Goal: Task Accomplishment & Management: Manage account settings

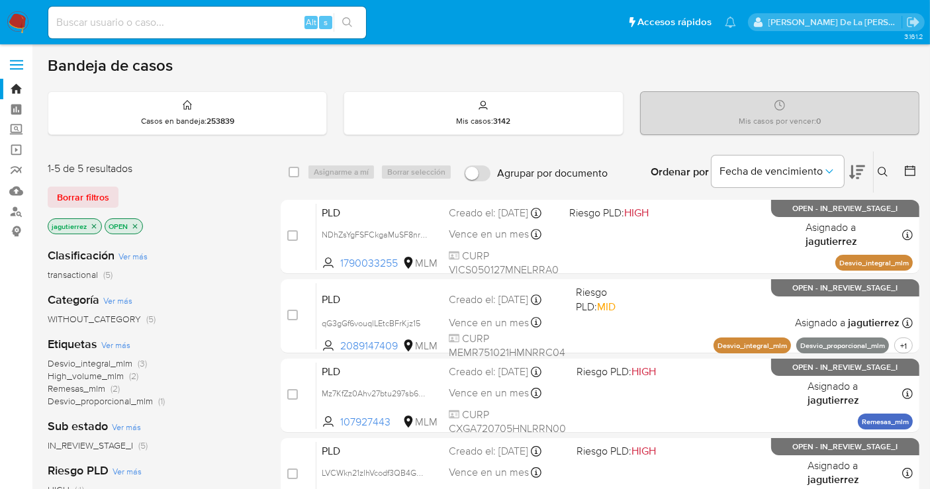
click at [94, 222] on icon "close-filter" at bounding box center [94, 226] width 8 height 8
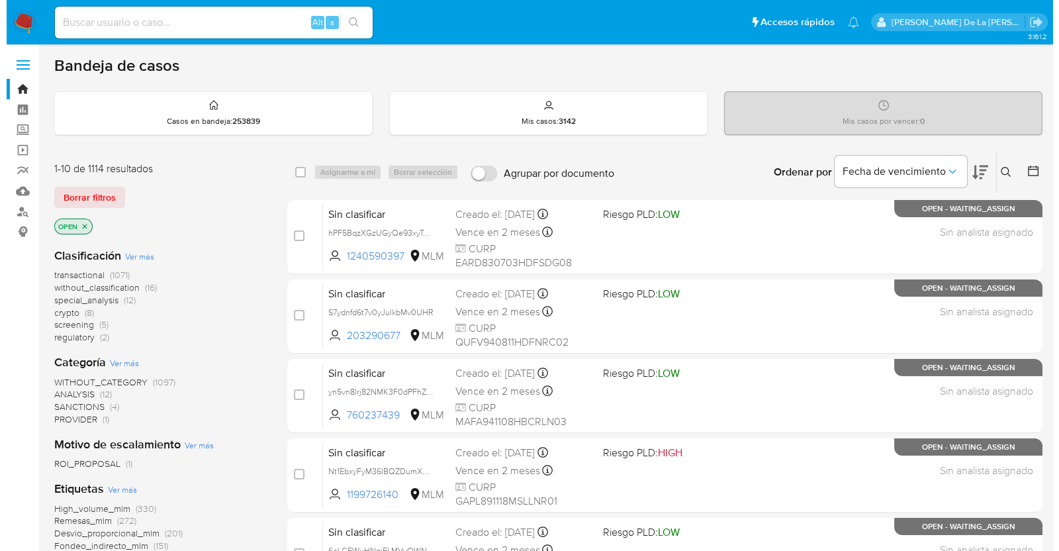
scroll to position [82, 0]
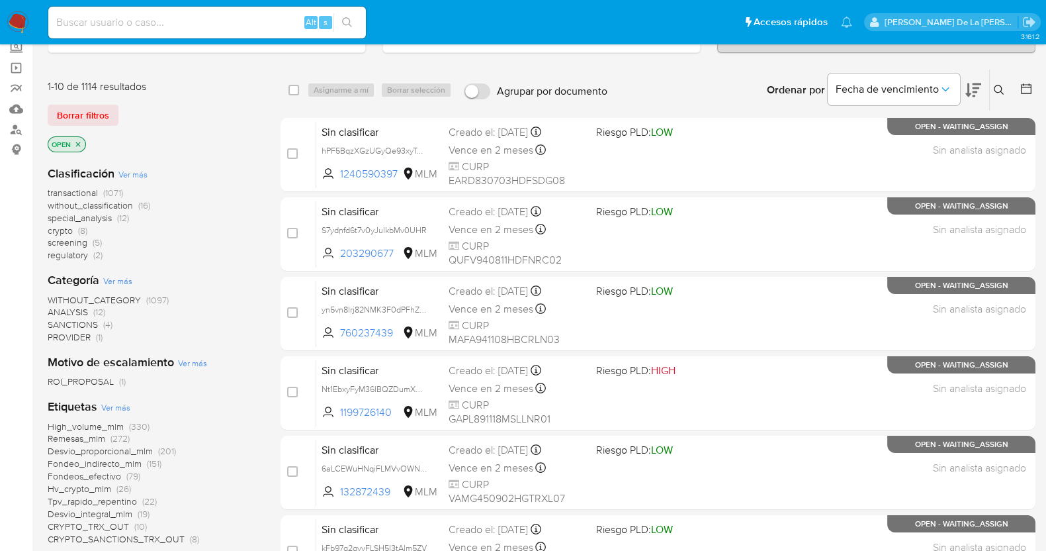
click at [73, 242] on span "screening" at bounding box center [68, 242] width 40 height 13
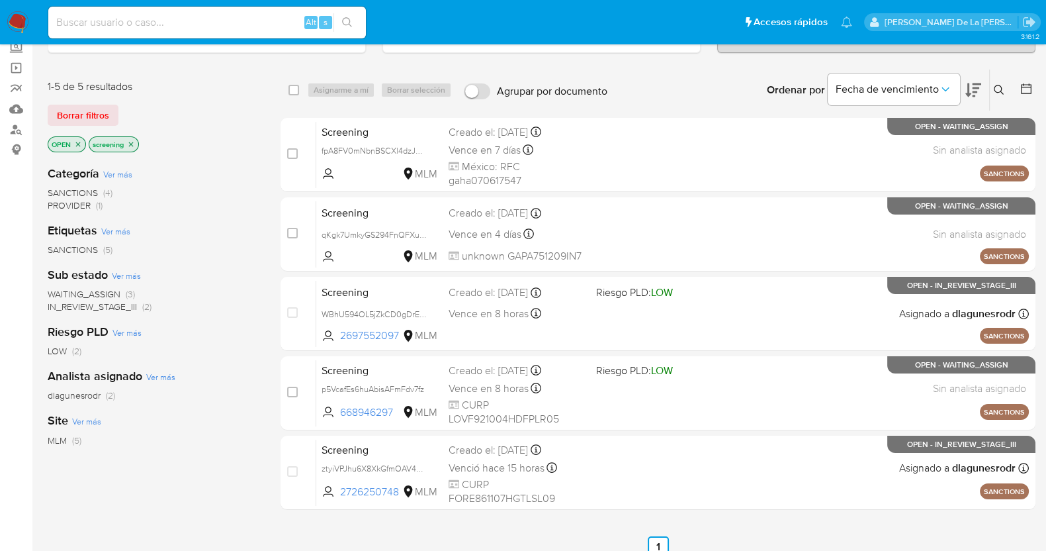
click at [941, 94] on button at bounding box center [1001, 90] width 22 height 16
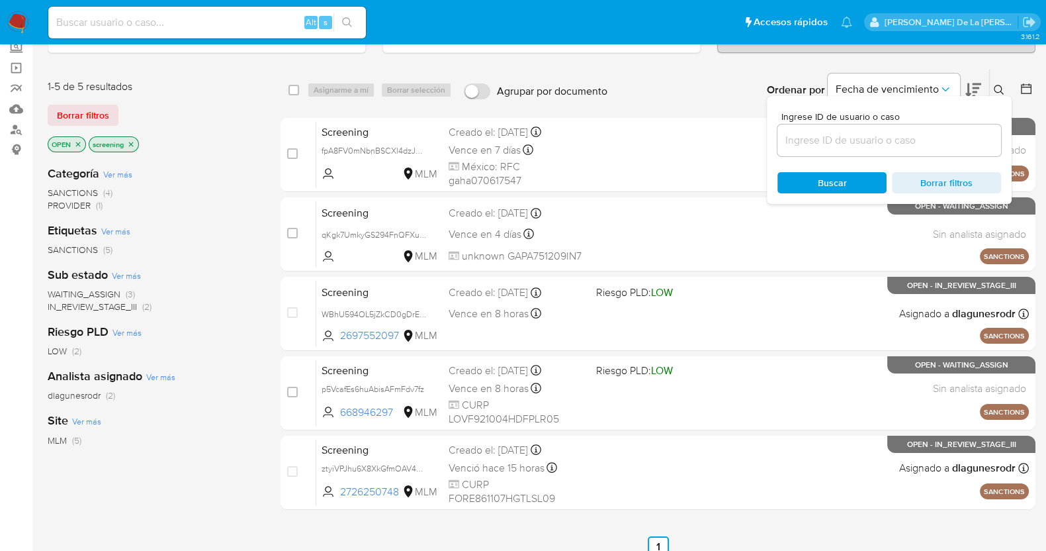
click at [847, 138] on input at bounding box center [890, 140] width 224 height 17
type input "tjylsrAs7n3sAHxQgb11vEDn"
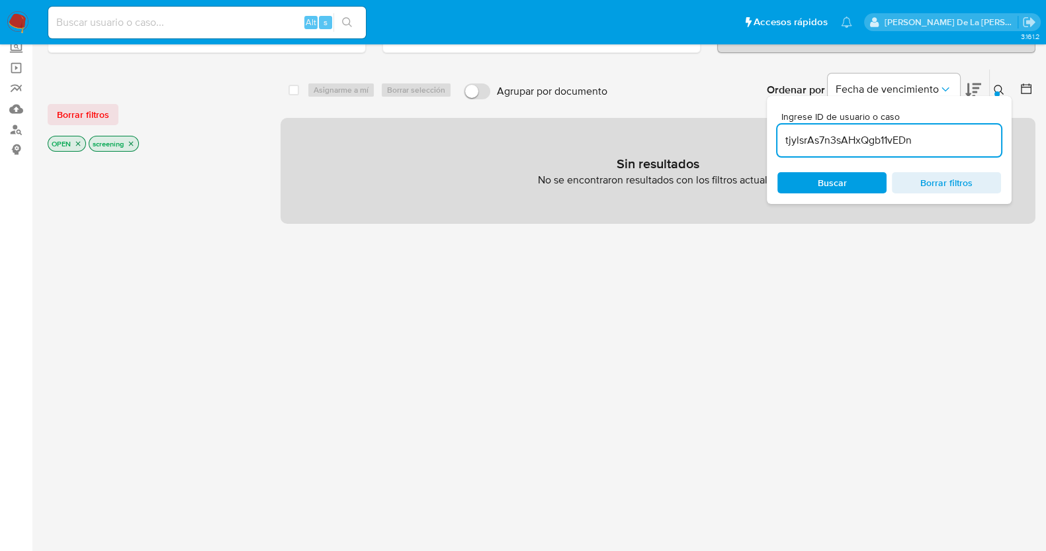
click at [75, 140] on icon "close-filter" at bounding box center [78, 144] width 8 height 8
click at [89, 142] on icon "close-filter" at bounding box center [90, 144] width 5 height 5
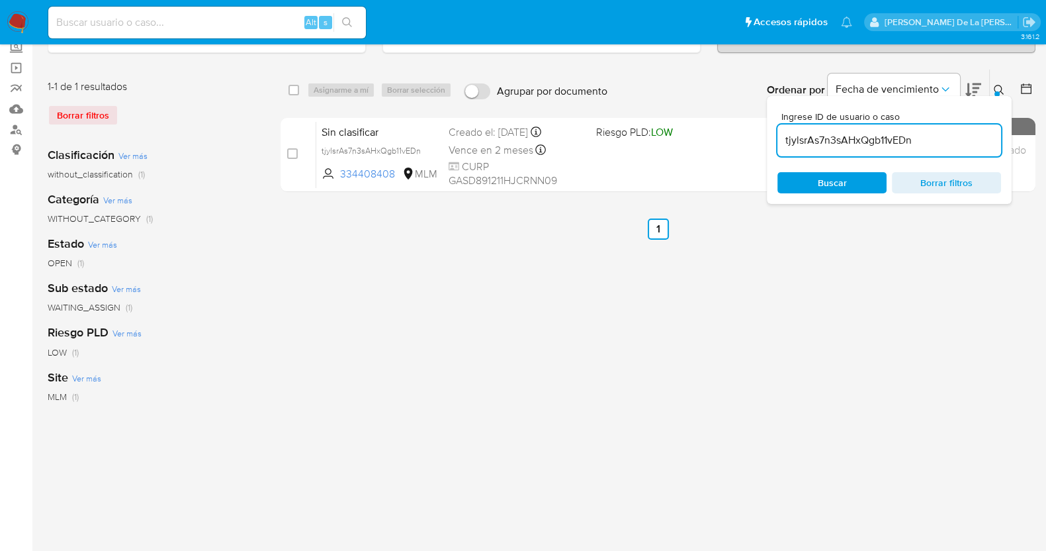
click at [682, 329] on div "select-all-cases-checkbox Asignarme a mí Borrar selección Agrupar por documento…" at bounding box center [658, 359] width 755 height 581
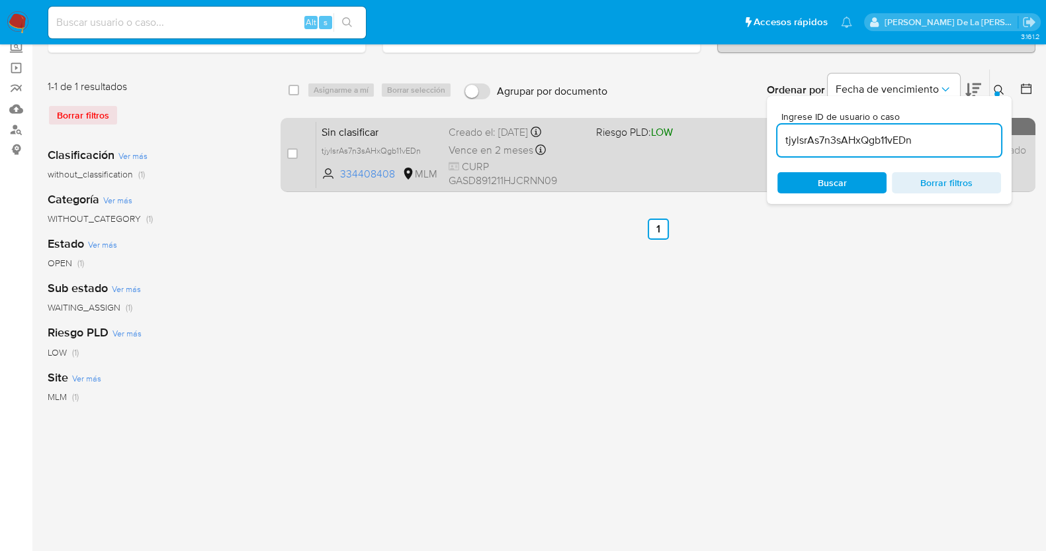
click at [285, 156] on div "case-item-checkbox No es posible asignar el caso Sin clasificar tjylsrAs7n3sAHx…" at bounding box center [658, 155] width 755 height 74
click at [289, 154] on input "checkbox" at bounding box center [292, 153] width 11 height 11
checkbox input "true"
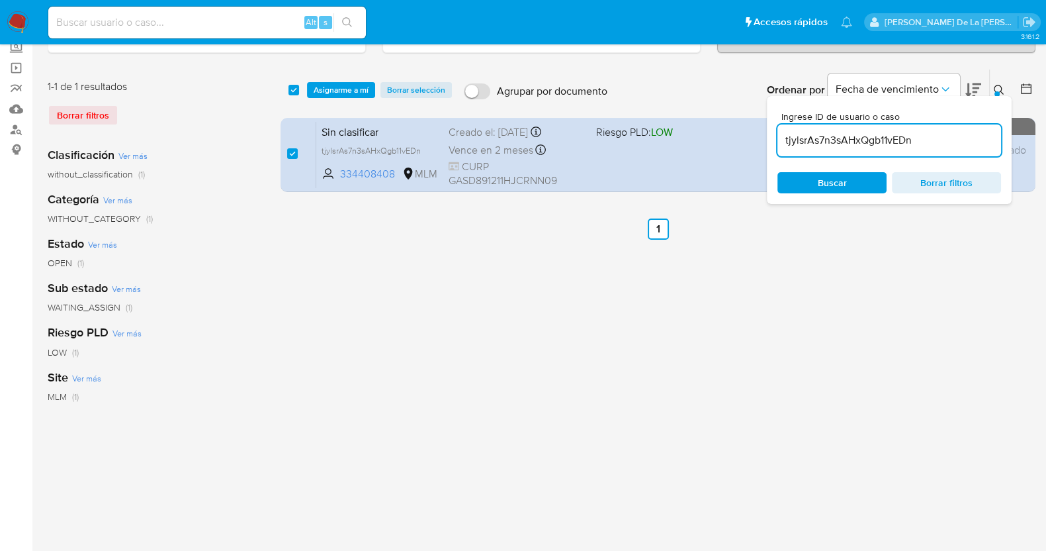
click at [822, 139] on input "tjylsrAs7n3sAHxQgb11vEDn" at bounding box center [890, 140] width 224 height 17
type input "COD5H4Y9jUF26D76JWWBqppc"
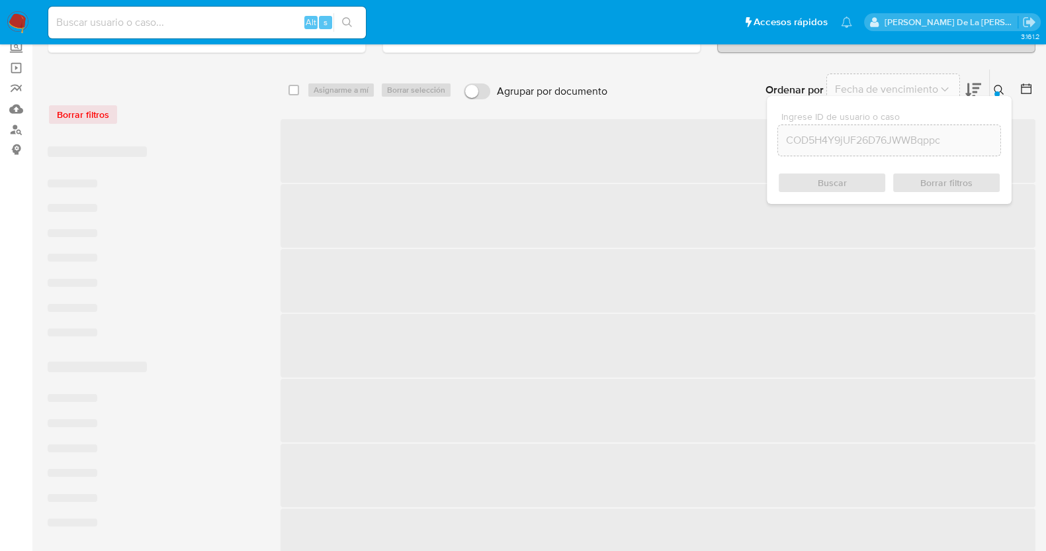
checkbox input "false"
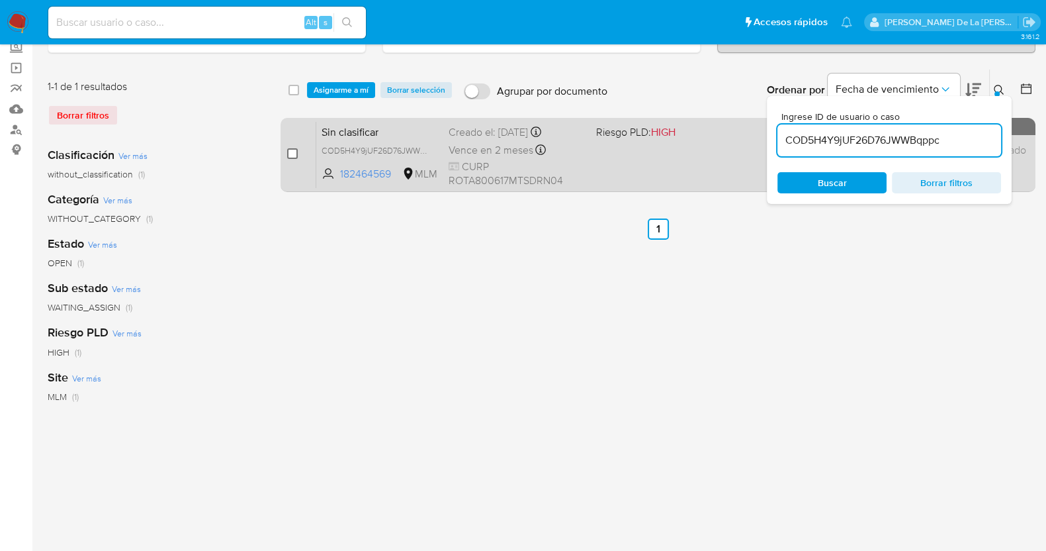
click at [295, 153] on input "checkbox" at bounding box center [292, 153] width 11 height 11
checkbox input "true"
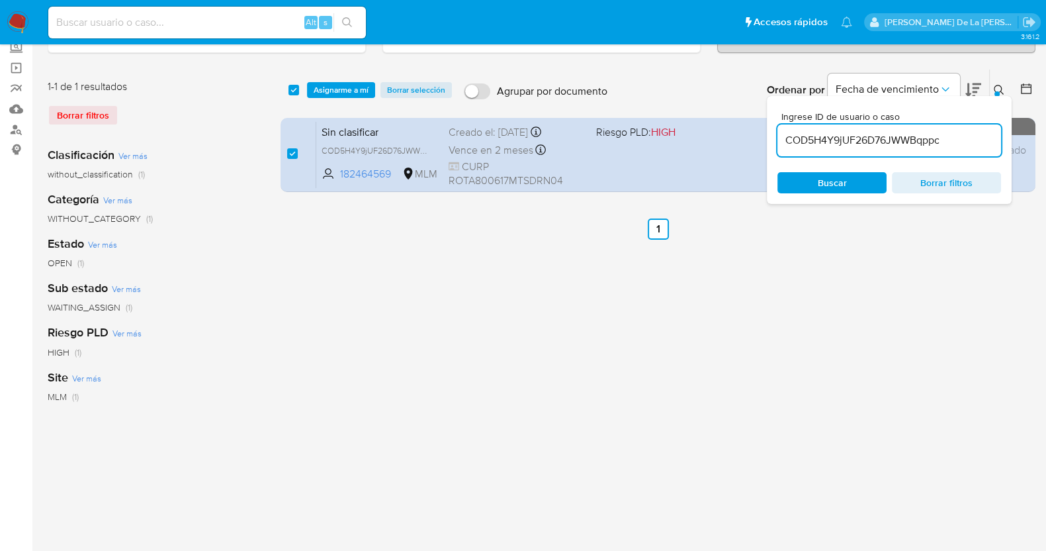
click at [860, 142] on input "COD5H4Y9jUF26D76JWWBqppc" at bounding box center [890, 140] width 224 height 17
type input "gq9kKQW1lttMhGEBfFsBVsQY"
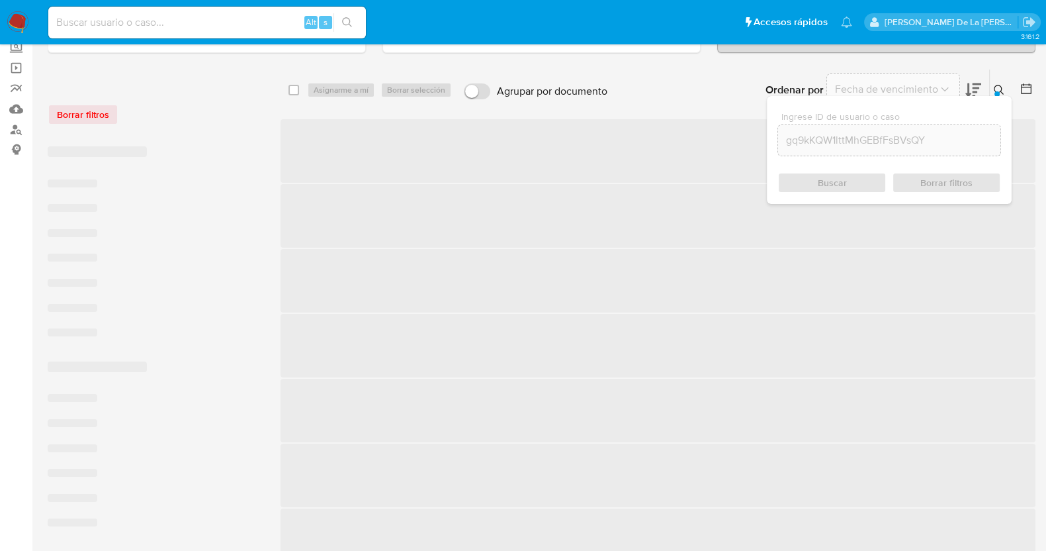
checkbox input "false"
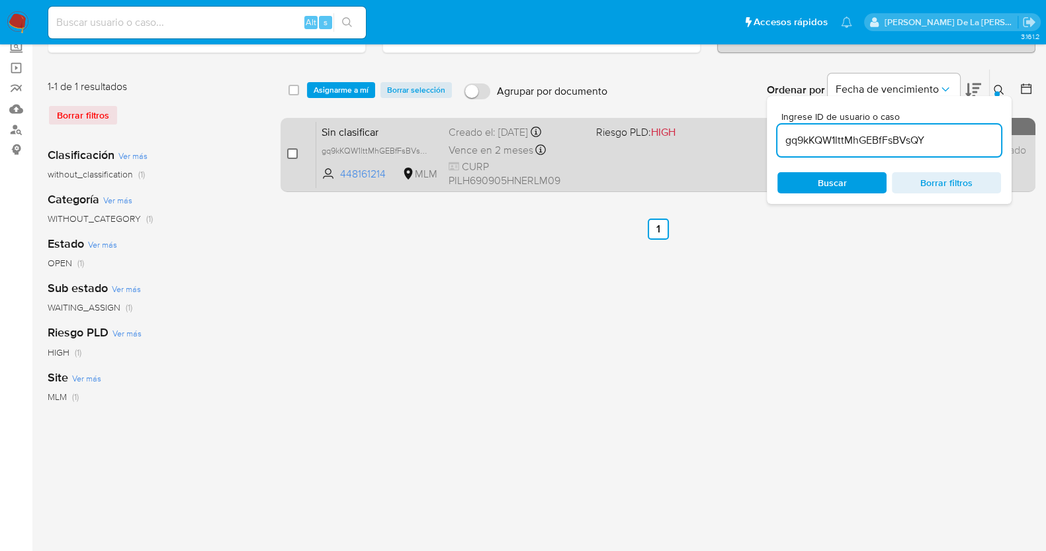
click at [291, 152] on input "checkbox" at bounding box center [292, 153] width 11 height 11
checkbox input "true"
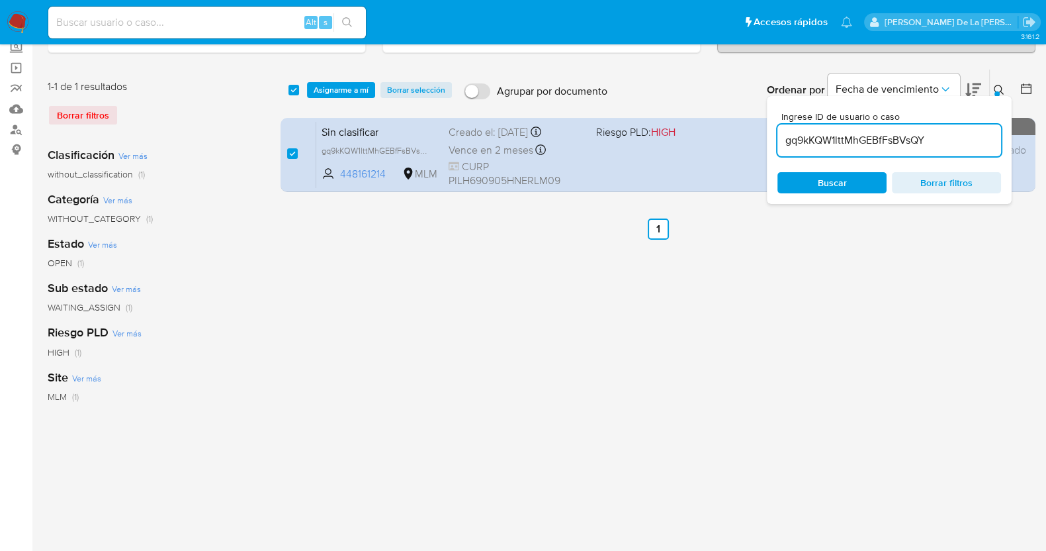
click at [361, 77] on div "select-all-cases-checkbox Asignarme a mí Borrar selección Agrupar por documento…" at bounding box center [658, 89] width 755 height 41
click at [351, 91] on span "Asignarme a mí" at bounding box center [341, 89] width 55 height 13
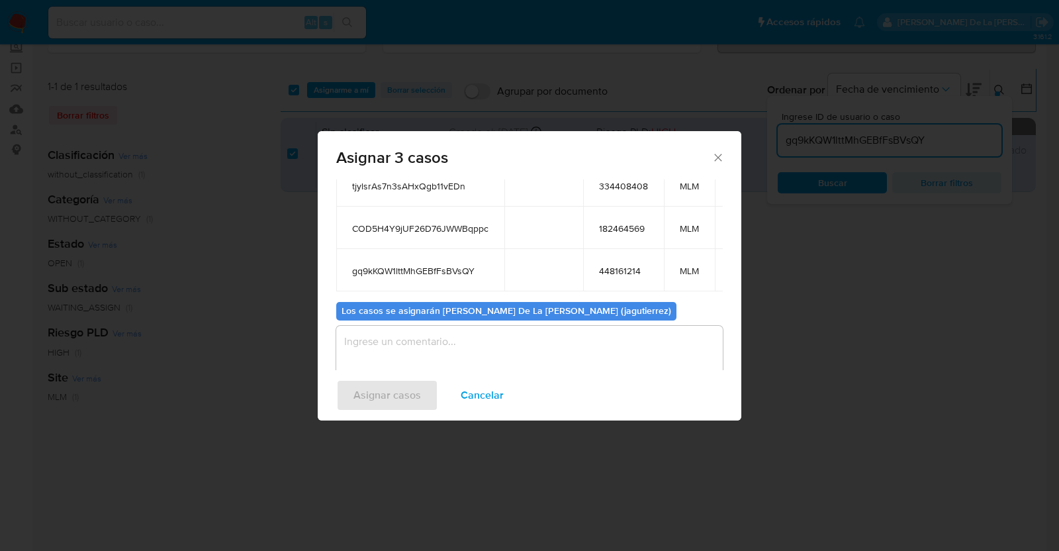
scroll to position [132, 0]
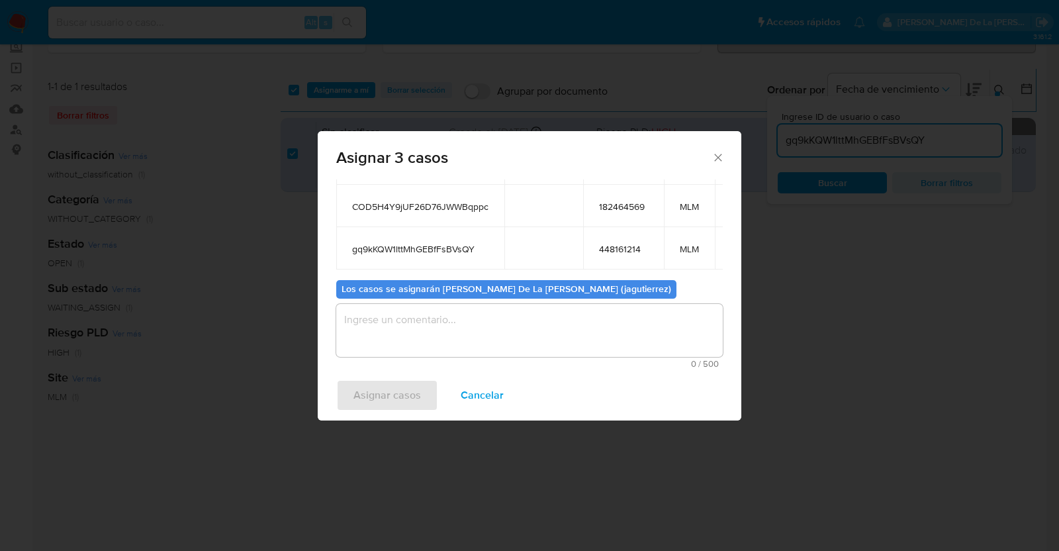
click at [517, 317] on textarea "assign-modal" at bounding box center [529, 330] width 387 height 53
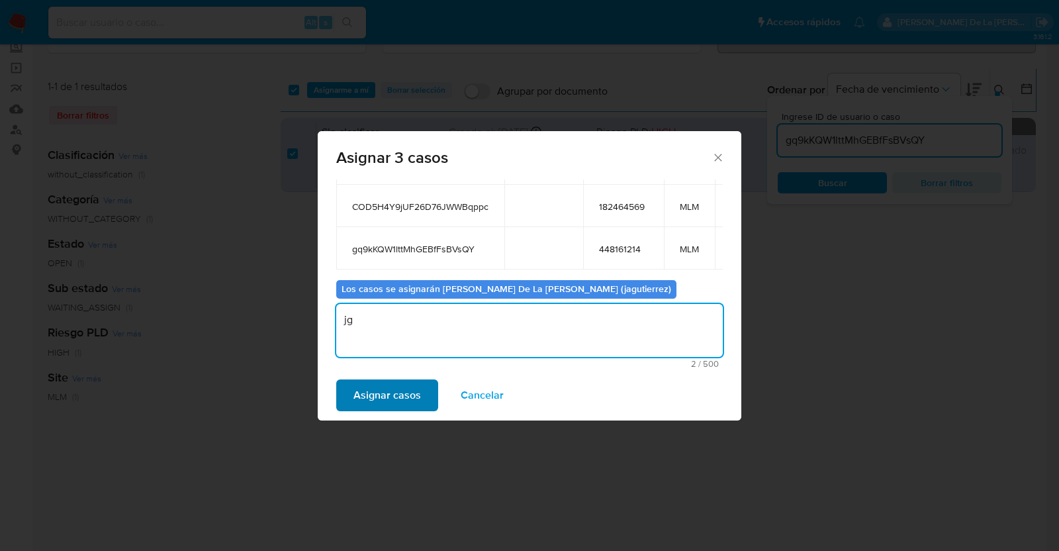
type textarea "jg"
click at [367, 385] on span "Asignar casos" at bounding box center [387, 395] width 68 height 29
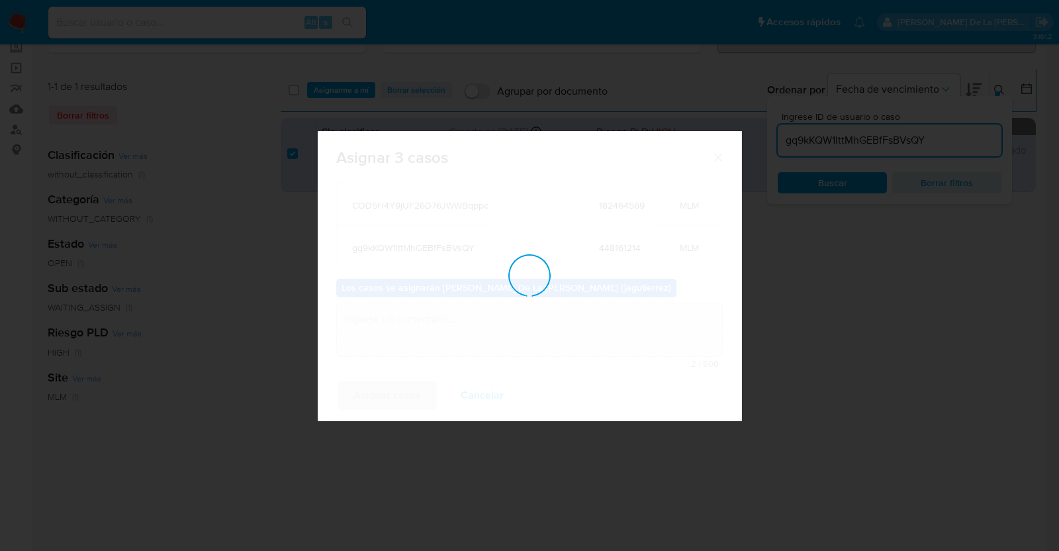
checkbox input "false"
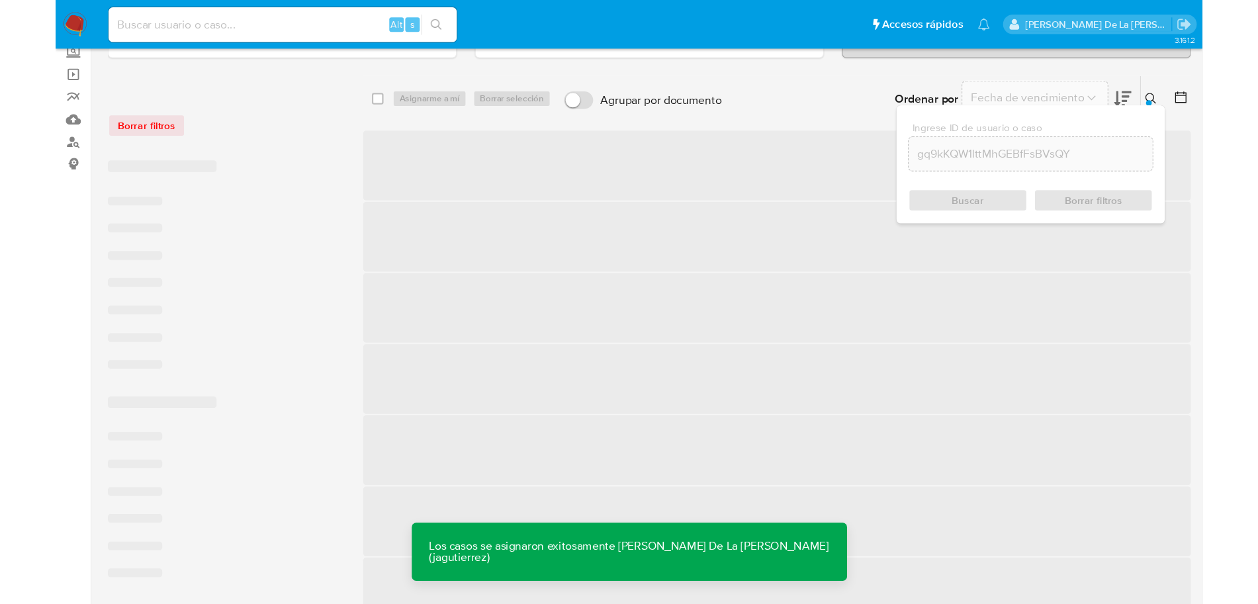
scroll to position [83, 0]
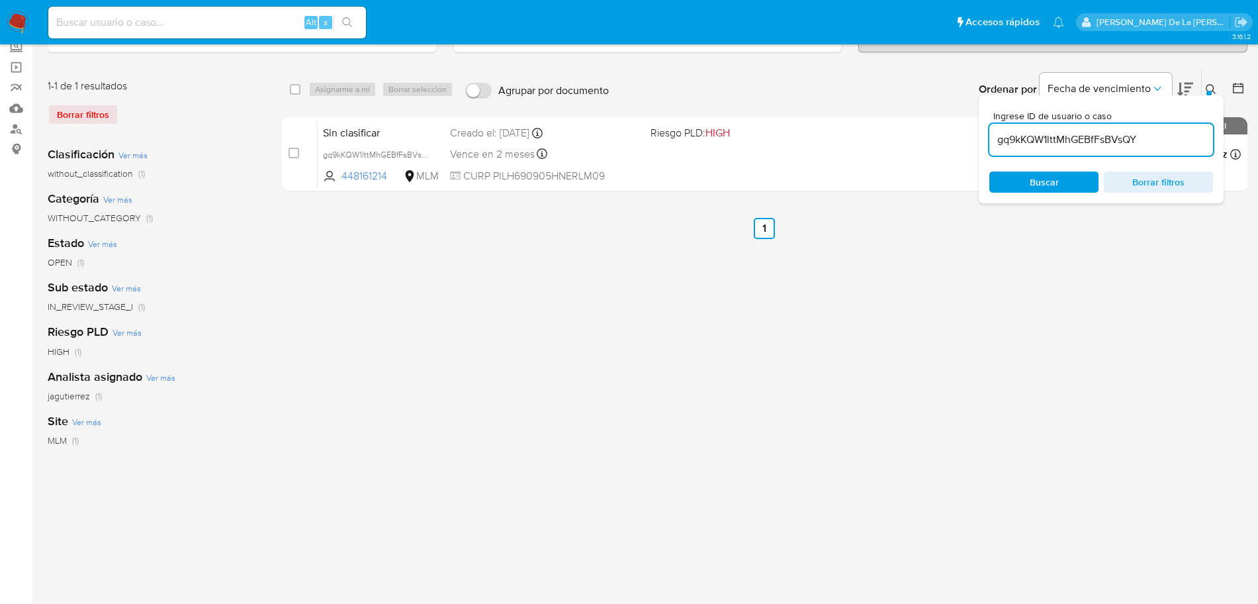
click at [28, 33] on img at bounding box center [18, 22] width 23 height 23
click at [23, 18] on img at bounding box center [18, 22] width 23 height 23
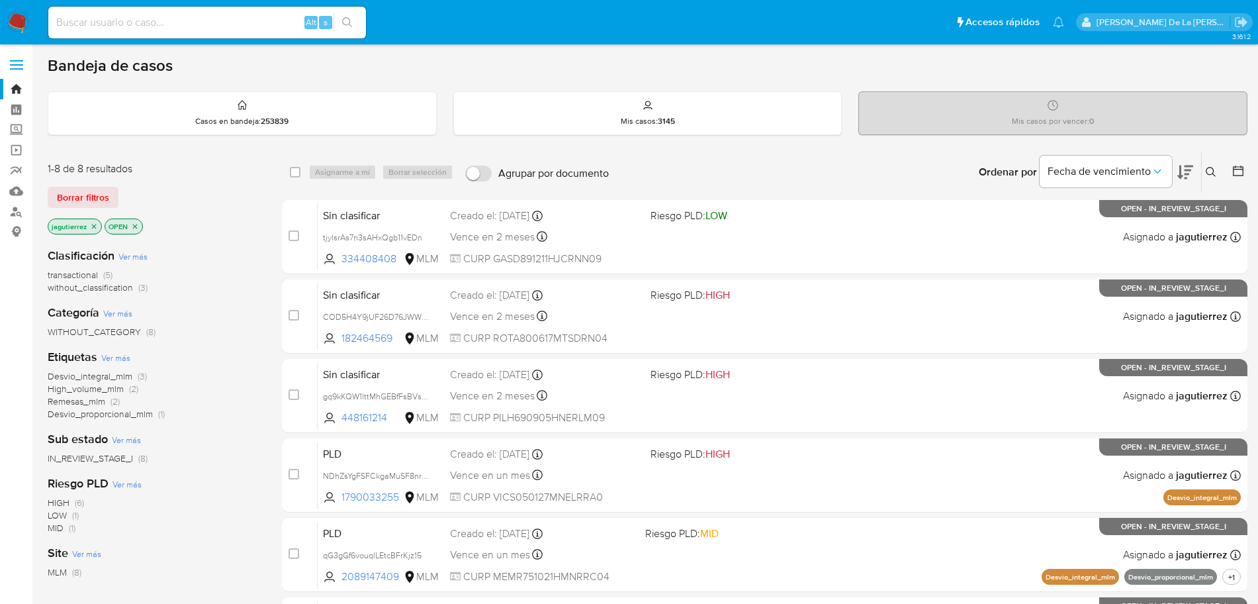
click at [86, 295] on div "Clasificación Ver más transactional (5) without_classification (3) Categoría Ve…" at bounding box center [154, 462] width 213 height 450
click at [105, 284] on span "without_classification" at bounding box center [90, 287] width 85 height 13
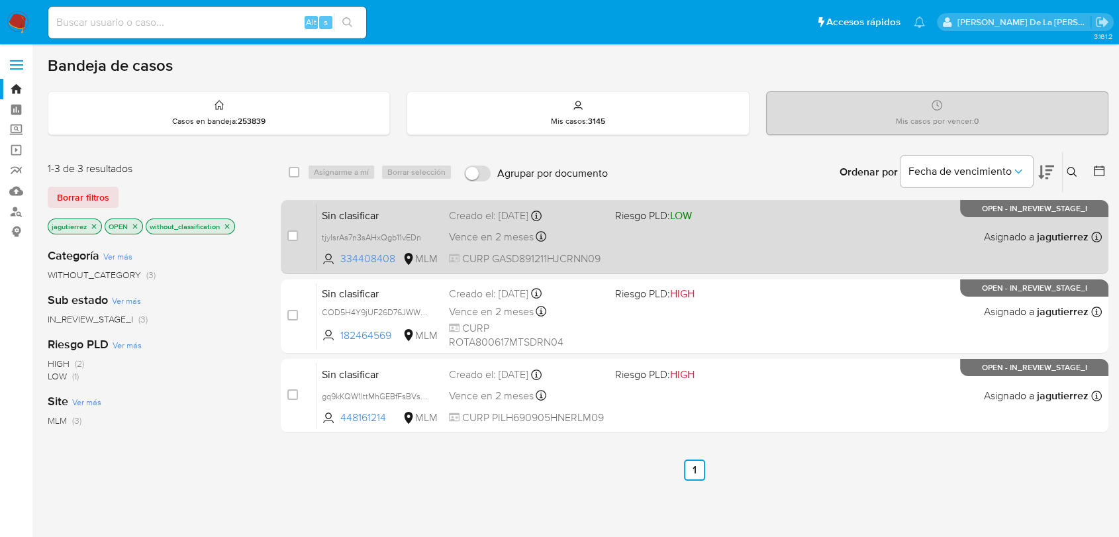
click at [760, 242] on div "Sin clasificar tjylsrAs7n3sAHxQgb11vEDn 334408408 MLM Riesgo PLD: LOW Creado el…" at bounding box center [708, 236] width 785 height 67
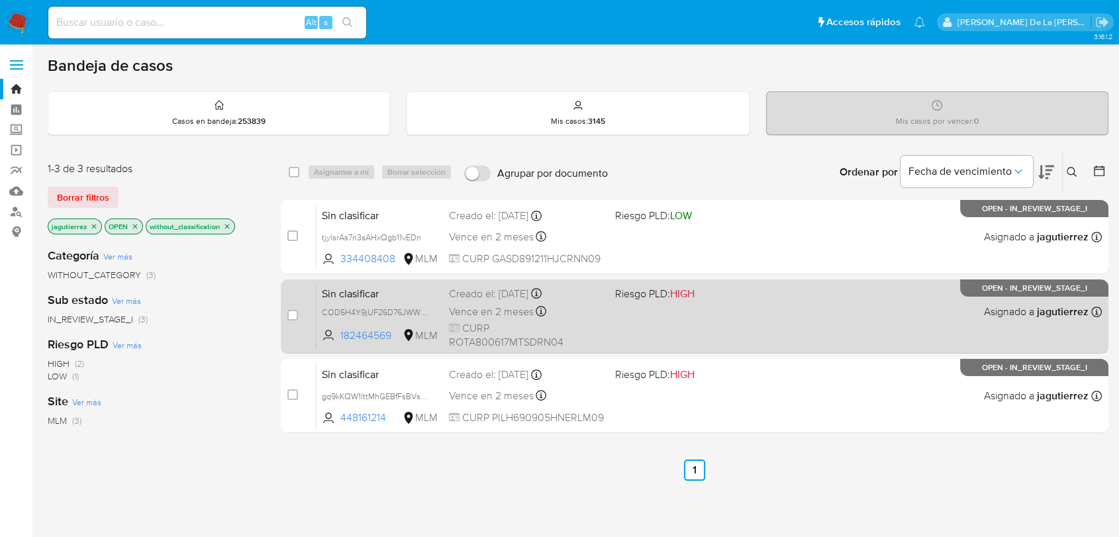
click at [719, 338] on div "Sin clasificar COD5H4Y9jUF26D76JWWBqppc 182464569 MLM Riesgo PLD: HIGH Creado e…" at bounding box center [708, 316] width 785 height 67
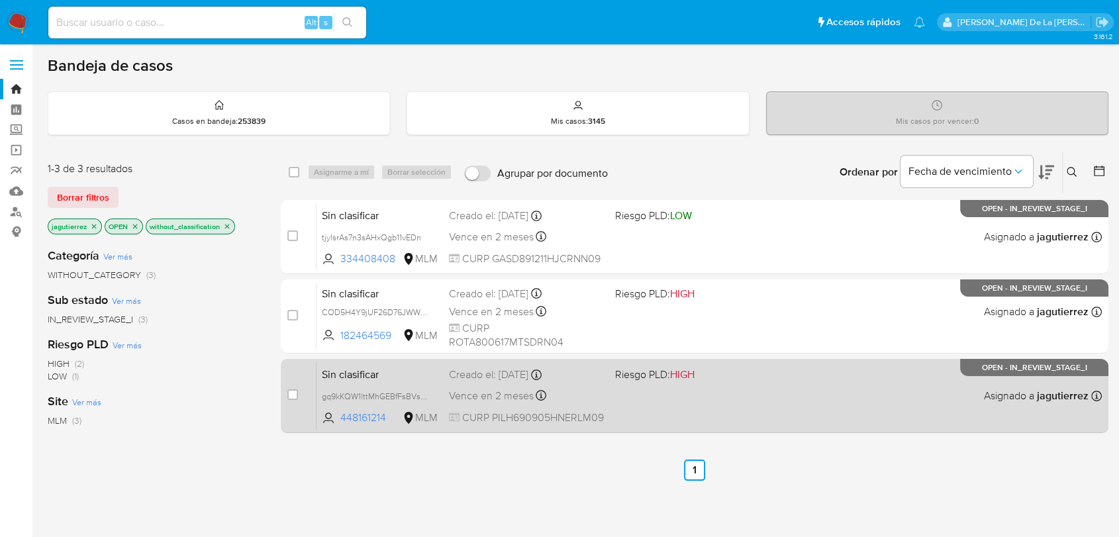
click at [733, 405] on div "Sin clasificar gq9kKQW1lttMhGEBfFsBVsQY 448161214 MLM Riesgo PLD: HIGH Creado e…" at bounding box center [708, 395] width 785 height 67
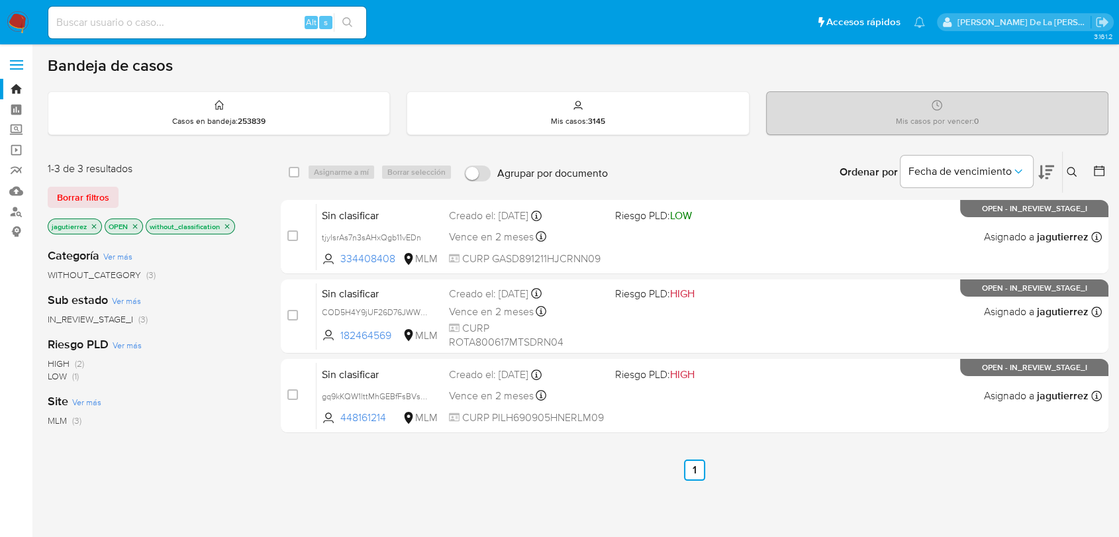
click at [163, 1] on nav "Pausado Ver notificaciones Alt s Accesos rápidos Presiona las siguientes teclas…" at bounding box center [559, 22] width 1119 height 44
click at [160, 14] on input at bounding box center [207, 22] width 318 height 17
paste input "259526031"
type input "259526031"
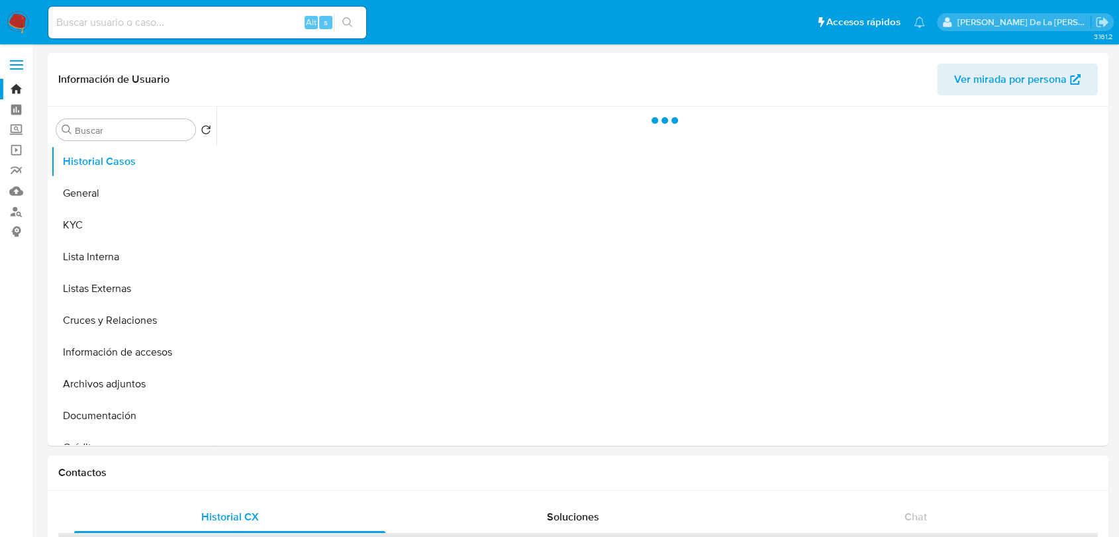
select select "10"
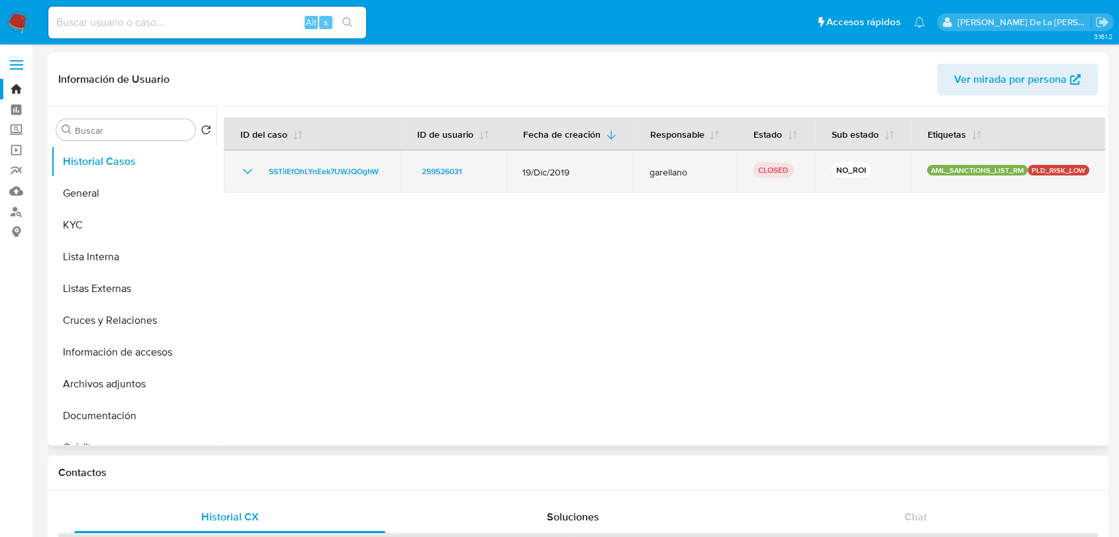
click at [250, 171] on icon "Mostrar/Ocultar" at bounding box center [248, 171] width 16 height 16
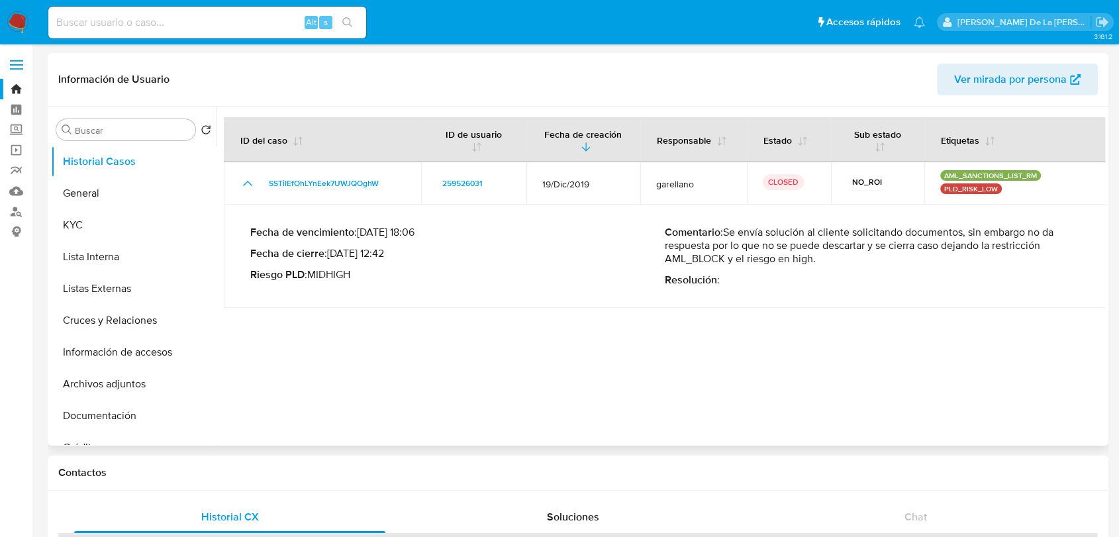
drag, startPoint x: 802, startPoint y: 236, endPoint x: 935, endPoint y: 261, distance: 135.9
click at [935, 261] on p "Comentario : Se envía solución al cliente solicitando documentos, sin embargo n…" at bounding box center [872, 246] width 414 height 40
click at [116, 381] on button "Archivos adjuntos" at bounding box center [128, 384] width 155 height 32
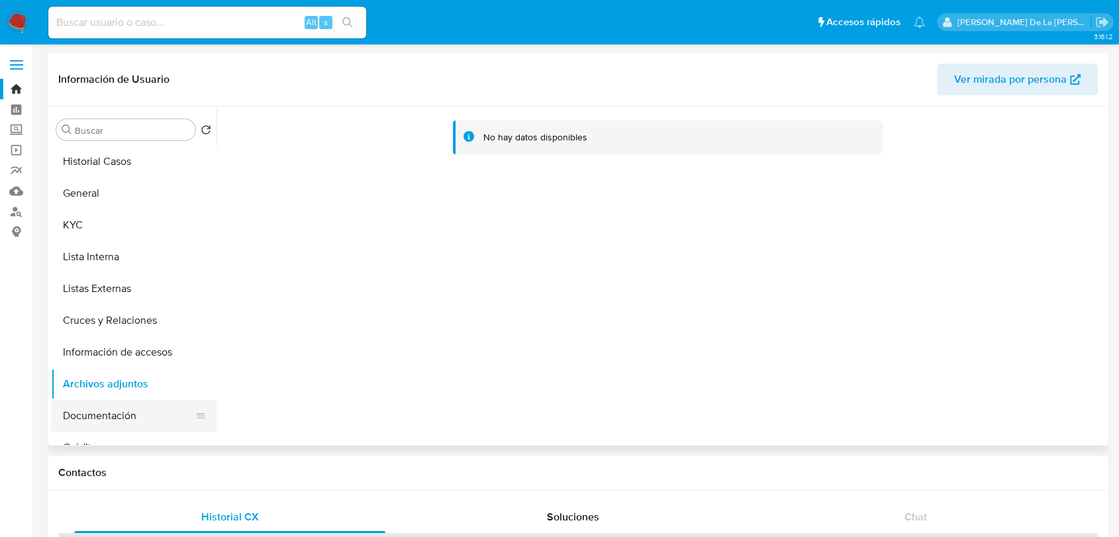
click at [112, 412] on button "Documentación" at bounding box center [128, 416] width 155 height 32
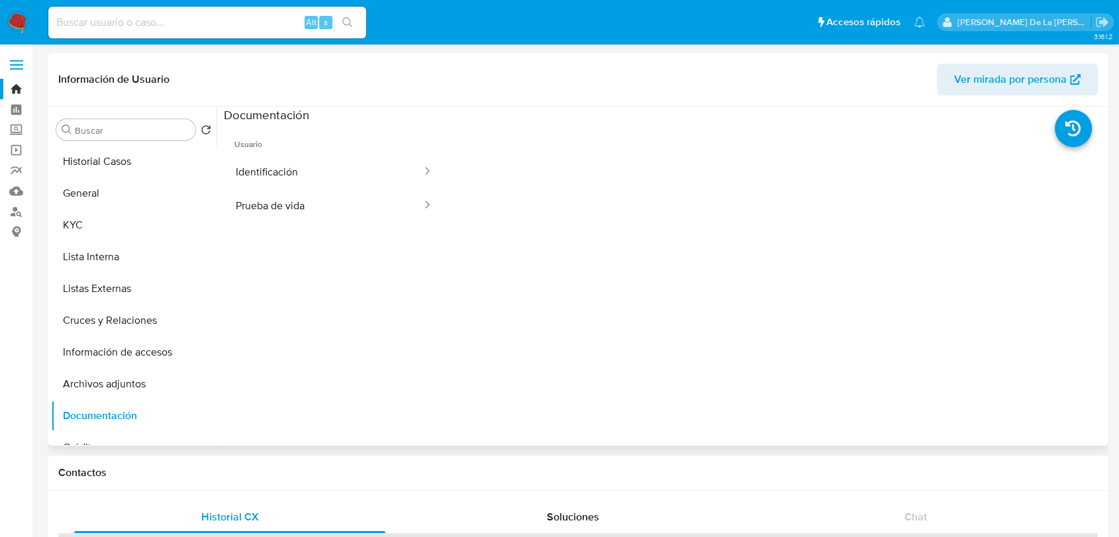
click at [283, 176] on button "Identificación" at bounding box center [323, 172] width 199 height 34
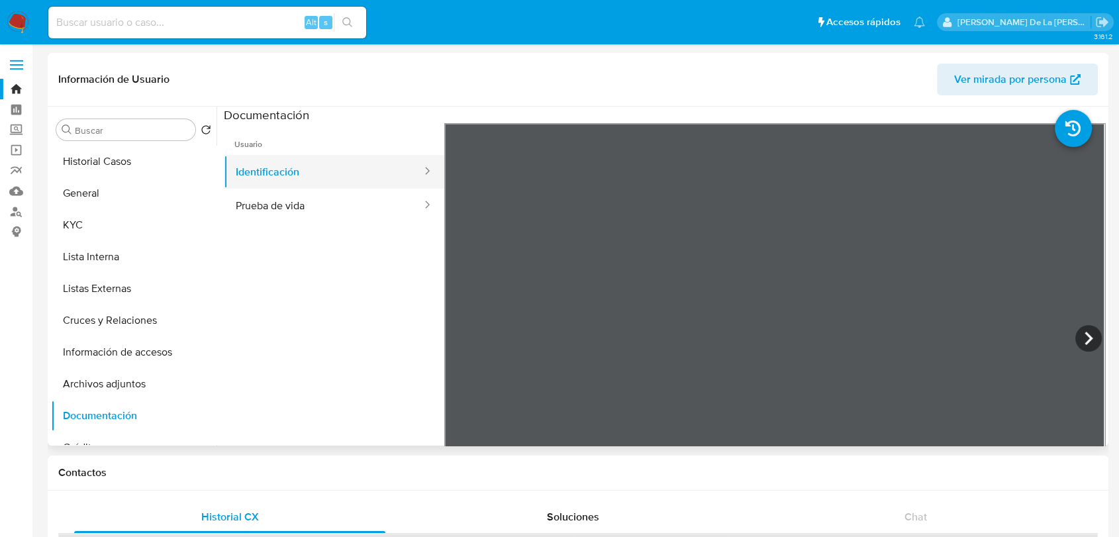
click at [318, 181] on button "Identificación" at bounding box center [323, 172] width 199 height 34
click at [315, 208] on button "Prueba de vida" at bounding box center [323, 206] width 199 height 34
click at [357, 179] on button "Identificación" at bounding box center [323, 172] width 199 height 34
click at [140, 283] on button "Listas Externas" at bounding box center [128, 289] width 155 height 32
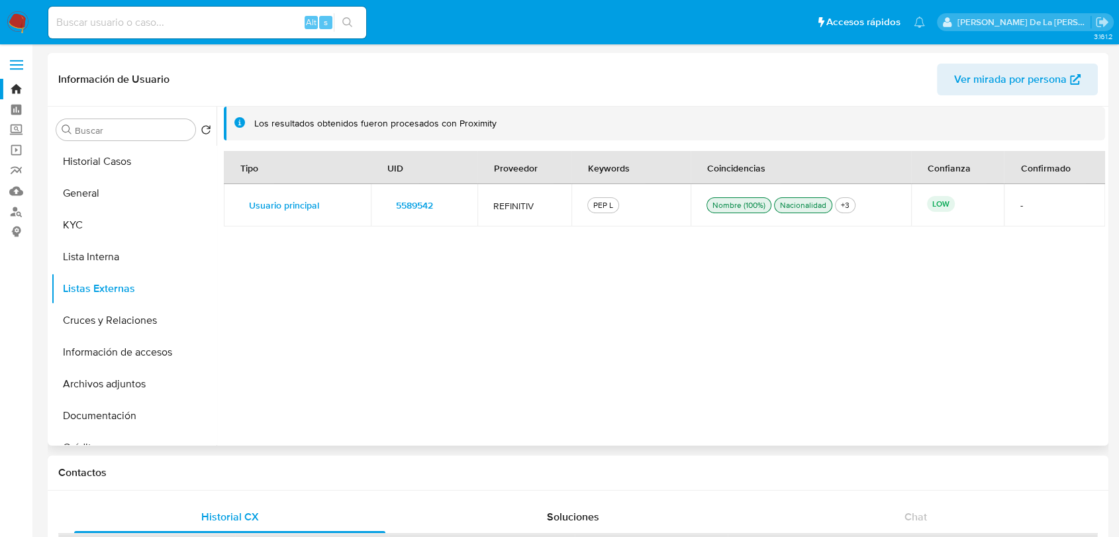
click at [406, 197] on span "5589542" at bounding box center [414, 205] width 37 height 19
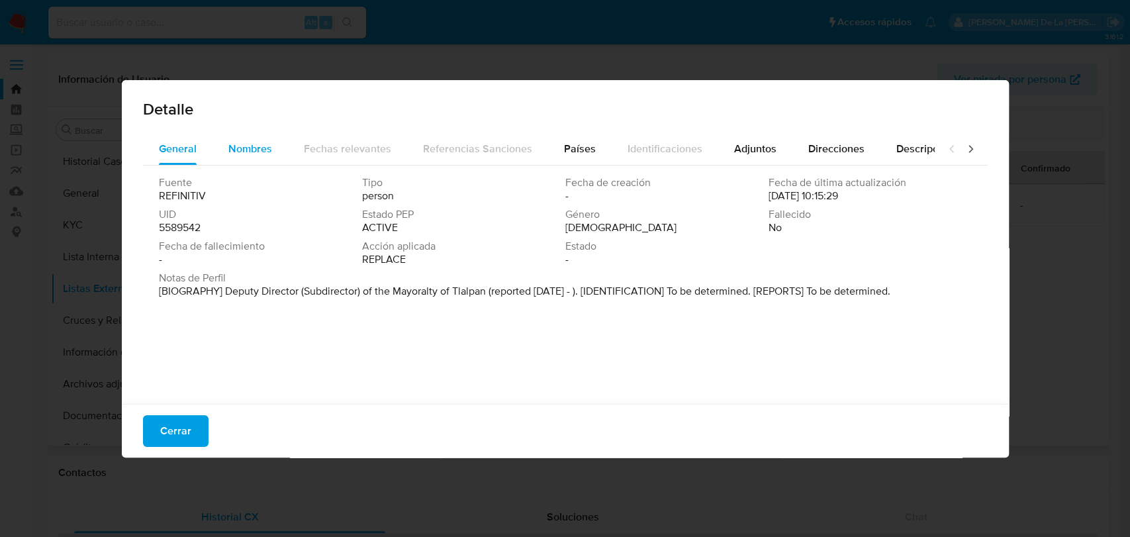
click at [253, 158] on div "Nombres" at bounding box center [250, 149] width 44 height 32
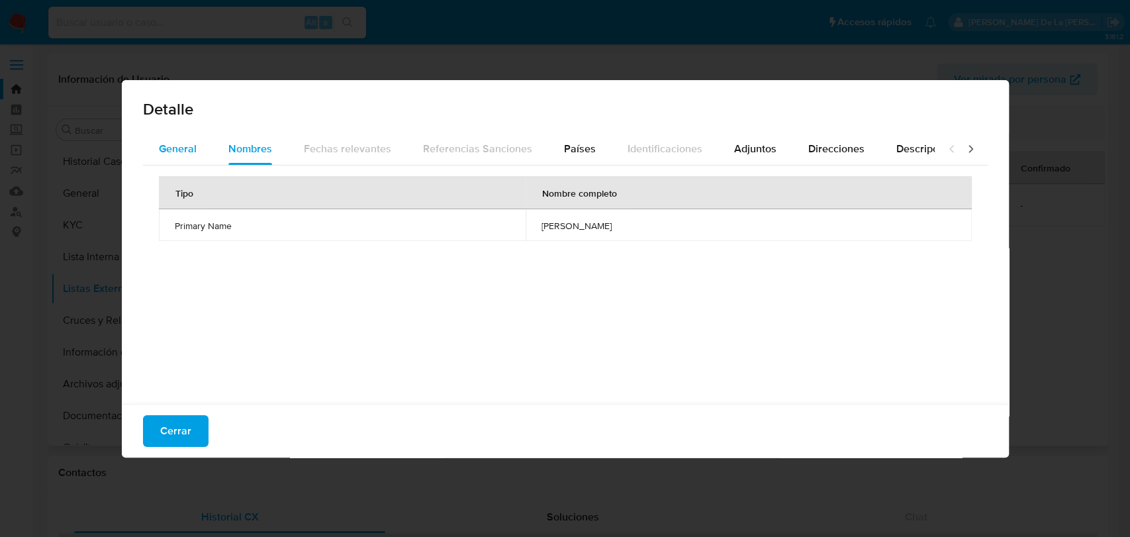
click at [191, 156] on span "General" at bounding box center [178, 148] width 38 height 15
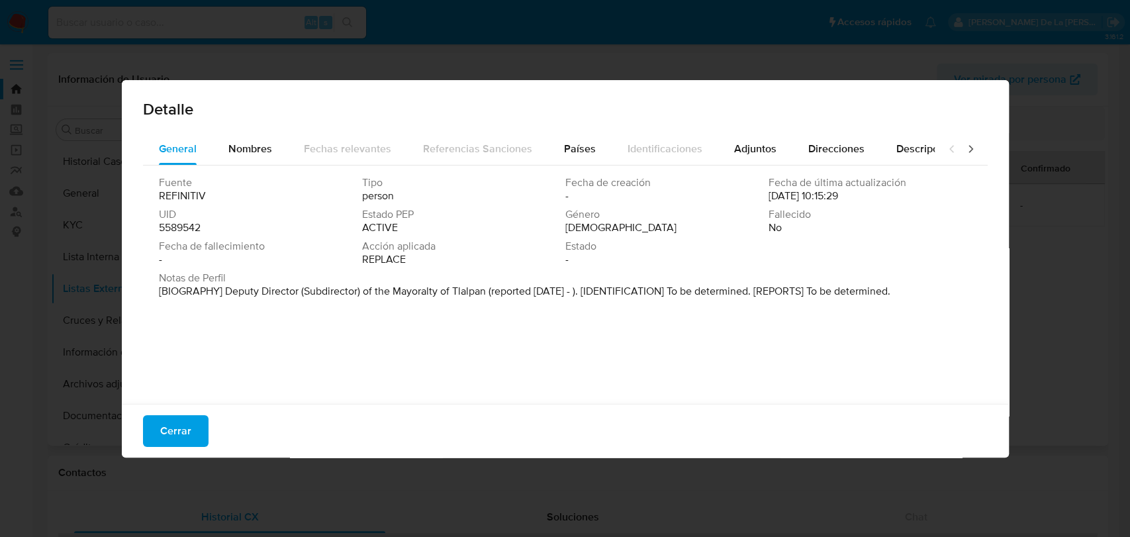
drag, startPoint x: 414, startPoint y: 285, endPoint x: 799, endPoint y: 303, distance: 385.0
click at [798, 304] on div "Fuente REFINITIV Tipo person Fecha de creación - Fecha de última actualización …" at bounding box center [565, 281] width 845 height 232
click at [799, 303] on div "Fuente REFINITIV Tipo person Fecha de creación - Fecha de última actualización …" at bounding box center [565, 281] width 845 height 232
click at [185, 423] on span "Cerrar" at bounding box center [175, 430] width 31 height 29
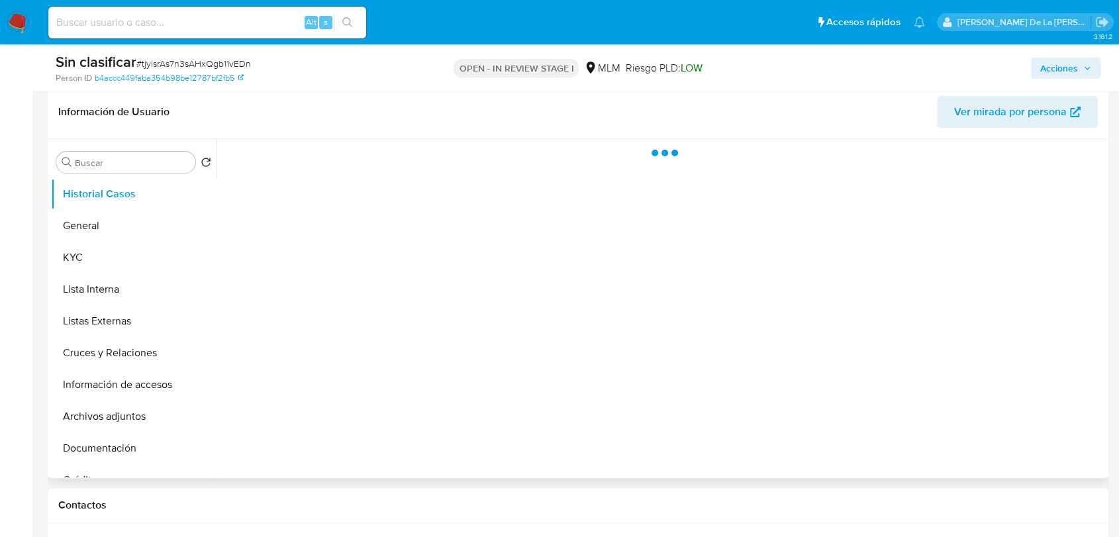
scroll to position [220, 0]
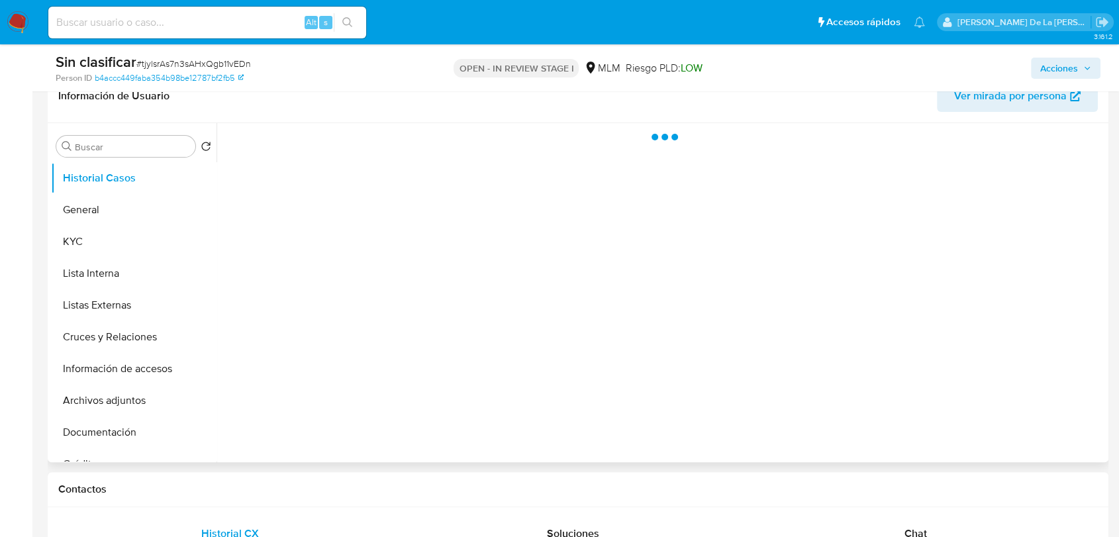
select select "10"
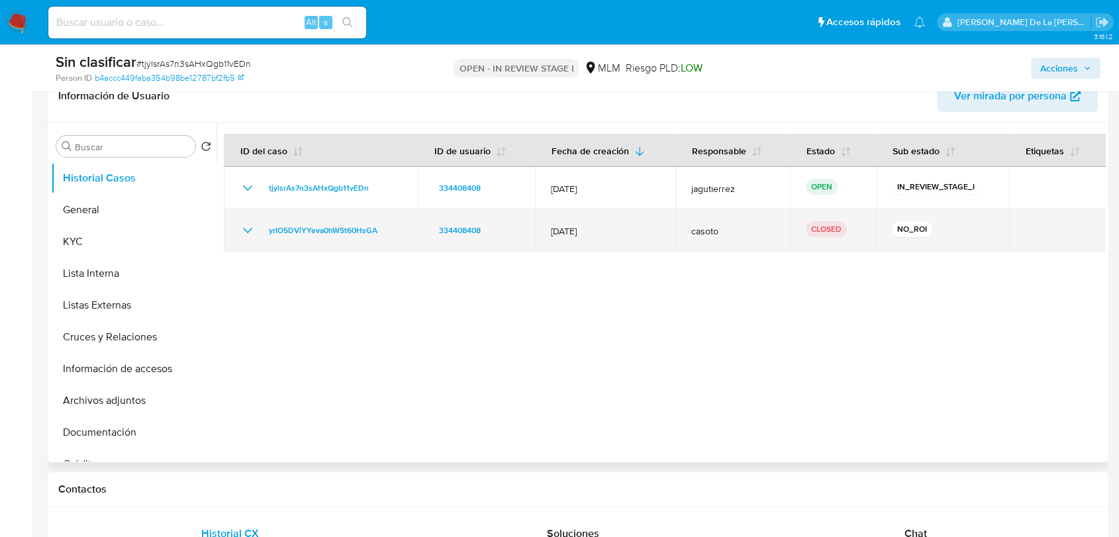
click at [238, 228] on td "yrIO5DViYYeva0hWSt60HsGA" at bounding box center [321, 230] width 194 height 42
click at [246, 229] on icon "Mostrar/Ocultar" at bounding box center [248, 230] width 16 height 16
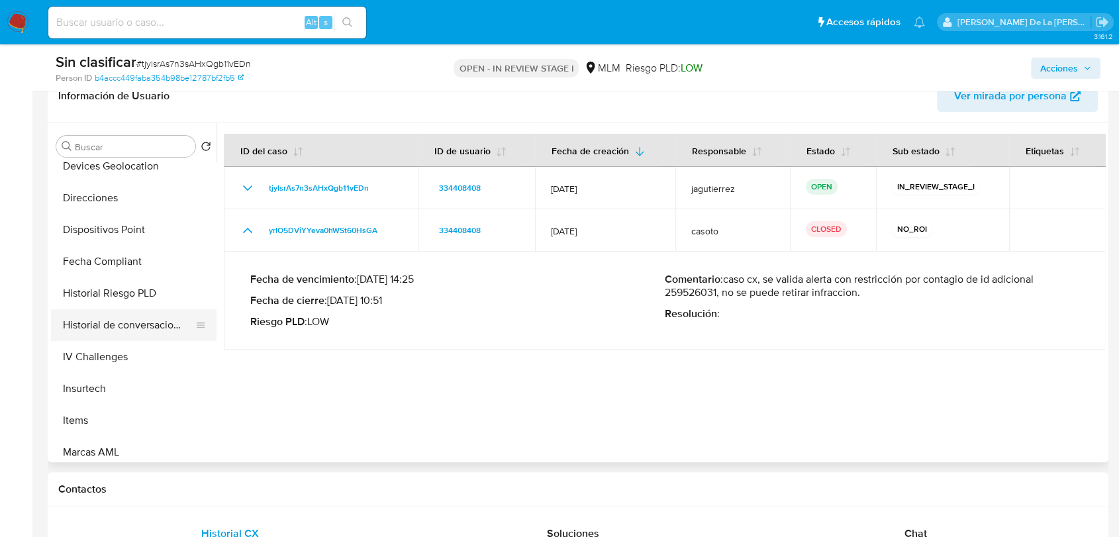
scroll to position [514, 0]
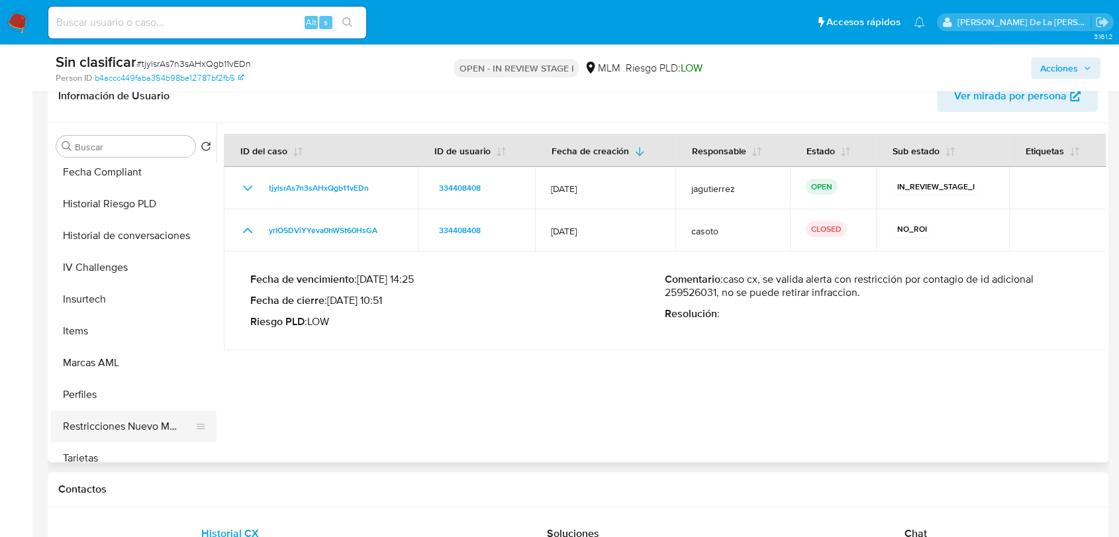
click at [127, 419] on button "Restricciones Nuevo Mundo" at bounding box center [128, 426] width 155 height 32
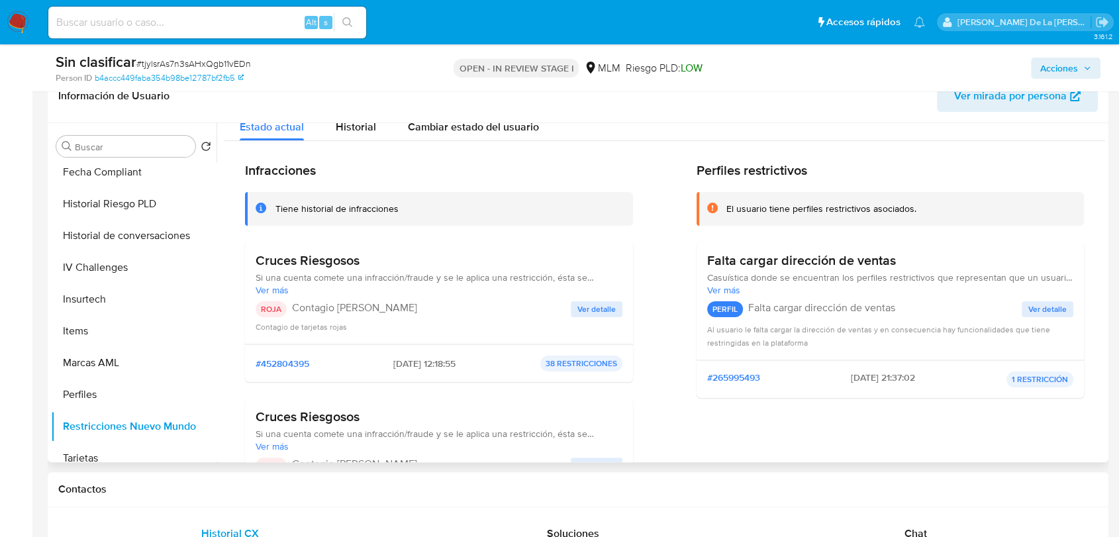
scroll to position [0, 0]
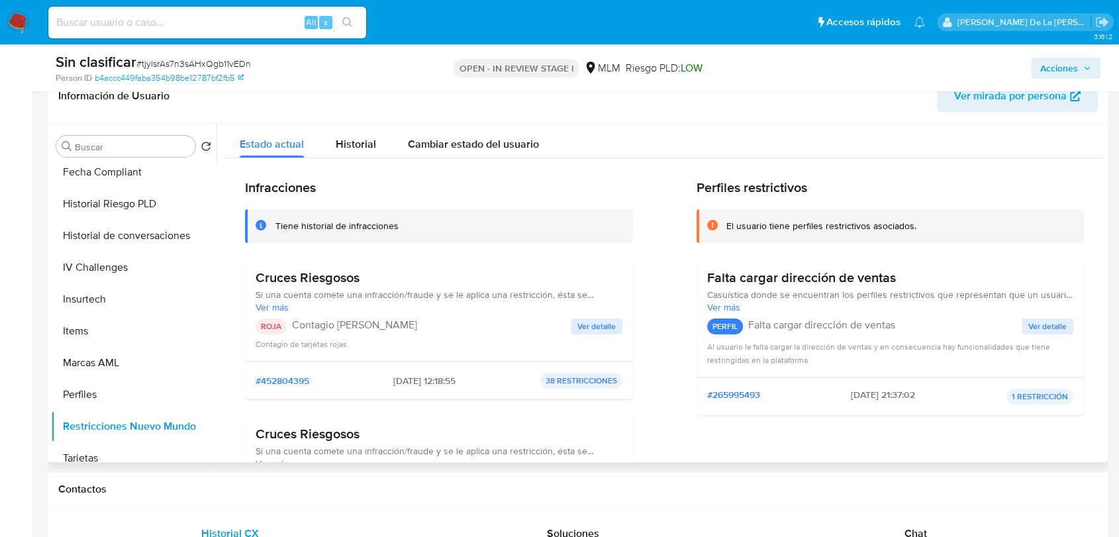
click at [596, 320] on span "Ver detalle" at bounding box center [596, 326] width 38 height 13
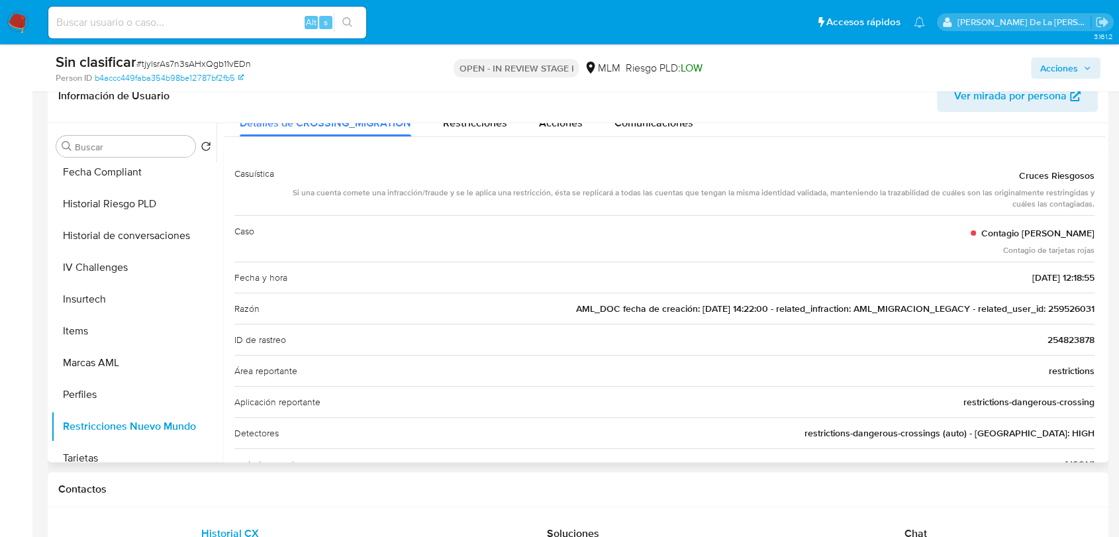
scroll to position [73, 0]
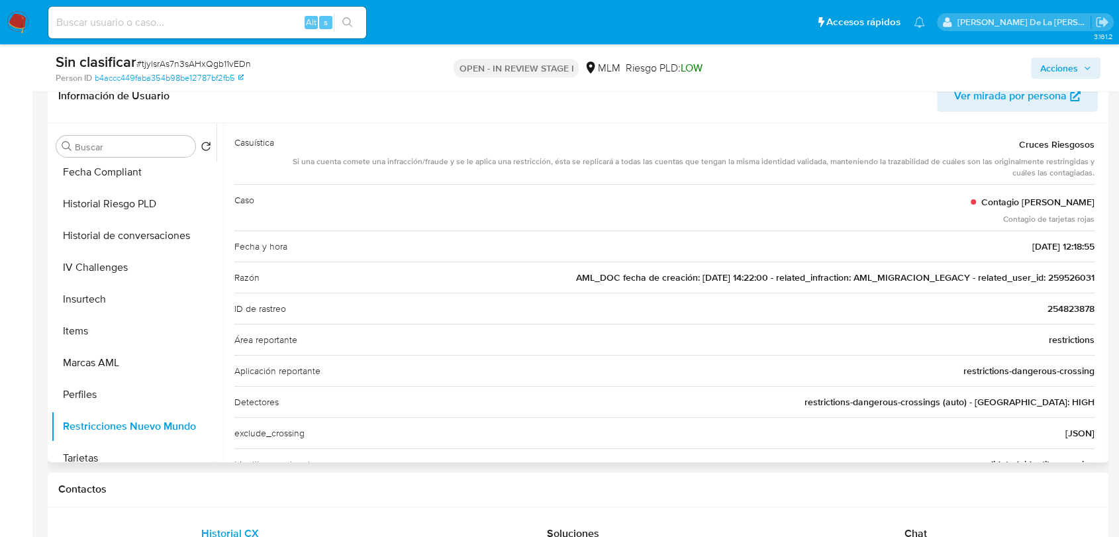
click at [1072, 277] on span "AML_DOC fecha de creación: 19/12/2019 14:22:00 - related_infraction: AML_MIGRAC…" at bounding box center [835, 277] width 518 height 13
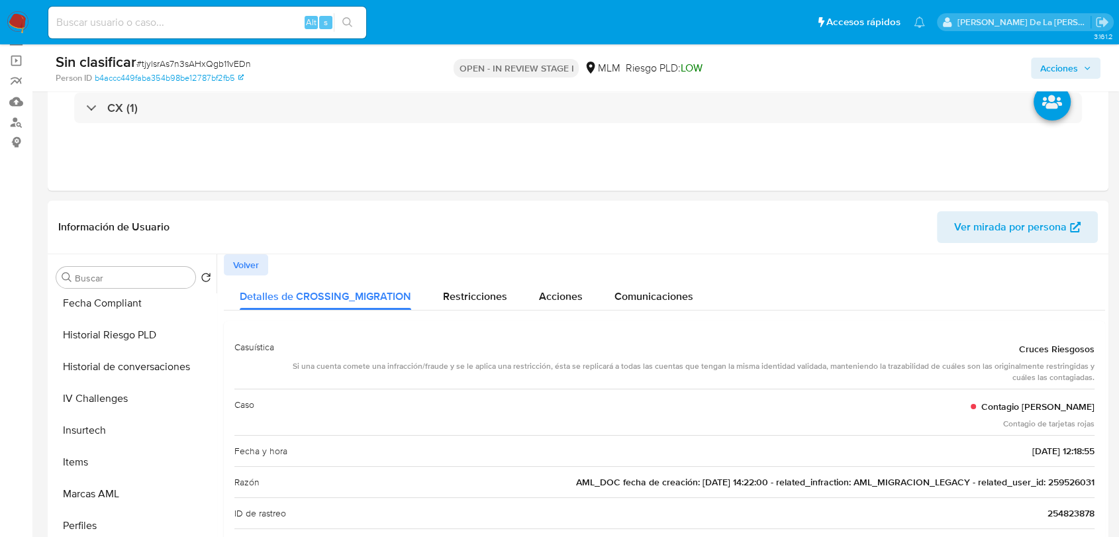
scroll to position [0, 0]
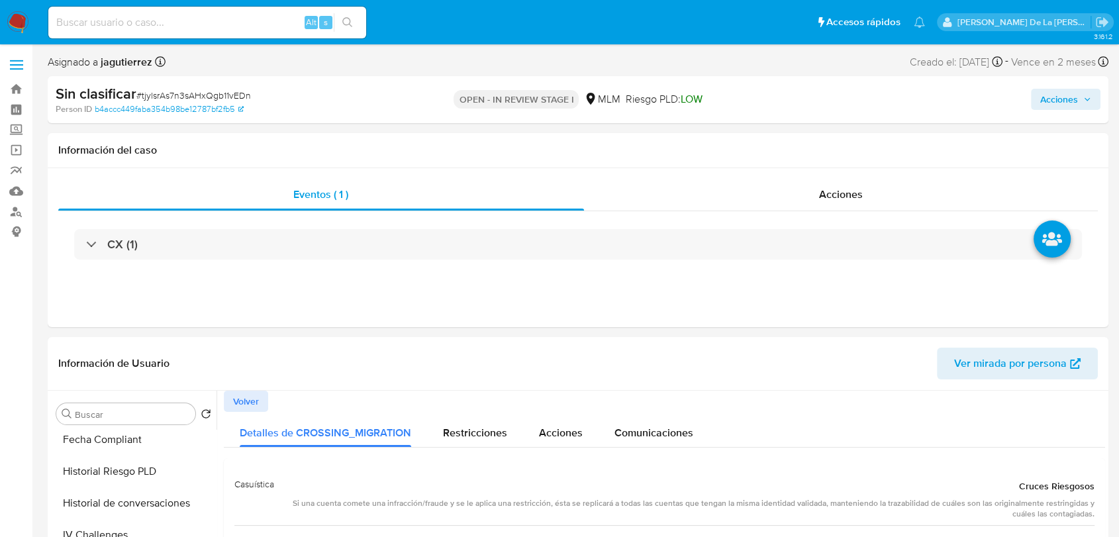
click at [1050, 99] on span "Acciones" at bounding box center [1059, 99] width 38 height 21
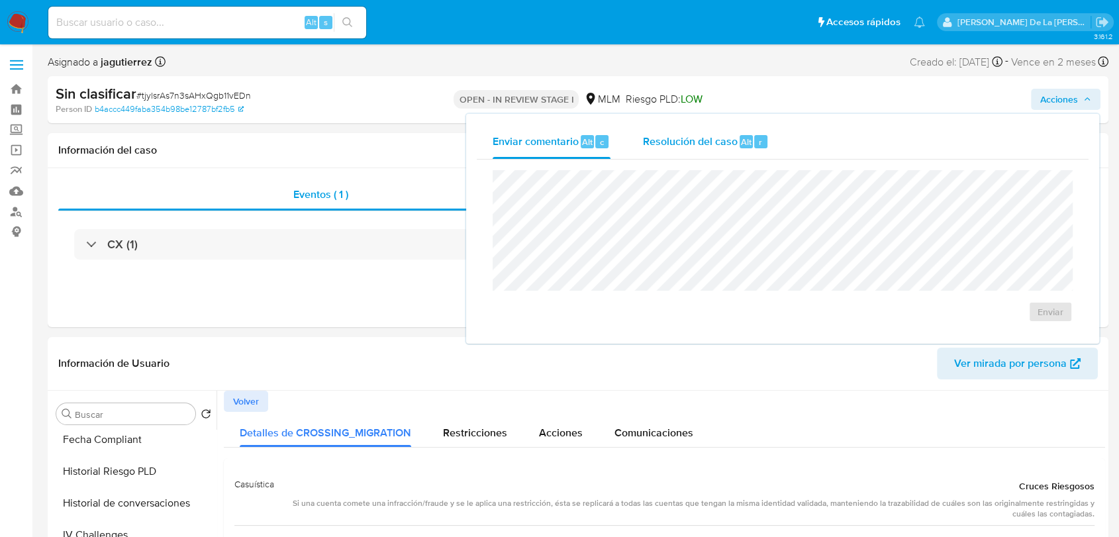
click at [717, 132] on div "Resolución del caso Alt r" at bounding box center [705, 141] width 126 height 34
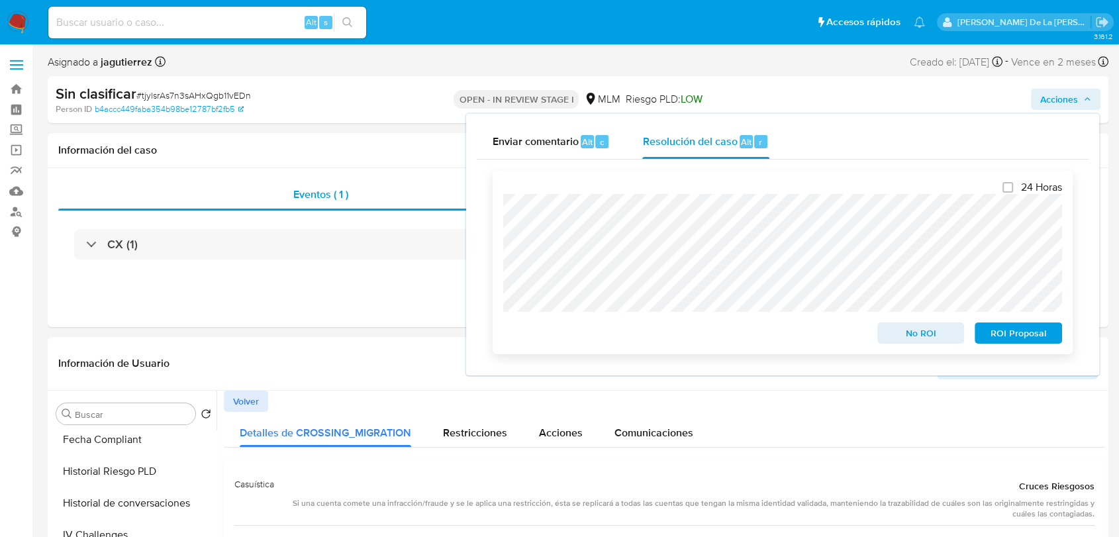
click at [886, 328] on span "No ROI" at bounding box center [920, 333] width 69 height 19
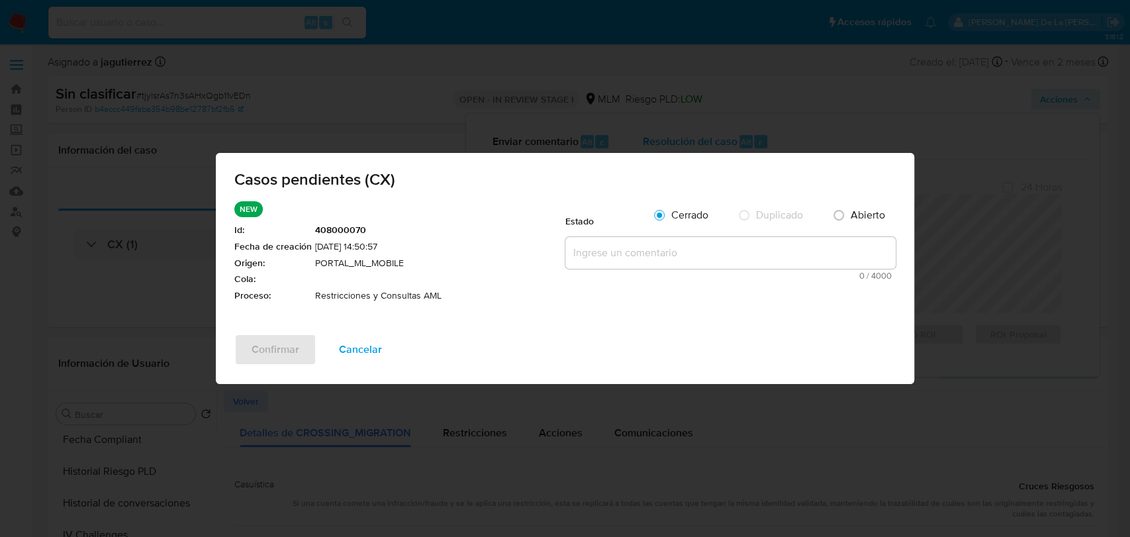
click at [698, 249] on textarea at bounding box center [730, 253] width 330 height 32
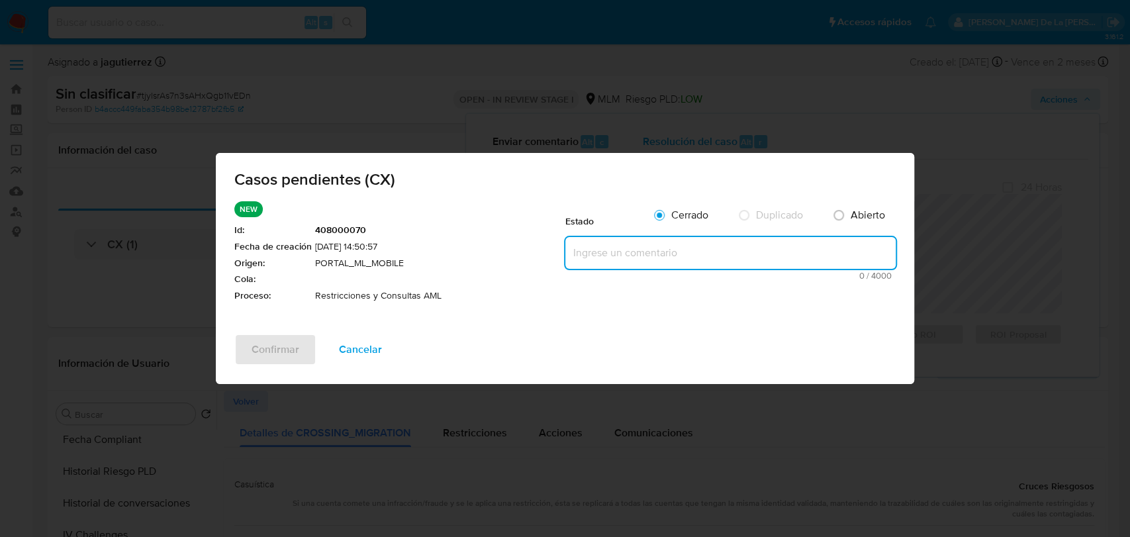
paste textarea "CLIENTE POR RESTRICCION POR FALTA DE DOCUMENTACION VIGENTE Y POSIBLE COINCIDENC…"
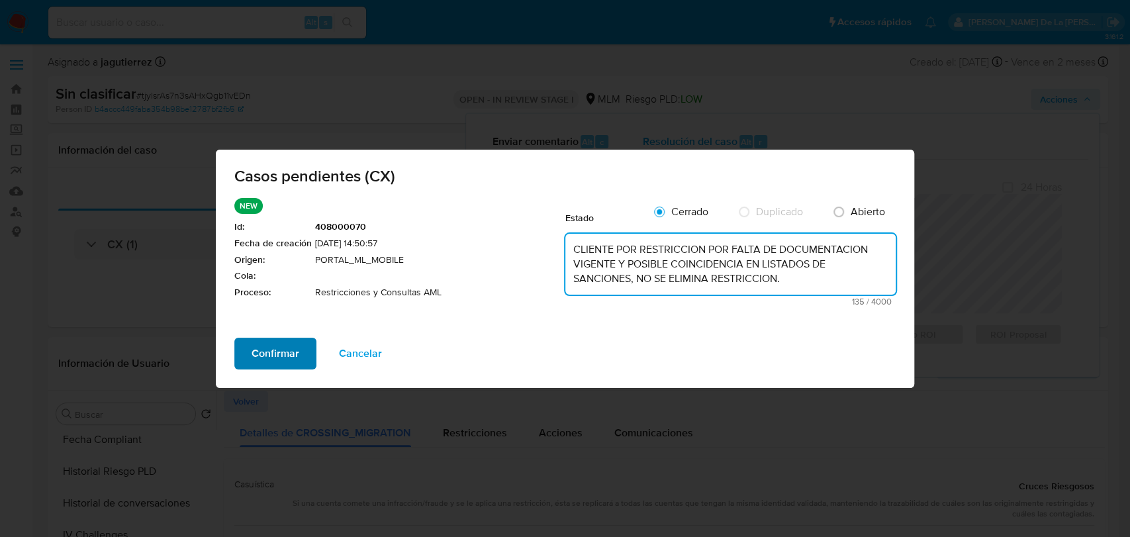
type textarea "CLIENTE POR RESTRICCION POR FALTA DE DOCUMENTACION VIGENTE Y POSIBLE COINCIDENC…"
click at [281, 349] on span "Confirmar" at bounding box center [276, 353] width 48 height 29
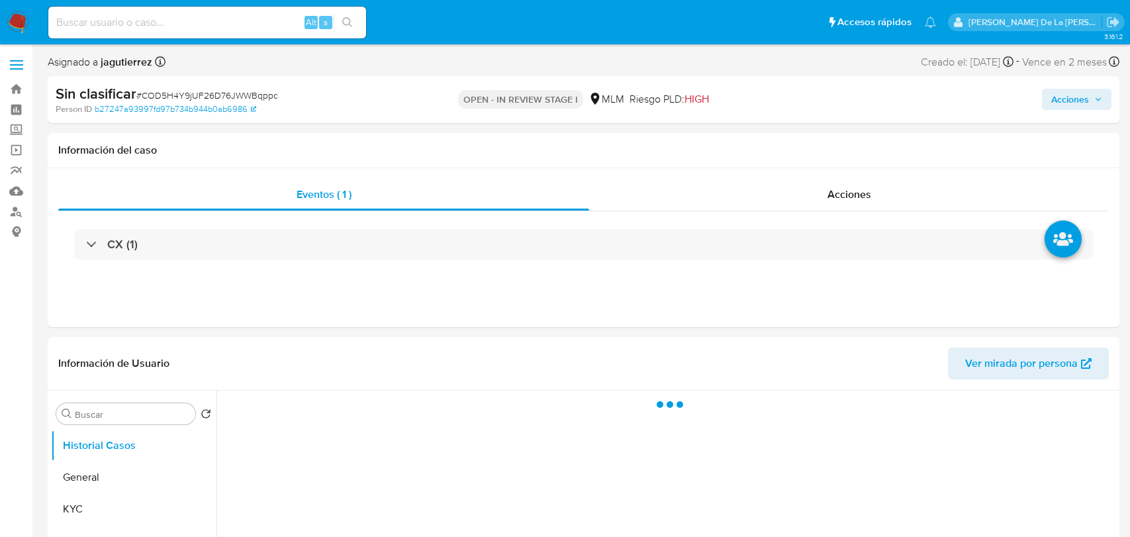
select select "10"
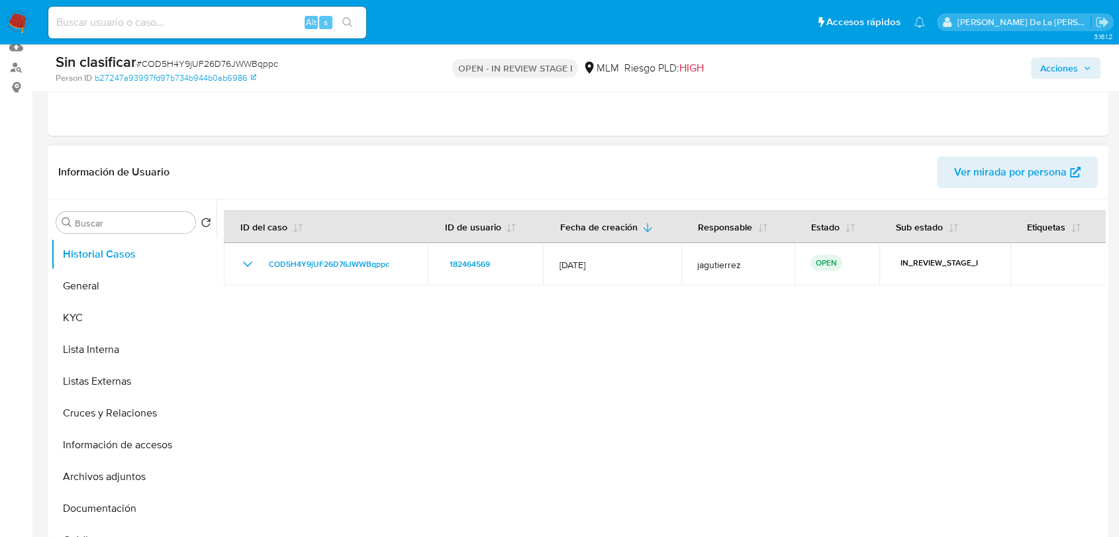
scroll to position [147, 0]
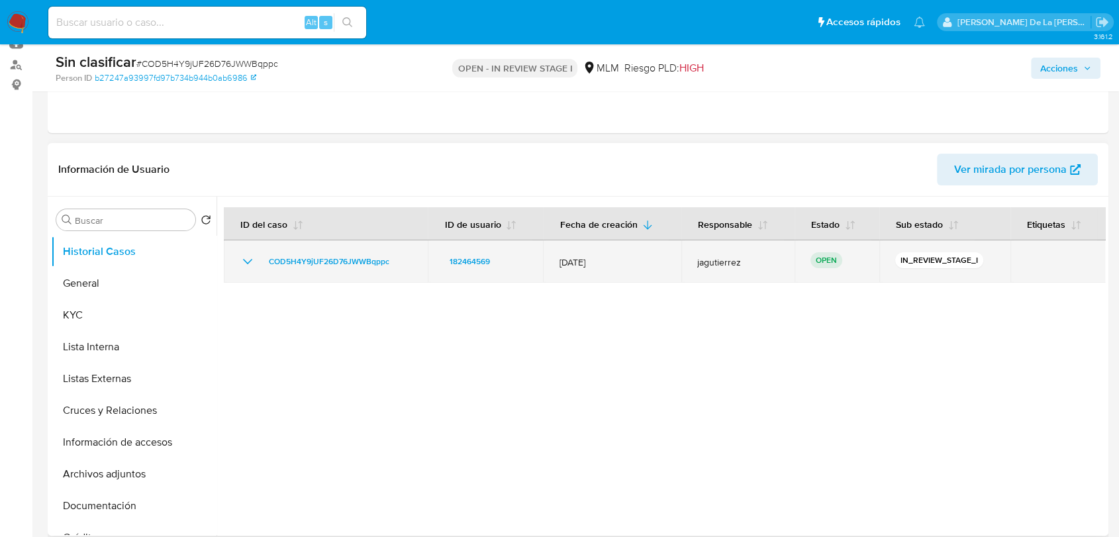
click at [248, 258] on icon "Mostrar/Ocultar" at bounding box center [248, 262] width 16 height 16
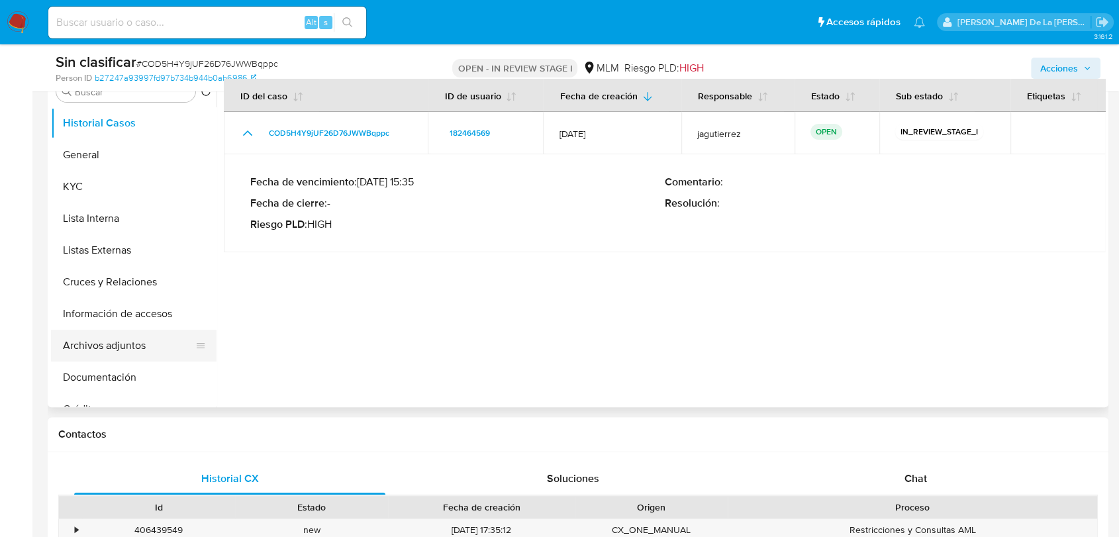
scroll to position [294, 0]
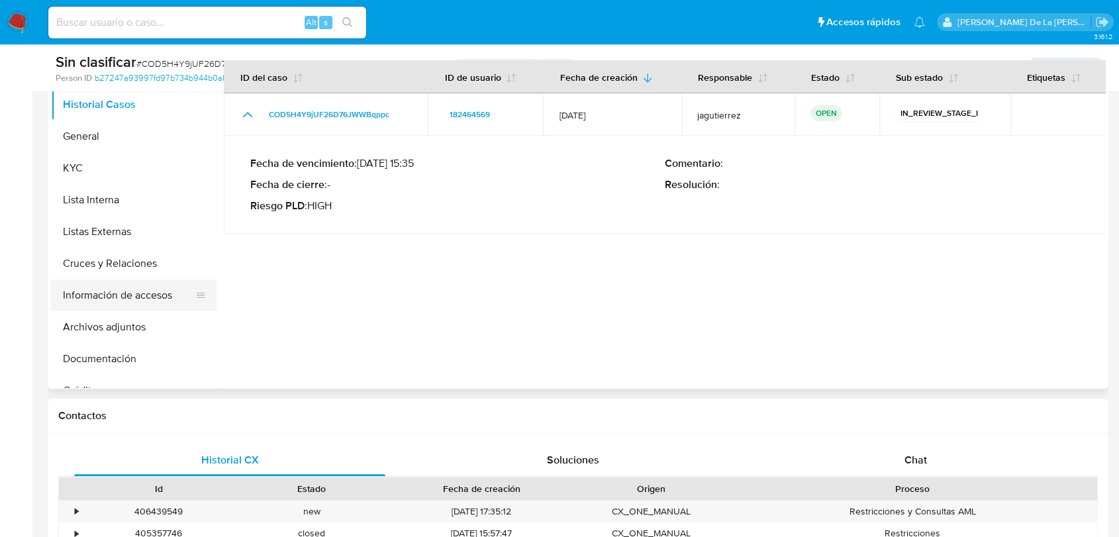
click at [135, 295] on button "Información de accesos" at bounding box center [128, 295] width 155 height 32
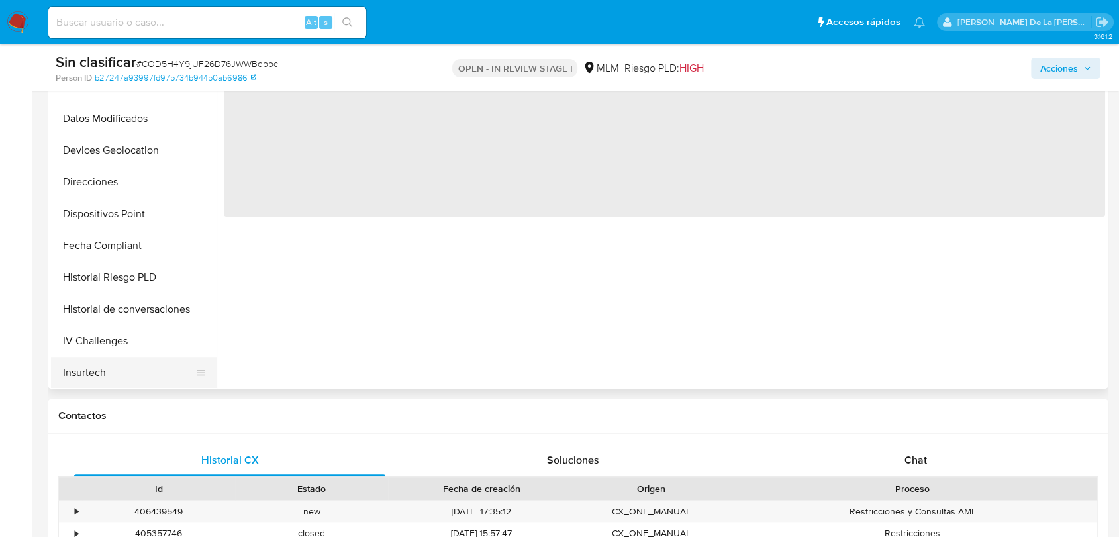
scroll to position [623, 0]
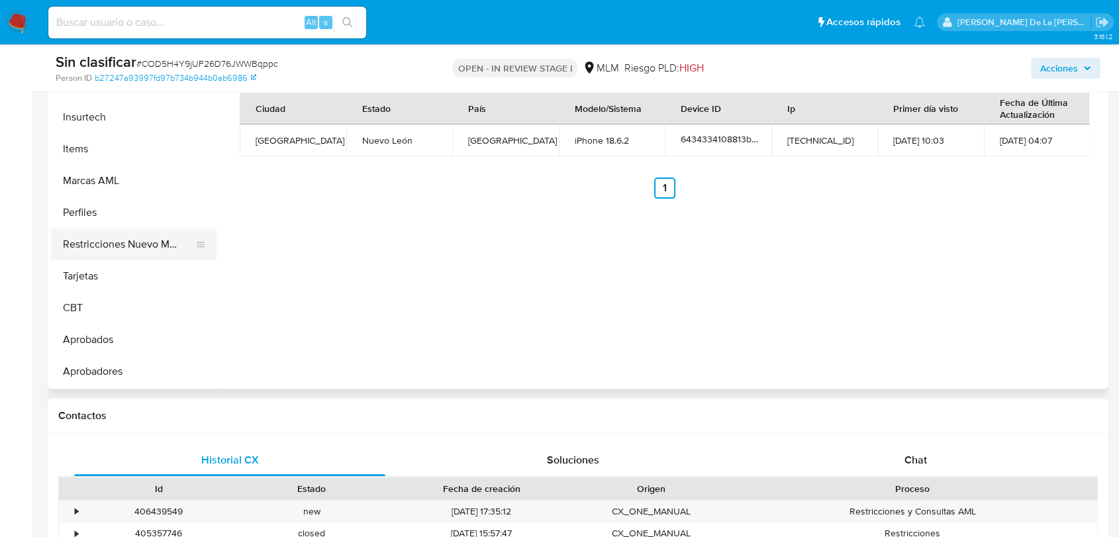
click at [148, 243] on button "Restricciones Nuevo Mundo" at bounding box center [128, 244] width 155 height 32
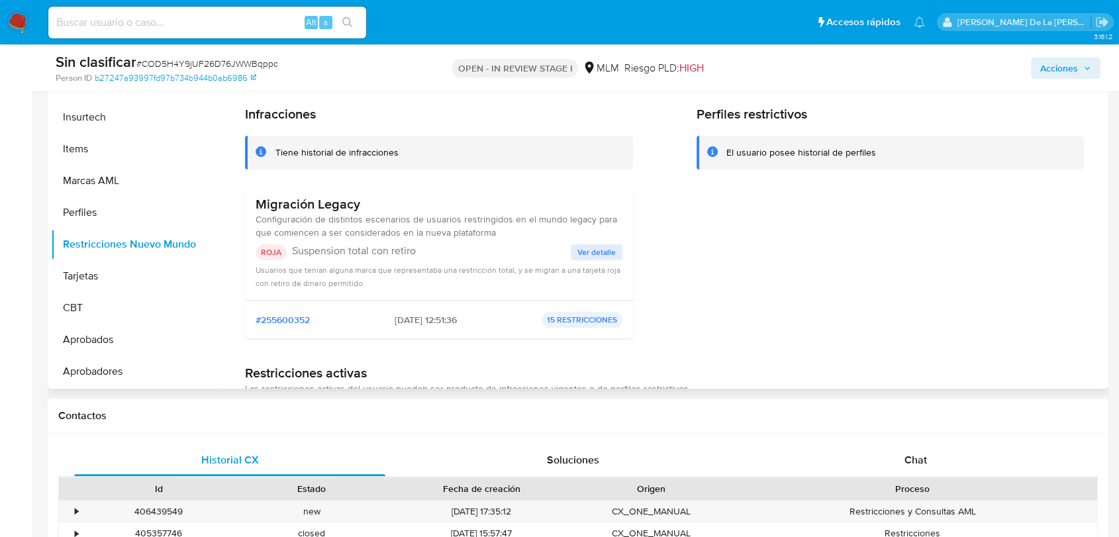
scroll to position [220, 0]
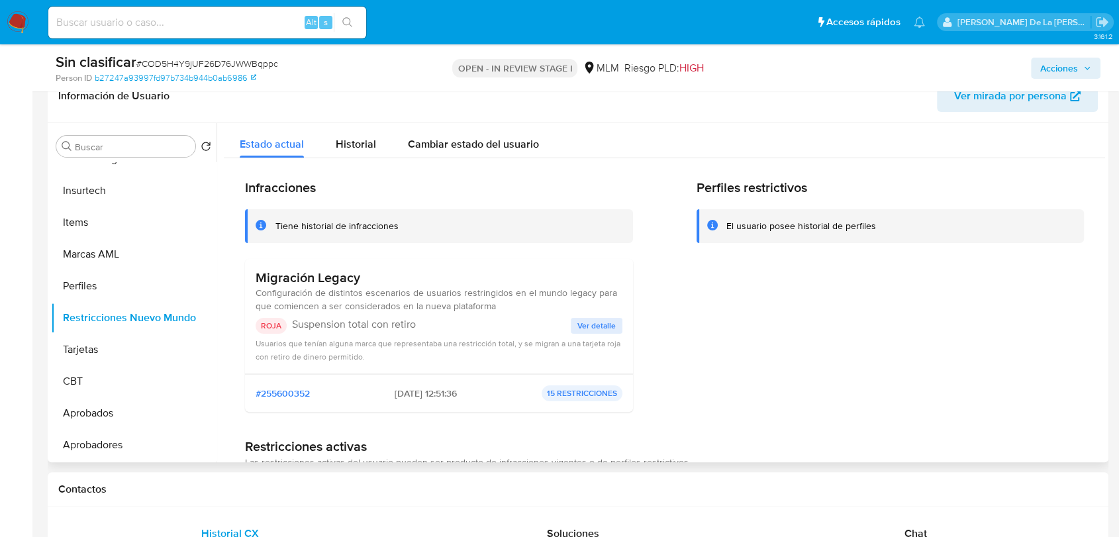
click at [598, 328] on span "Ver detalle" at bounding box center [596, 325] width 38 height 13
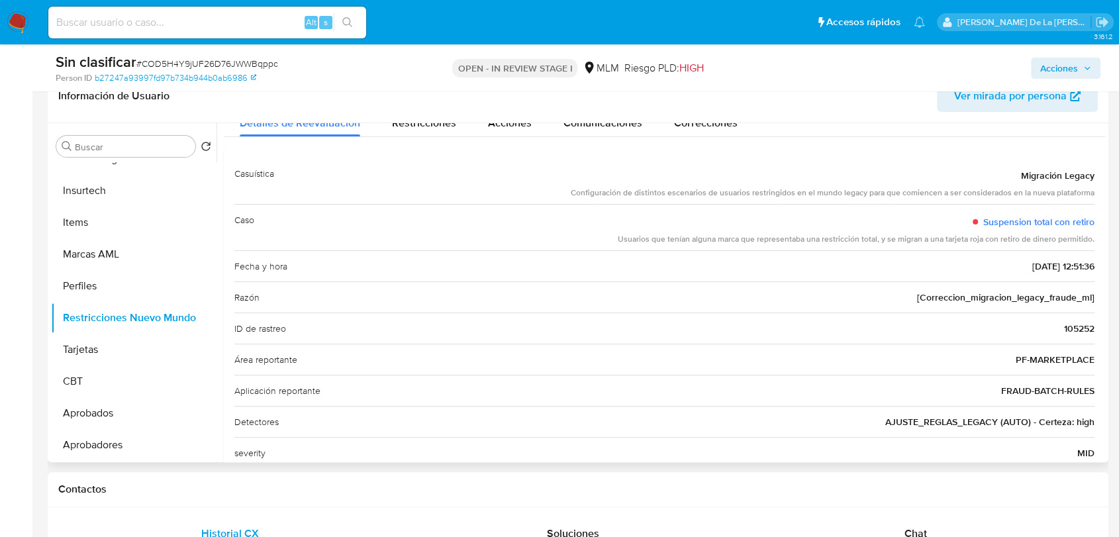
scroll to position [0, 0]
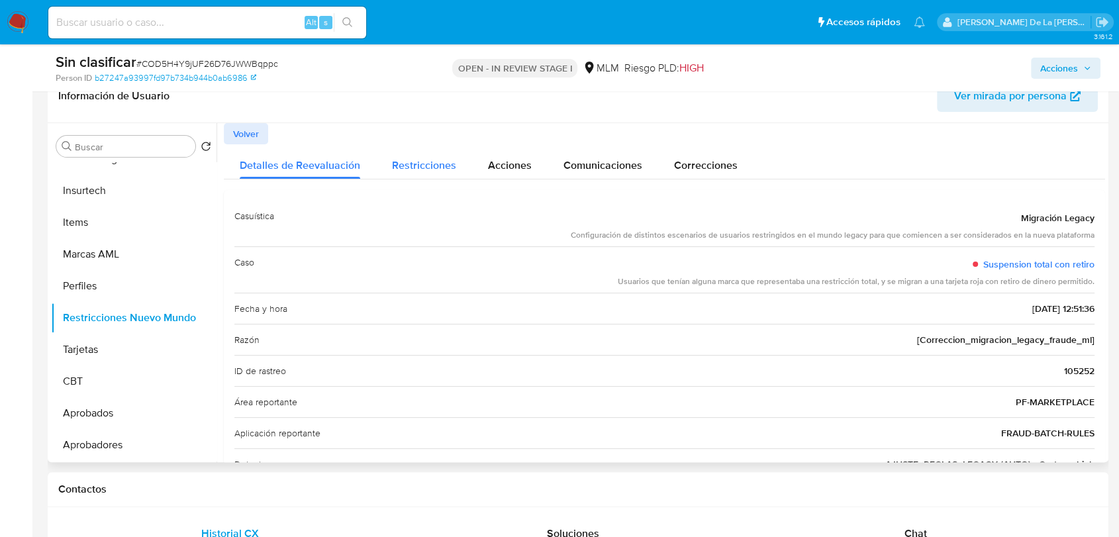
click at [451, 172] on div "Restricciones" at bounding box center [424, 161] width 64 height 35
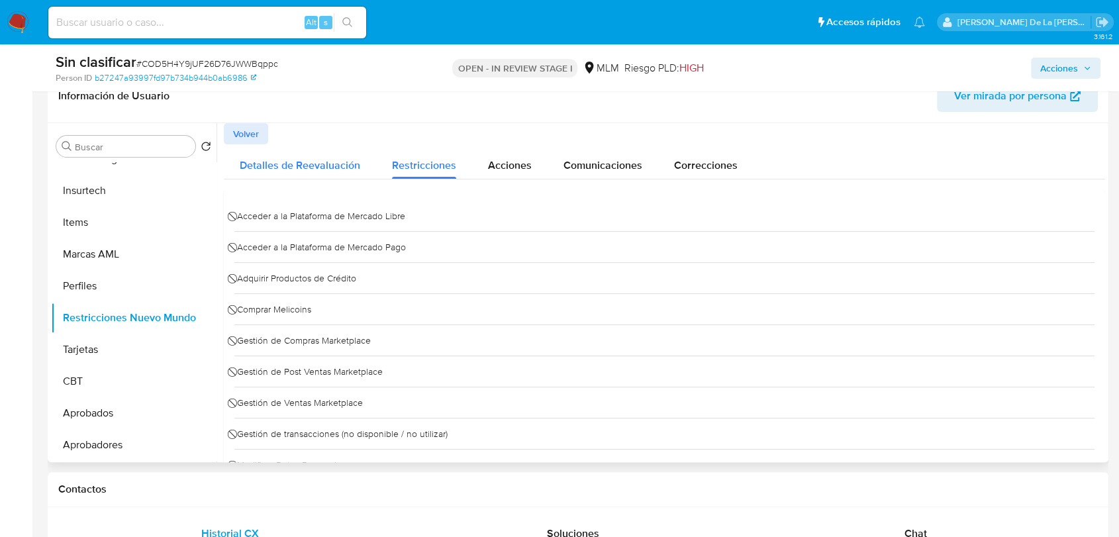
click at [270, 167] on span "Detalles de Reevaluación" at bounding box center [300, 165] width 120 height 15
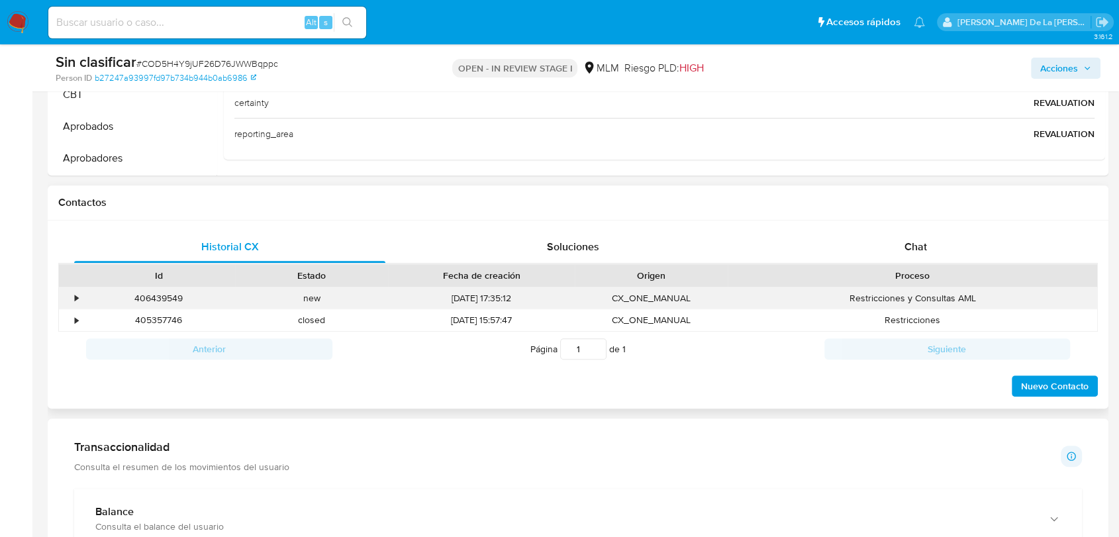
scroll to position [514, 0]
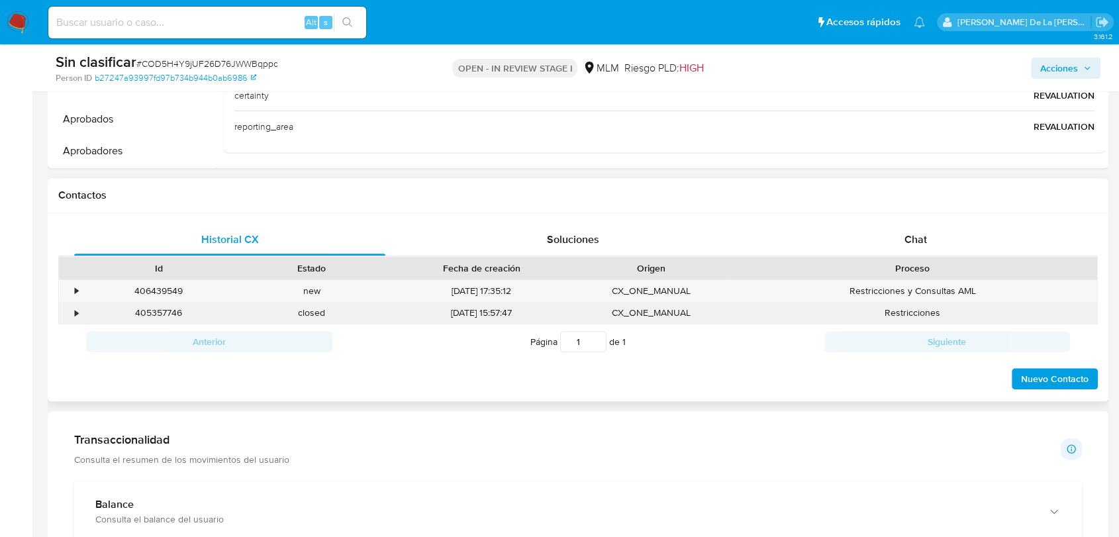
click at [70, 311] on div "•" at bounding box center [70, 313] width 23 height 22
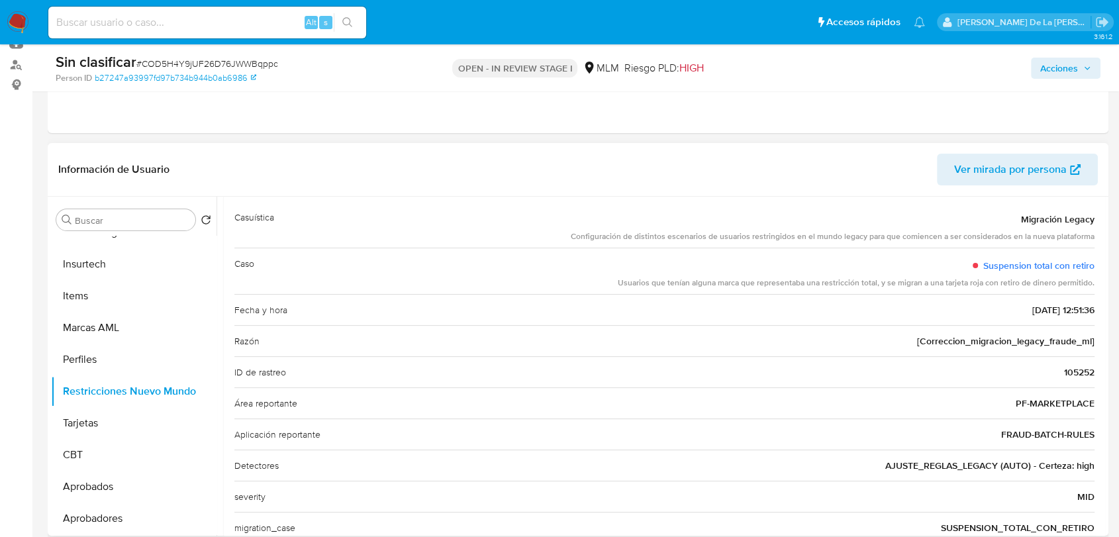
scroll to position [0, 0]
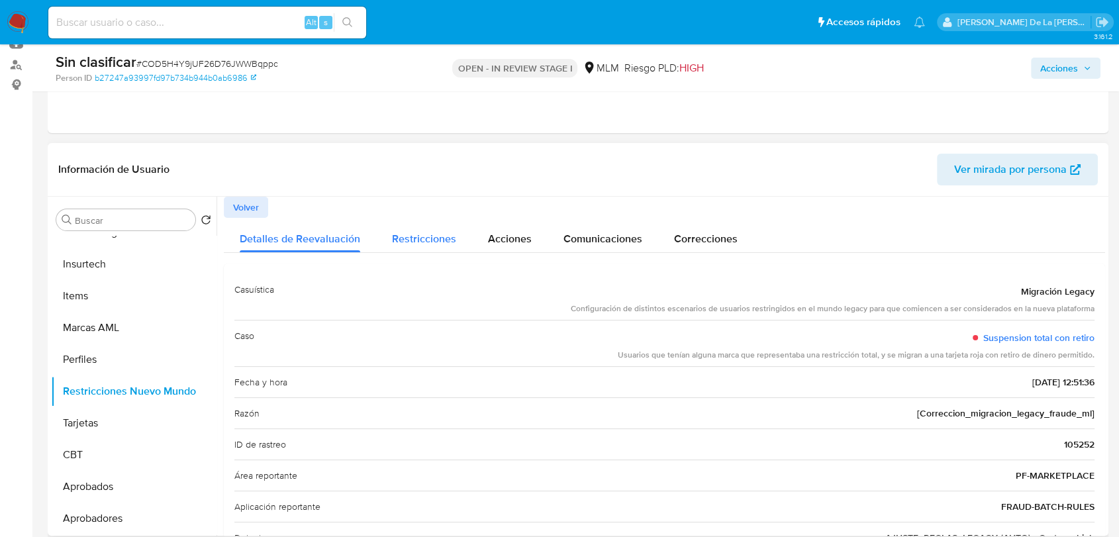
click at [424, 242] on span "Restricciones" at bounding box center [424, 238] width 64 height 15
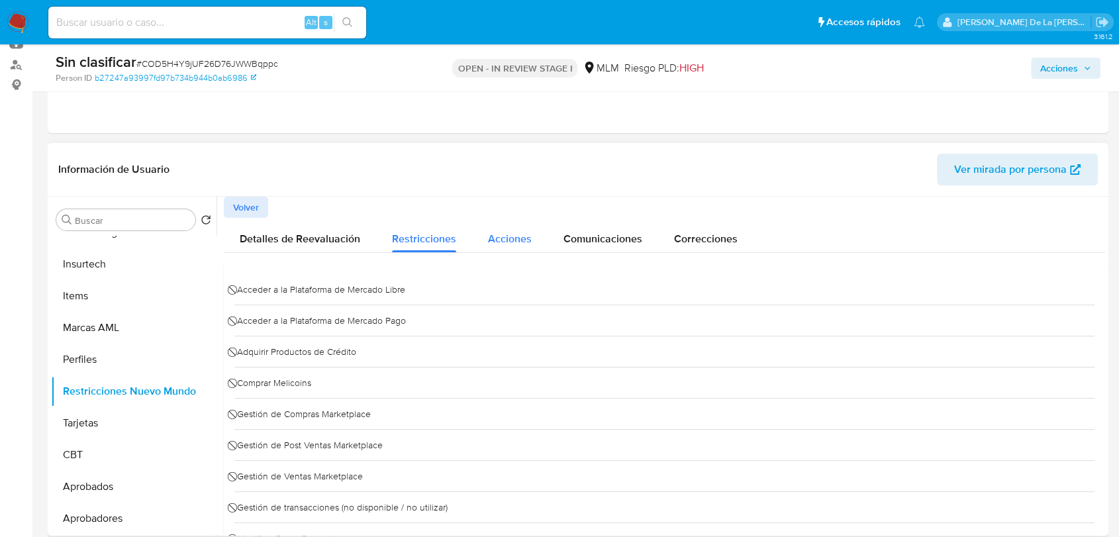
click at [506, 236] on span "Acciones" at bounding box center [510, 238] width 44 height 15
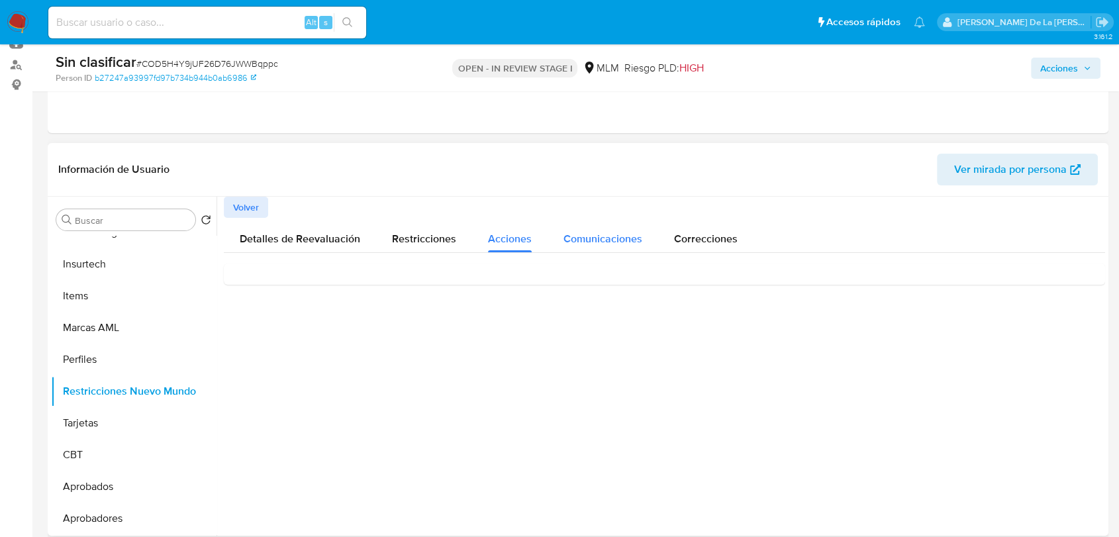
click at [583, 234] on span "Comunicaciones" at bounding box center [602, 238] width 79 height 15
click at [700, 231] on span "Correcciones" at bounding box center [706, 238] width 64 height 15
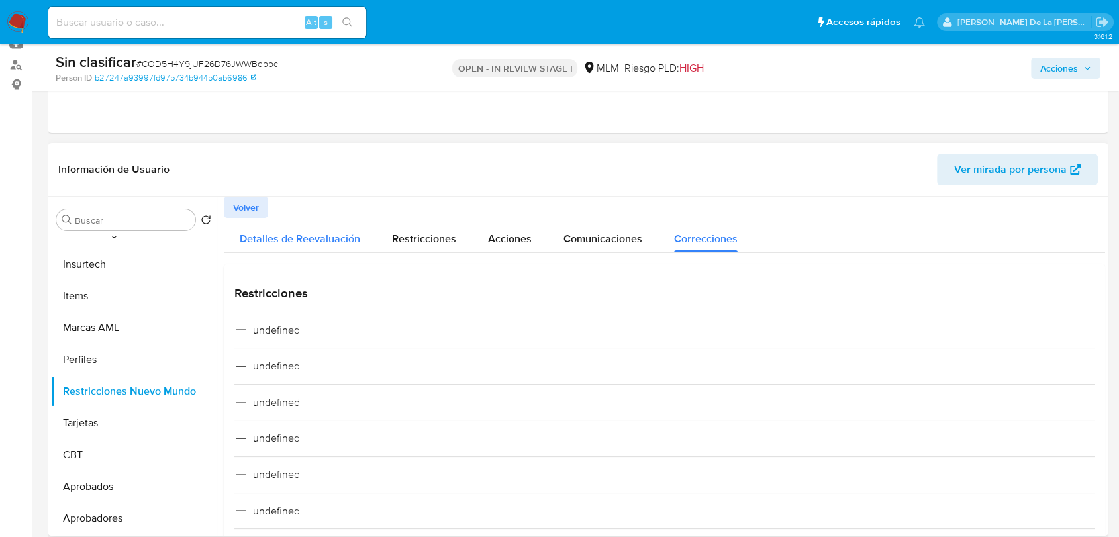
click at [335, 242] on span "Detalles de Reevaluación" at bounding box center [300, 238] width 120 height 15
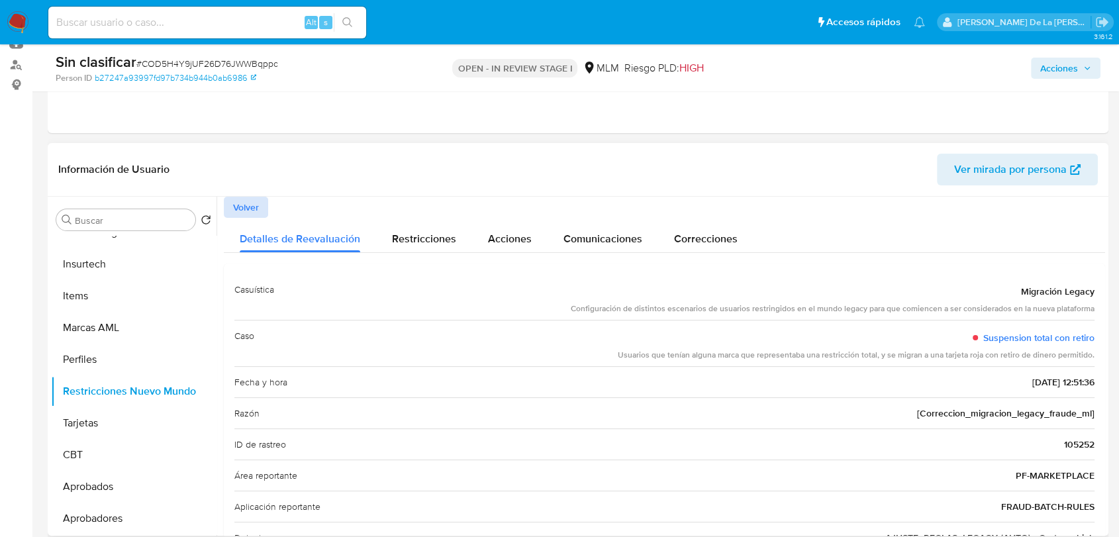
click at [229, 201] on button "Volver" at bounding box center [246, 207] width 44 height 21
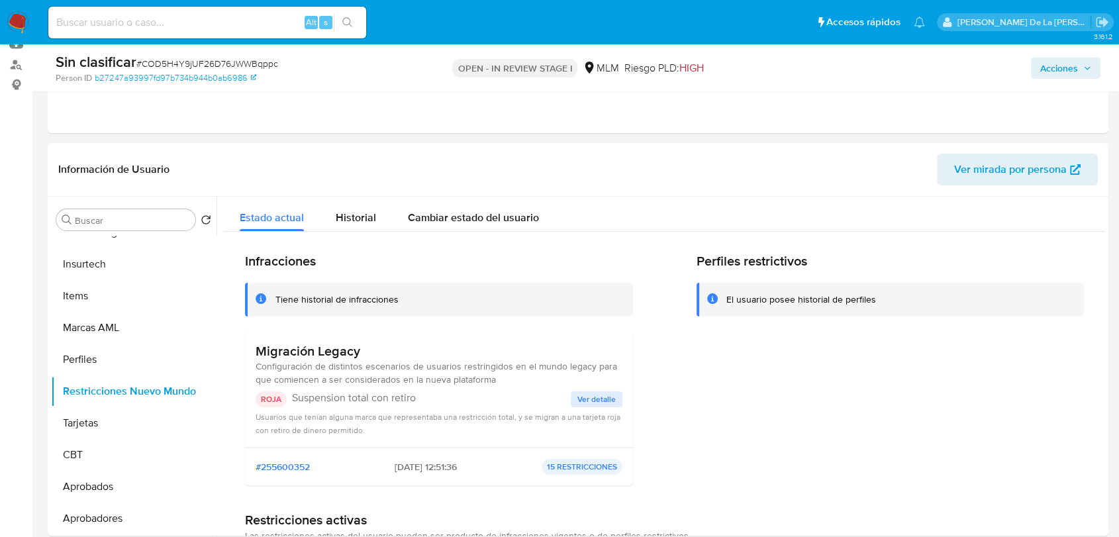
click at [1080, 71] on span "Acciones" at bounding box center [1065, 68] width 51 height 19
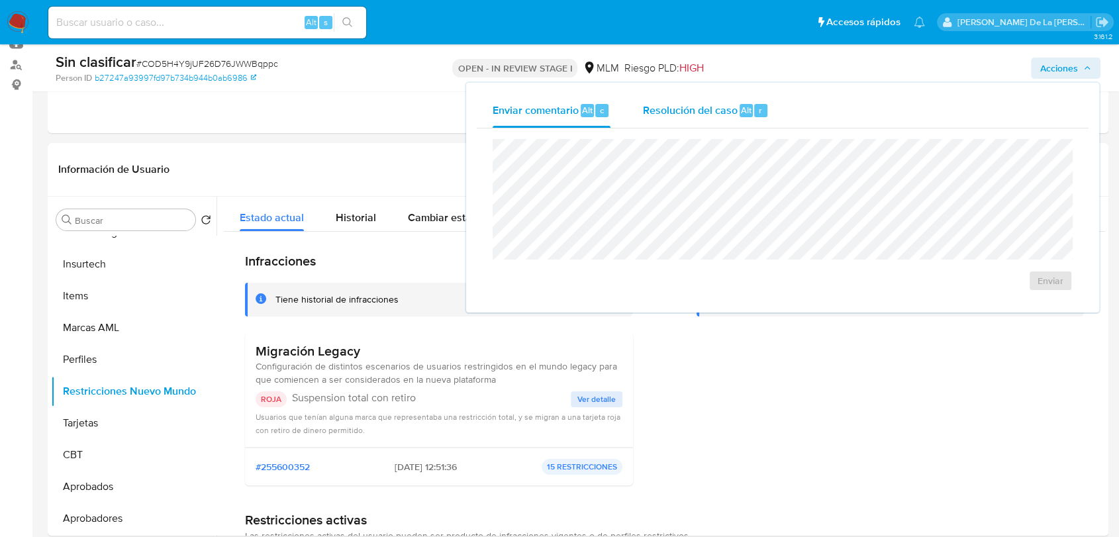
click at [690, 105] on span "Resolución del caso" at bounding box center [689, 109] width 95 height 15
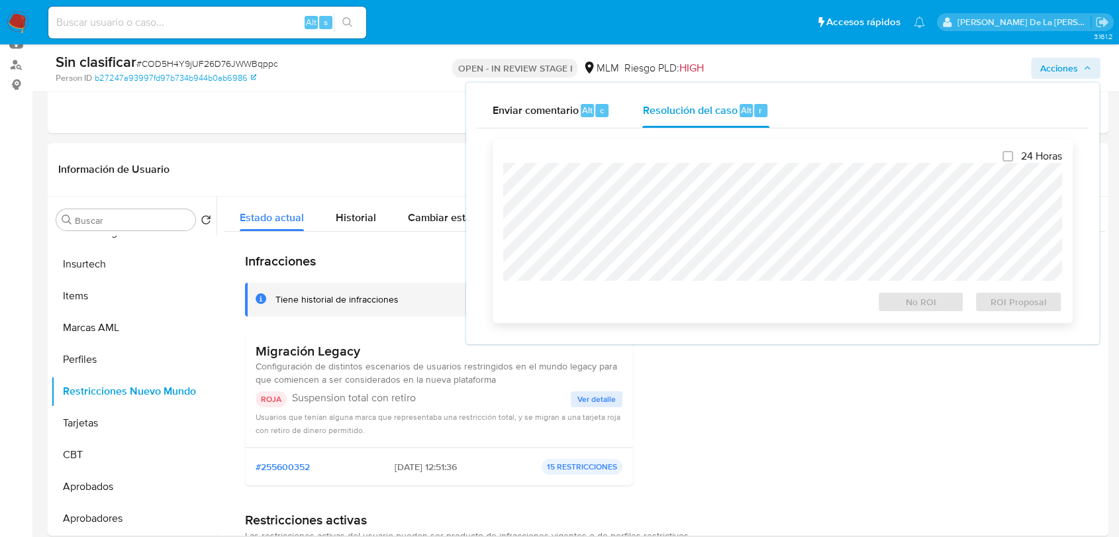
click at [676, 158] on div "24 Horas No ROI ROI Proposal" at bounding box center [782, 231] width 559 height 163
click at [103, 351] on button "Perfiles" at bounding box center [128, 360] width 155 height 32
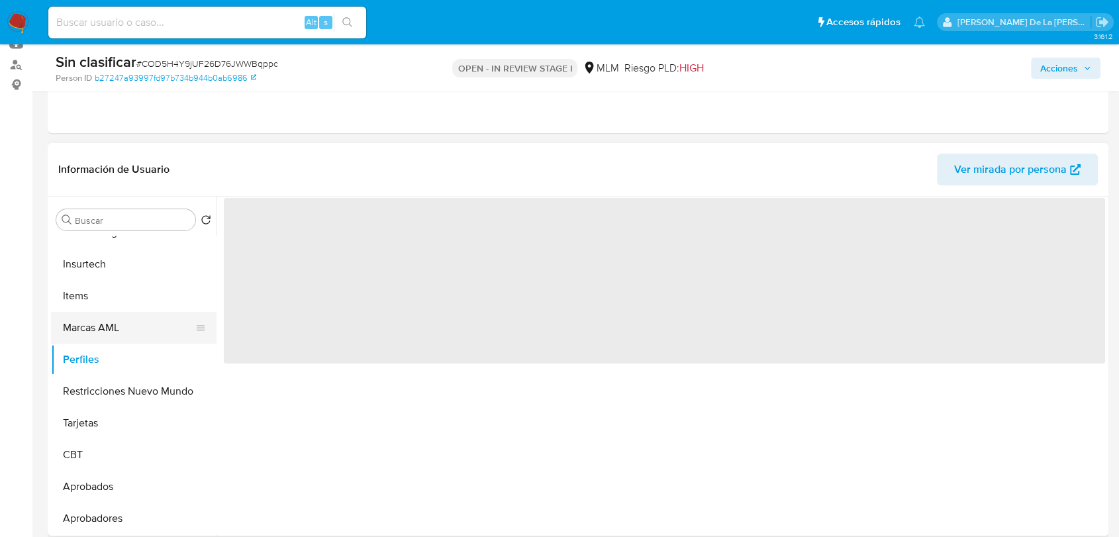
click at [105, 326] on button "Marcas AML" at bounding box center [128, 328] width 155 height 32
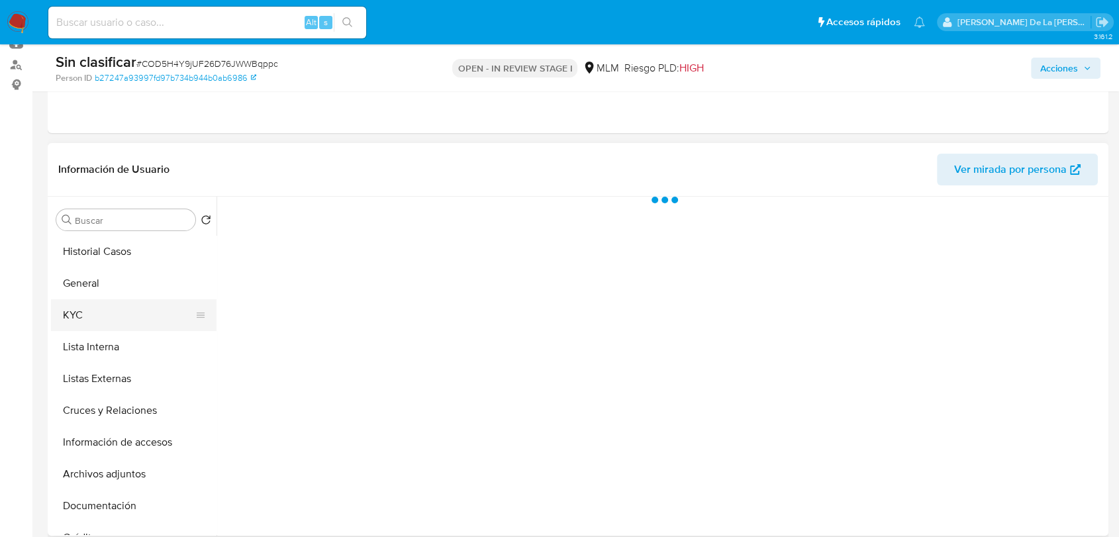
click at [96, 314] on button "KYC" at bounding box center [128, 315] width 155 height 32
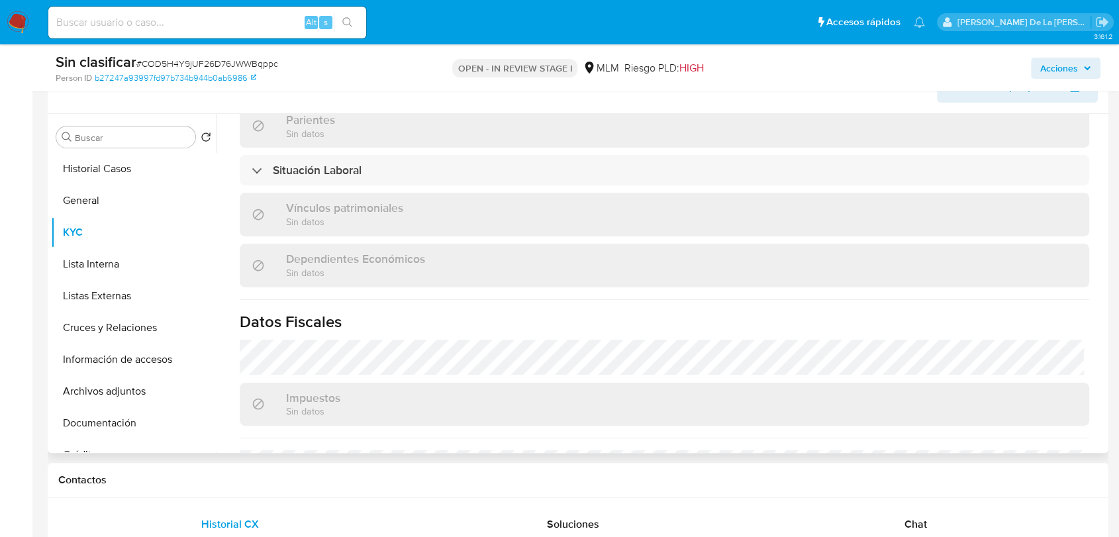
scroll to position [667, 0]
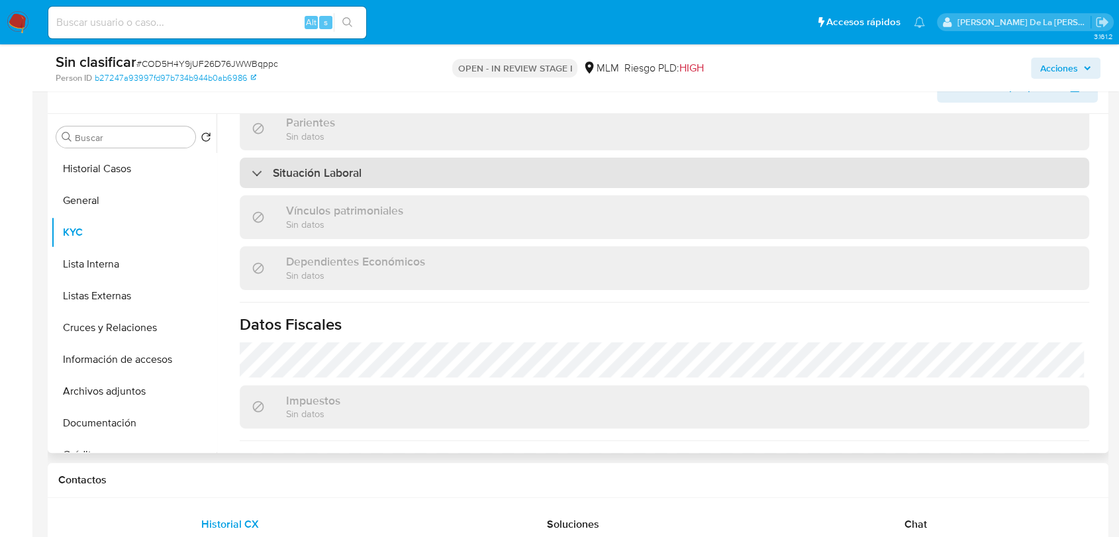
click at [270, 177] on div "Situación Laboral" at bounding box center [664, 173] width 849 height 30
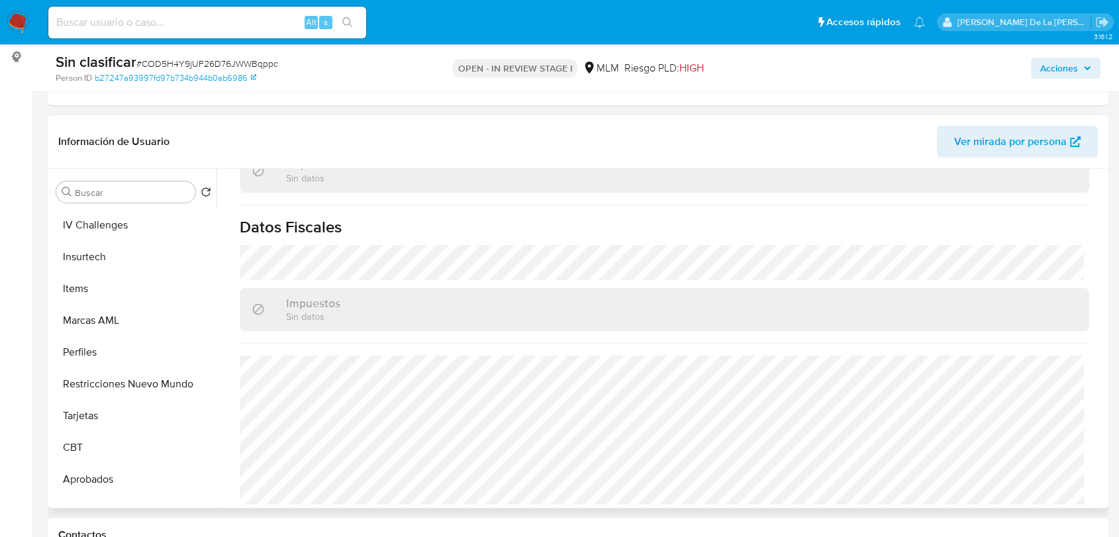
scroll to position [623, 0]
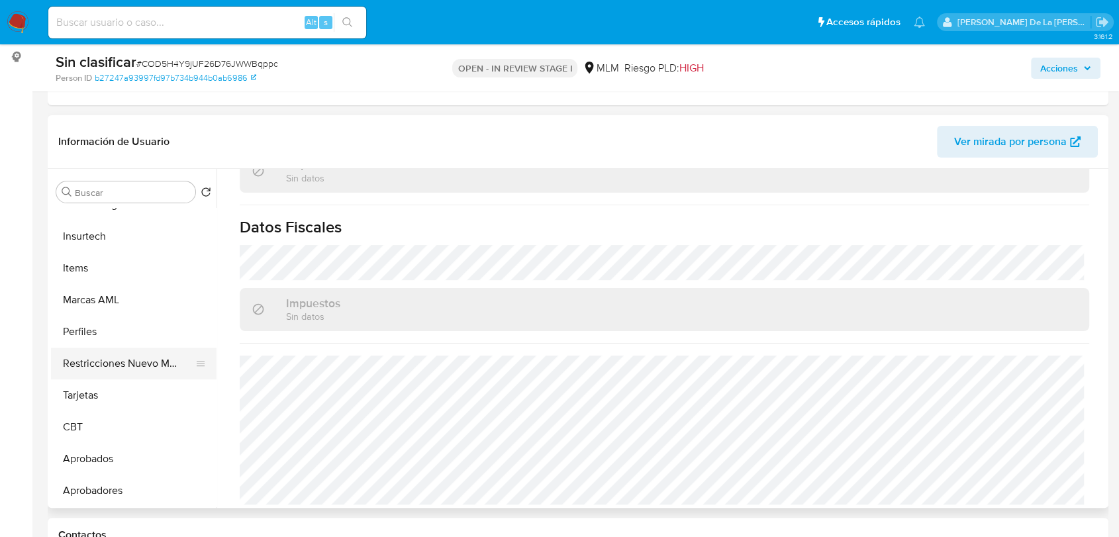
drag, startPoint x: 128, startPoint y: 357, endPoint x: 123, endPoint y: 371, distance: 15.3
click at [123, 371] on button "Restricciones Nuevo Mundo" at bounding box center [128, 363] width 155 height 32
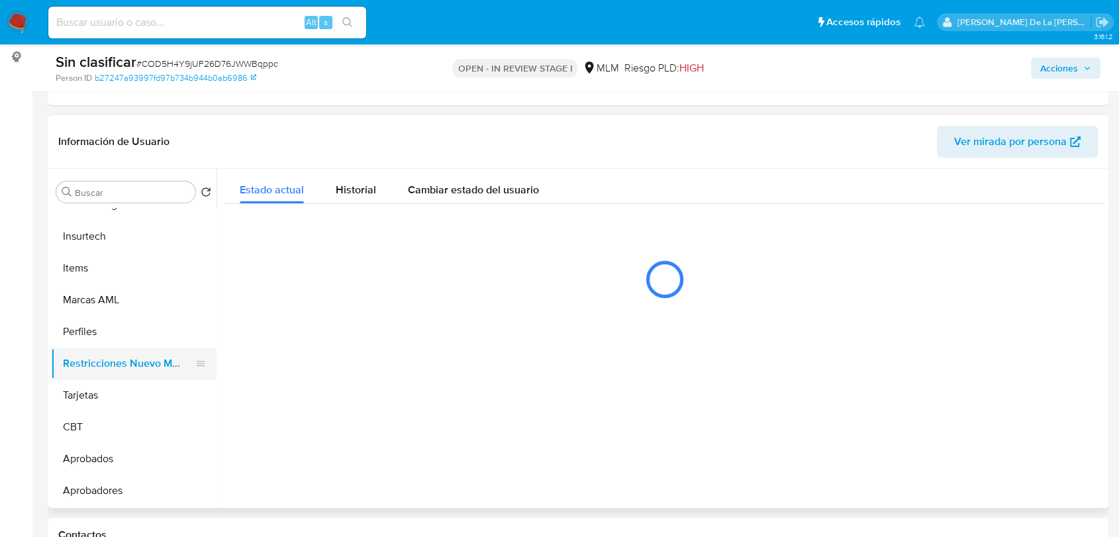
scroll to position [0, 0]
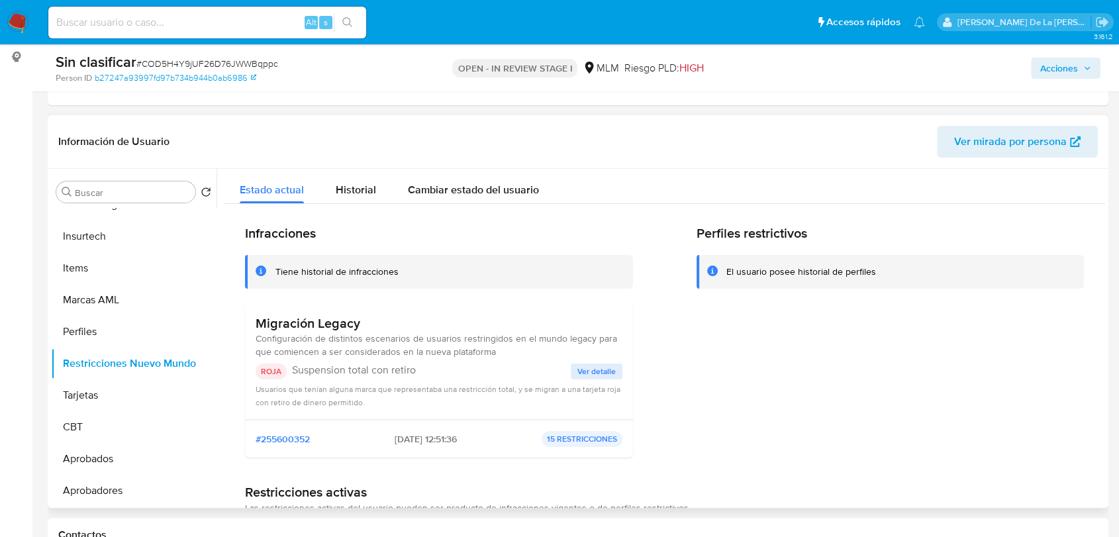
drag, startPoint x: 574, startPoint y: 367, endPoint x: 551, endPoint y: 367, distance: 23.2
click at [551, 367] on p "Suspension total con retiro" at bounding box center [431, 369] width 279 height 13
click at [595, 370] on span "Ver detalle" at bounding box center [596, 371] width 38 height 13
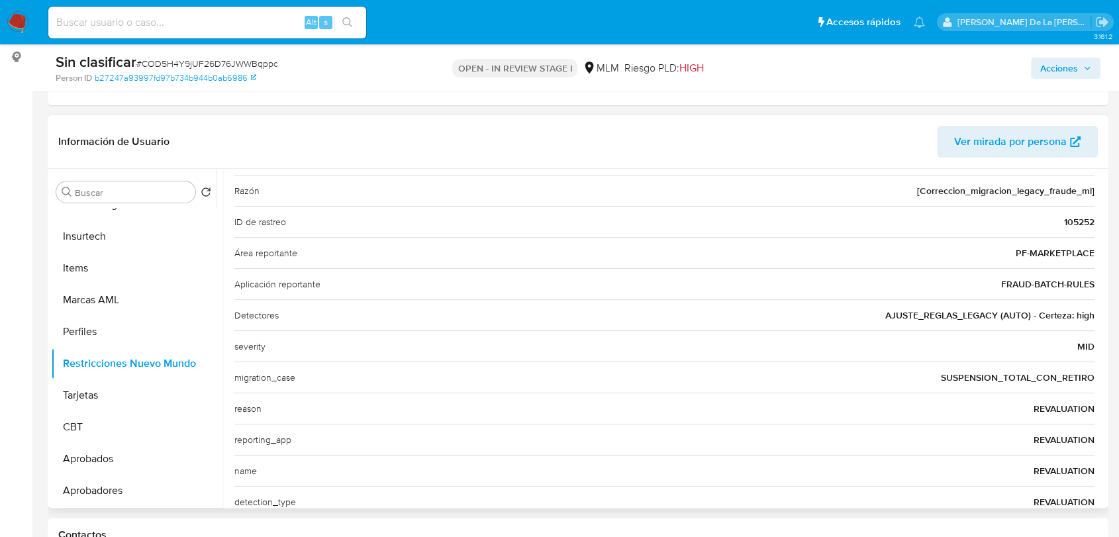
scroll to position [194, 0]
click at [1060, 56] on div "Acciones" at bounding box center [927, 67] width 345 height 31
click at [1054, 62] on span "Acciones" at bounding box center [1059, 68] width 38 height 21
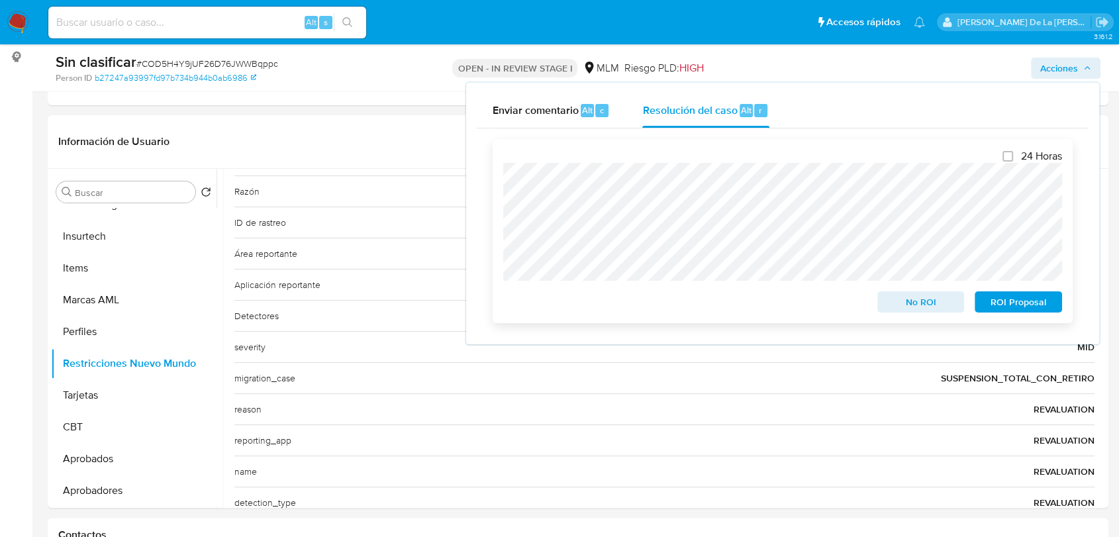
click at [901, 295] on span "No ROI" at bounding box center [920, 302] width 69 height 19
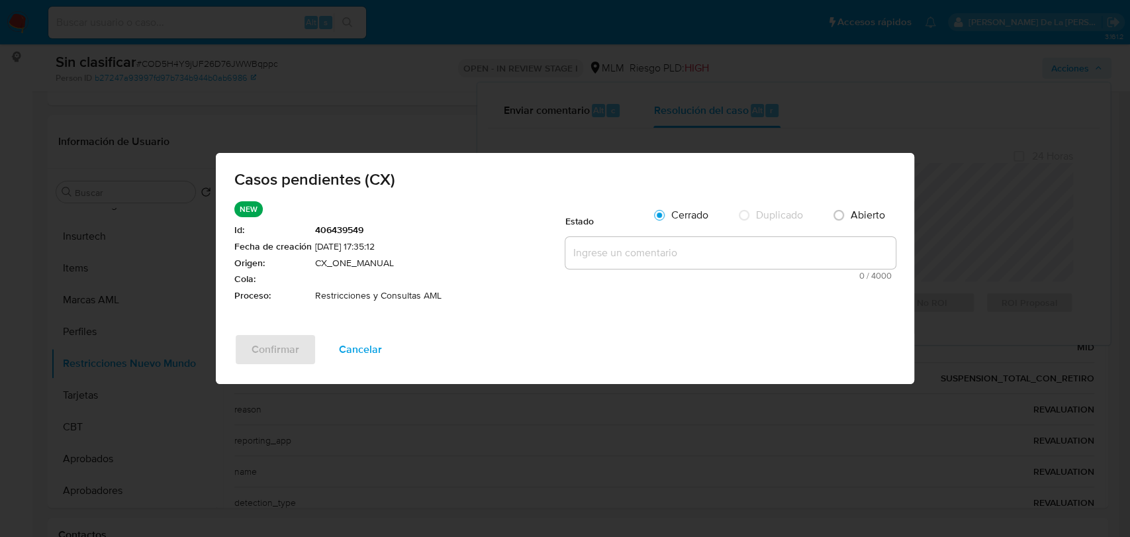
click at [622, 253] on textarea at bounding box center [730, 253] width 330 height 32
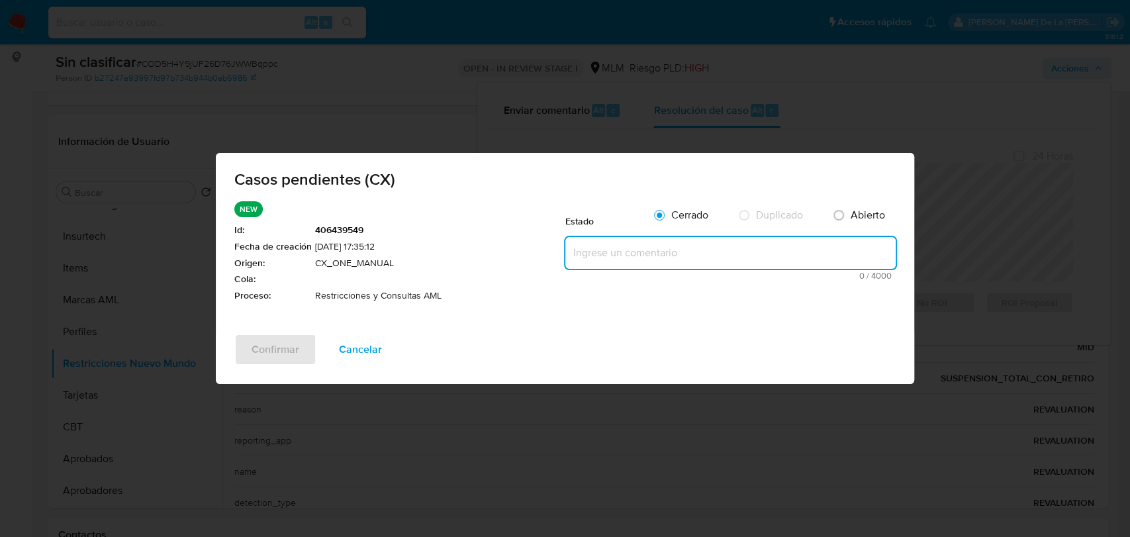
paste textarea "SE VALIDA CX, CLIENTE CON RESTICCION POR PF-MARKETPLACE NO CORRESPONDE A AML"
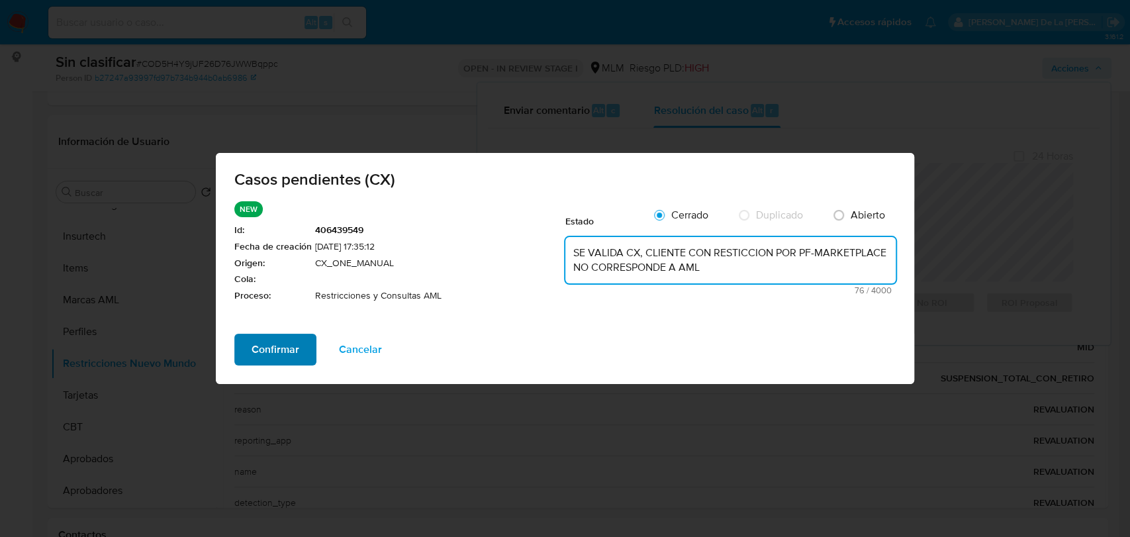
type textarea "SE VALIDA CX, CLIENTE CON RESTICCION POR PF-MARKETPLACE NO CORRESPONDE A AML"
click at [281, 357] on span "Confirmar" at bounding box center [276, 349] width 48 height 29
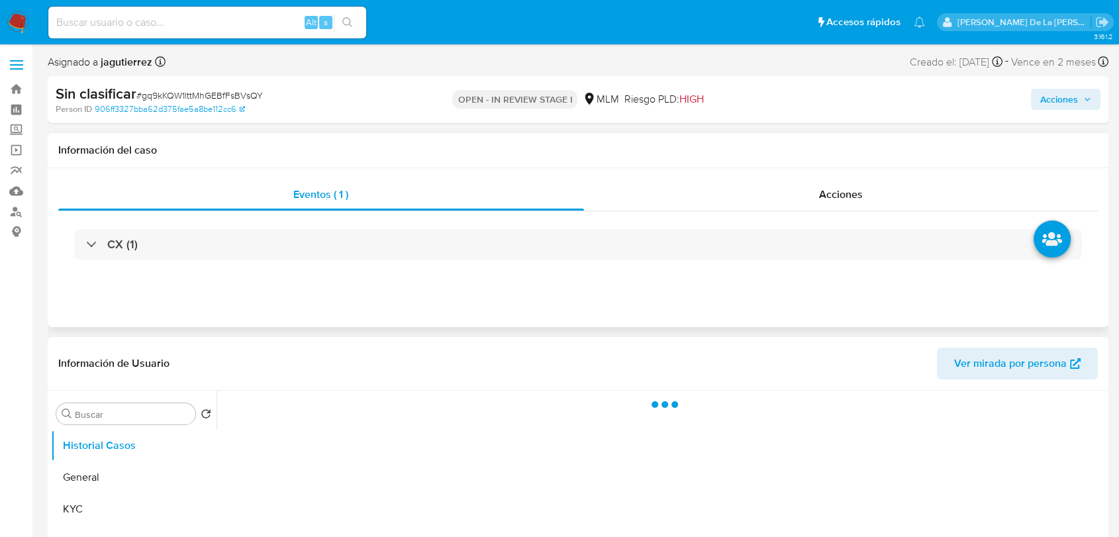
select select "10"
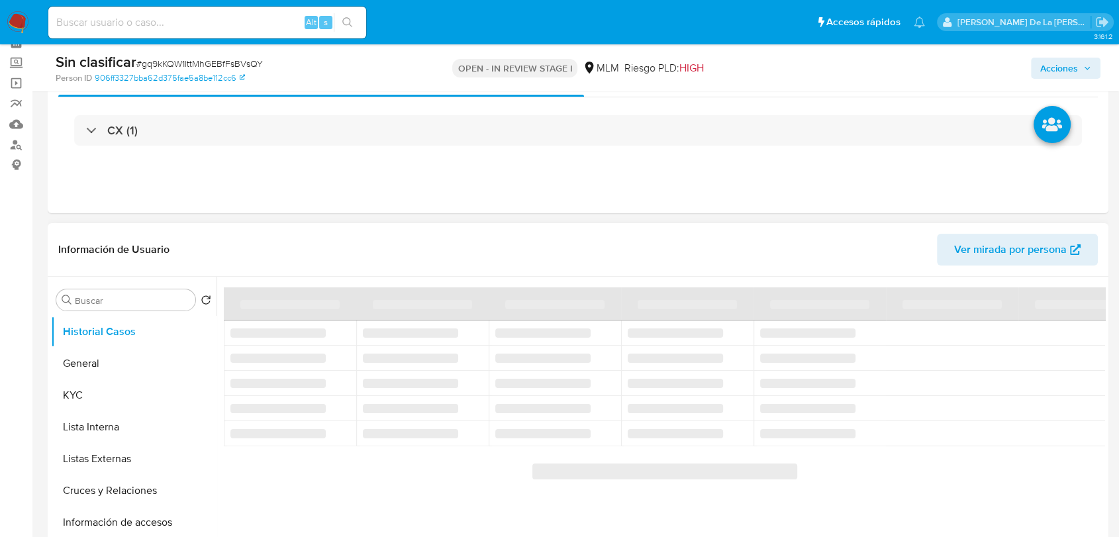
scroll to position [147, 0]
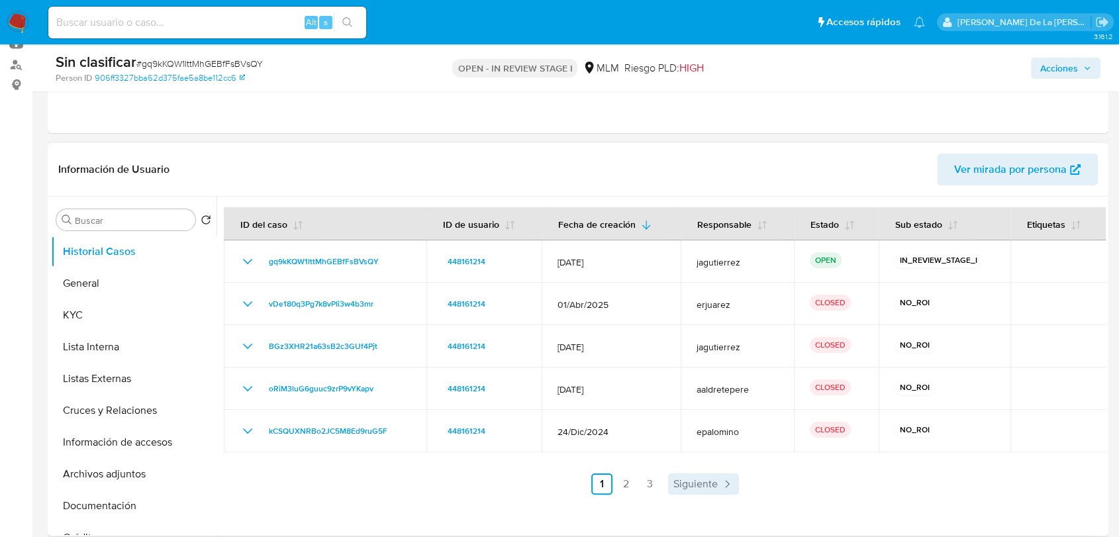
drag, startPoint x: 706, startPoint y: 471, endPoint x: 710, endPoint y: 483, distance: 13.4
click at [706, 473] on div "ID del caso ID de usuario Fecha de creación Responsable Estado Sub estado Etiqu…" at bounding box center [664, 350] width 881 height 287
click at [710, 483] on span "Siguiente" at bounding box center [695, 484] width 44 height 11
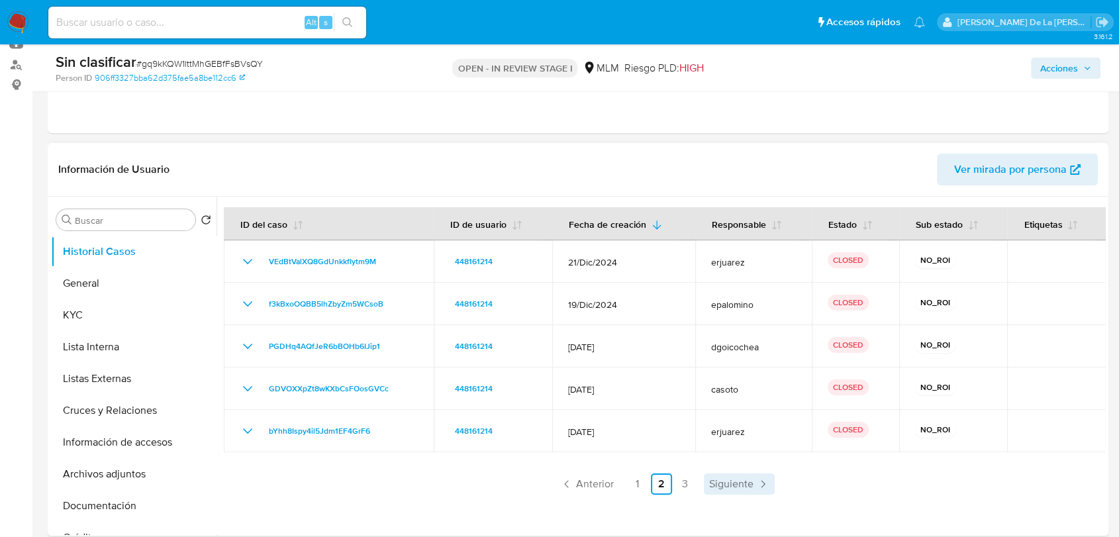
click at [731, 490] on link "Siguiente" at bounding box center [739, 483] width 71 height 21
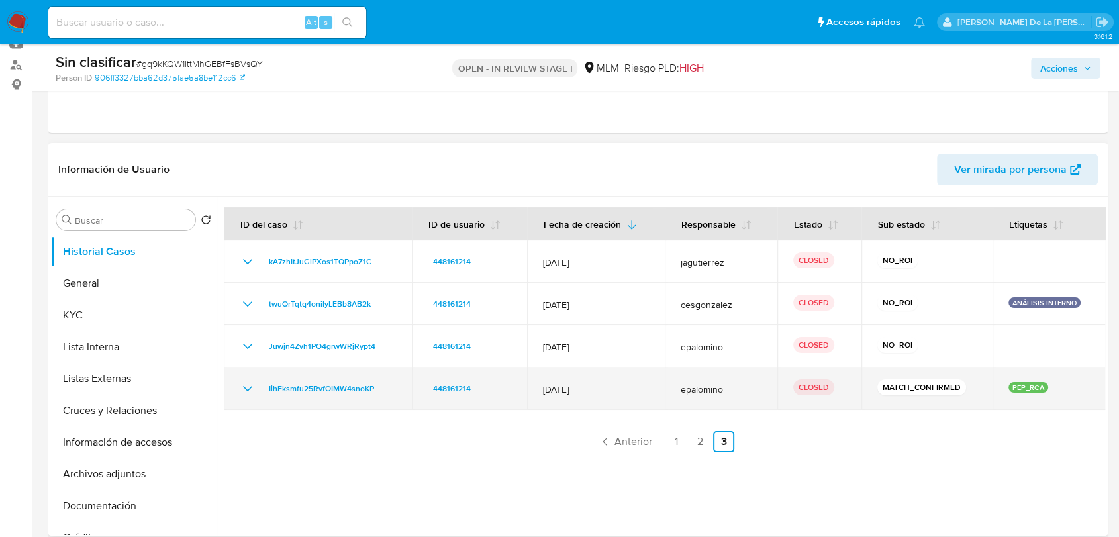
click at [242, 385] on icon "Mostrar/Ocultar" at bounding box center [248, 389] width 16 height 16
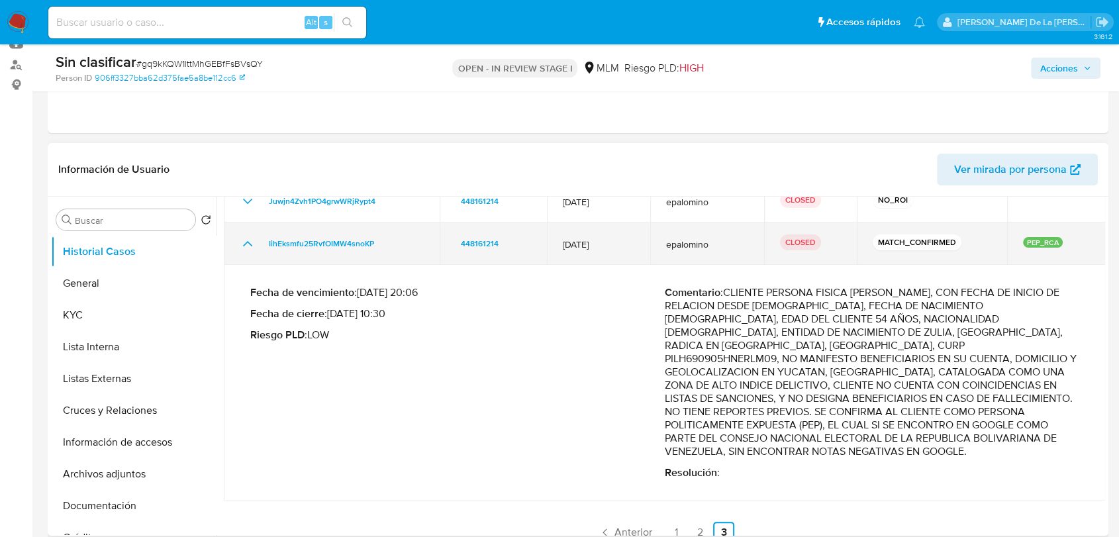
scroll to position [158, 0]
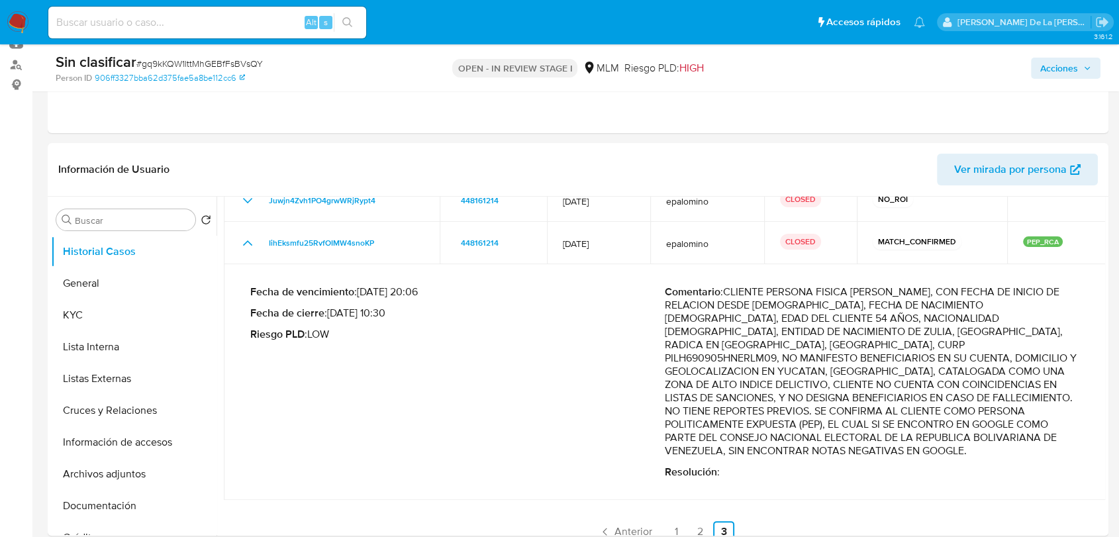
click at [1051, 60] on span "Acciones" at bounding box center [1059, 68] width 38 height 21
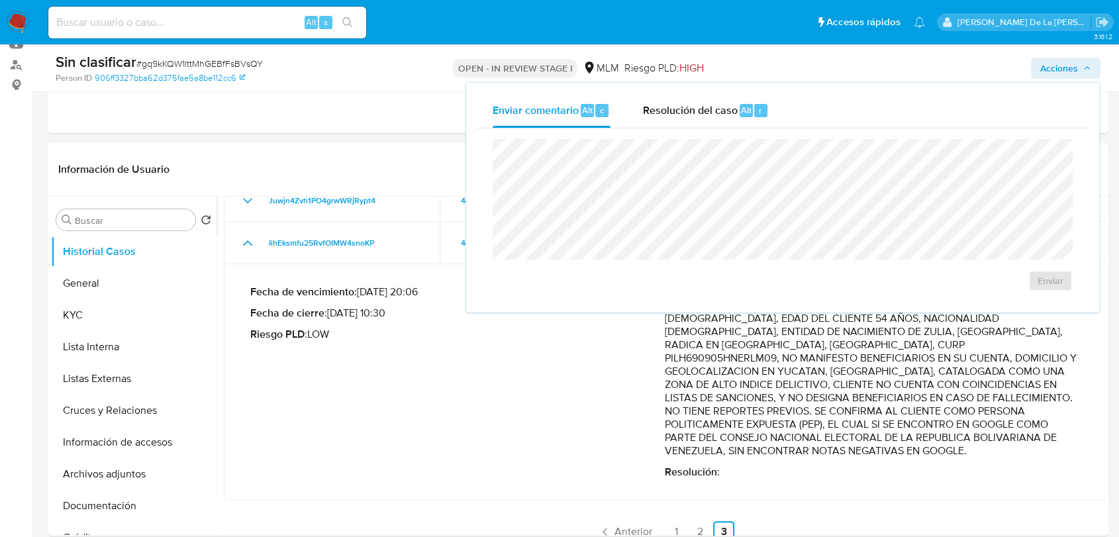
drag, startPoint x: 715, startPoint y: 118, endPoint x: 706, endPoint y: 130, distance: 15.1
click at [714, 118] on div "Resolución del caso Alt r" at bounding box center [705, 110] width 126 height 34
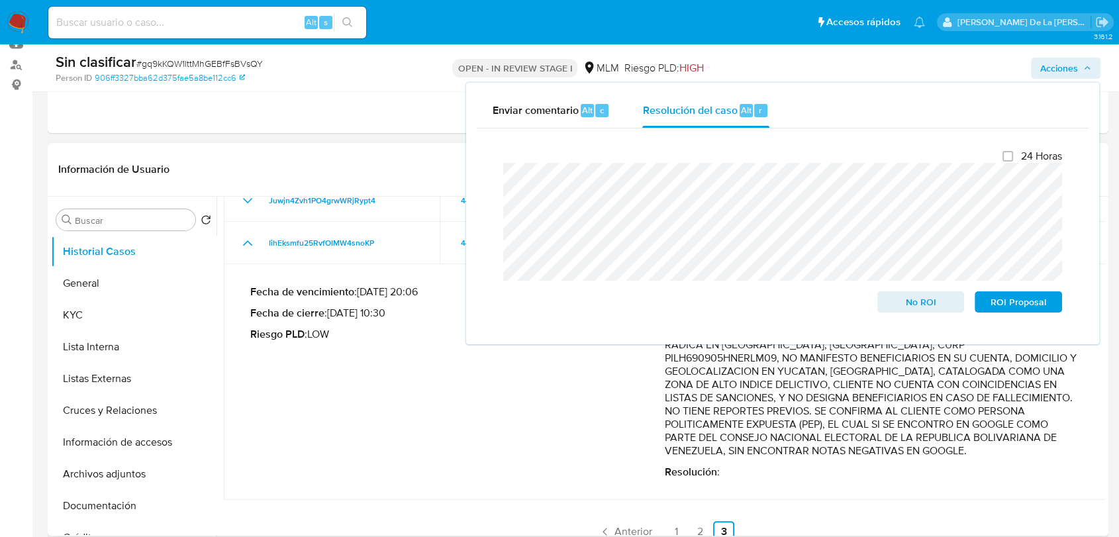
click at [257, 296] on b "Fecha de vencimiento" at bounding box center [302, 291] width 104 height 15
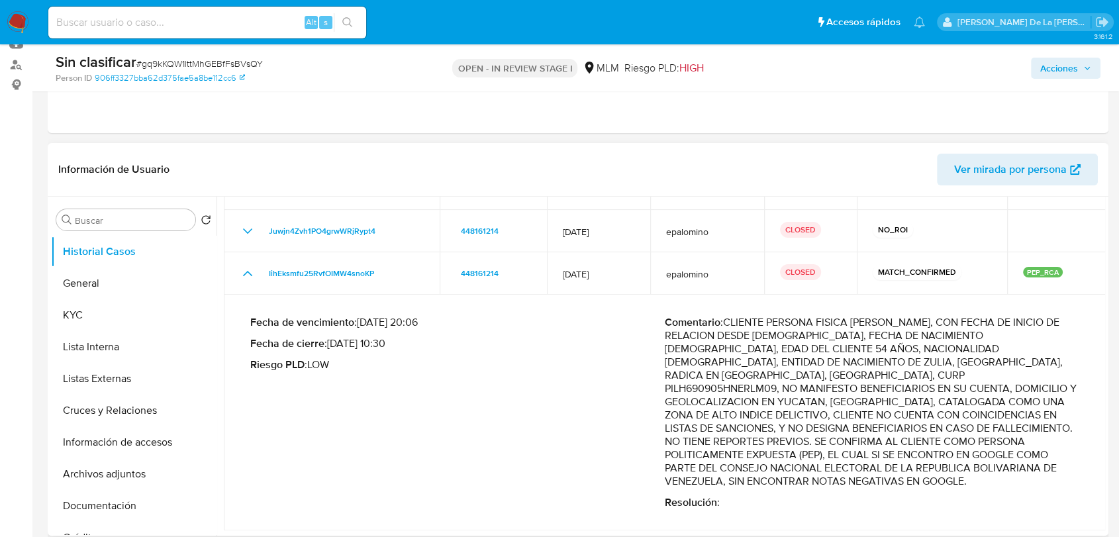
scroll to position [11, 0]
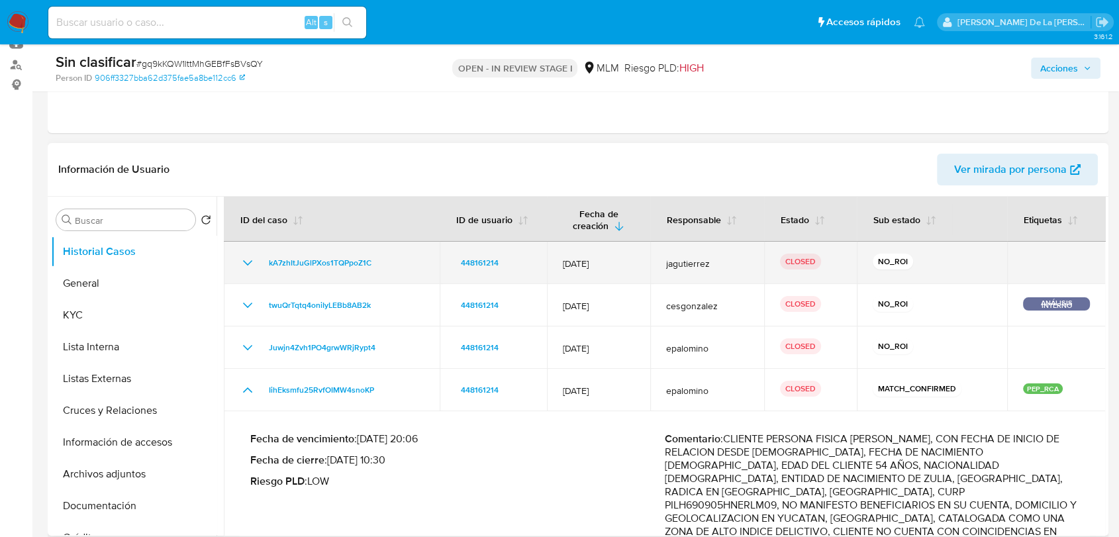
click at [248, 256] on icon "Mostrar/Ocultar" at bounding box center [248, 263] width 16 height 16
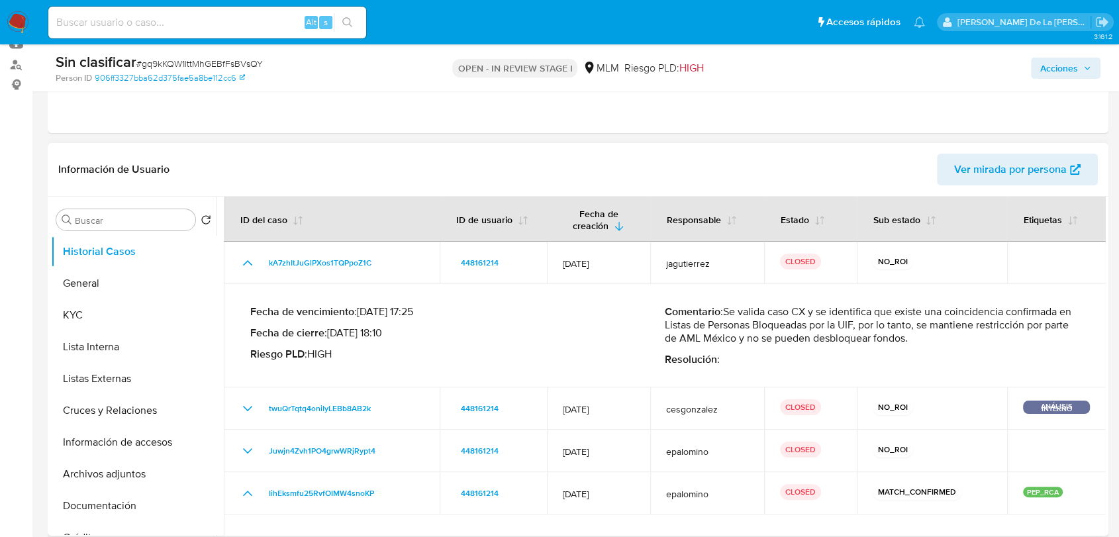
drag, startPoint x: 800, startPoint y: 328, endPoint x: 958, endPoint y: 330, distance: 158.2
click at [958, 330] on p "Comentario : Se valida caso CX y se identifica que existe una coincidencia conf…" at bounding box center [872, 325] width 414 height 40
drag, startPoint x: 771, startPoint y: 329, endPoint x: 892, endPoint y: 340, distance: 121.0
click at [892, 340] on p "Comentario : Se valida caso CX y se identifica que existe una coincidencia conf…" at bounding box center [872, 325] width 414 height 40
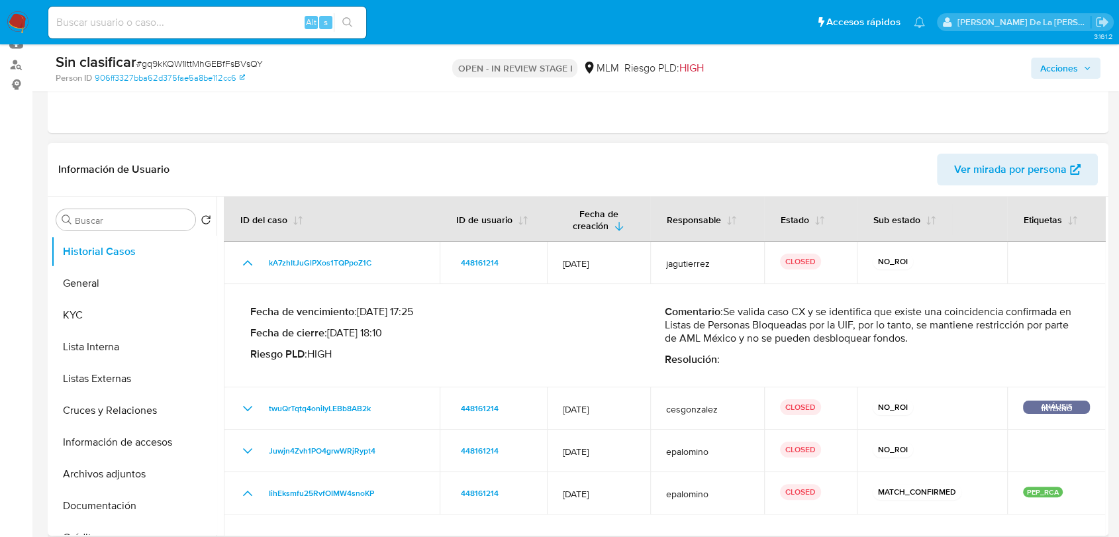
click at [892, 340] on p "Comentario : Se valida caso CX y se identifica que existe una coincidencia conf…" at bounding box center [872, 325] width 414 height 40
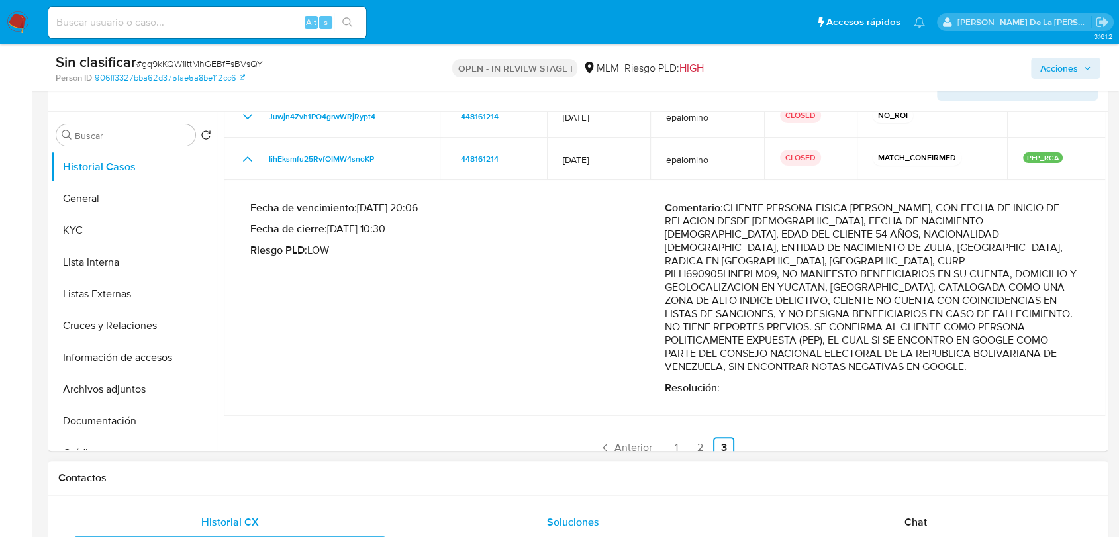
scroll to position [294, 0]
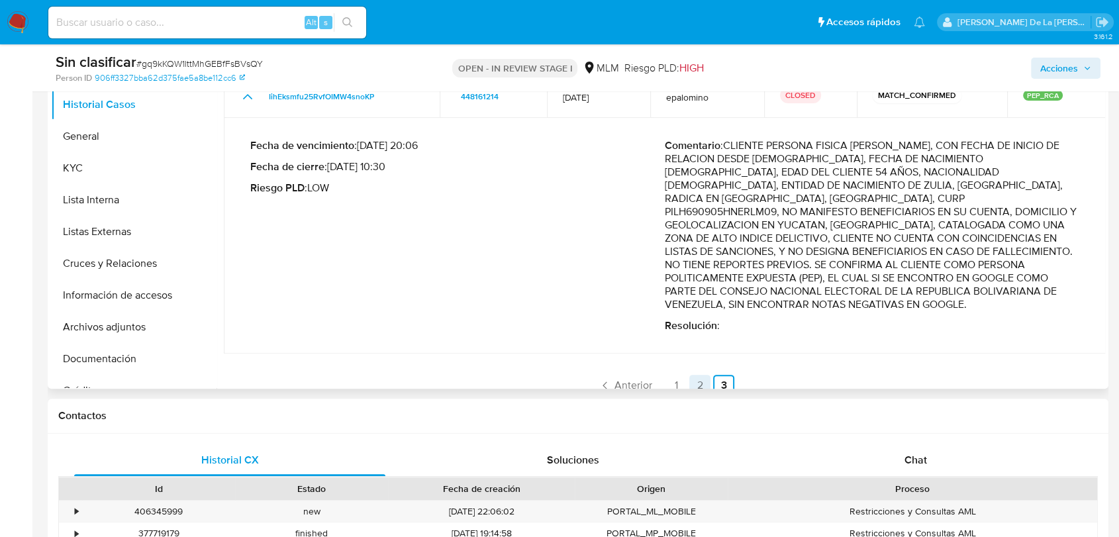
click at [693, 375] on link "2" at bounding box center [699, 385] width 21 height 21
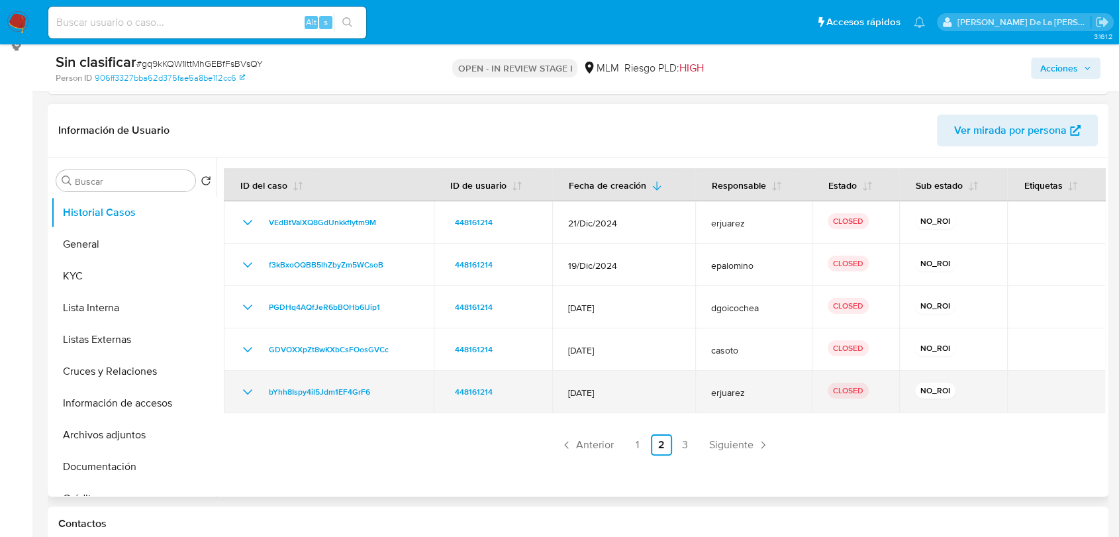
scroll to position [220, 0]
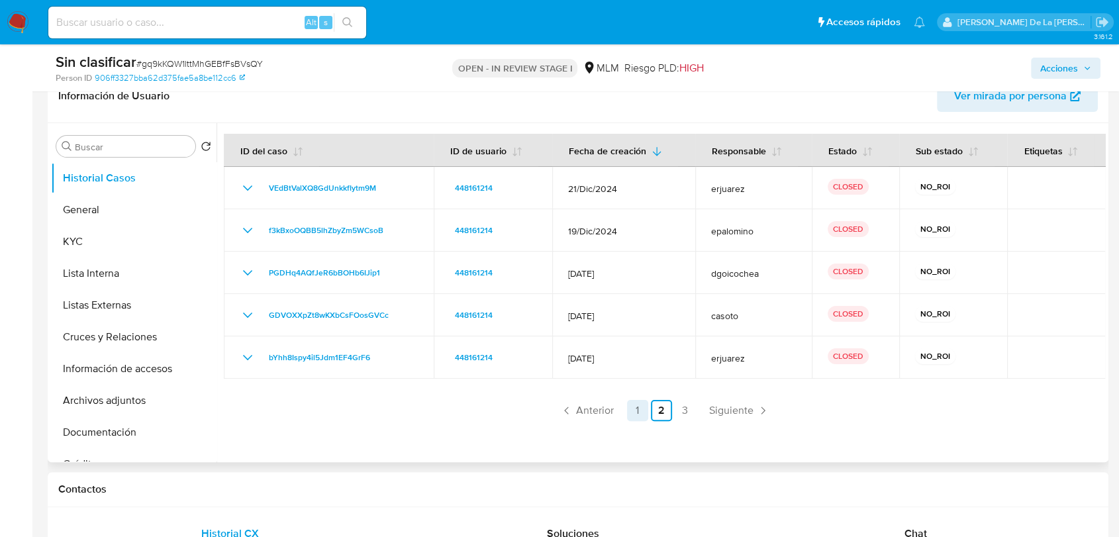
click at [635, 409] on link "1" at bounding box center [637, 410] width 21 height 21
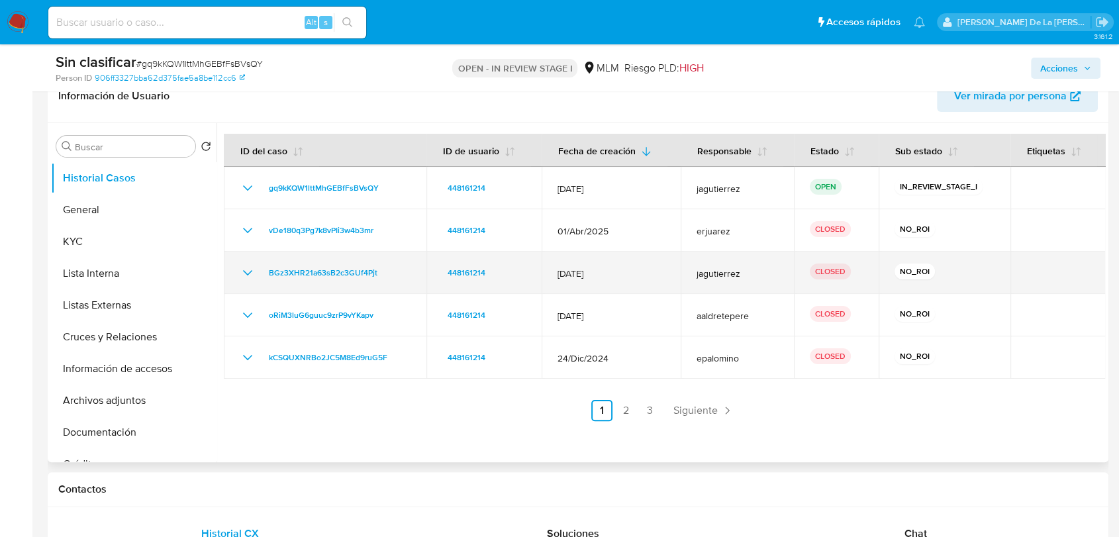
click at [248, 277] on icon "Mostrar/Ocultar" at bounding box center [248, 273] width 16 height 16
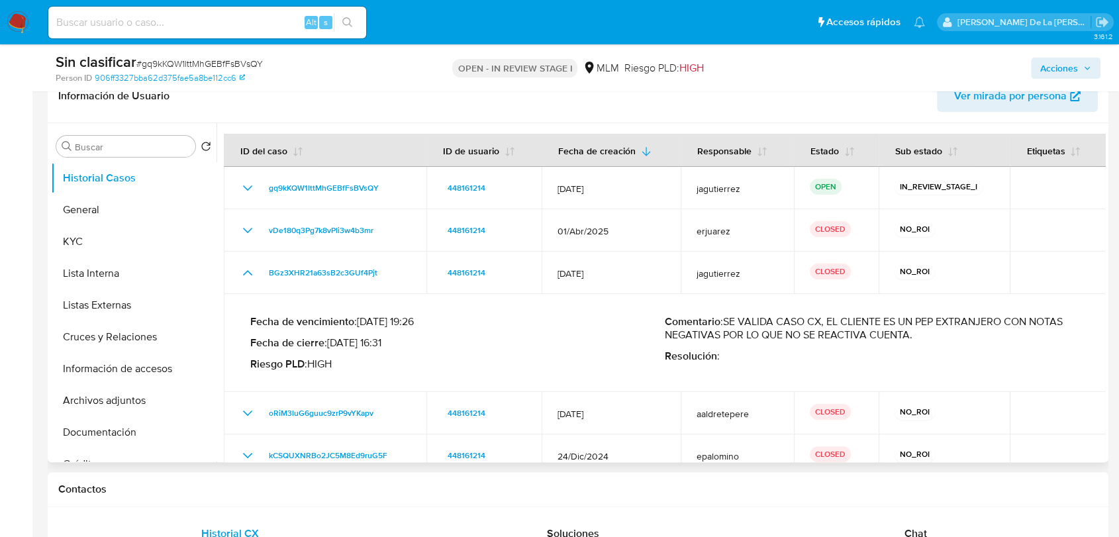
drag, startPoint x: 952, startPoint y: 334, endPoint x: 727, endPoint y: 320, distance: 226.1
click at [727, 320] on p "Comentario : SE VALIDA CASO CX, EL CLIENTE ES UN PEP EXTRANJERO CON NOTAS NEGAT…" at bounding box center [872, 328] width 414 height 26
click at [1050, 81] on div "Acciones" at bounding box center [927, 67] width 345 height 31
click at [1050, 69] on span "Acciones" at bounding box center [1059, 68] width 38 height 21
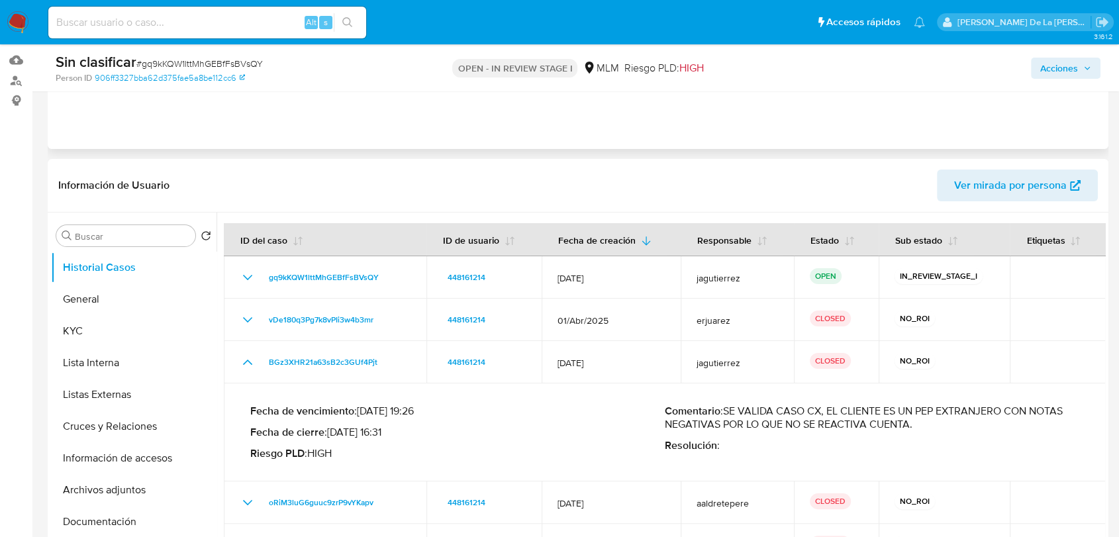
scroll to position [0, 0]
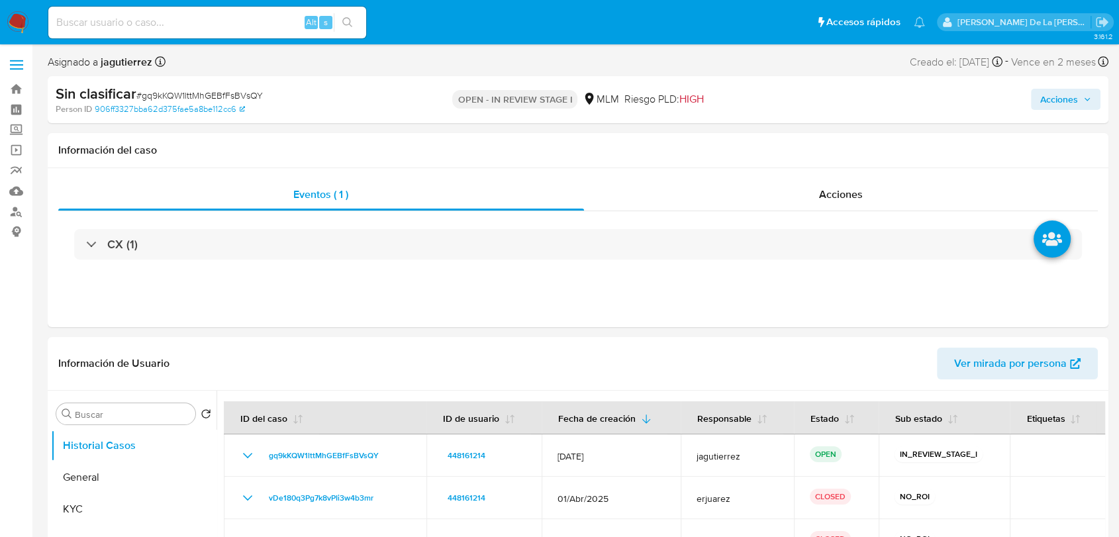
click at [1064, 104] on span "Acciones" at bounding box center [1059, 99] width 38 height 21
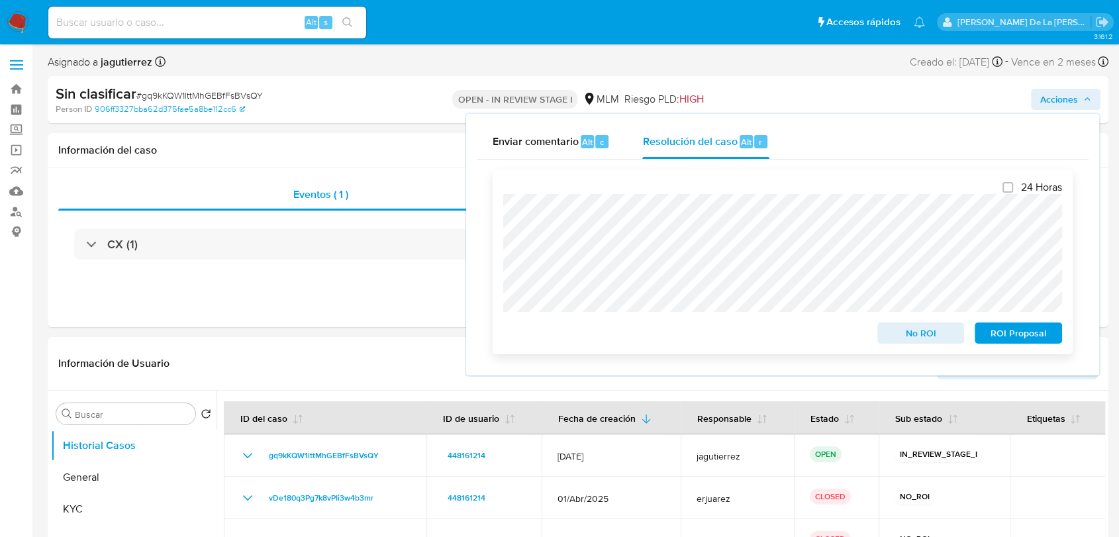
click at [911, 339] on span "No ROI" at bounding box center [920, 333] width 69 height 19
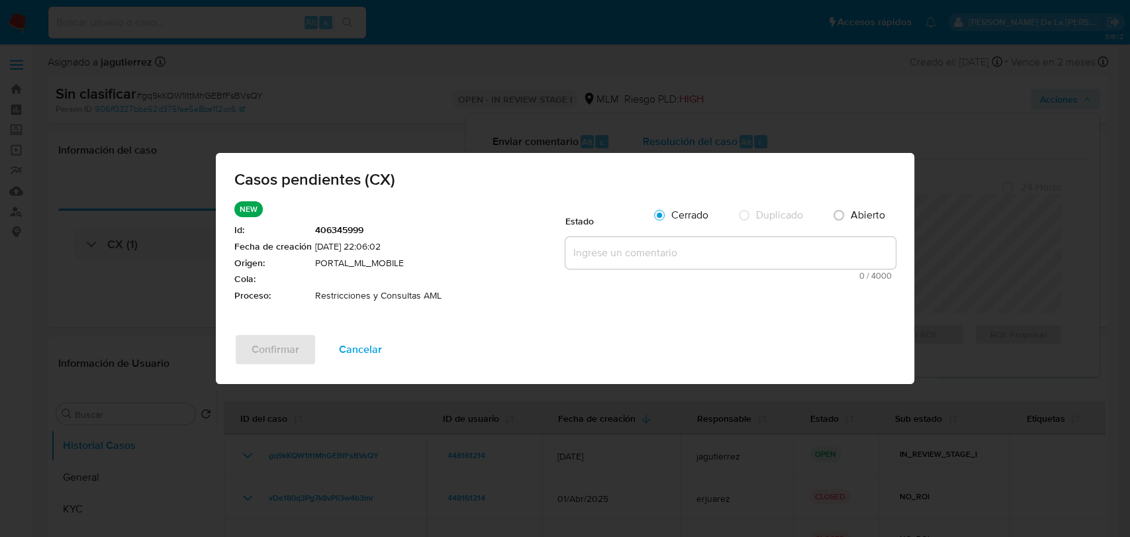
click at [676, 261] on textarea at bounding box center [730, 253] width 330 height 32
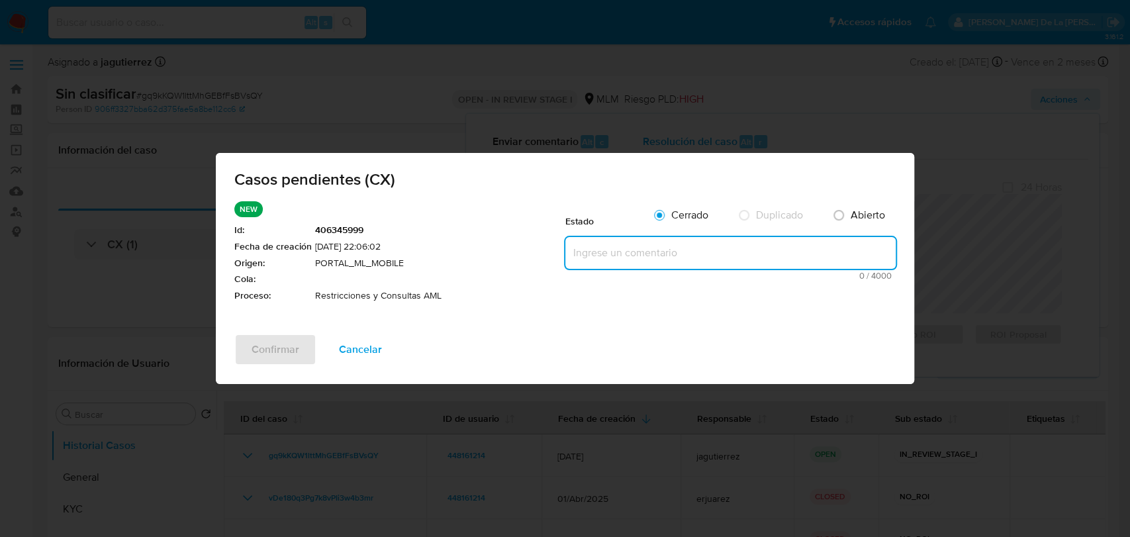
paste textarea "SE VALIDA CASO CX, EL CLIENTE ES UN PEP EXTRANJERO CON NOTAS NEGATIVAS POR LO Q…"
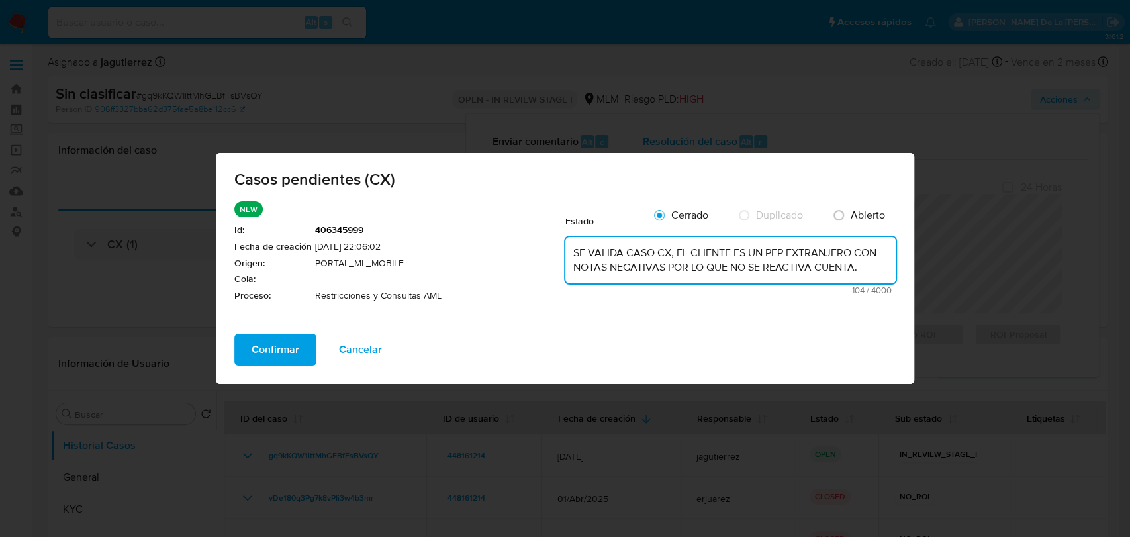
type textarea "SE VALIDA CASO CX, EL CLIENTE ES UN PEP EXTRANJERO CON NOTAS NEGATIVAS POR LO Q…"
click at [263, 349] on span "Confirmar" at bounding box center [276, 349] width 48 height 29
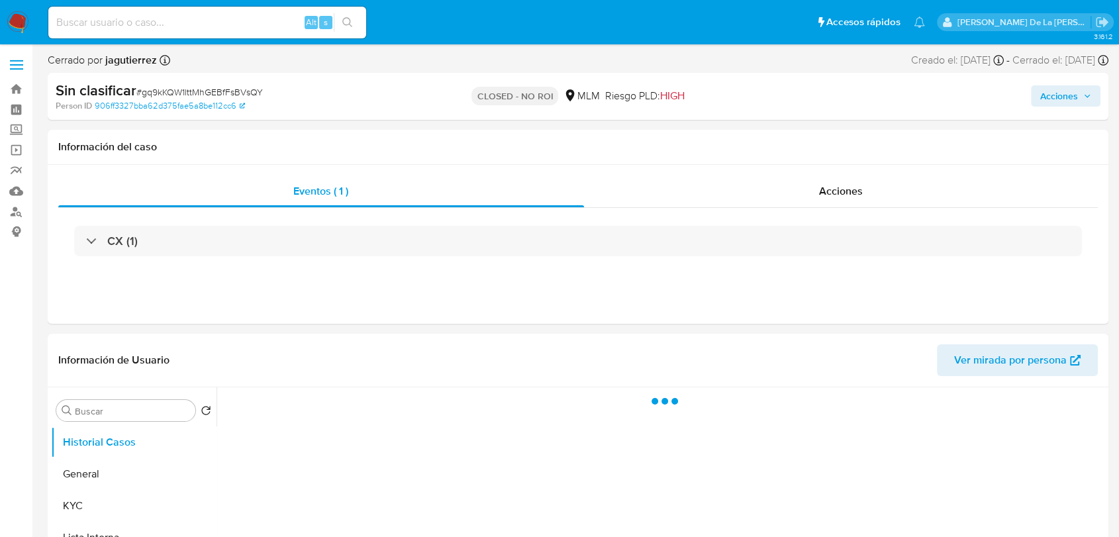
select select "10"
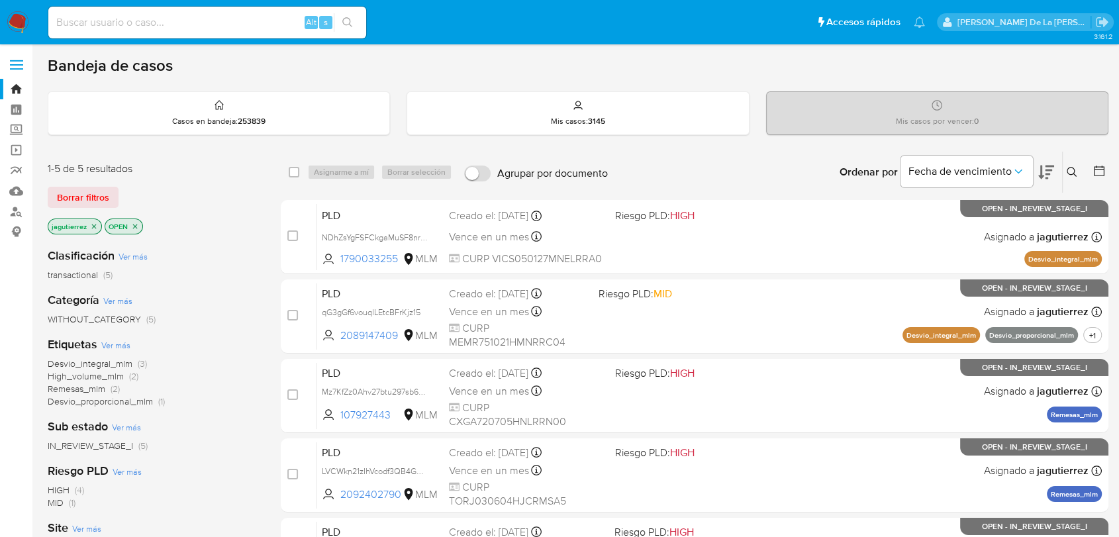
click at [95, 224] on icon "close-filter" at bounding box center [94, 226] width 5 height 5
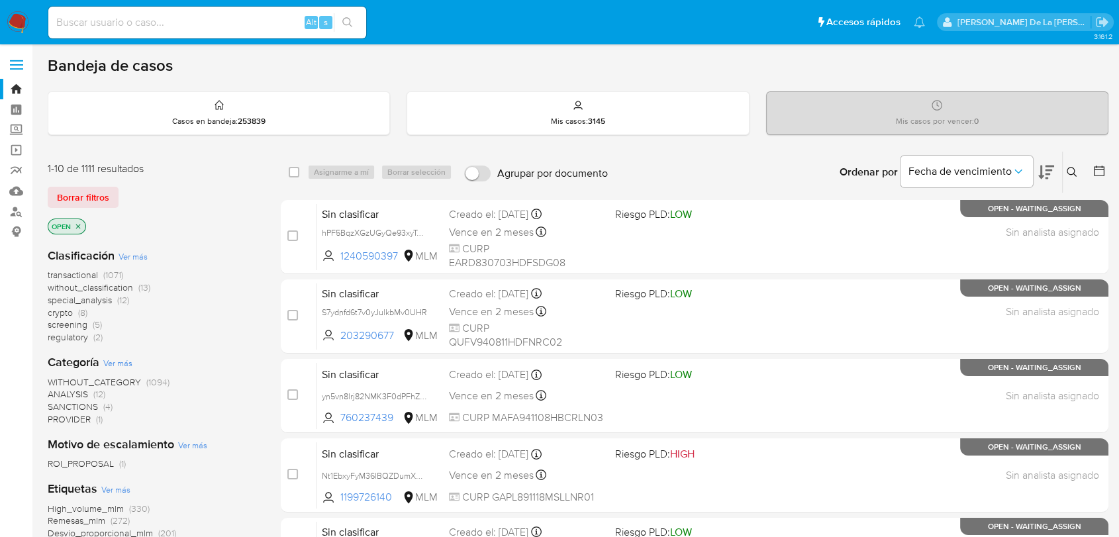
click at [68, 318] on span "screening" at bounding box center [68, 324] width 40 height 13
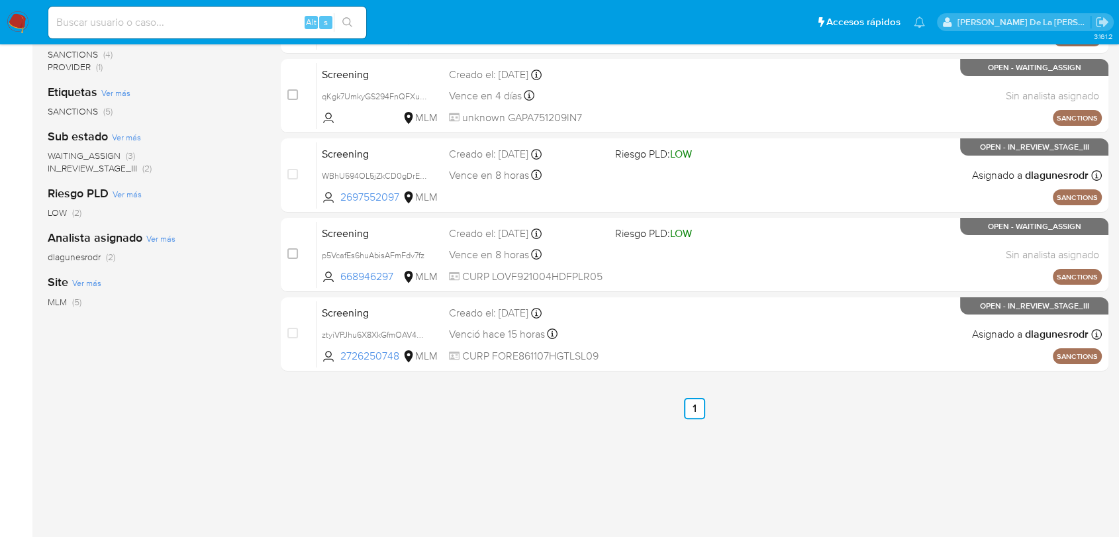
scroll to position [147, 0]
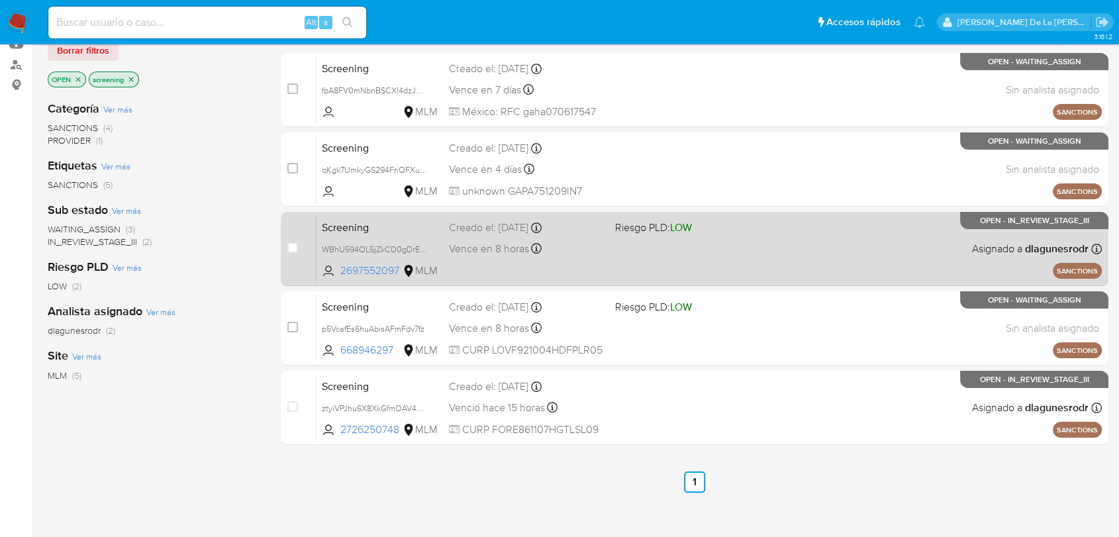
click at [619, 243] on div "Screening WBhU594OL5jZkCD0gDrEmsYU 2697552097 MLM Riesgo PLD: LOW Creado el: 02…" at bounding box center [708, 248] width 785 height 67
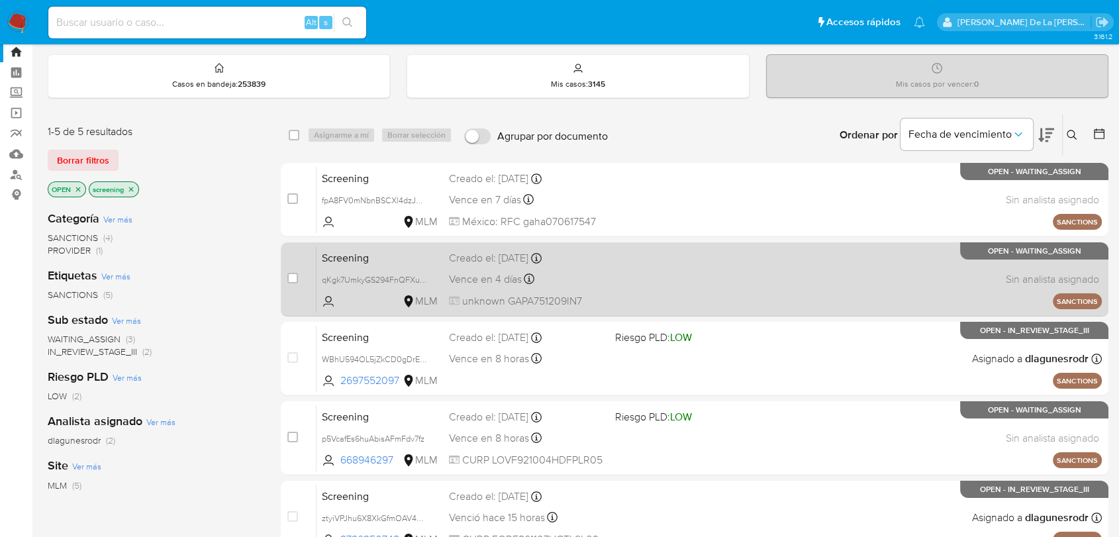
scroll to position [73, 0]
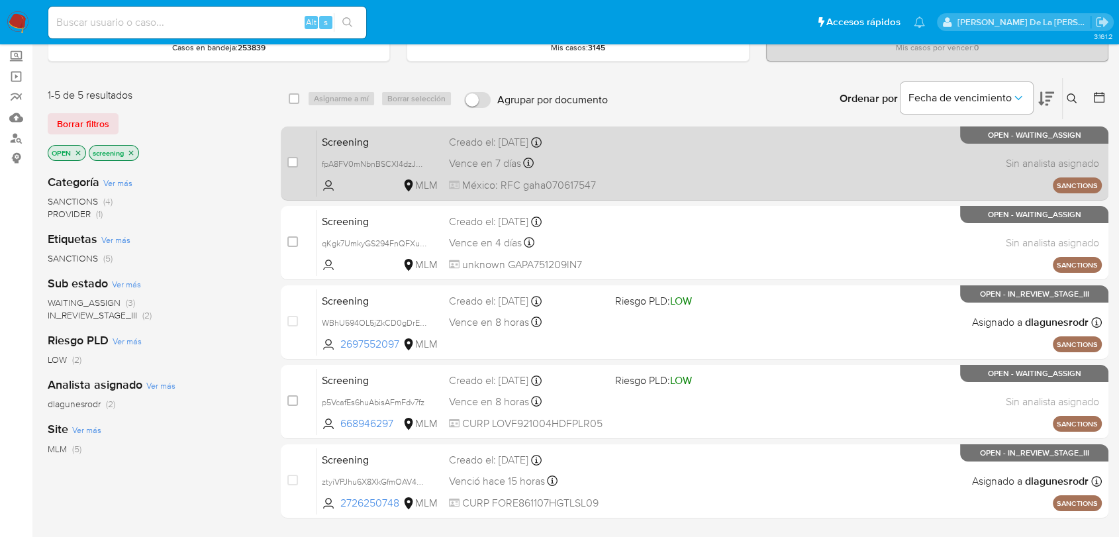
click at [689, 156] on div "Screening fpA8FV0mNbnBSCXl4dzJYL48 MLM Creado el: 03/10/2025 Creado el: 03/10/2…" at bounding box center [708, 163] width 785 height 67
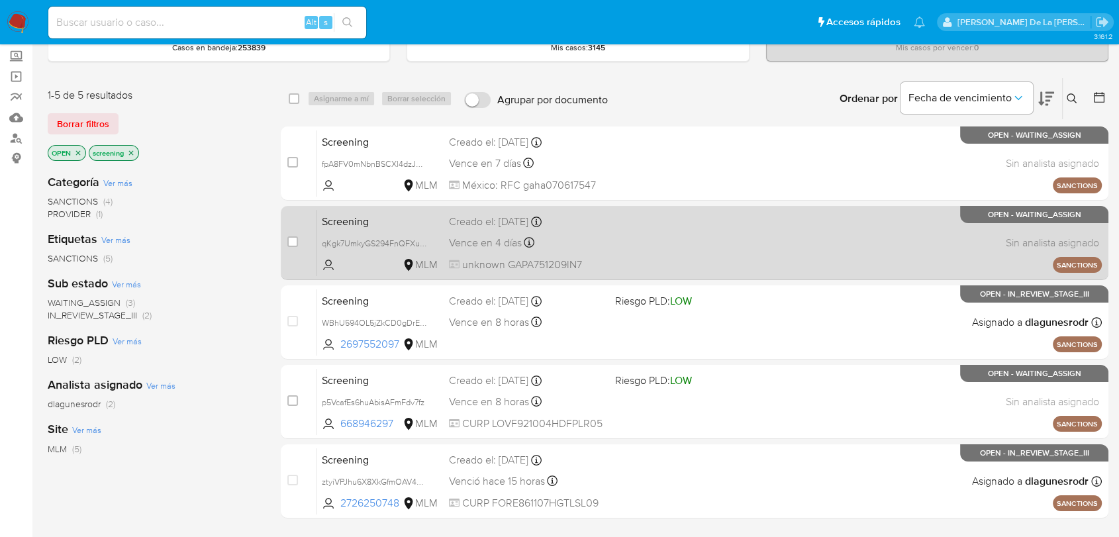
click at [712, 257] on div "Screening qKgk7UmkyGS294FnQFXule0S MLM Creado el: 03/10/2025 Creado el: 03/10/2…" at bounding box center [708, 242] width 785 height 67
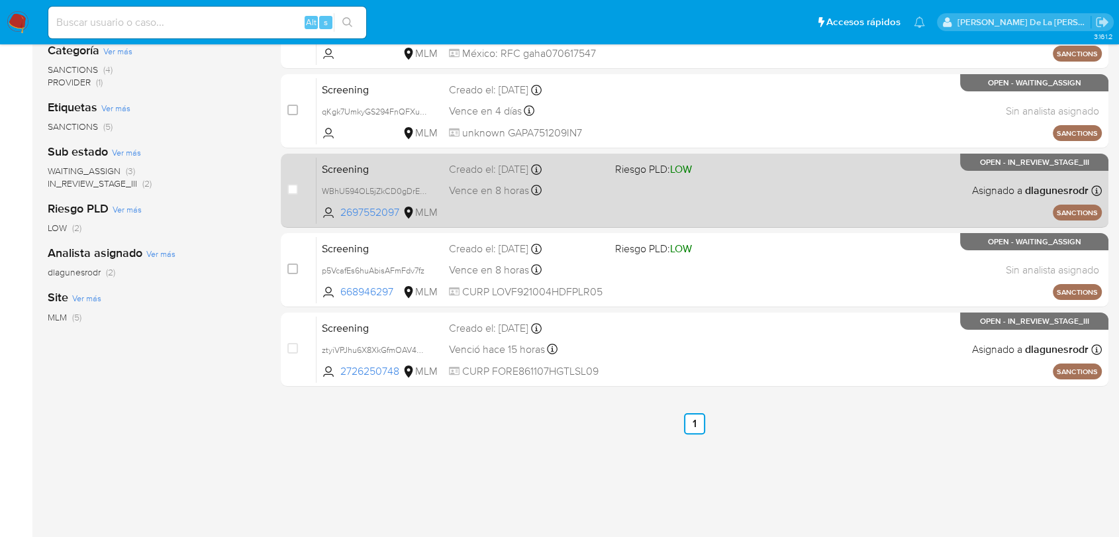
scroll to position [220, 0]
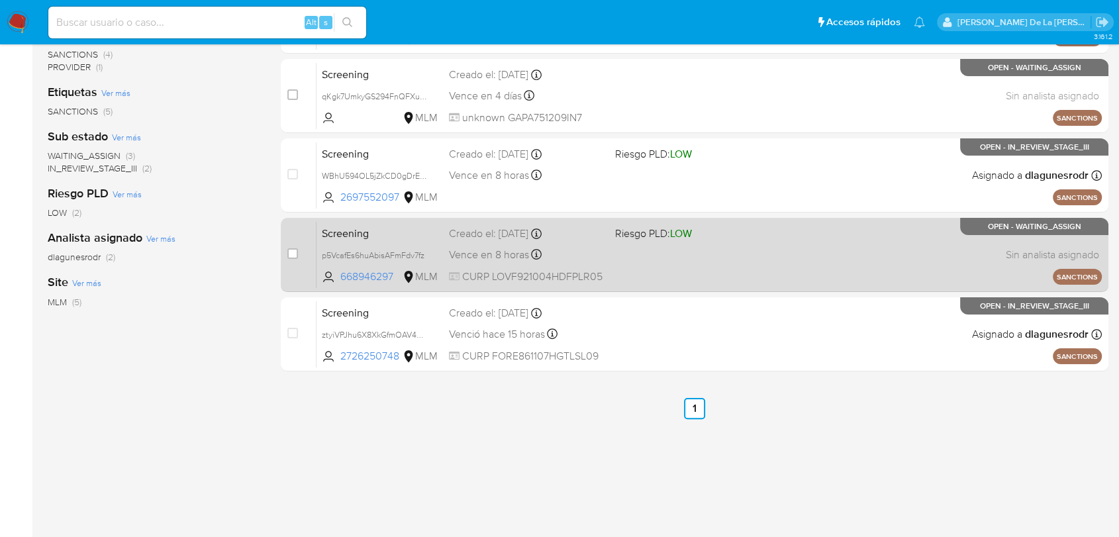
click at [788, 261] on div "Screening p5VcafEs6huAbisAFmFdv7fz 668946297 MLM Riesgo PLD: LOW Creado el: 02/…" at bounding box center [708, 254] width 785 height 67
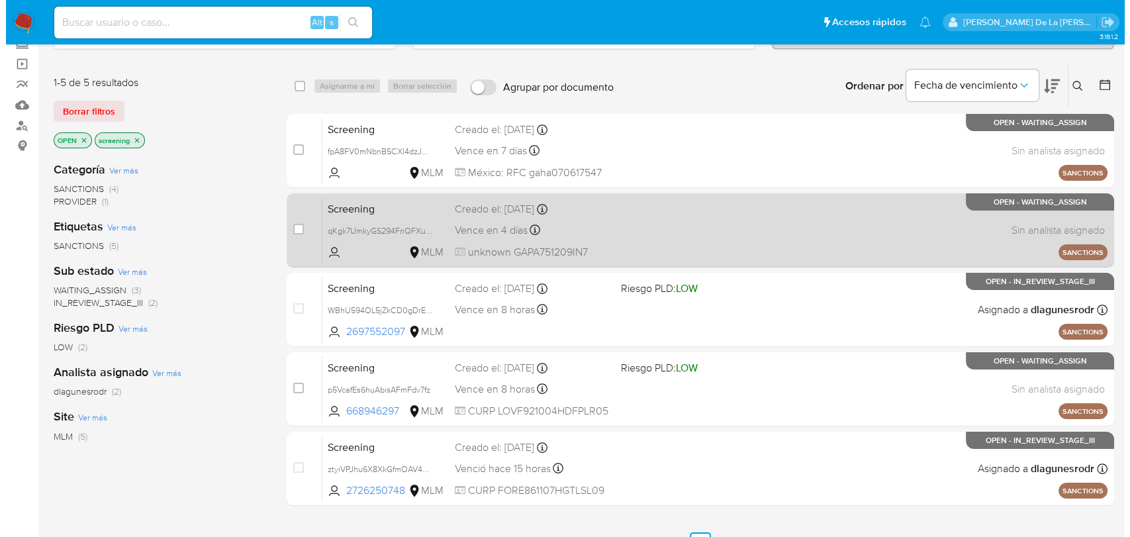
scroll to position [73, 0]
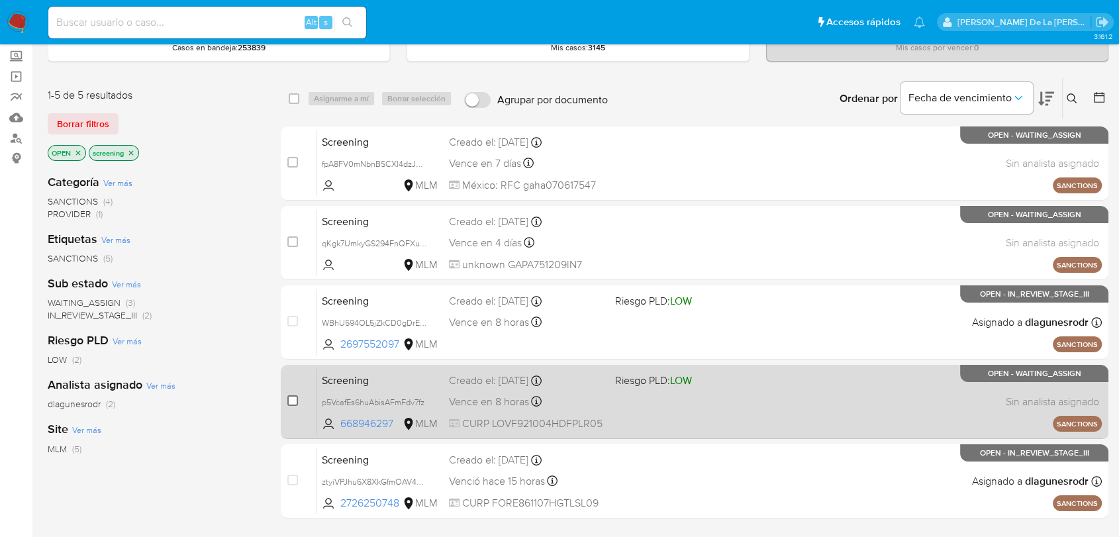
click at [293, 402] on input "checkbox" at bounding box center [292, 400] width 11 height 11
checkbox input "true"
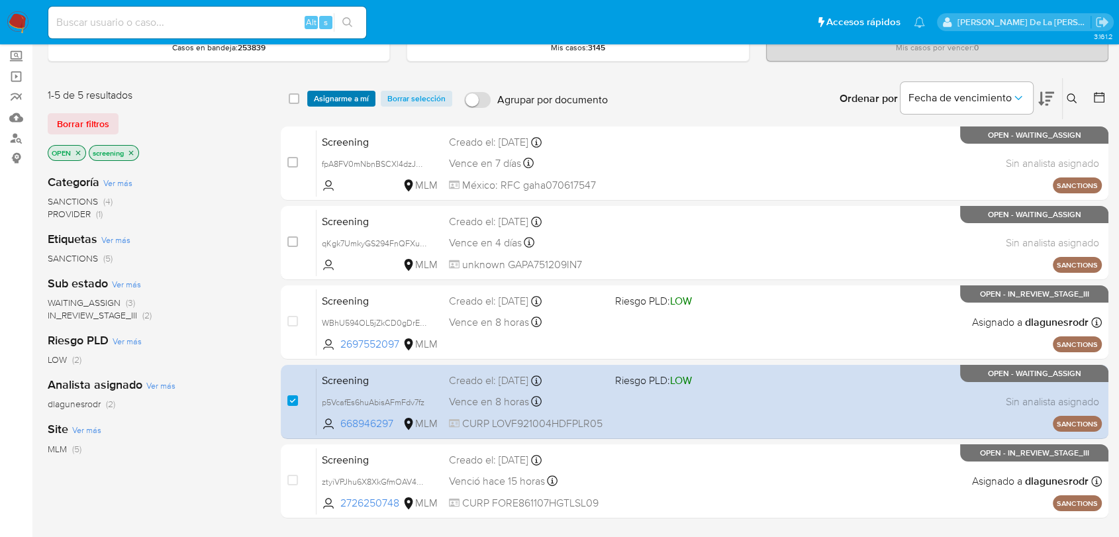
click at [348, 92] on span "Asignarme a mí" at bounding box center [341, 98] width 55 height 13
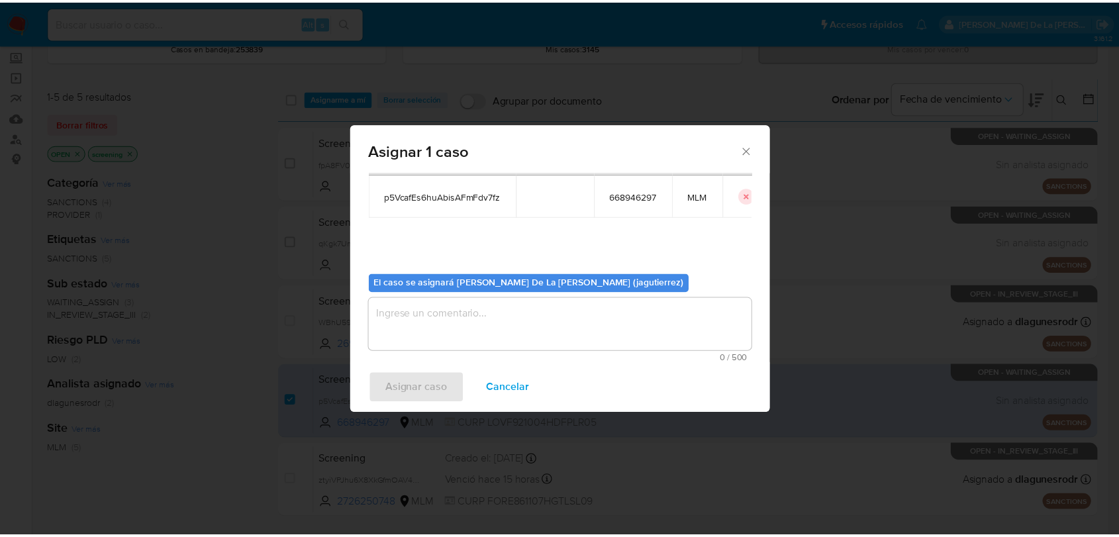
scroll to position [68, 0]
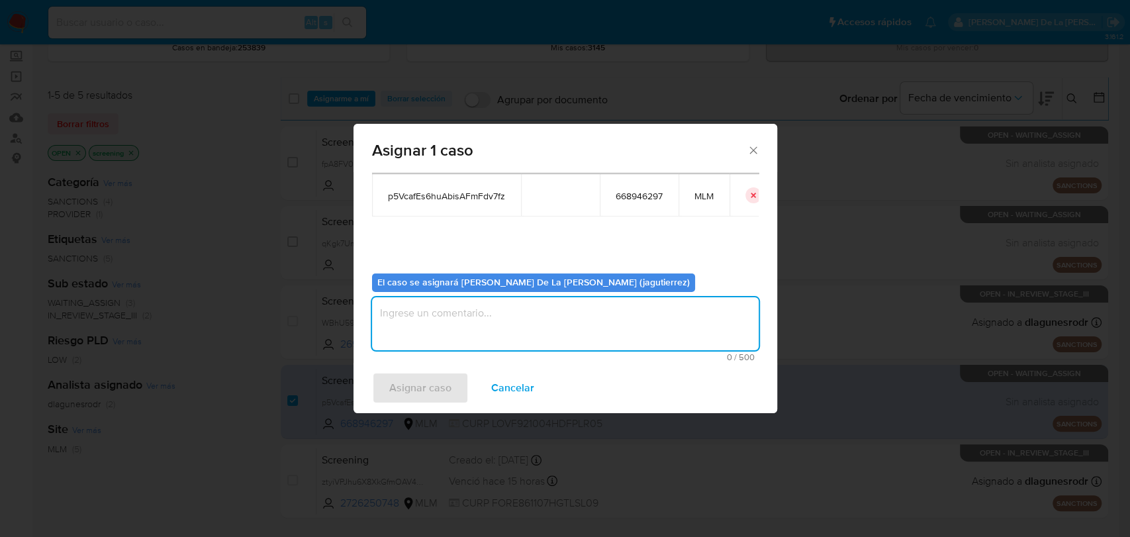
click at [469, 312] on textarea "assign-modal" at bounding box center [565, 323] width 387 height 53
type textarea "JG"
click at [430, 392] on span "Asignar caso" at bounding box center [420, 387] width 62 height 29
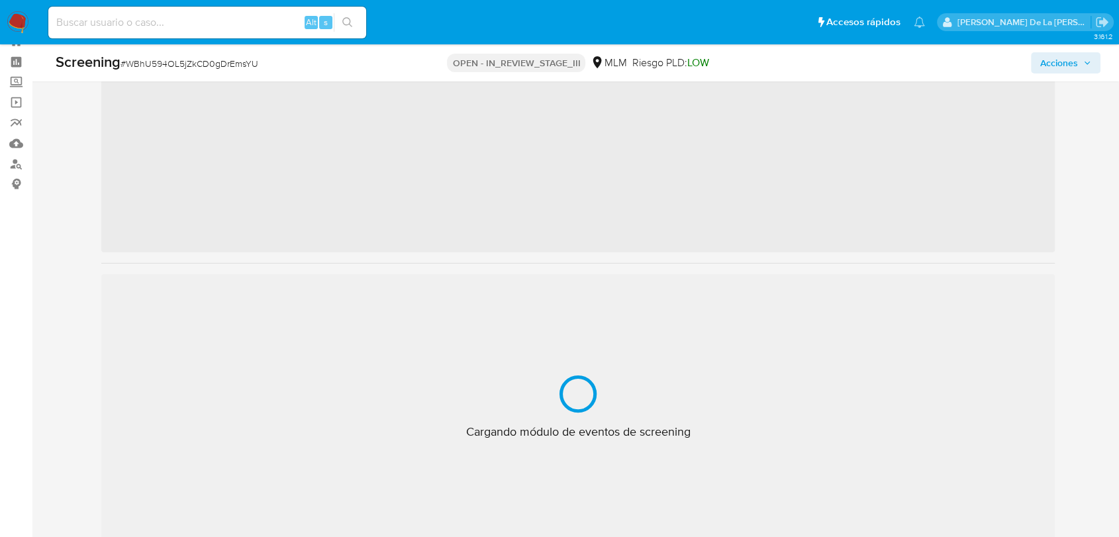
scroll to position [73, 0]
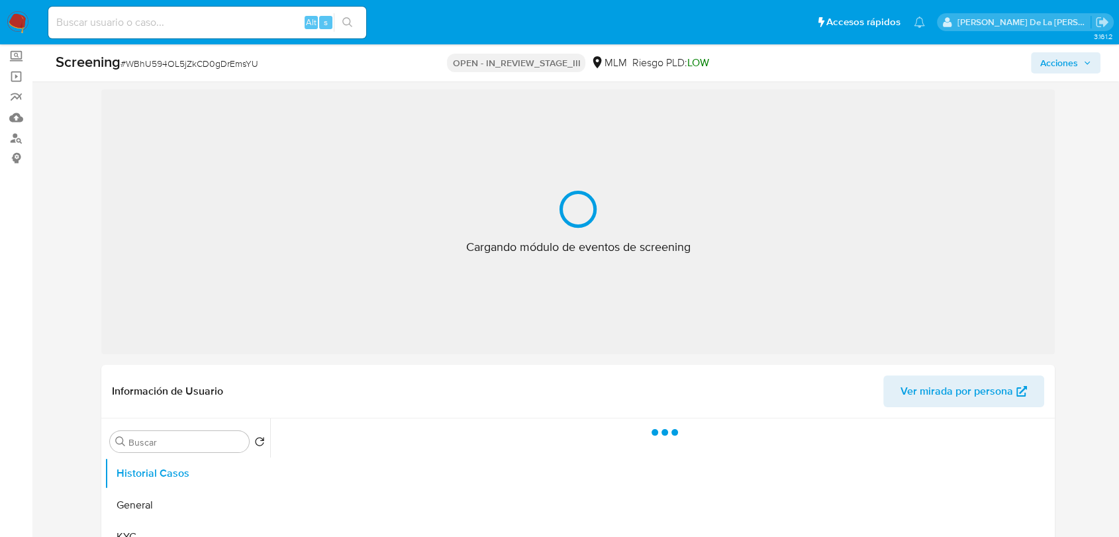
select select "10"
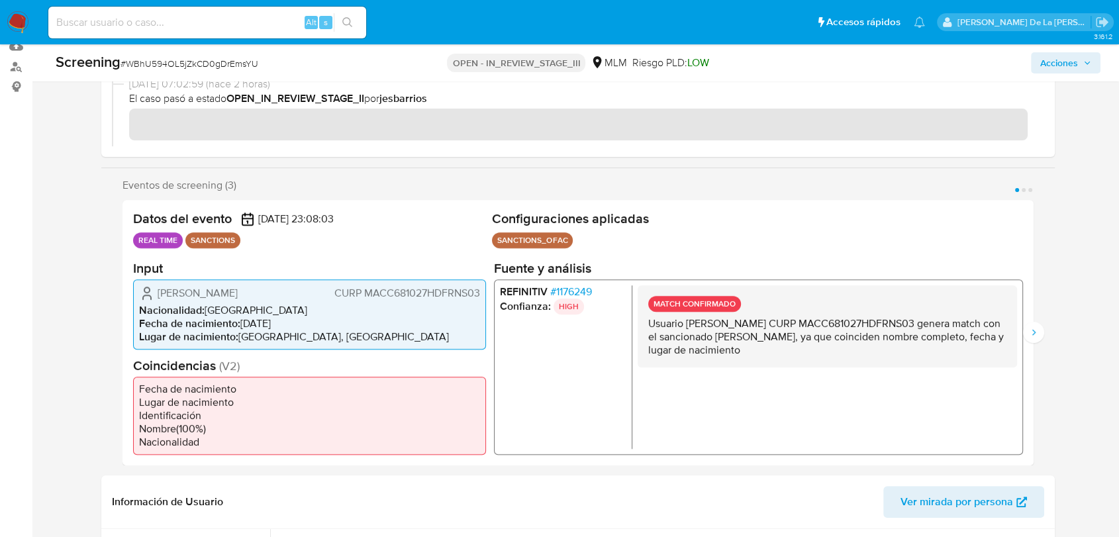
scroll to position [220, 0]
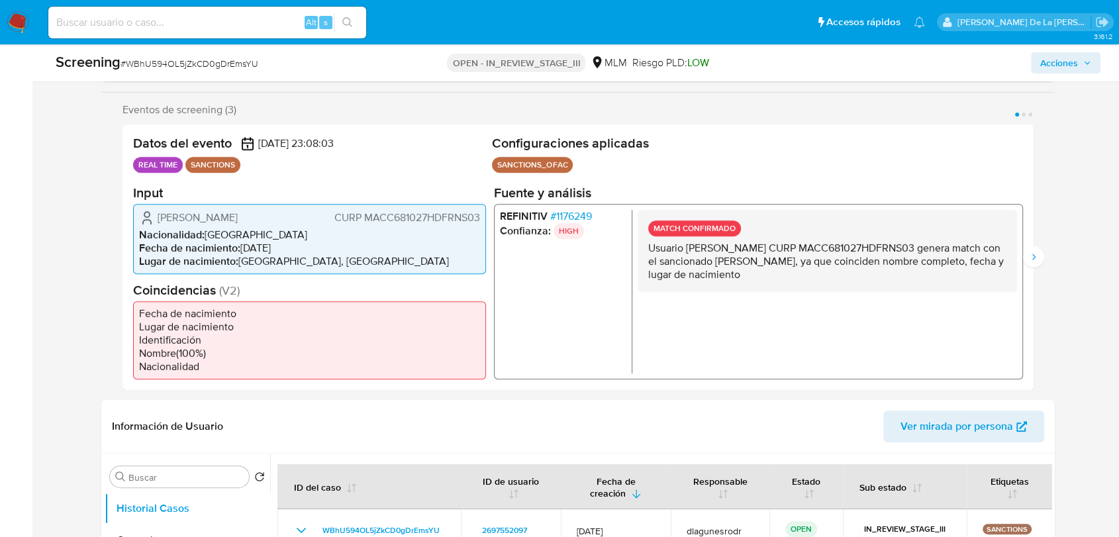
click at [575, 214] on span "# 1176249" at bounding box center [571, 215] width 42 height 13
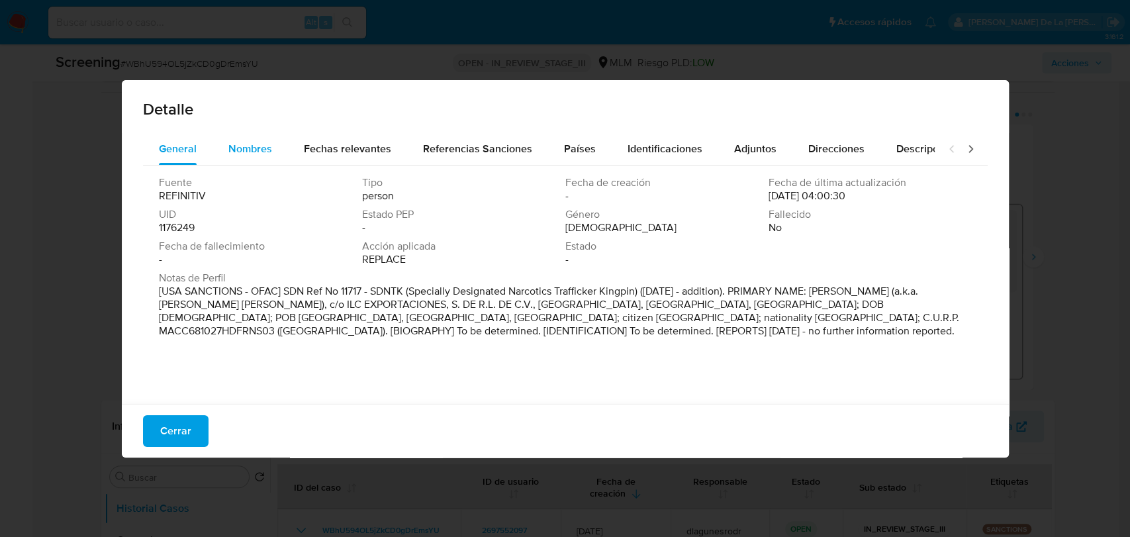
drag, startPoint x: 254, startPoint y: 168, endPoint x: 254, endPoint y: 160, distance: 8.0
click at [254, 169] on div "Fuente REFINITIV Tipo person Fecha de creación - Fecha de última actualización …" at bounding box center [565, 281] width 845 height 232
click at [255, 152] on span "Nombres" at bounding box center [250, 148] width 44 height 15
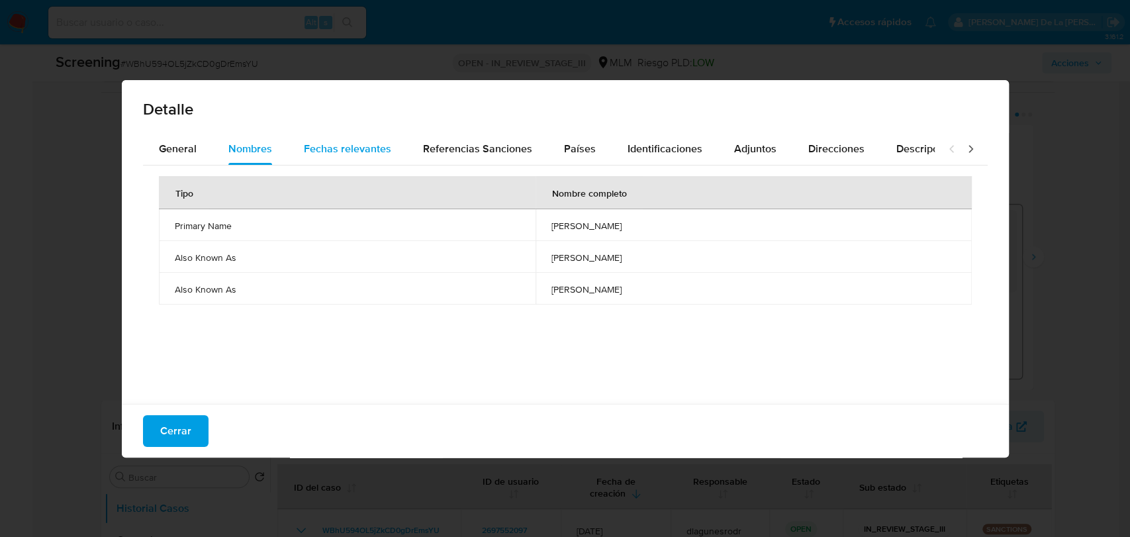
click at [364, 141] on span "Fechas relevantes" at bounding box center [347, 148] width 87 height 15
drag, startPoint x: 278, startPoint y: 144, endPoint x: 253, endPoint y: 148, distance: 25.5
click at [277, 144] on button "Nombres" at bounding box center [249, 149] width 75 height 32
click at [173, 144] on span "General" at bounding box center [178, 148] width 38 height 15
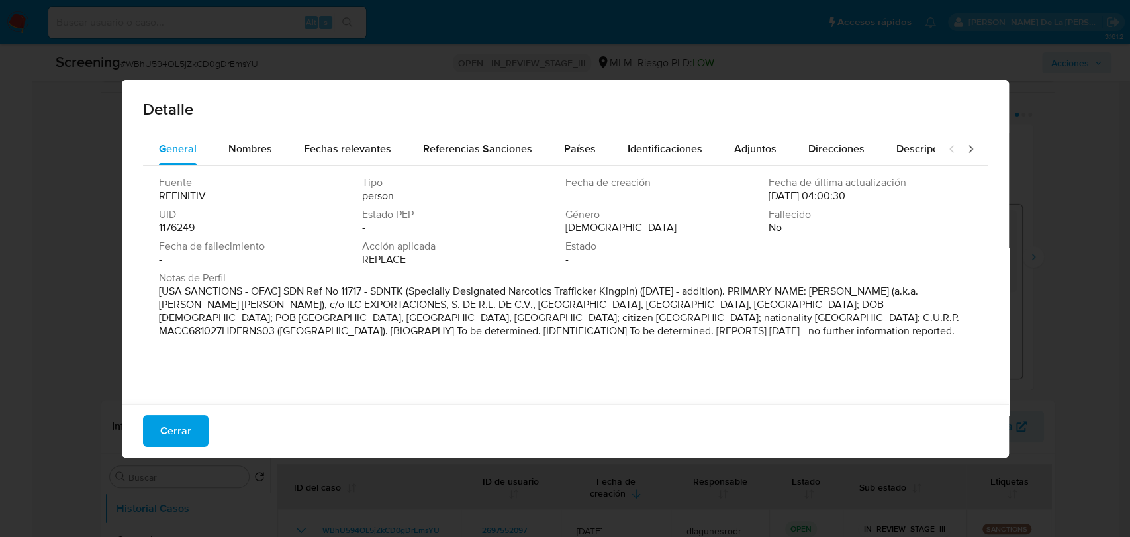
drag, startPoint x: 177, startPoint y: 434, endPoint x: 187, endPoint y: 421, distance: 16.0
click at [177, 433] on span "Cerrar" at bounding box center [175, 430] width 31 height 29
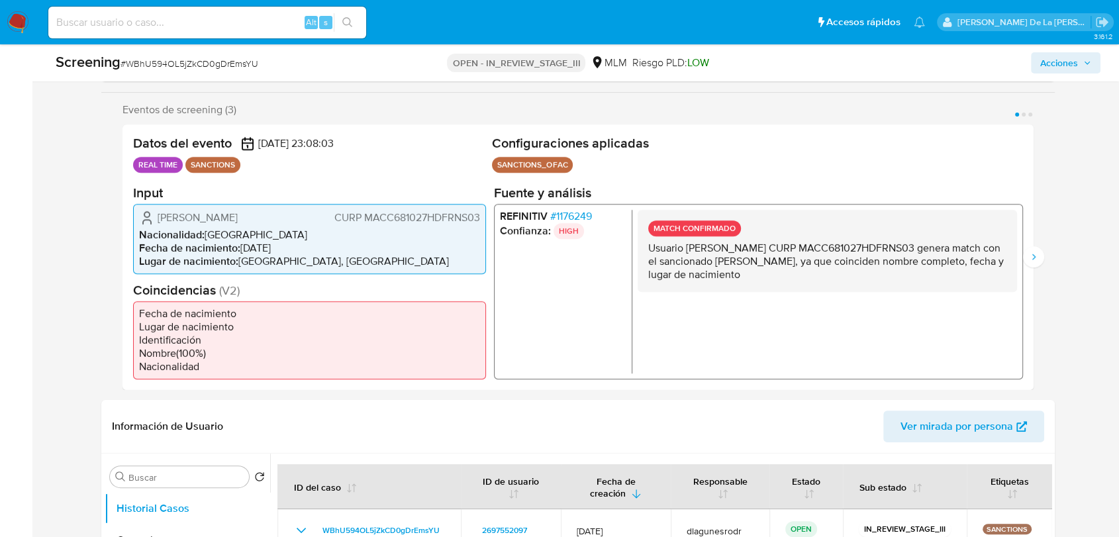
scroll to position [441, 0]
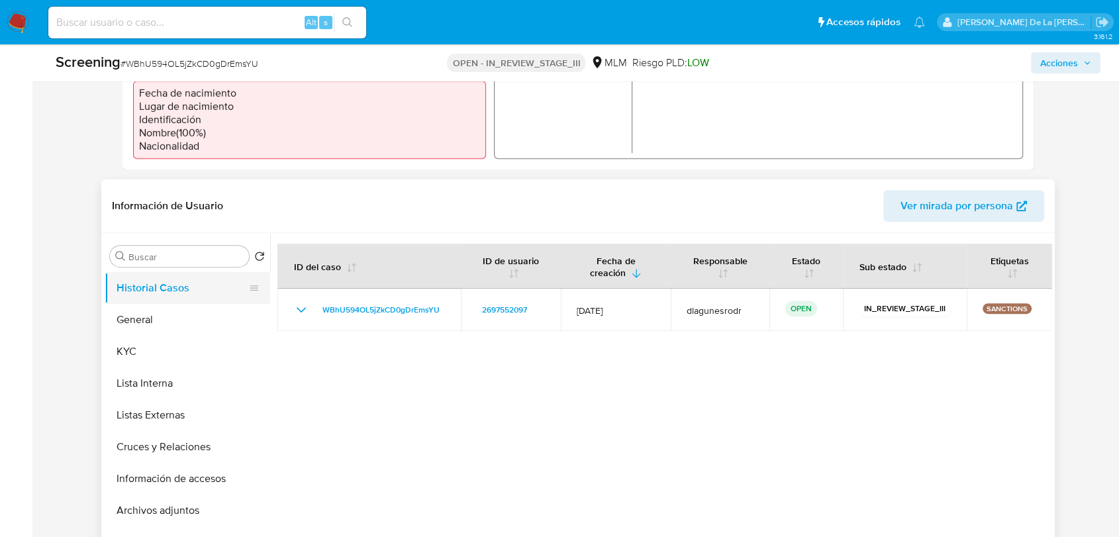
drag, startPoint x: 159, startPoint y: 308, endPoint x: 160, endPoint y: 330, distance: 21.9
click at [159, 304] on button "Historial Casos" at bounding box center [187, 288] width 165 height 32
click at [163, 333] on button "General" at bounding box center [182, 320] width 155 height 32
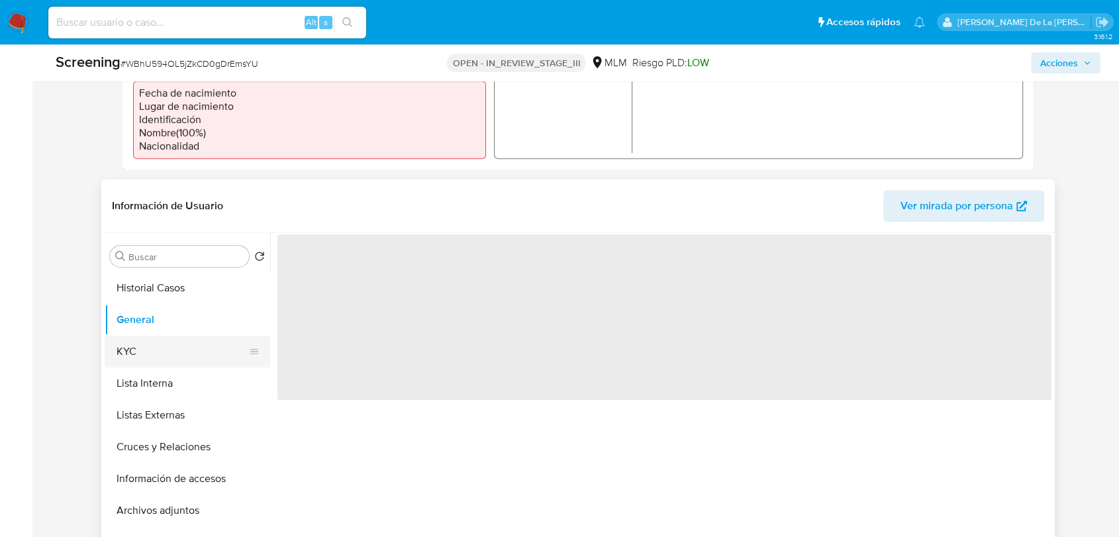
click at [163, 362] on button "KYC" at bounding box center [182, 352] width 155 height 32
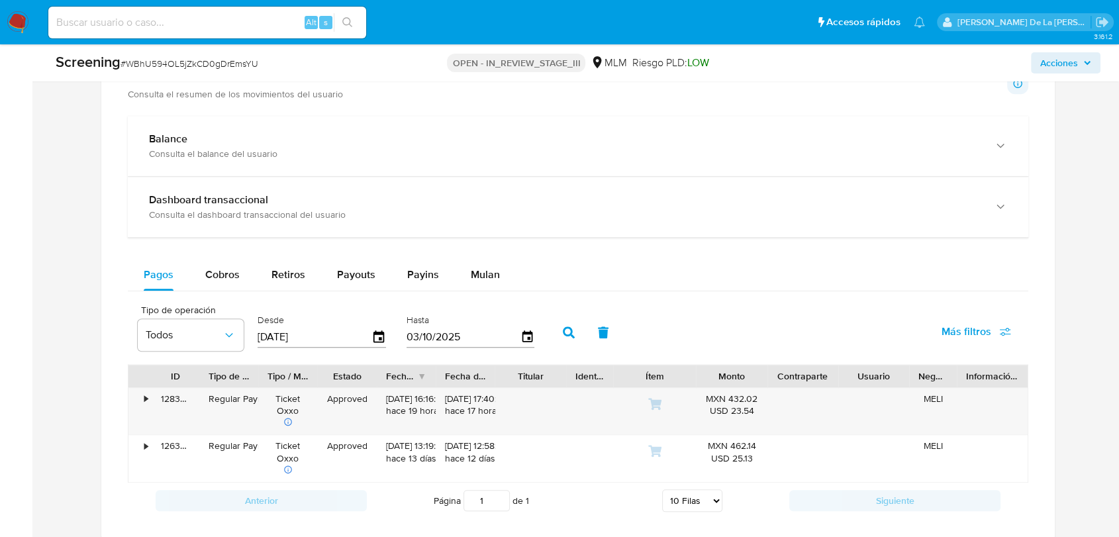
scroll to position [1250, 0]
click at [223, 299] on div "Pagos Cobros Retiros Payouts Payins Mulan Tipo de operación Todos Desde 06/07/2…" at bounding box center [578, 386] width 900 height 259
click at [228, 280] on span "Cobros" at bounding box center [222, 272] width 34 height 15
select select "10"
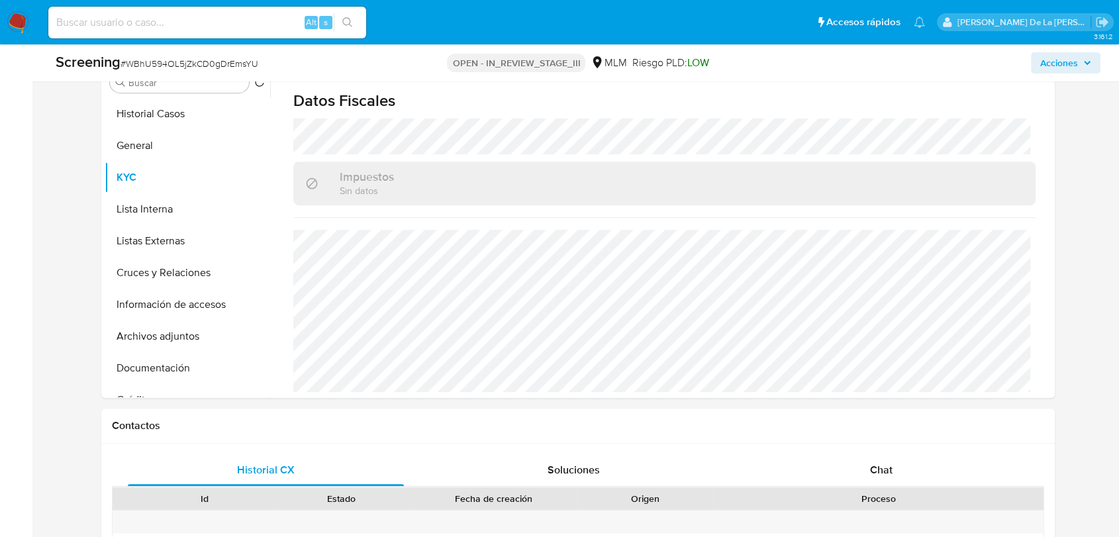
scroll to position [514, 0]
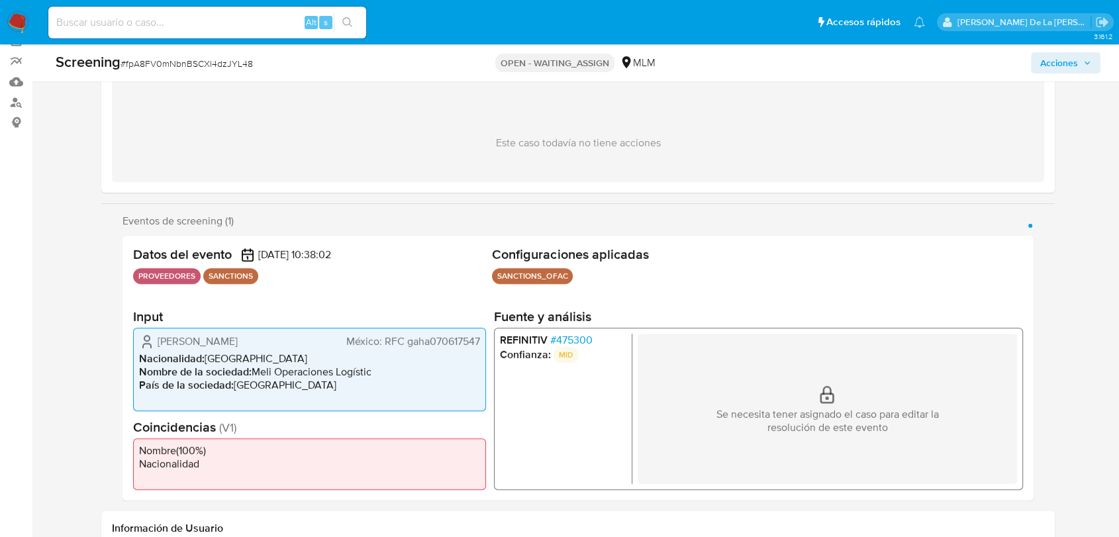
scroll to position [147, 0]
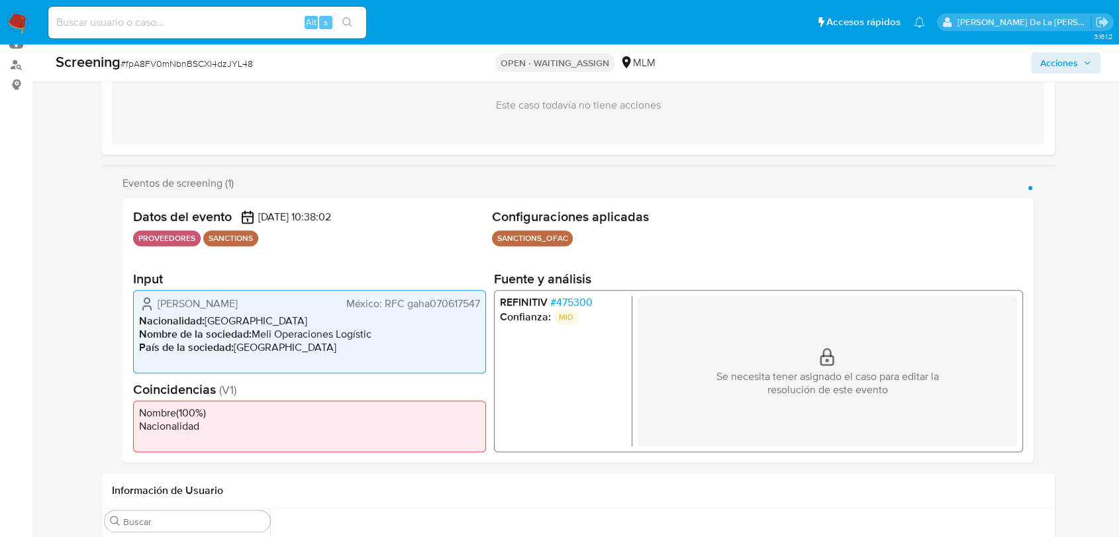
click at [572, 302] on span "# 475300" at bounding box center [571, 302] width 42 height 13
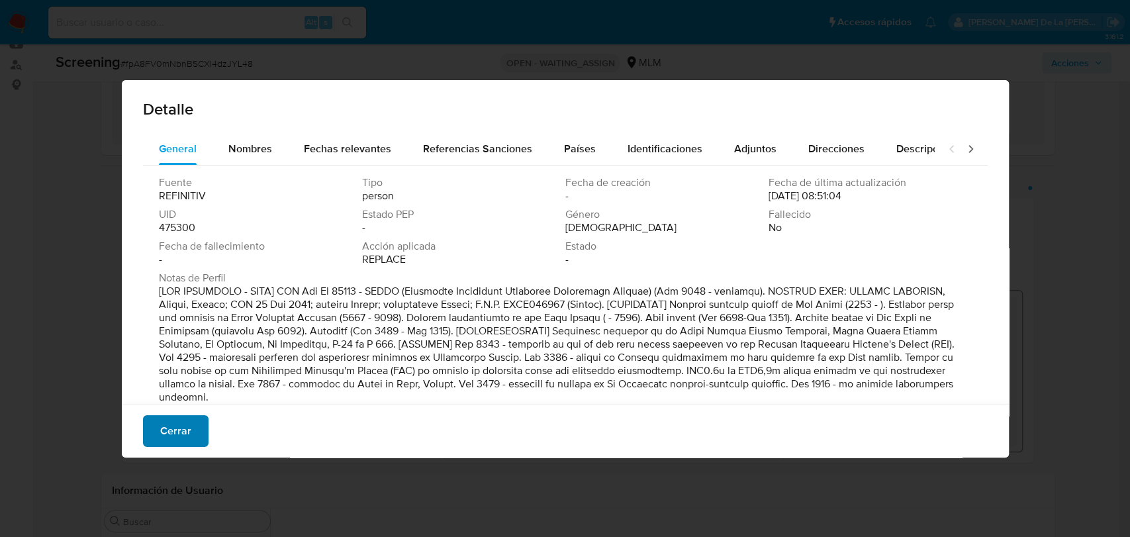
click at [168, 440] on span "Cerrar" at bounding box center [175, 430] width 31 height 29
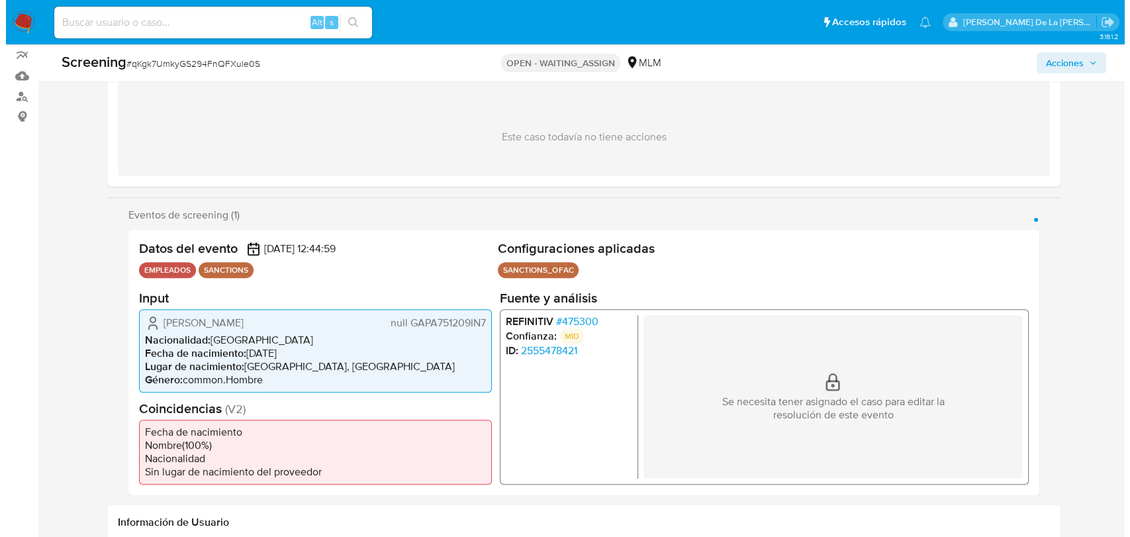
scroll to position [220, 0]
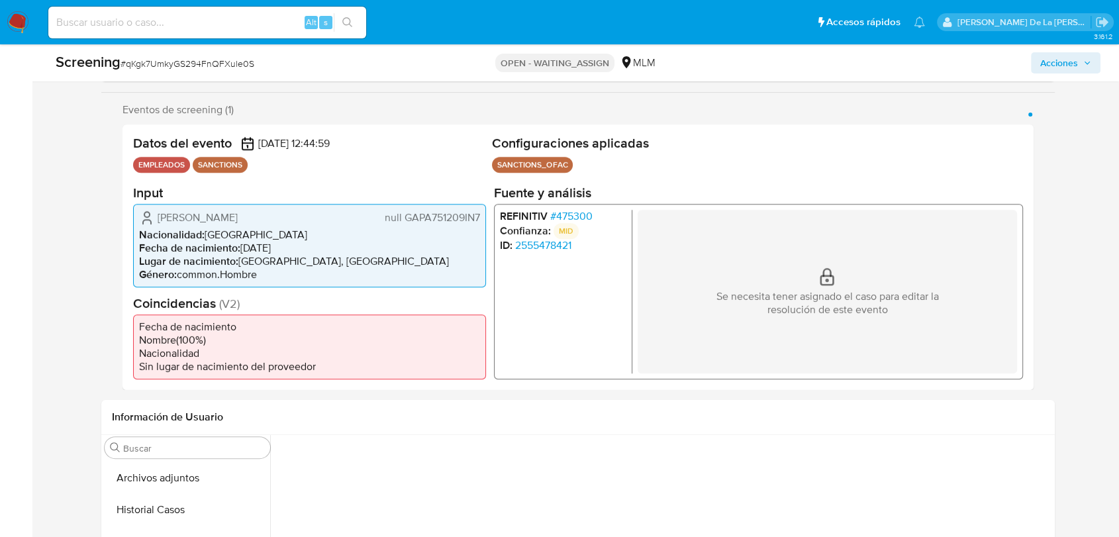
click at [579, 215] on span "# 475300" at bounding box center [571, 215] width 42 height 13
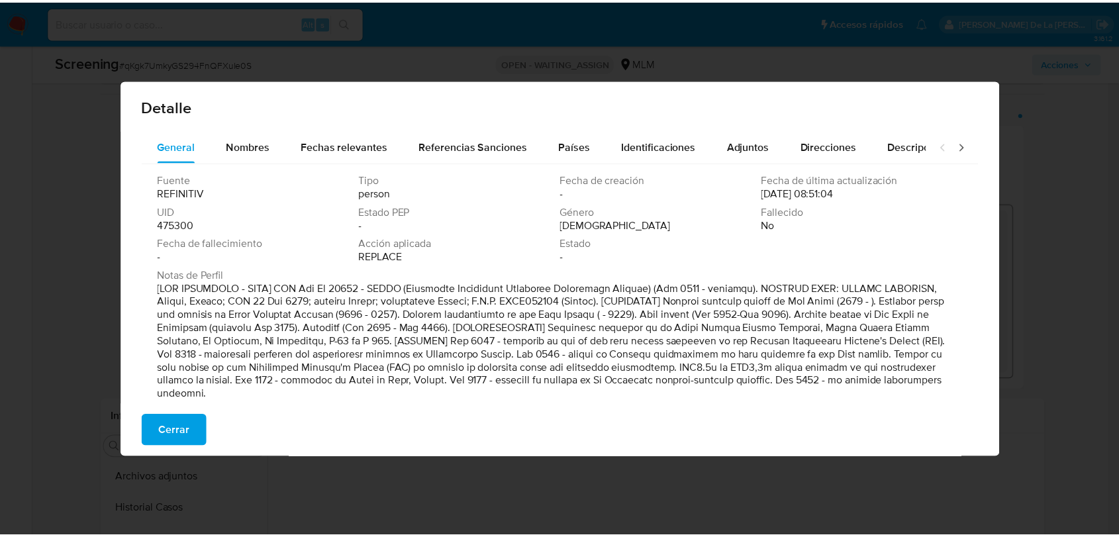
scroll to position [0, 0]
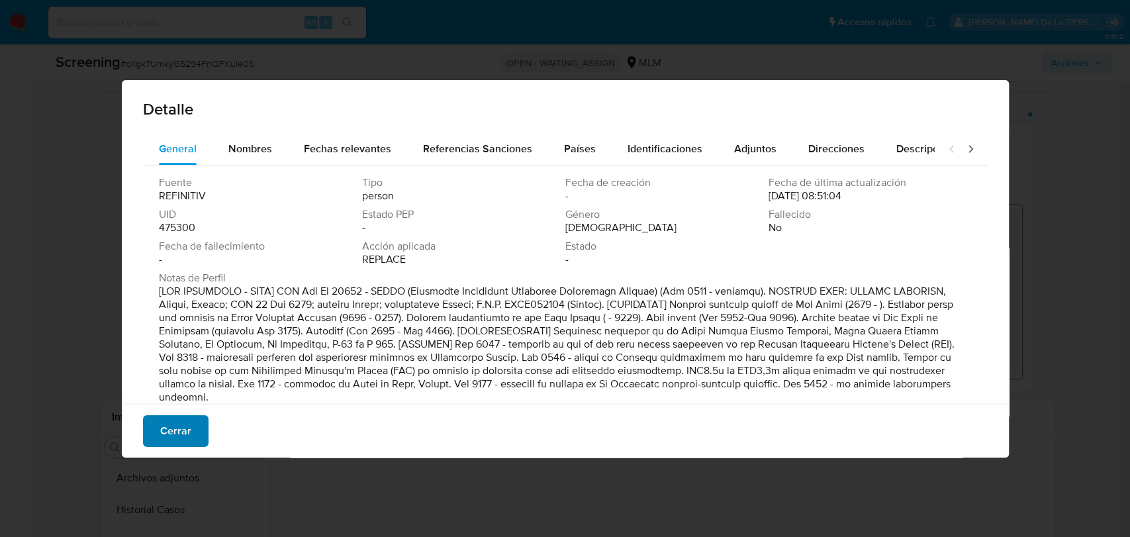
click at [180, 433] on span "Cerrar" at bounding box center [175, 430] width 31 height 29
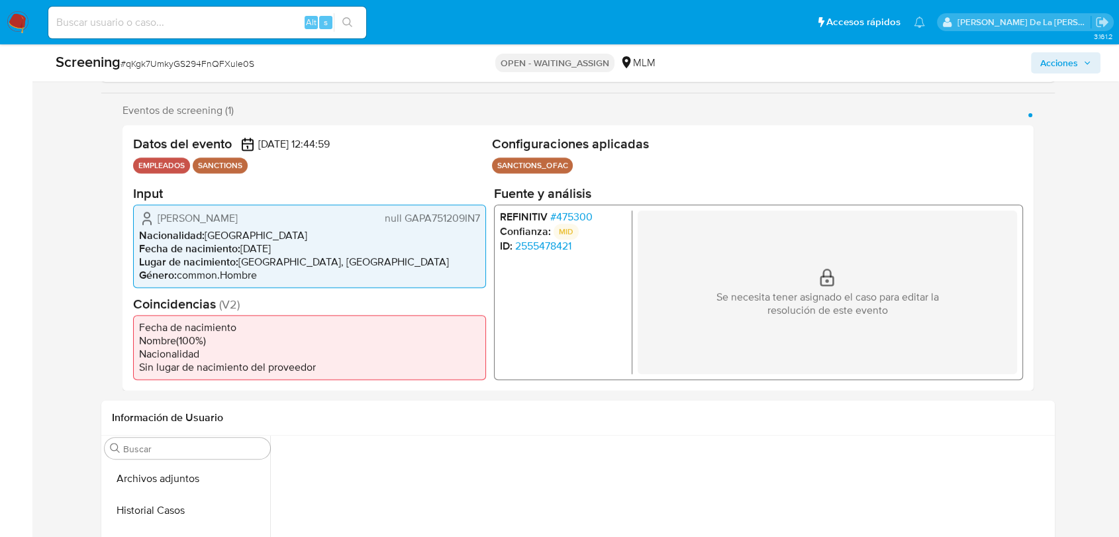
scroll to position [220, 0]
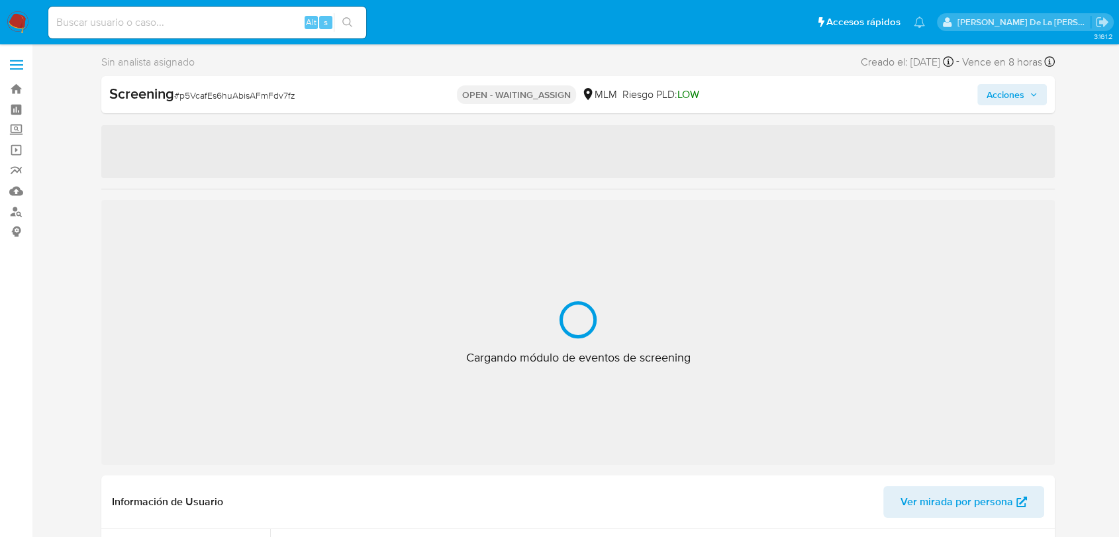
select select "10"
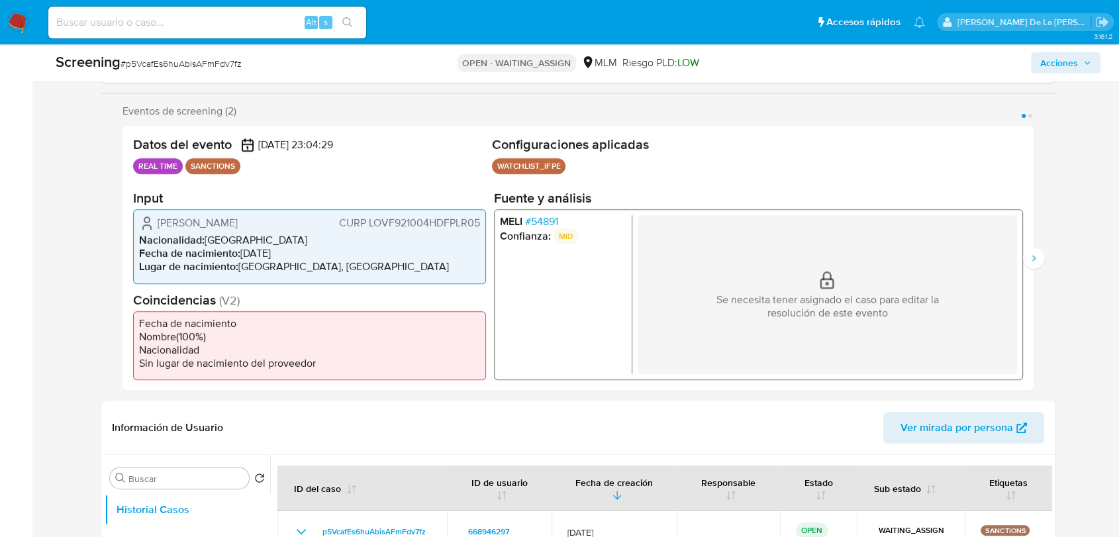
scroll to position [220, 0]
click at [543, 223] on span "# 54891" at bounding box center [541, 220] width 33 height 13
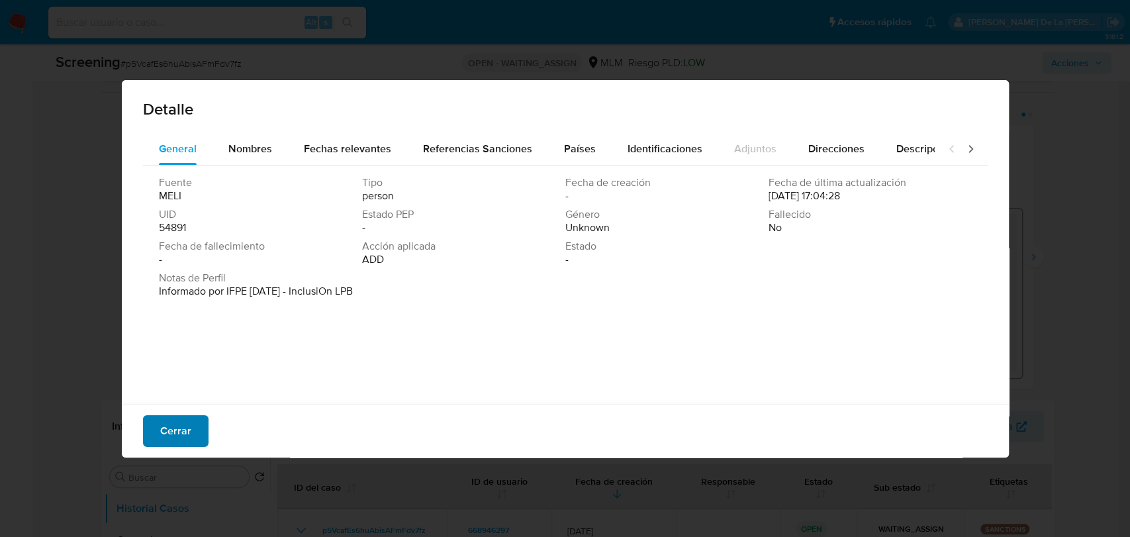
click at [199, 449] on div "Cerrar" at bounding box center [565, 431] width 887 height 54
click at [169, 429] on span "Cerrar" at bounding box center [175, 430] width 31 height 29
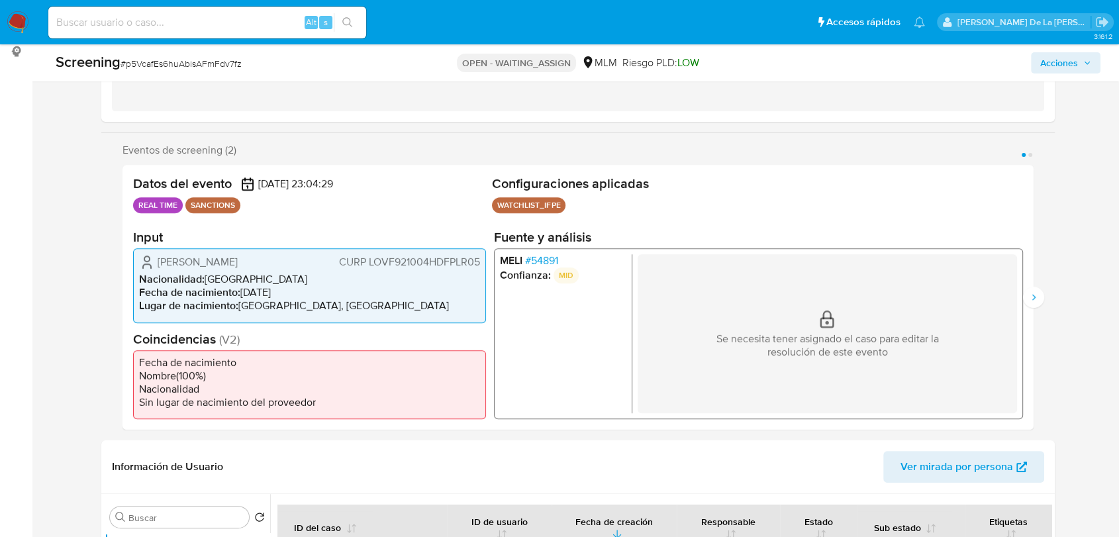
scroll to position [147, 0]
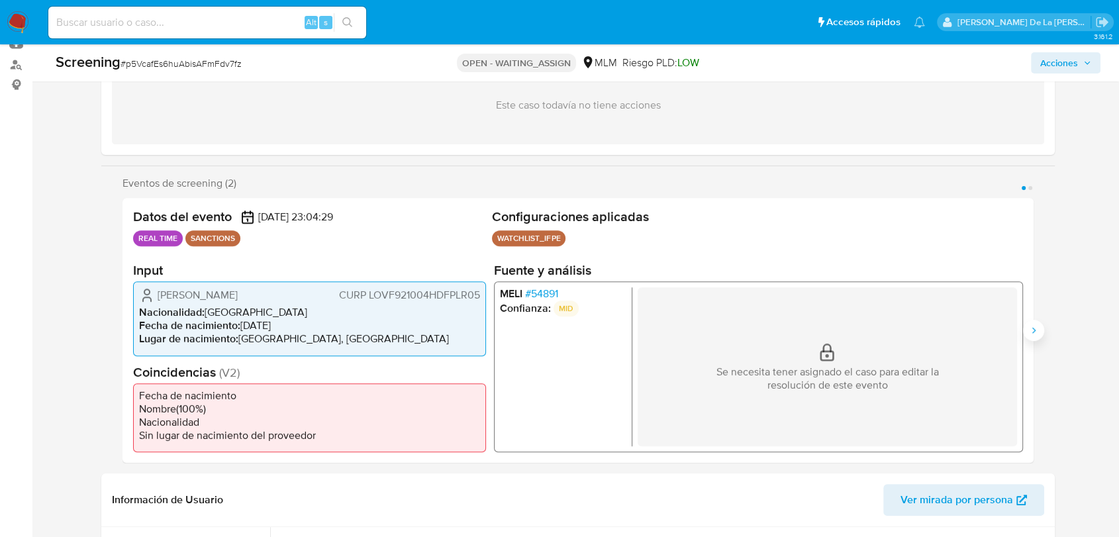
click at [1028, 327] on icon "Siguiente" at bounding box center [1033, 330] width 11 height 11
click at [539, 293] on span "# 54891" at bounding box center [541, 293] width 33 height 13
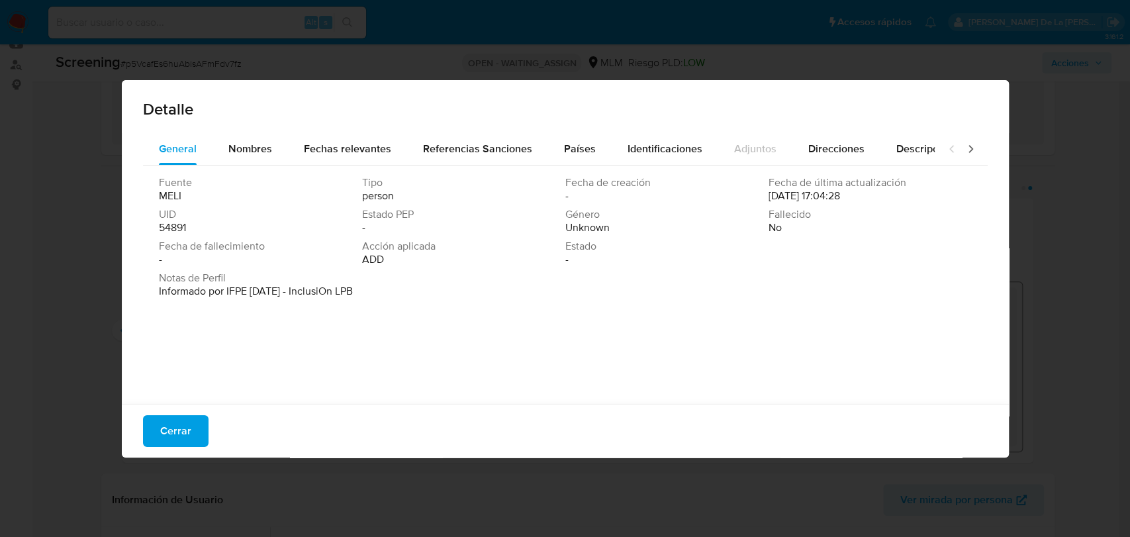
click at [172, 447] on div "Cerrar" at bounding box center [565, 431] width 887 height 54
drag, startPoint x: 183, startPoint y: 440, endPoint x: 226, endPoint y: 388, distance: 67.7
click at [181, 440] on span "Cerrar" at bounding box center [175, 430] width 31 height 29
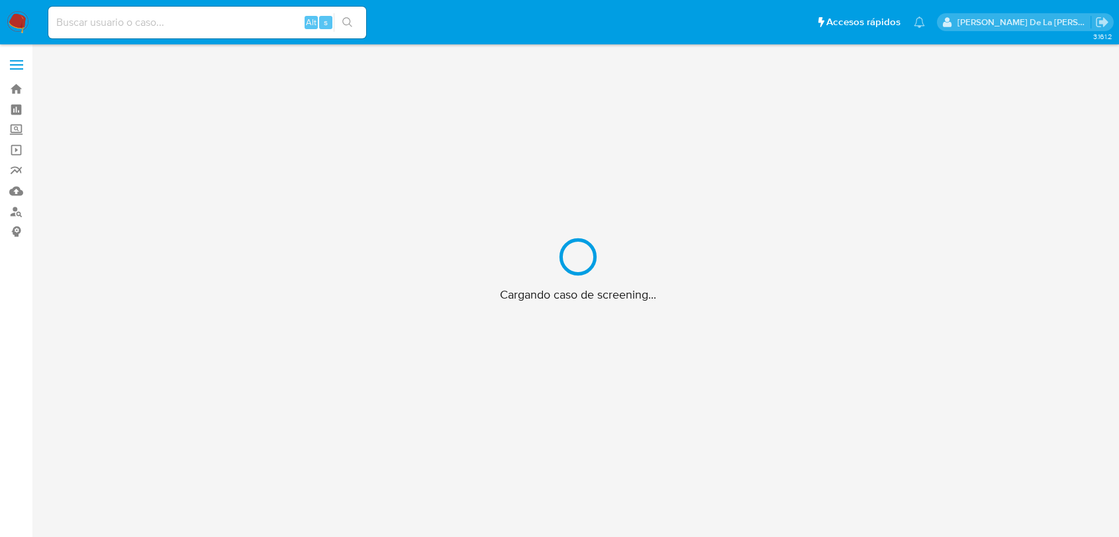
scroll to position [48, 0]
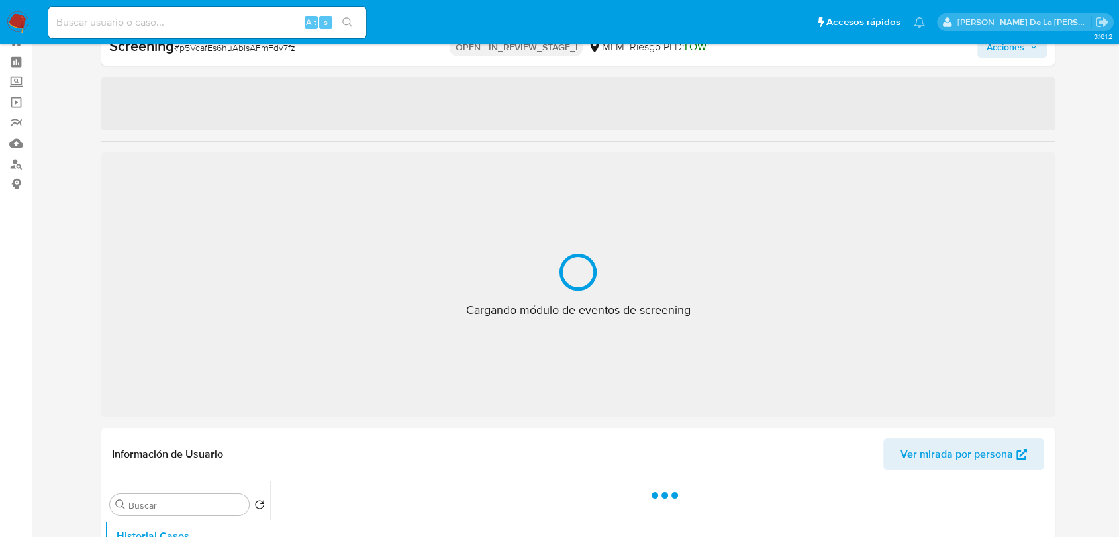
select select "10"
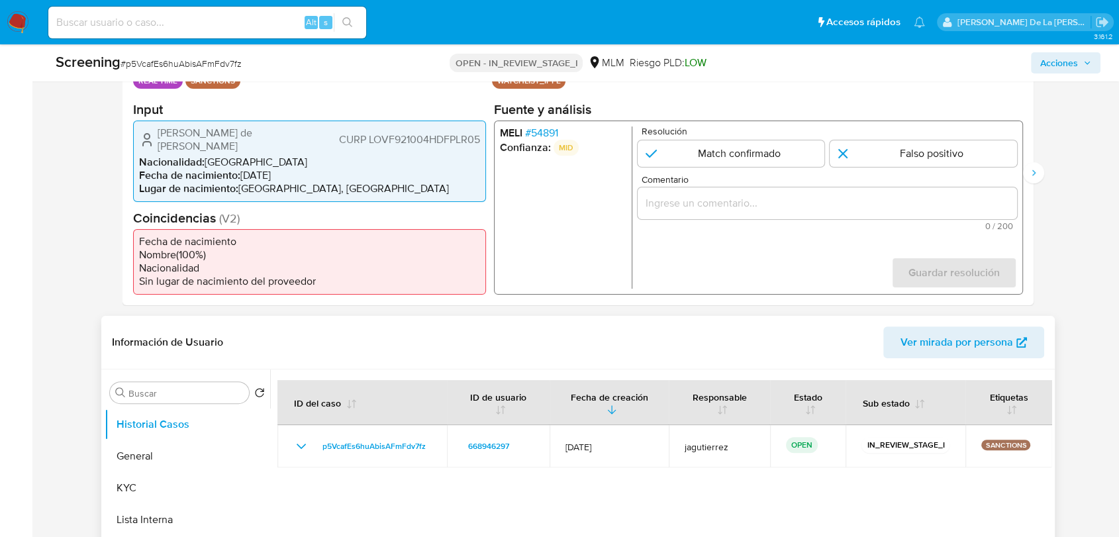
scroll to position [367, 0]
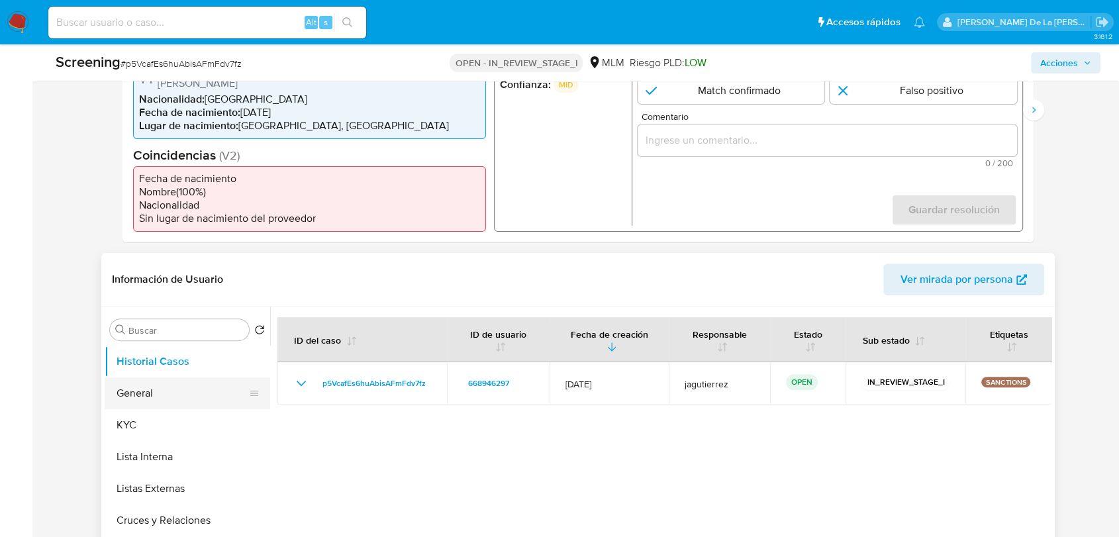
drag, startPoint x: 181, startPoint y: 399, endPoint x: 190, endPoint y: 388, distance: 14.6
click at [181, 398] on button "General" at bounding box center [182, 393] width 155 height 32
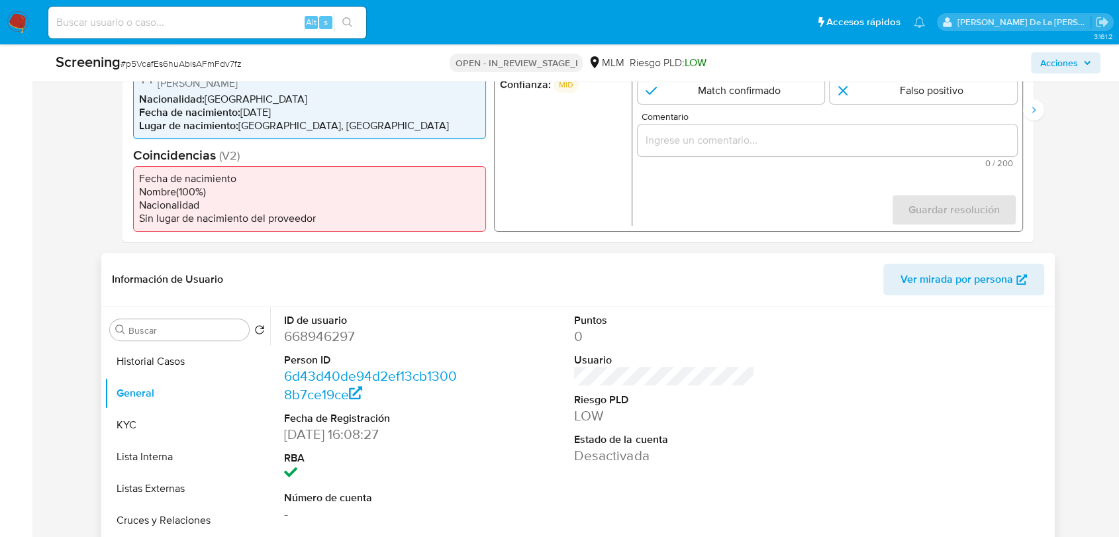
scroll to position [441, 0]
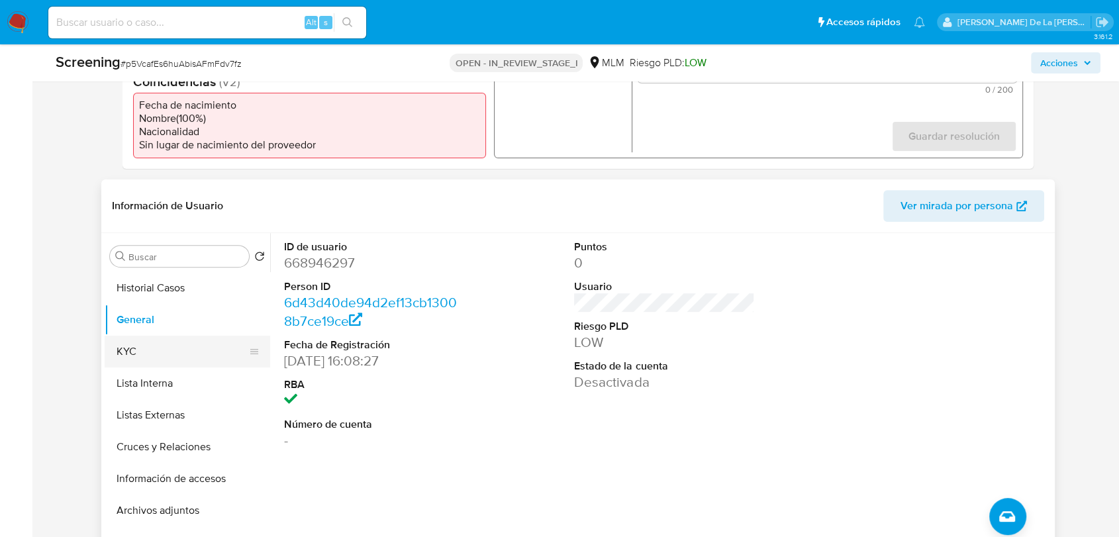
click at [117, 350] on button "KYC" at bounding box center [182, 352] width 155 height 32
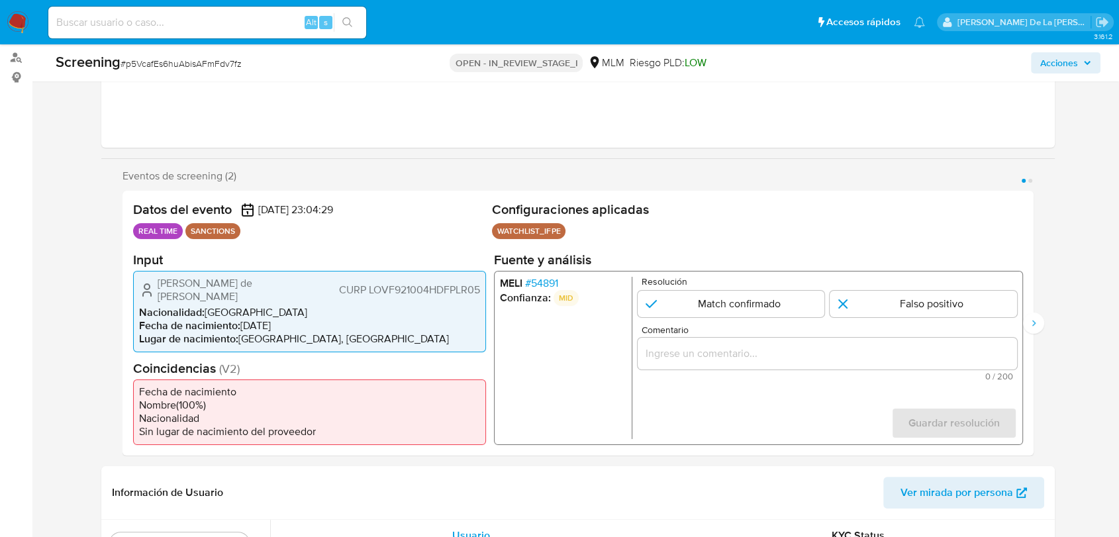
scroll to position [147, 0]
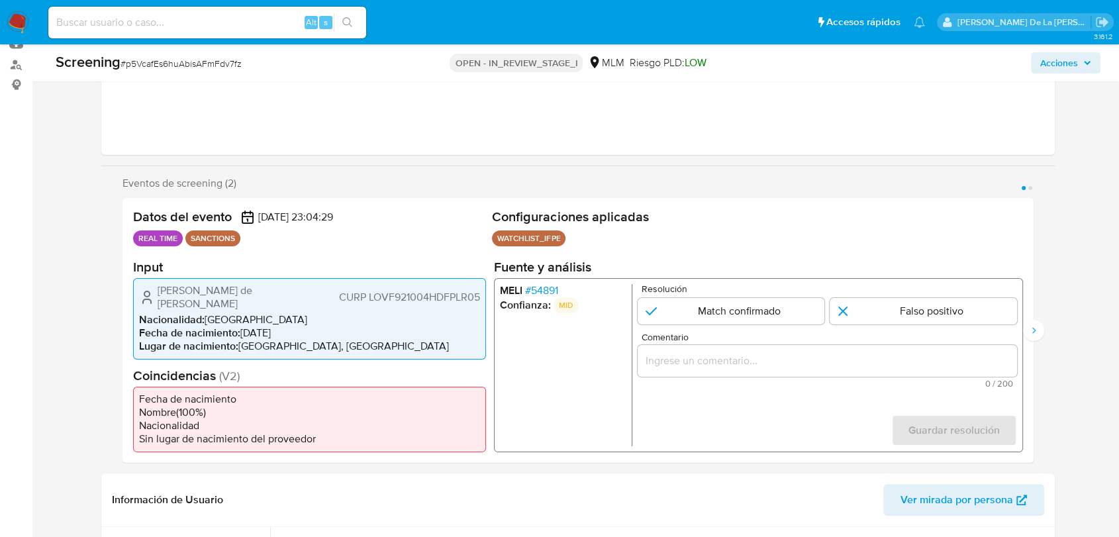
click at [535, 293] on span "# 54891" at bounding box center [541, 289] width 33 height 13
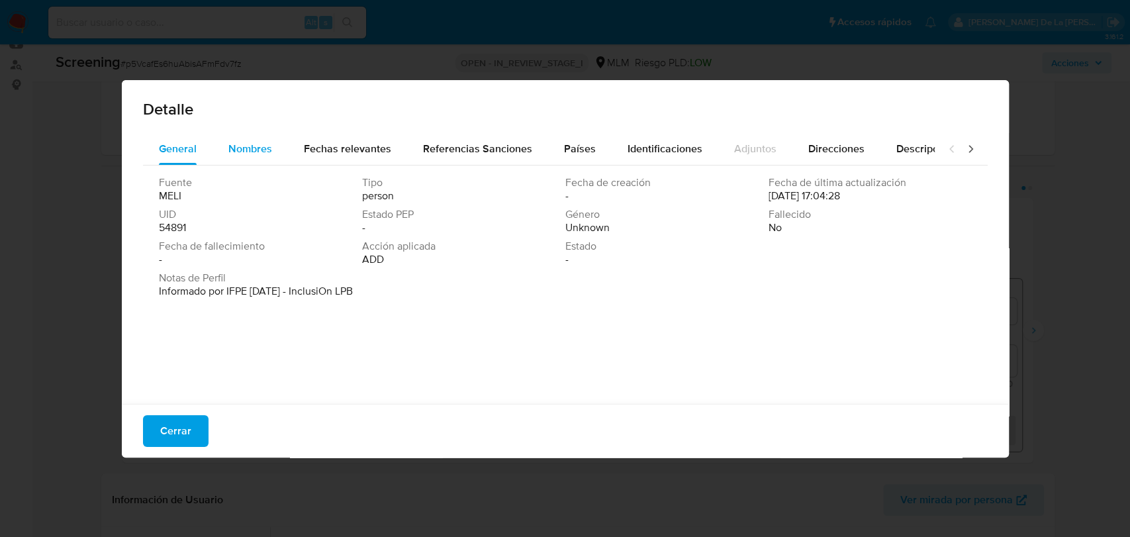
click at [233, 137] on div "Nombres" at bounding box center [250, 149] width 44 height 32
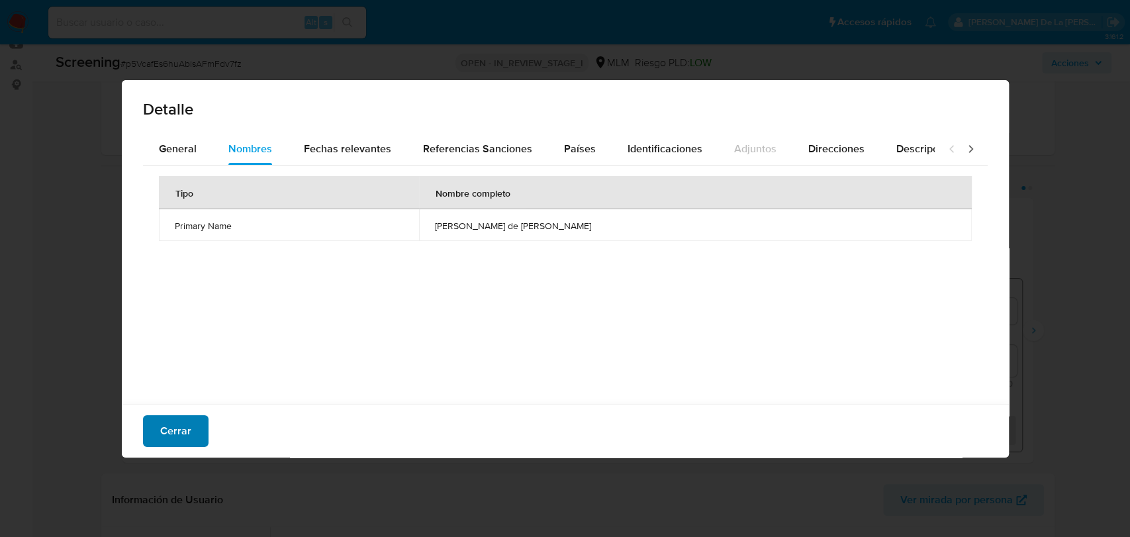
drag, startPoint x: 193, startPoint y: 410, endPoint x: 160, endPoint y: 433, distance: 40.0
click at [185, 418] on div "Cerrar" at bounding box center [565, 431] width 887 height 54
click at [160, 433] on span "Cerrar" at bounding box center [175, 430] width 31 height 29
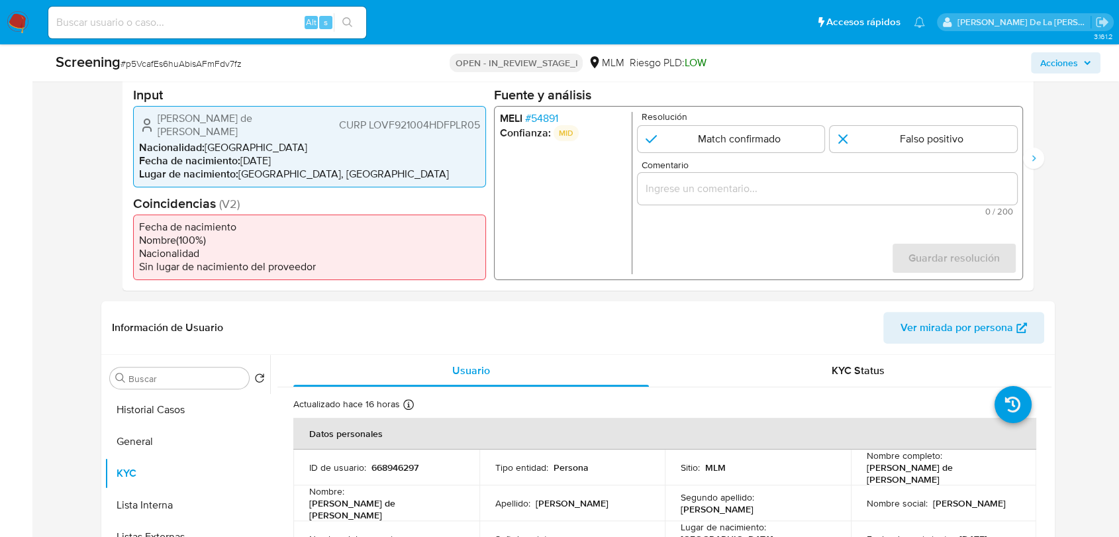
scroll to position [294, 0]
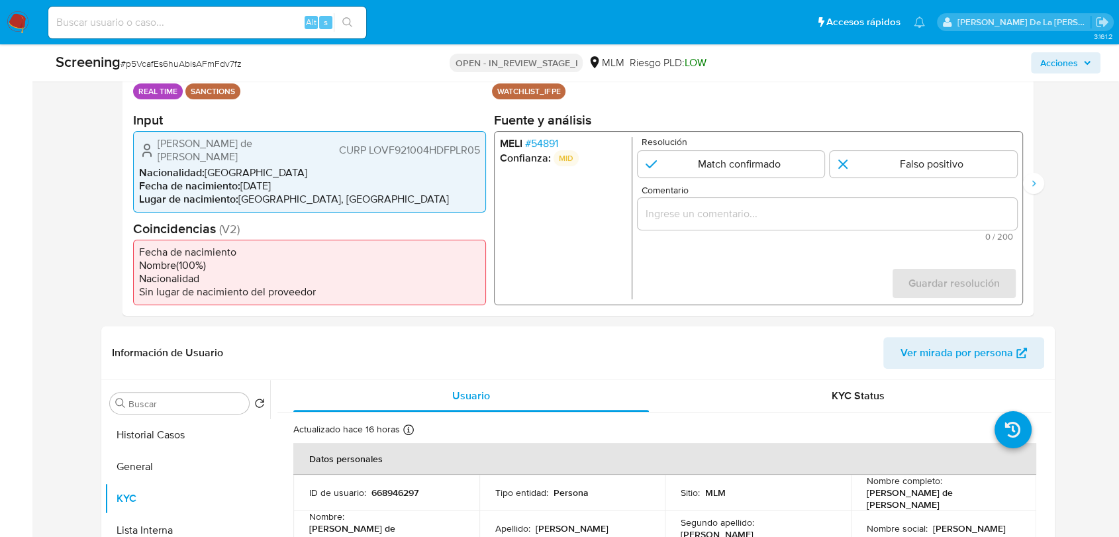
click at [549, 148] on span "# 54891" at bounding box center [541, 142] width 33 height 13
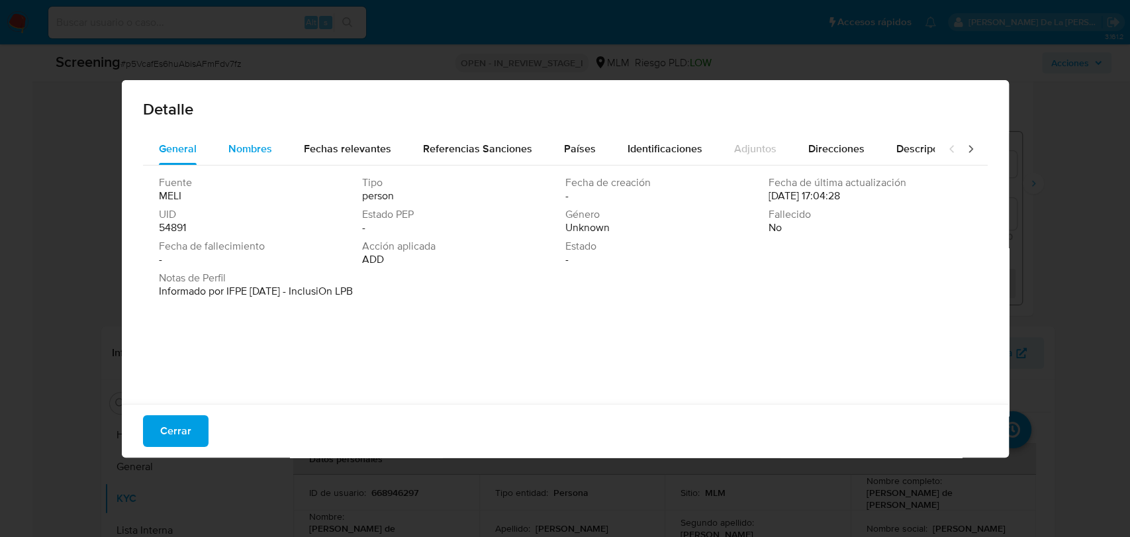
click at [252, 146] on span "Nombres" at bounding box center [250, 148] width 44 height 15
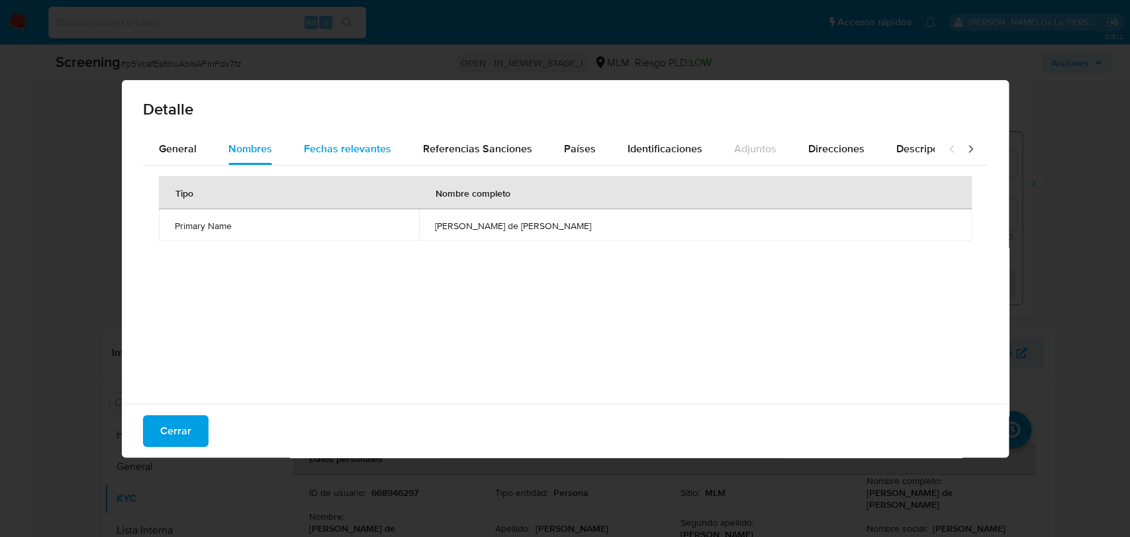
click at [323, 144] on span "Fechas relevantes" at bounding box center [347, 148] width 87 height 15
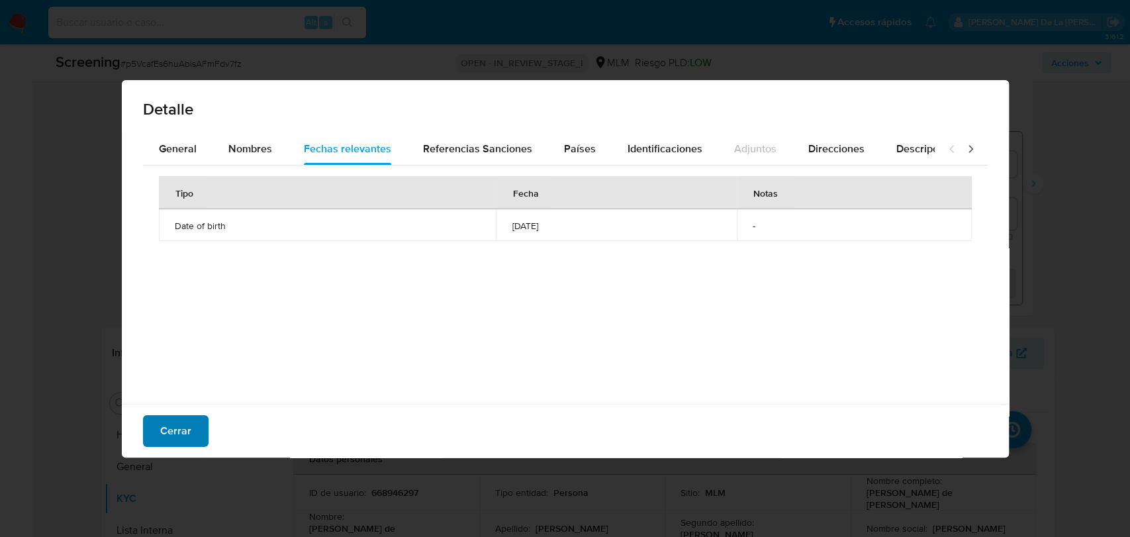
click at [170, 431] on span "Cerrar" at bounding box center [175, 430] width 31 height 29
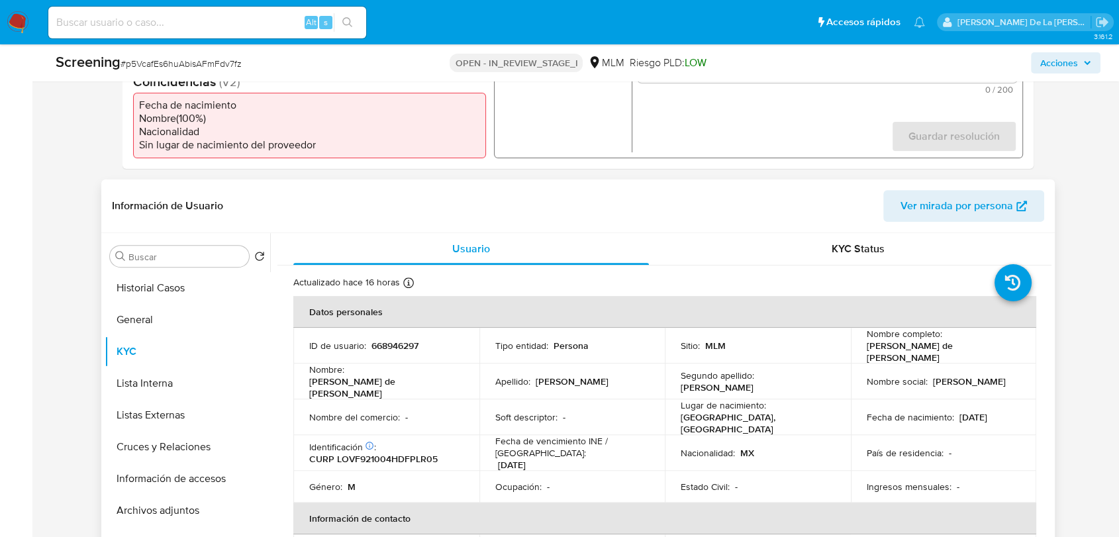
scroll to position [514, 0]
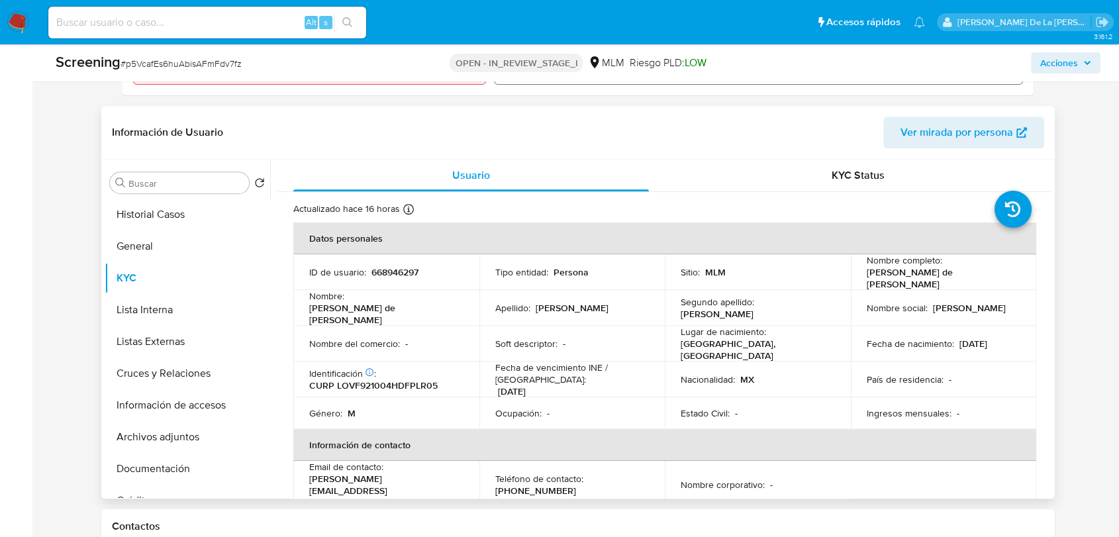
drag, startPoint x: 1001, startPoint y: 275, endPoint x: 849, endPoint y: 282, distance: 153.1
click at [851, 282] on td "Nombre completo : Francisco de Jesus Lopez Vilchis" at bounding box center [944, 272] width 186 height 36
copy p "[PERSON_NAME] de [PERSON_NAME]"
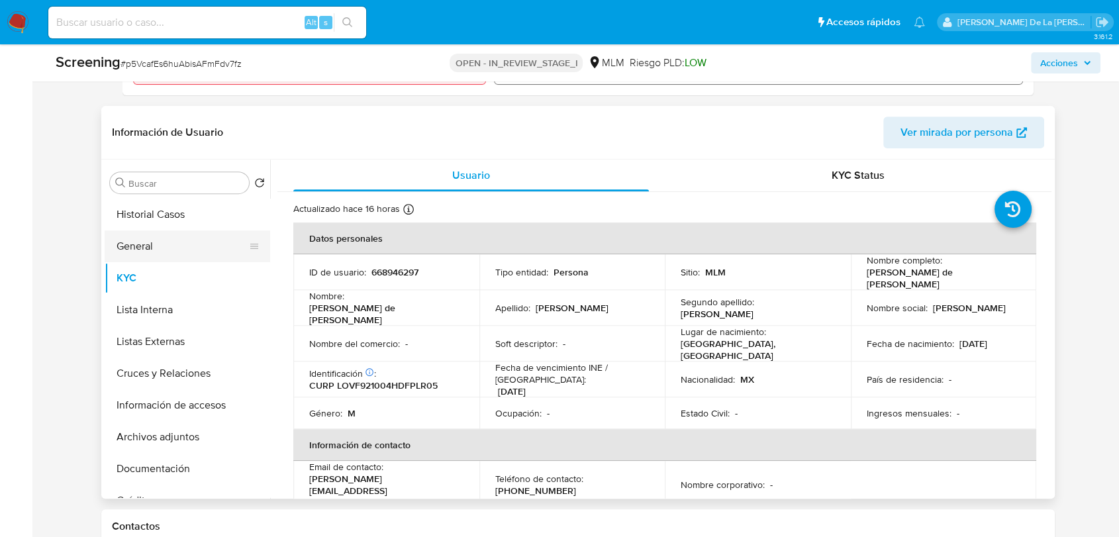
click at [210, 251] on button "General" at bounding box center [182, 246] width 155 height 32
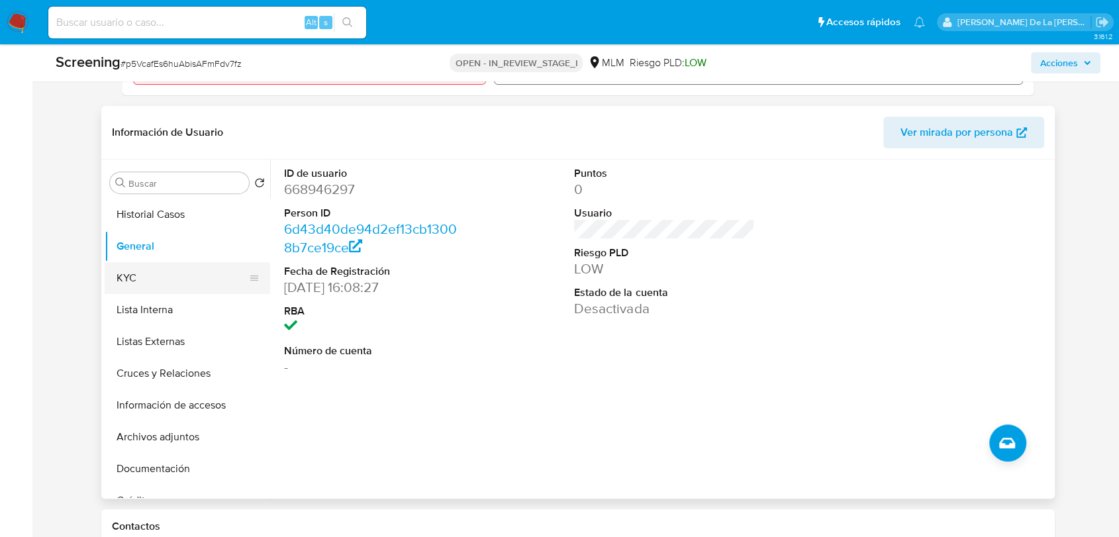
click at [175, 277] on button "KYC" at bounding box center [182, 278] width 155 height 32
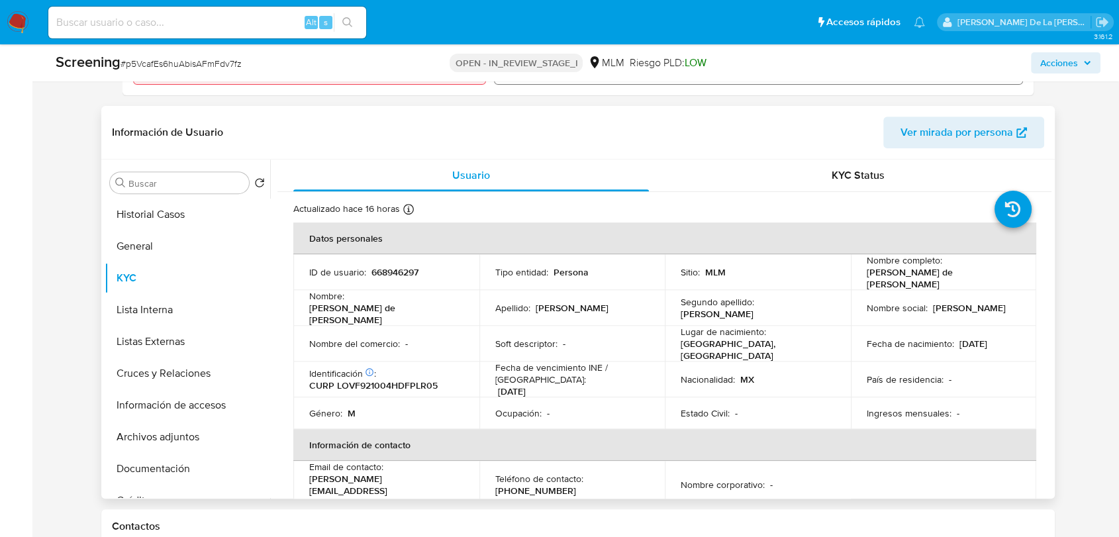
click at [426, 379] on p "CURP LOVF921004HDFPLR05" at bounding box center [373, 385] width 128 height 12
copy p "LOVF921004HDFPLR05"
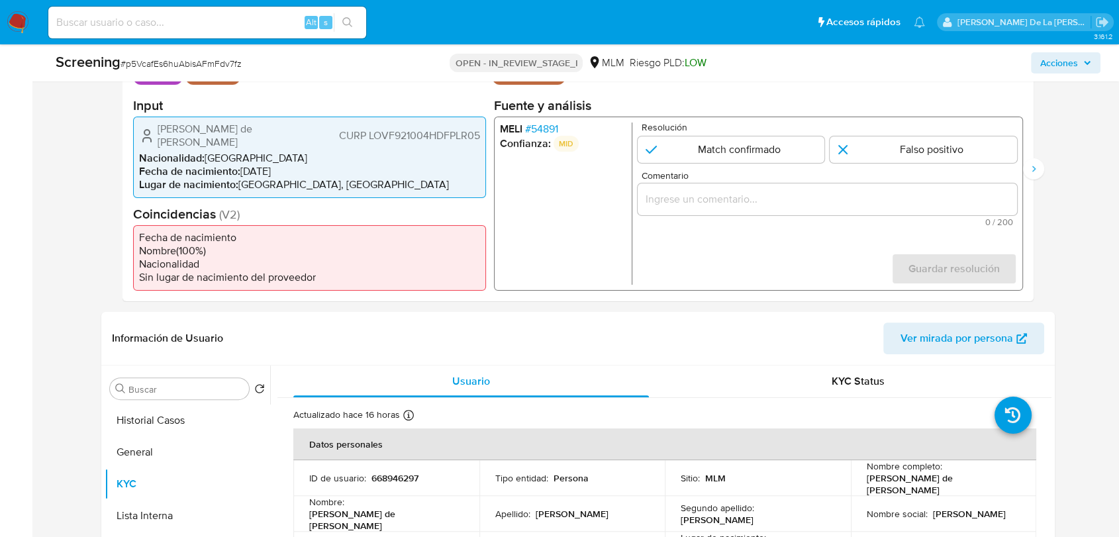
scroll to position [294, 0]
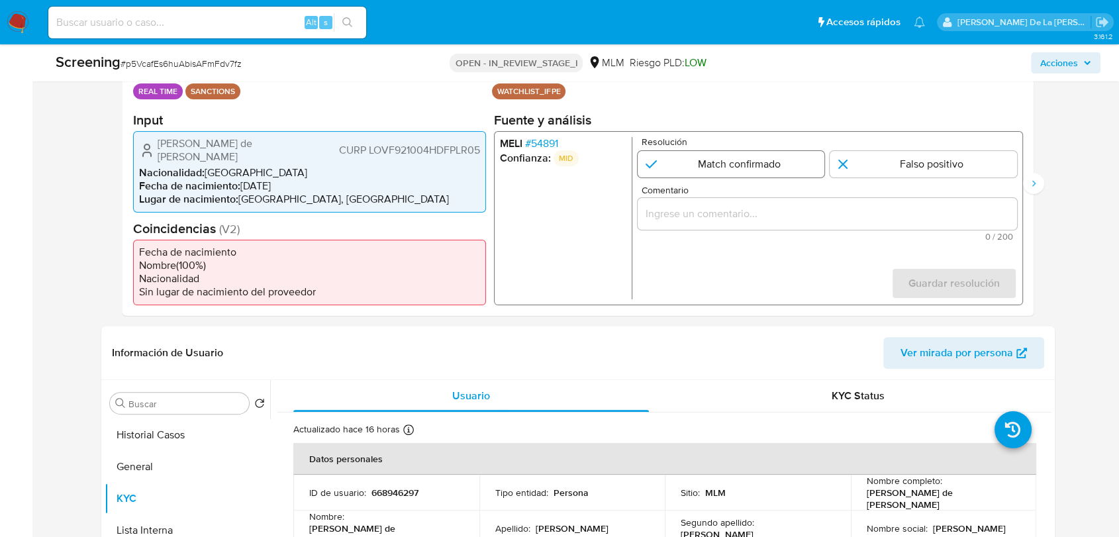
drag, startPoint x: 747, startPoint y: 187, endPoint x: 738, endPoint y: 165, distance: 23.7
click at [747, 187] on span "Comentario" at bounding box center [830, 190] width 379 height 10
click at [747, 205] on input "Comentario" at bounding box center [826, 213] width 379 height 17
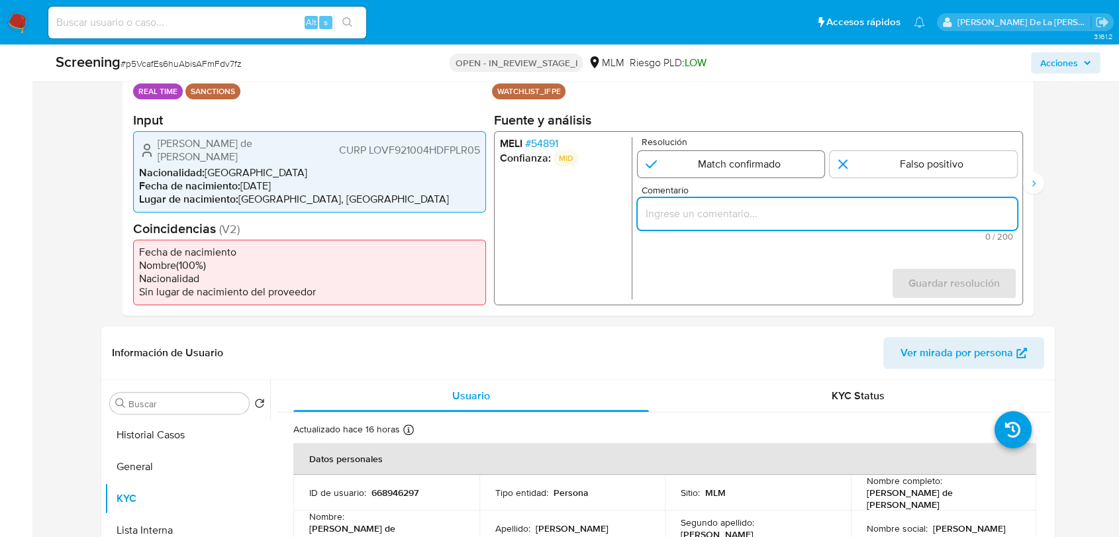
click at [738, 165] on input "1 de 2" at bounding box center [730, 163] width 187 height 26
radio input "true"
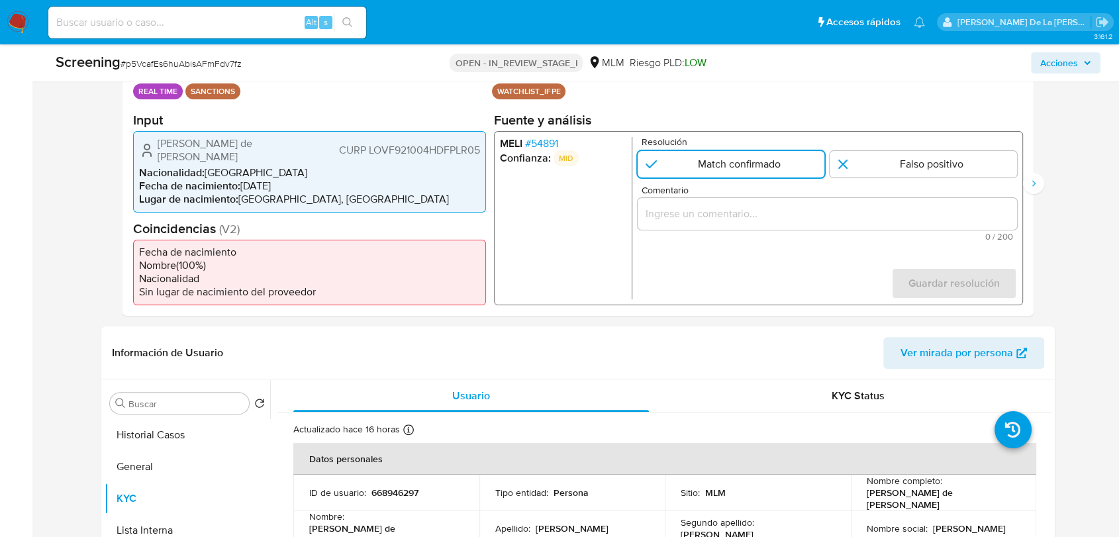
click at [724, 227] on div "1 de 2" at bounding box center [826, 213] width 379 height 32
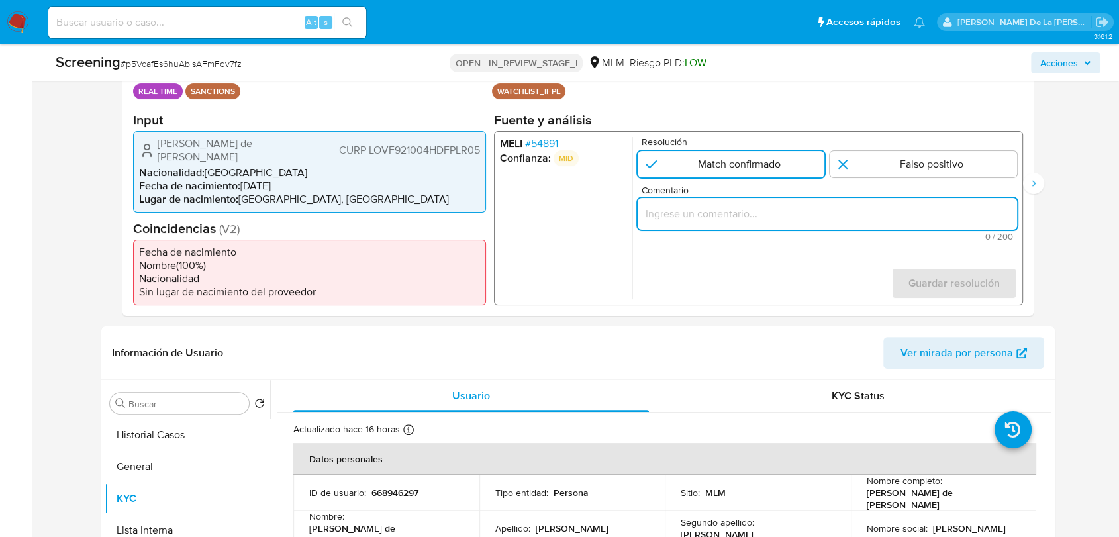
click at [721, 217] on input "Comentario" at bounding box center [826, 213] width 379 height 17
paste input "SE CONFIRMA COINCIDENCIA EN LISTA DE SANCIONES DENOMINADA IFPE POR NOMBRE COMPL…"
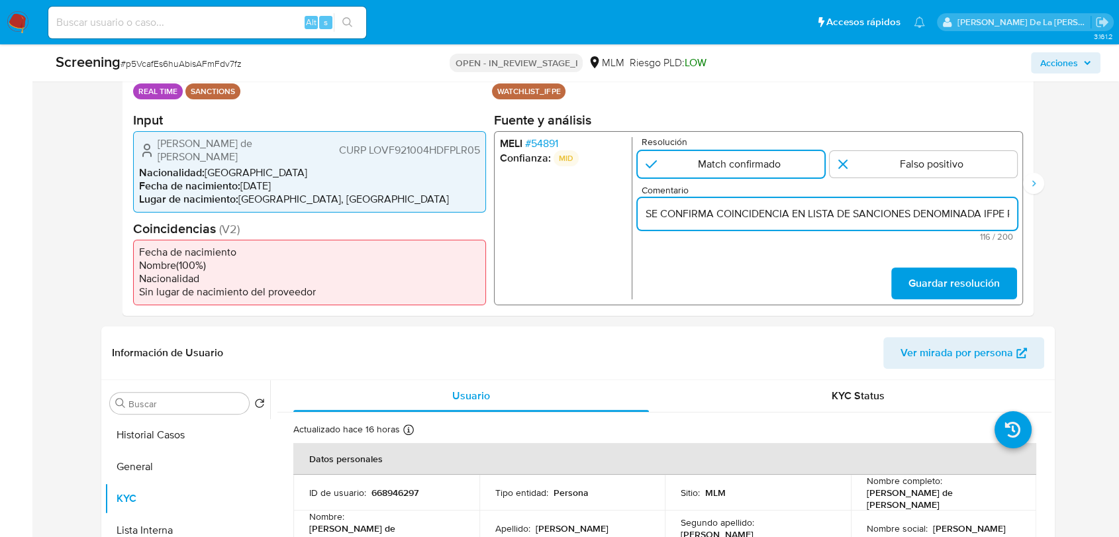
scroll to position [0, 316]
type input "SE CONFIRMA COINCIDENCIA EN LISTA DE SANCIONES DENOMINADA IFPE POR NOMBRE COMPL…"
click at [975, 295] on span "Guardar resolución" at bounding box center [953, 283] width 91 height 29
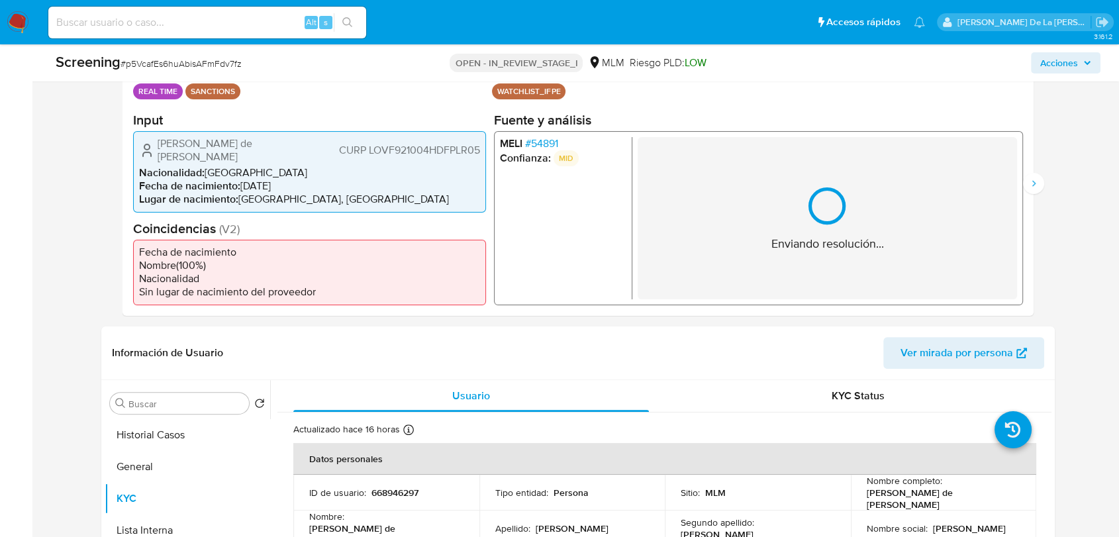
scroll to position [220, 0]
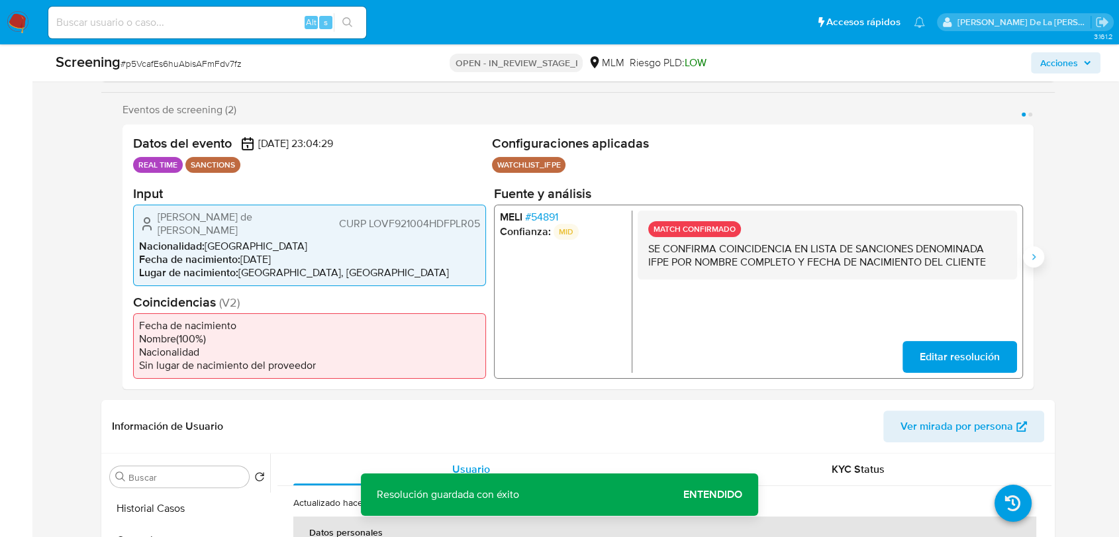
click at [1039, 255] on button "Siguiente" at bounding box center [1033, 256] width 21 height 21
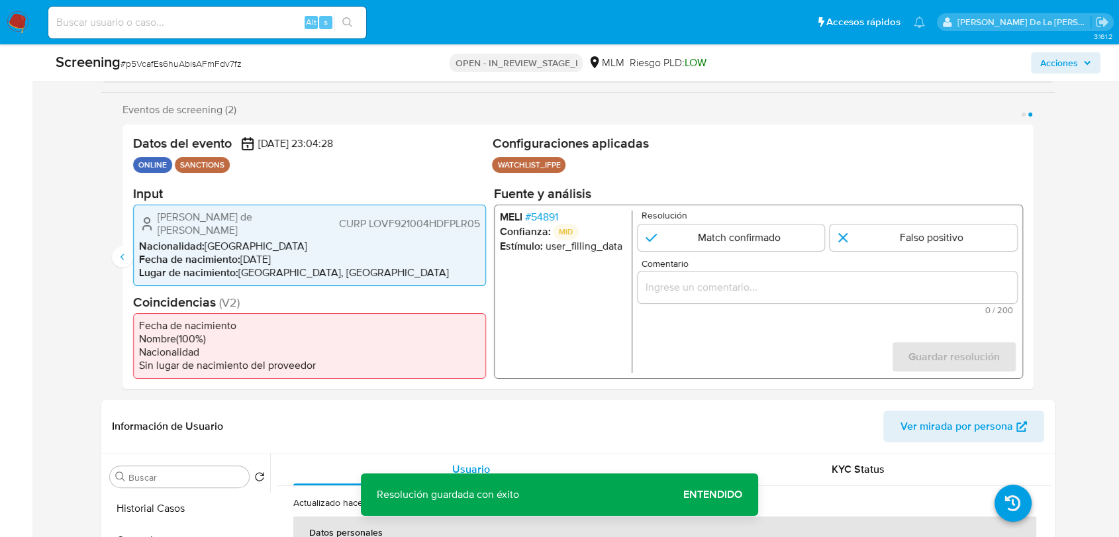
click at [553, 219] on span "# 54891" at bounding box center [541, 216] width 33 height 13
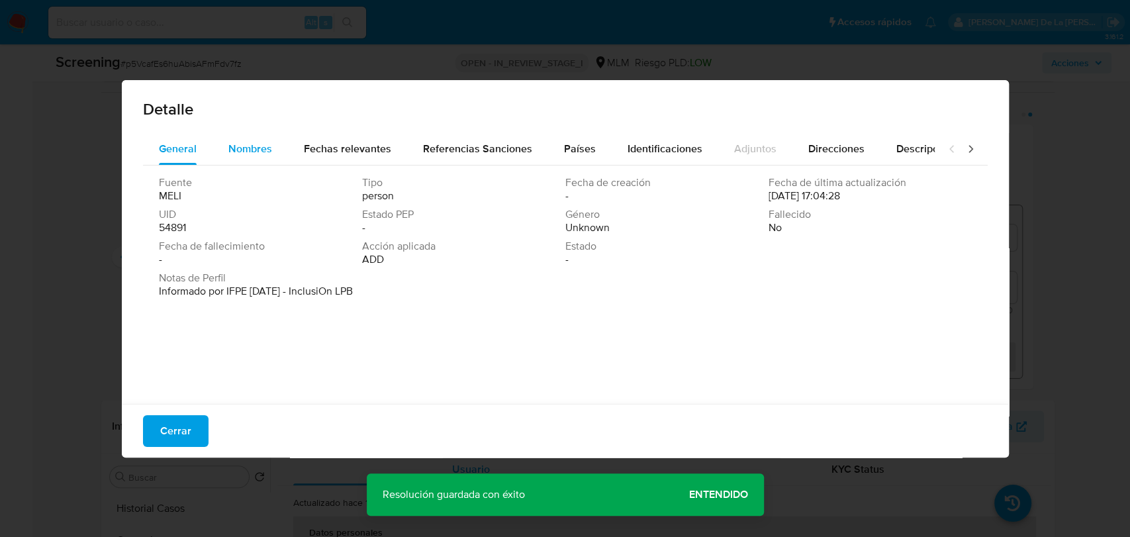
click at [255, 136] on div "Nombres" at bounding box center [250, 149] width 44 height 32
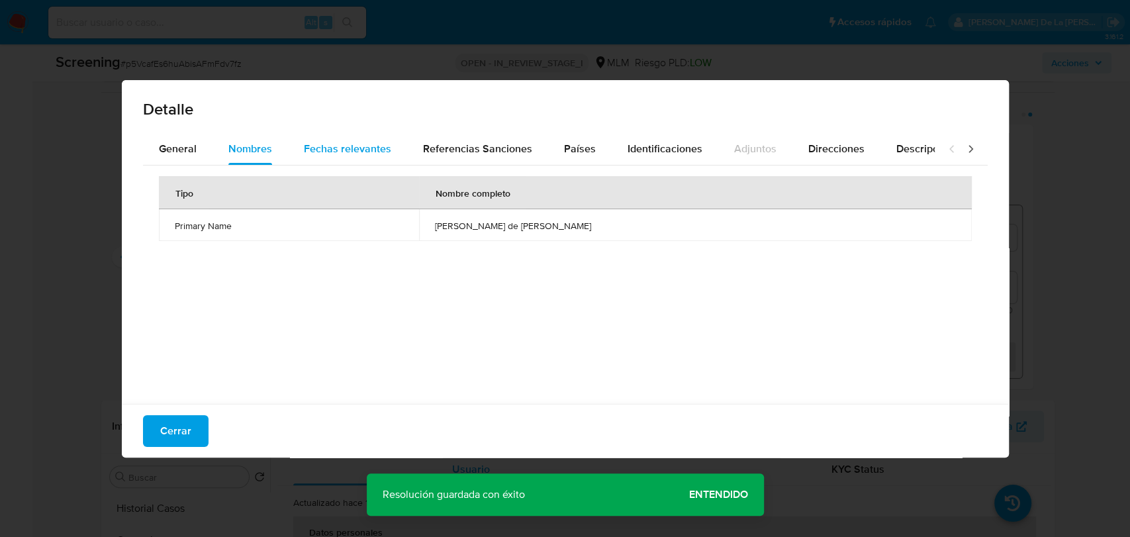
click at [365, 159] on div "Fechas relevantes" at bounding box center [347, 149] width 87 height 32
click at [129, 445] on div "Cerrar" at bounding box center [565, 431] width 887 height 54
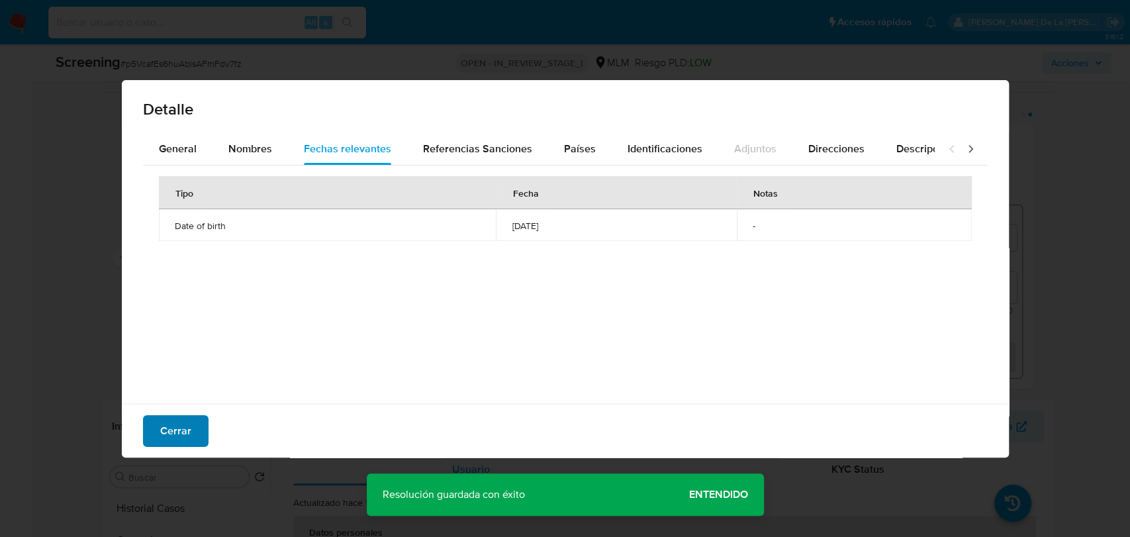
click at [155, 428] on button "Cerrar" at bounding box center [176, 431] width 66 height 32
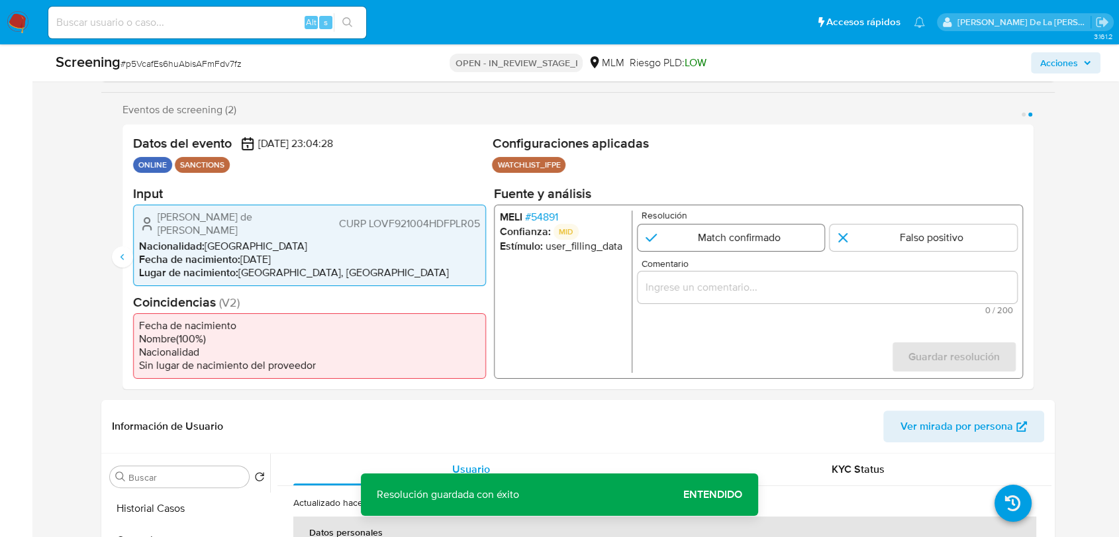
click at [725, 246] on input "2 de 2" at bounding box center [730, 237] width 187 height 26
radio input "true"
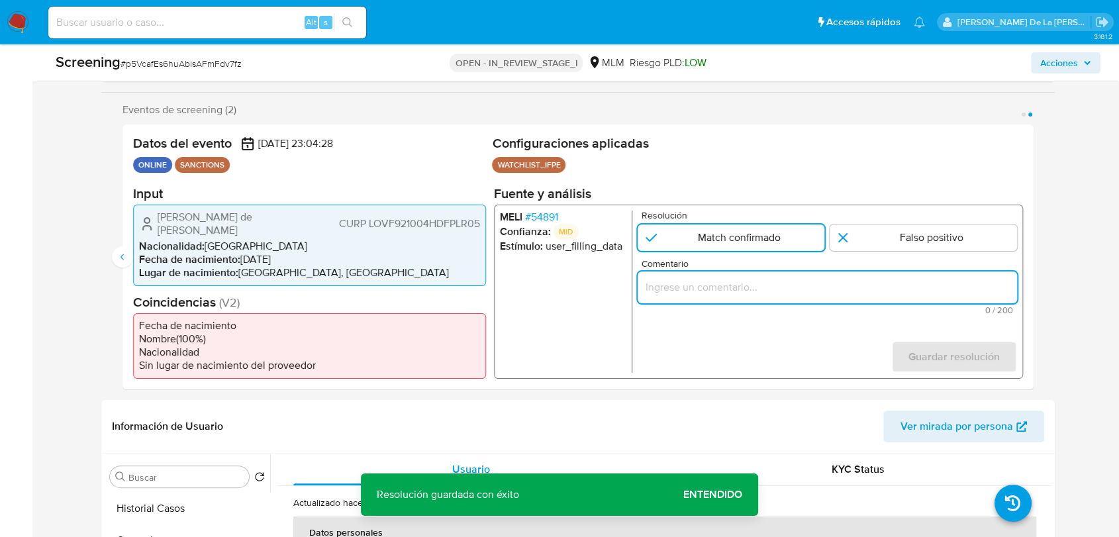
click at [710, 288] on input "Comentario" at bounding box center [826, 286] width 379 height 17
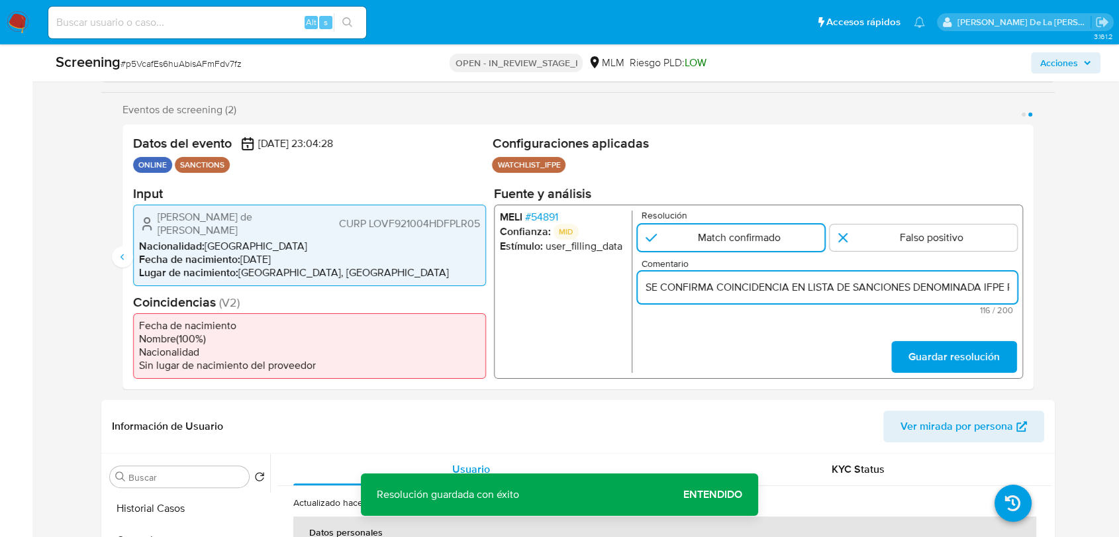
scroll to position [0, 316]
type input "SE CONFIRMA COINCIDENCIA EN LISTA DE SANCIONES DENOMINADA IFPE POR NOMBRE COMPL…"
click at [916, 347] on span "Guardar resolución" at bounding box center [953, 356] width 91 height 29
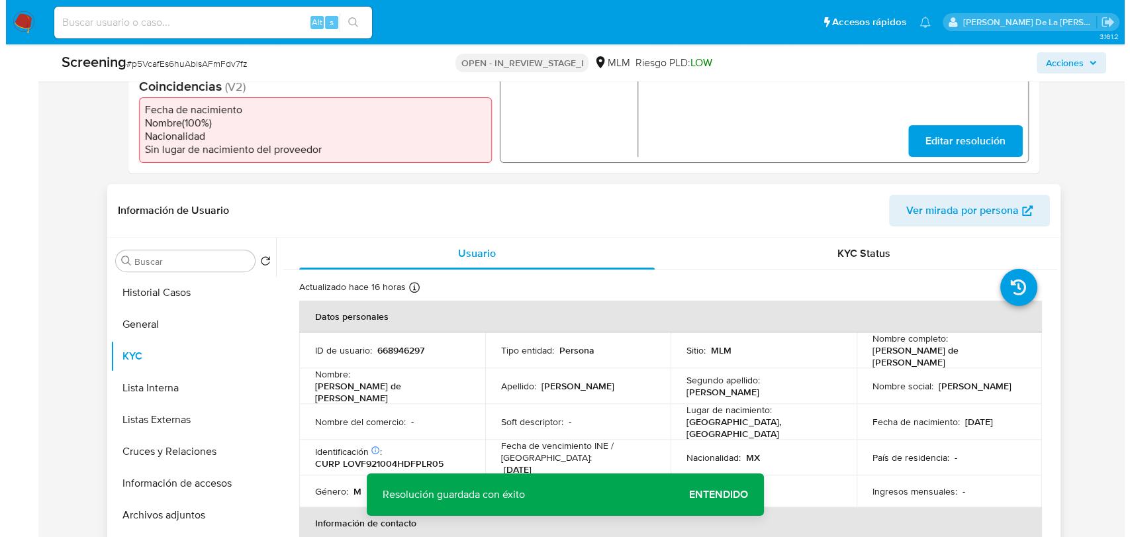
scroll to position [514, 0]
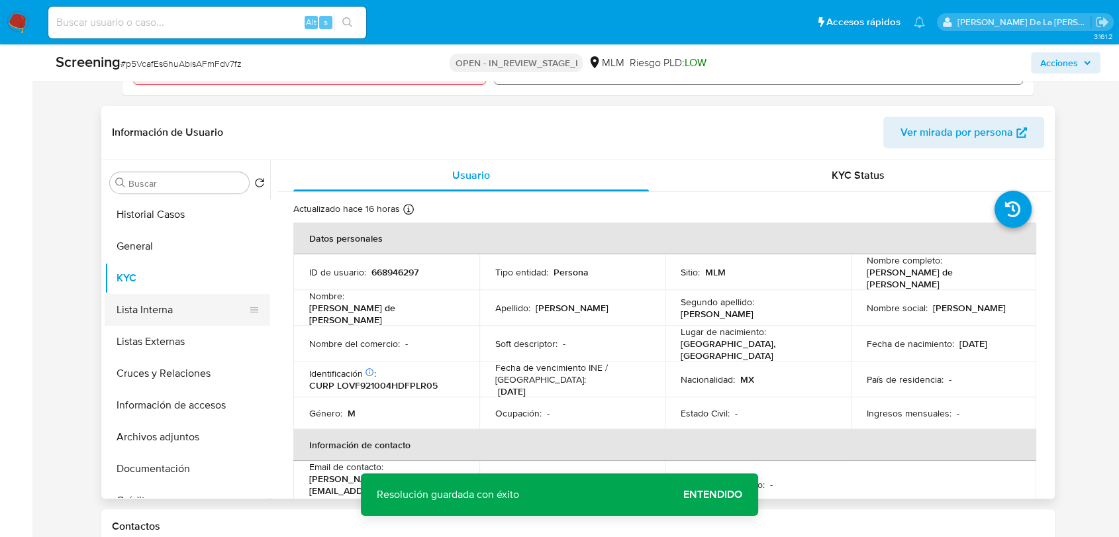
click at [168, 317] on button "Lista Interna" at bounding box center [182, 310] width 155 height 32
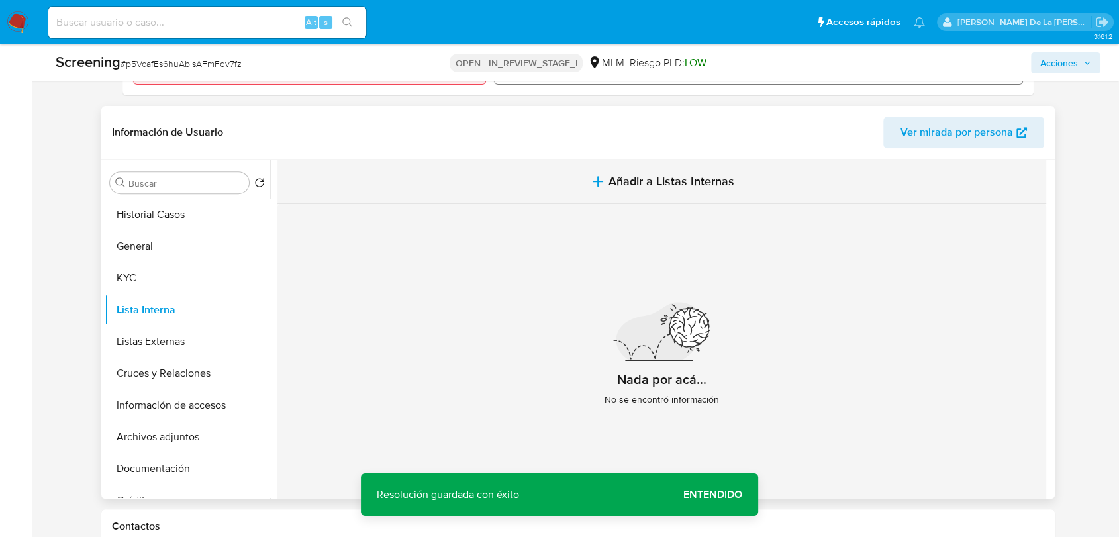
click at [620, 191] on button "Añadir a Listas Internas" at bounding box center [661, 182] width 768 height 44
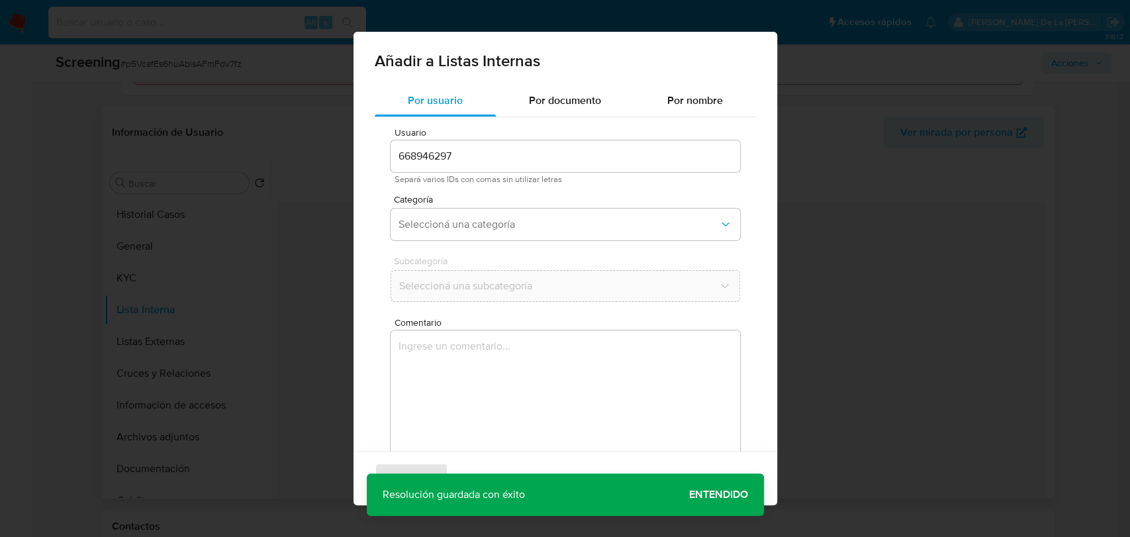
click at [469, 138] on div "Usuario 668946297 Separá varios IDs con comas sin utilizar letras" at bounding box center [565, 156] width 349 height 56
click at [504, 246] on div "Usuario 668946297 Separá varios IDs con comas sin utilizar letras Categoría Sel…" at bounding box center [565, 298] width 381 height 362
click at [507, 234] on button "Seleccioná una categoría" at bounding box center [565, 224] width 349 height 32
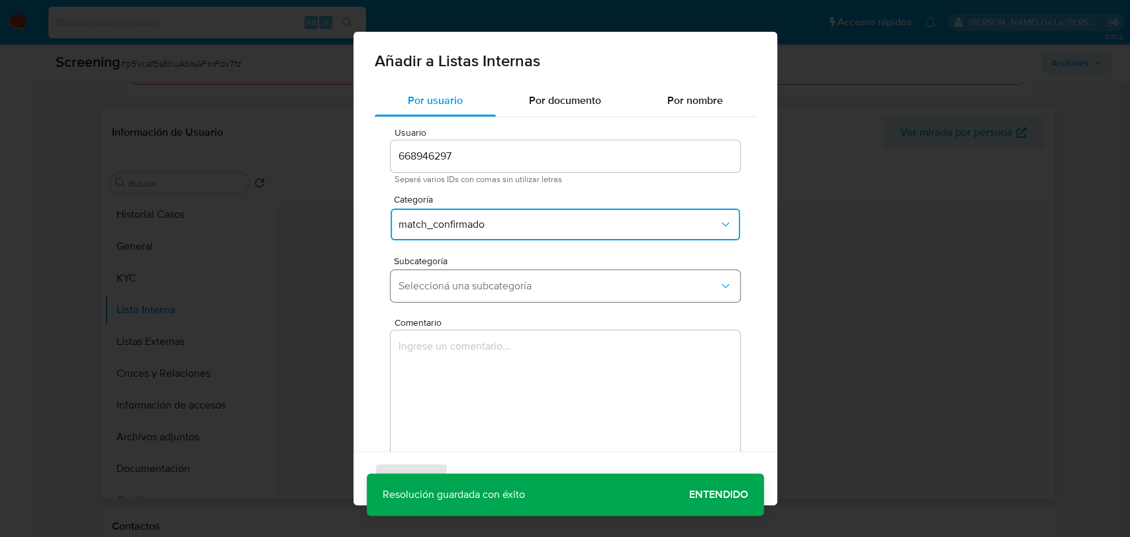
click at [518, 294] on button "Seleccioná una subcategoría" at bounding box center [565, 286] width 349 height 32
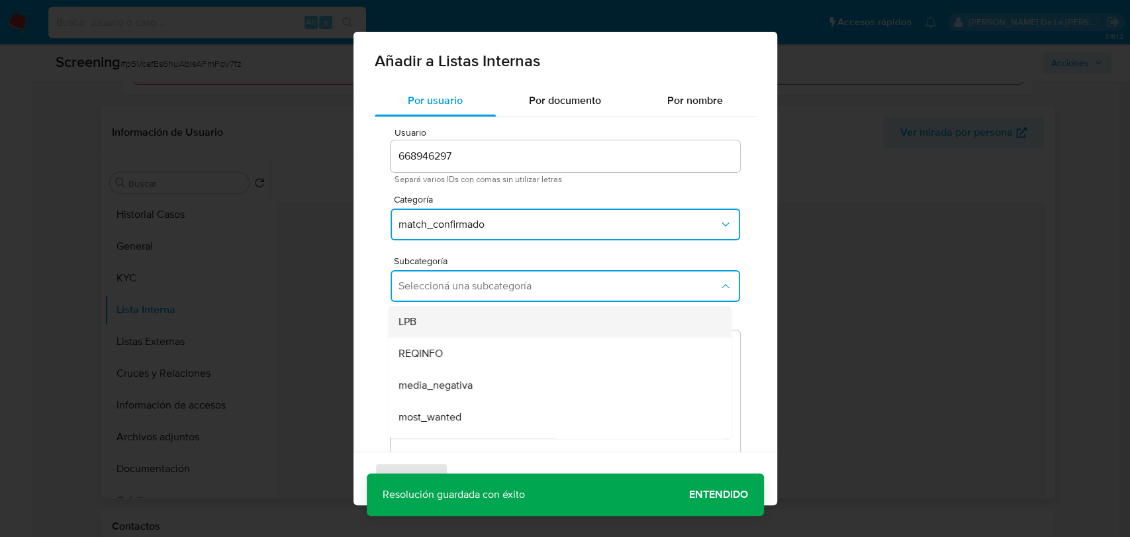
click at [456, 326] on div "LPB" at bounding box center [555, 322] width 314 height 32
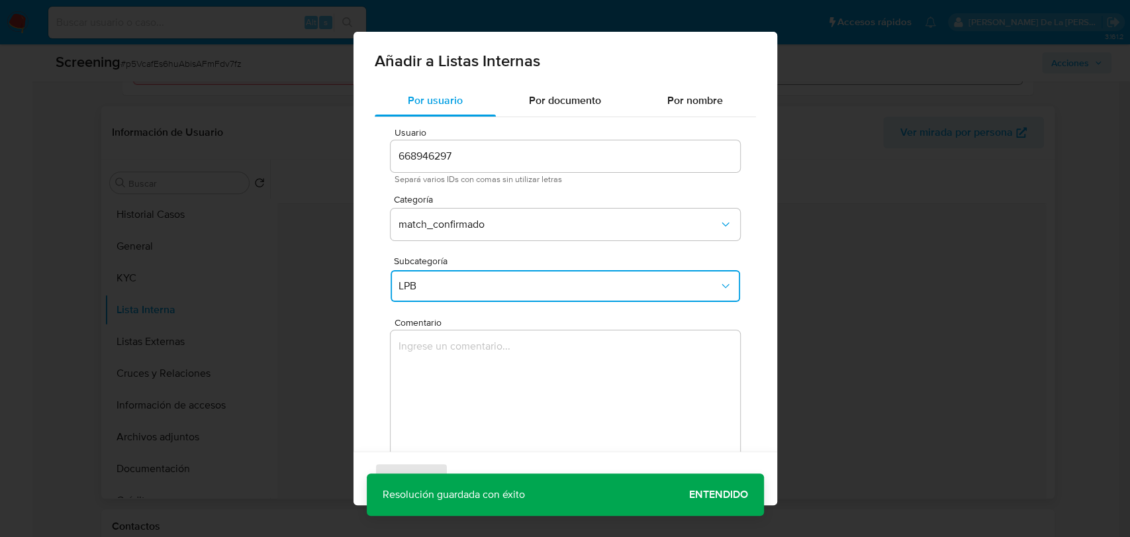
click at [443, 366] on textarea "Comentario" at bounding box center [565, 393] width 349 height 127
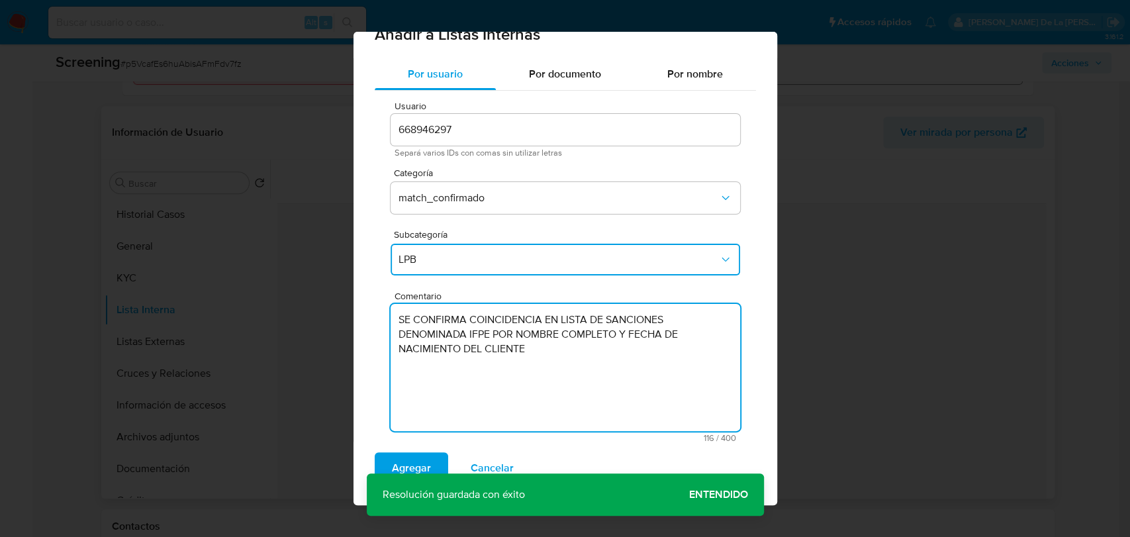
scroll to position [38, 0]
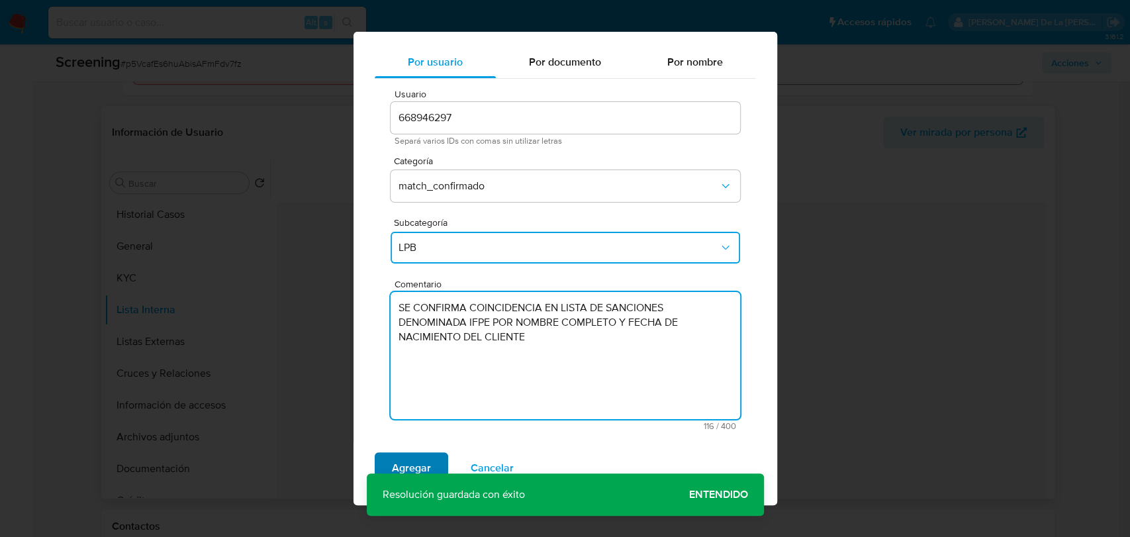
type textarea "SE CONFIRMA COINCIDENCIA EN LISTA DE SANCIONES DENOMINADA IFPE POR NOMBRE COMPL…"
click at [404, 458] on span "Agregar" at bounding box center [411, 467] width 39 height 29
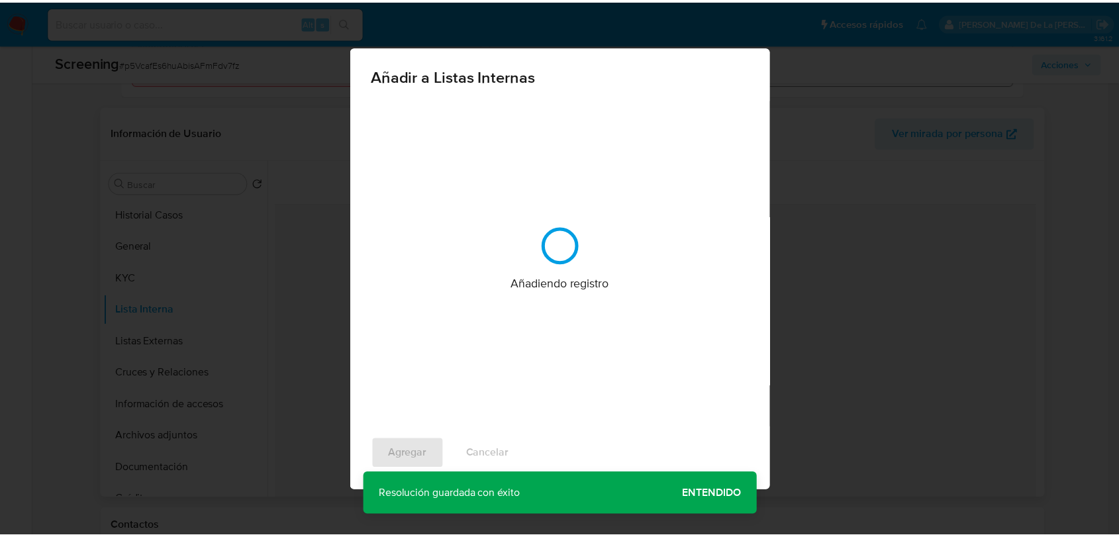
scroll to position [0, 0]
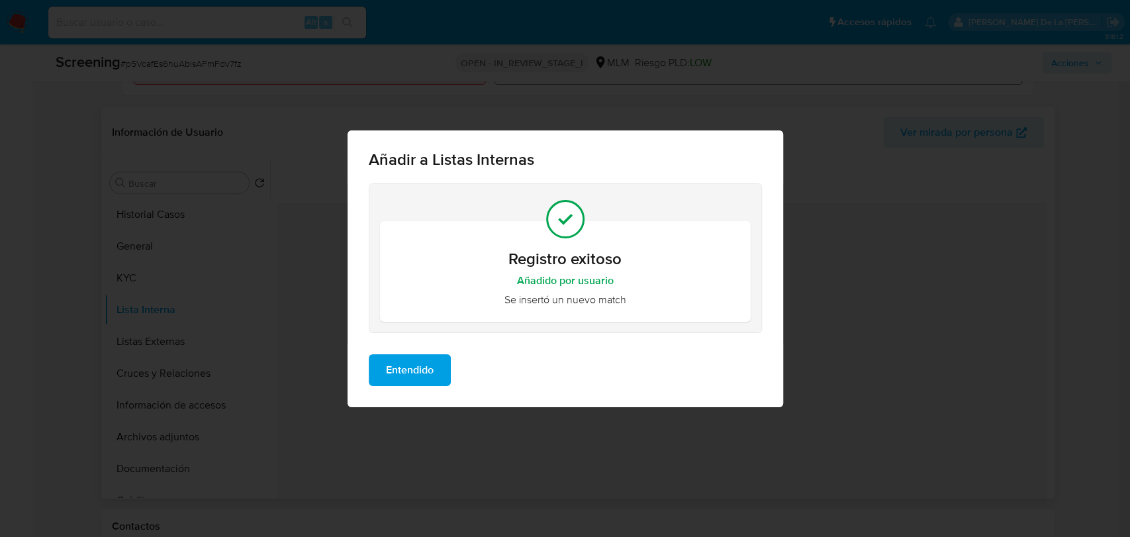
click at [406, 365] on span "Entendido" at bounding box center [410, 369] width 48 height 29
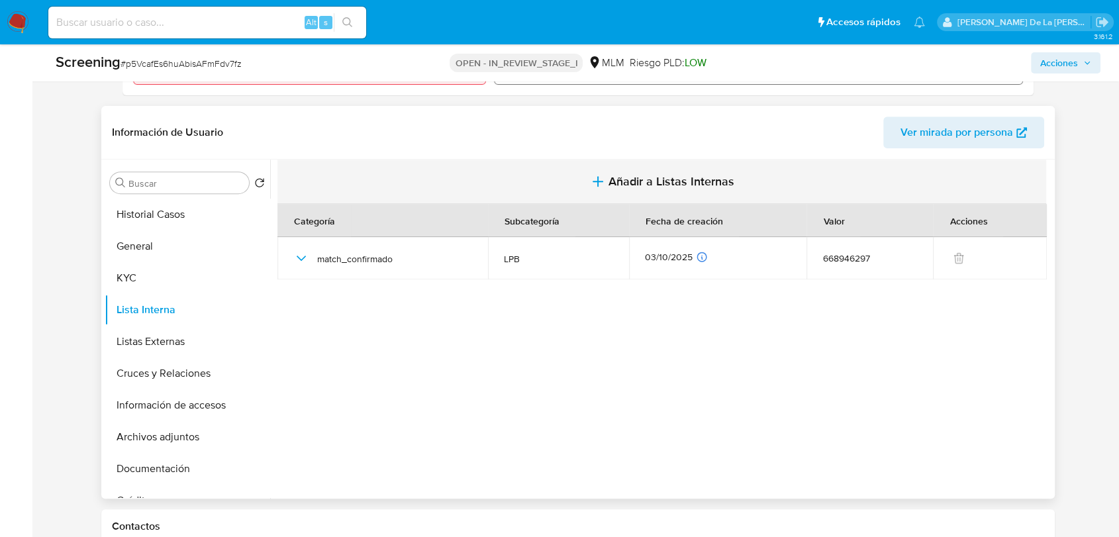
click at [719, 174] on span "Añadir a Listas Internas" at bounding box center [671, 181] width 126 height 15
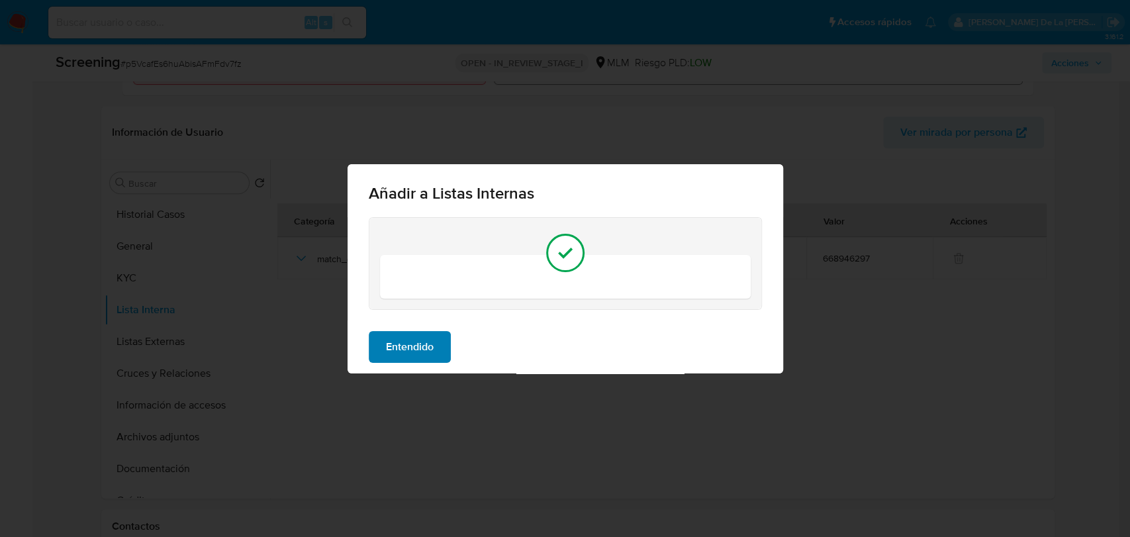
drag, startPoint x: 425, startPoint y: 333, endPoint x: 421, endPoint y: 343, distance: 10.7
click at [424, 335] on span "Entendido" at bounding box center [410, 346] width 48 height 29
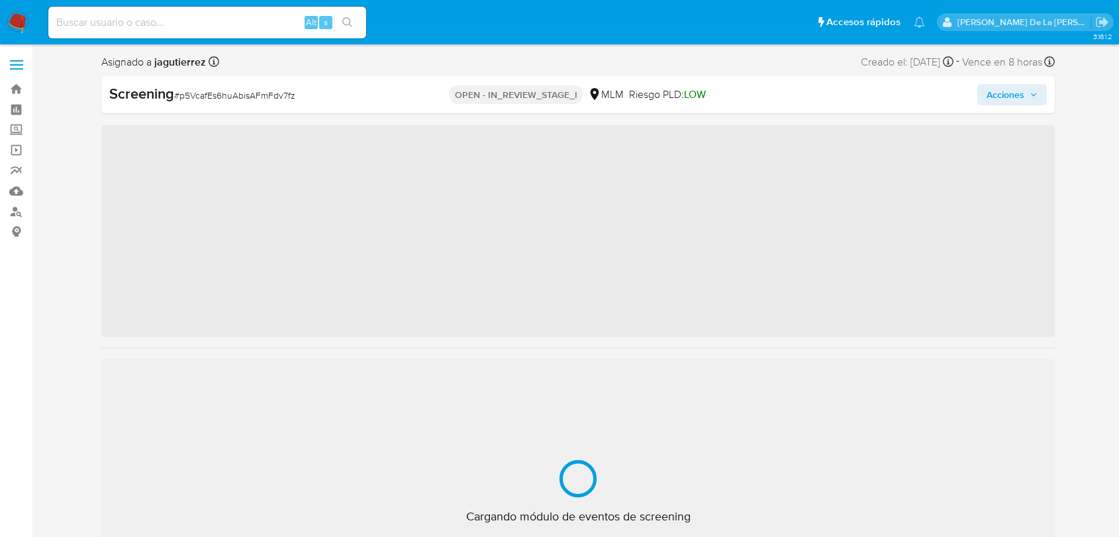
scroll to position [48, 0]
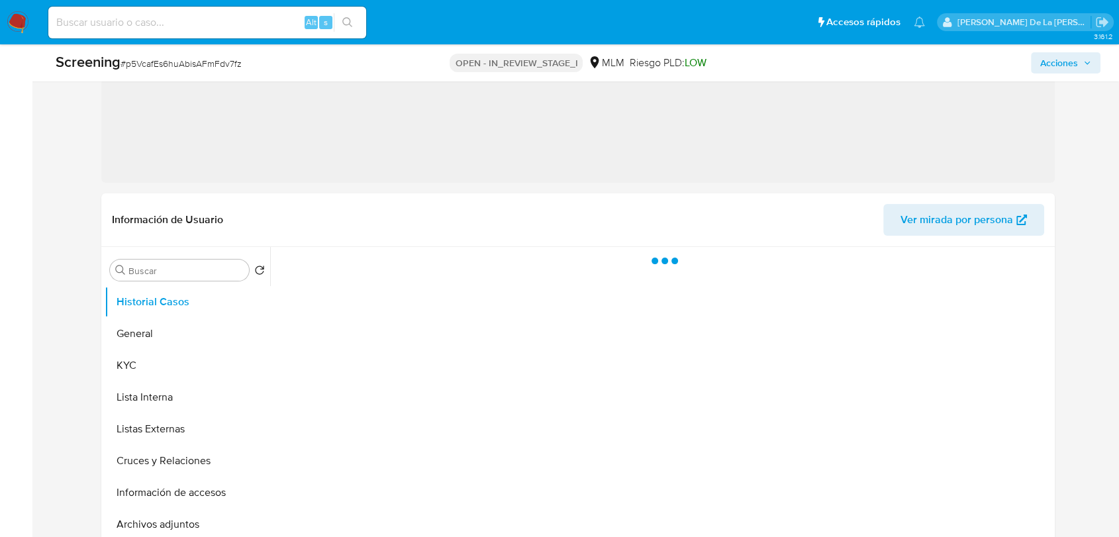
select select "10"
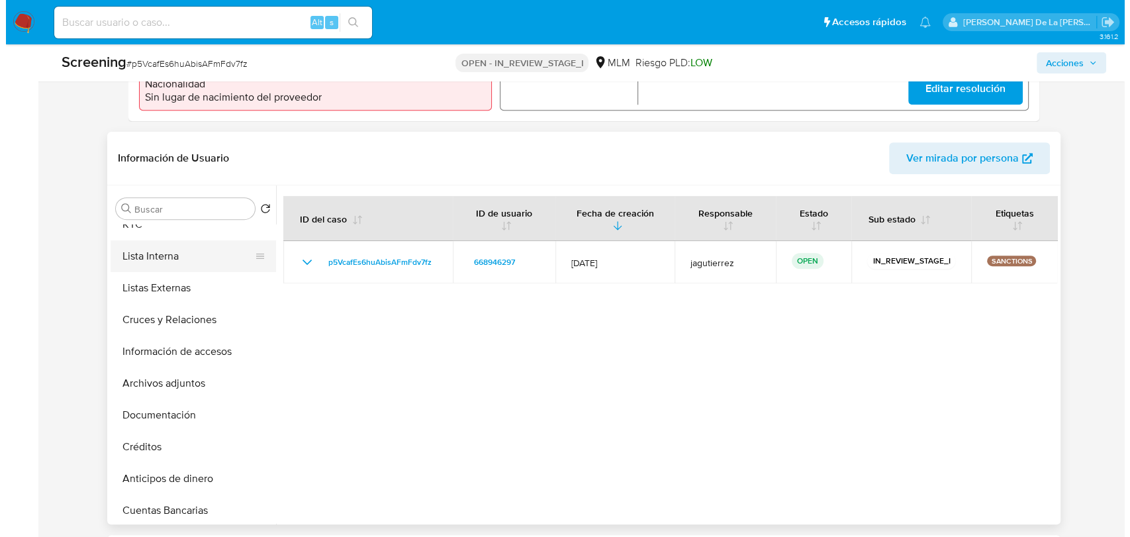
scroll to position [0, 0]
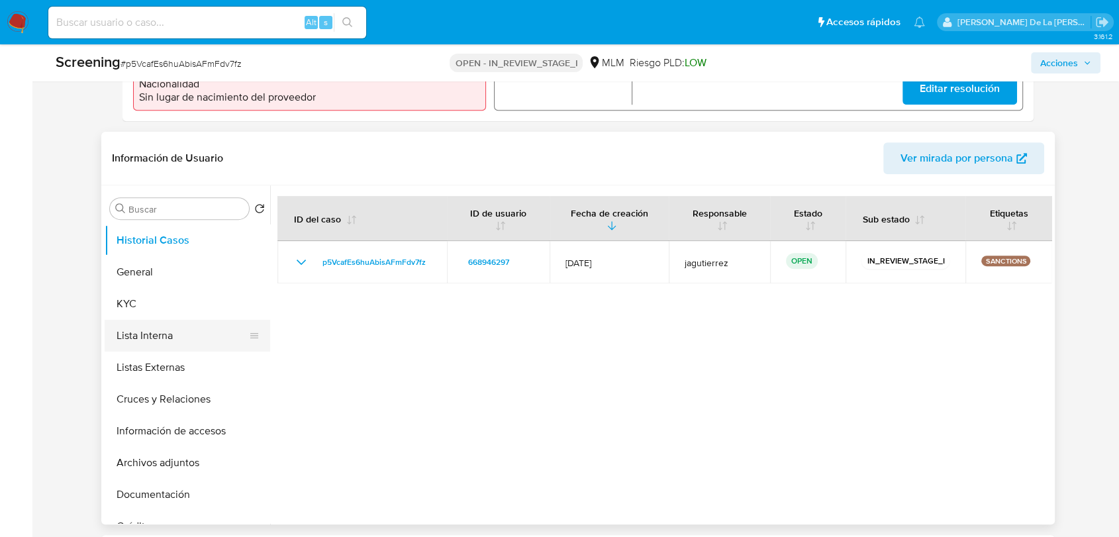
click at [153, 344] on button "Lista Interna" at bounding box center [182, 336] width 155 height 32
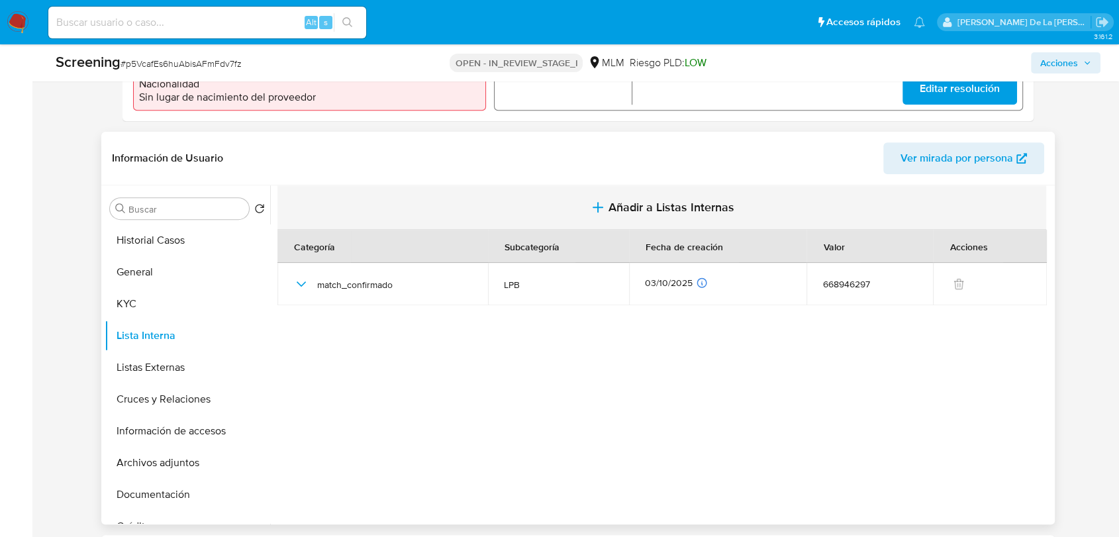
click at [622, 208] on span "Añadir a Listas Internas" at bounding box center [671, 207] width 126 height 15
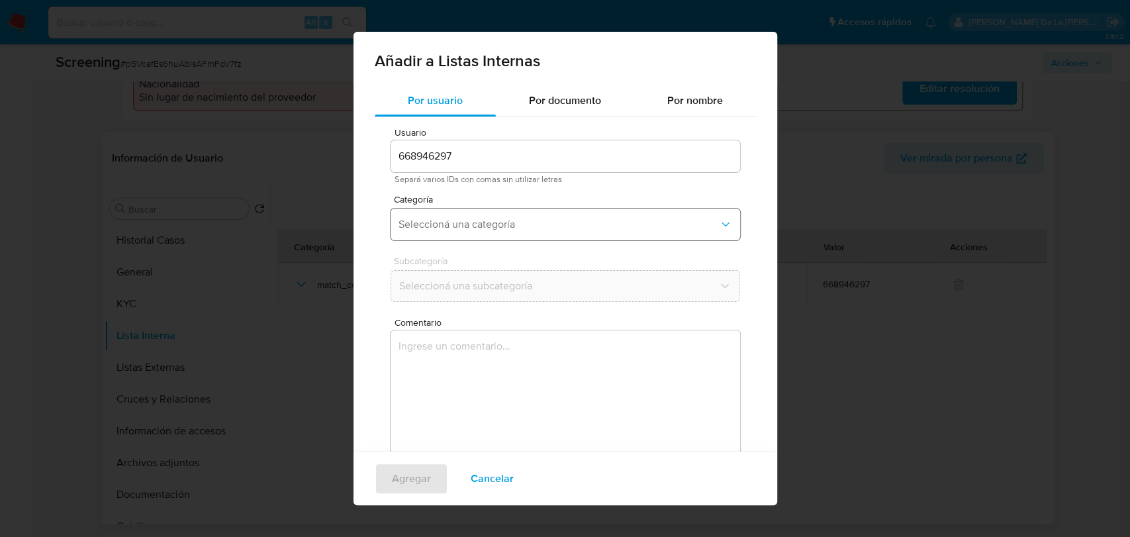
click at [472, 221] on span "Seleccioná una categoría" at bounding box center [558, 224] width 320 height 13
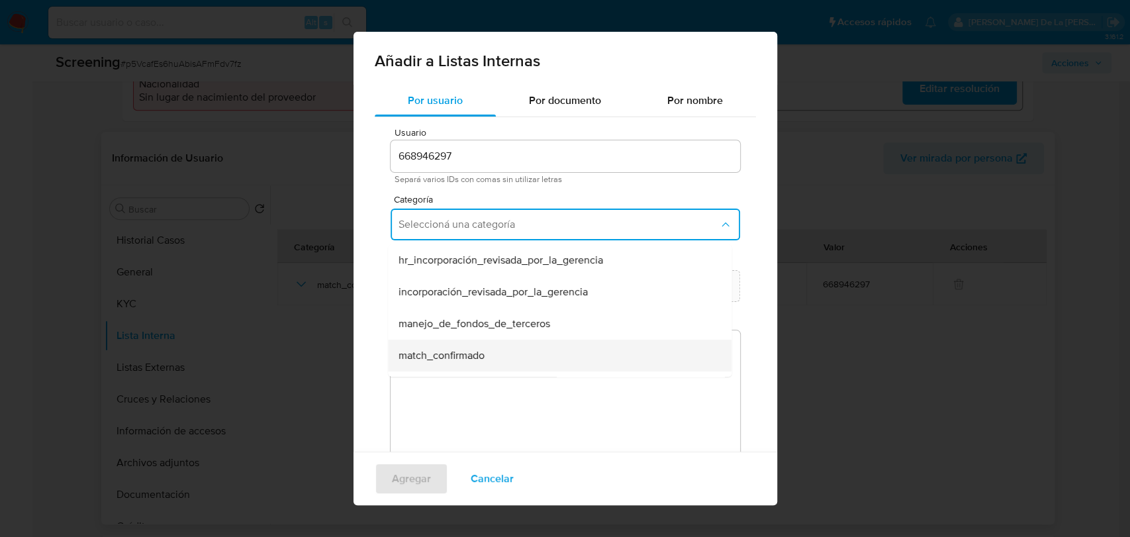
click at [456, 356] on span "match_confirmado" at bounding box center [441, 355] width 86 height 13
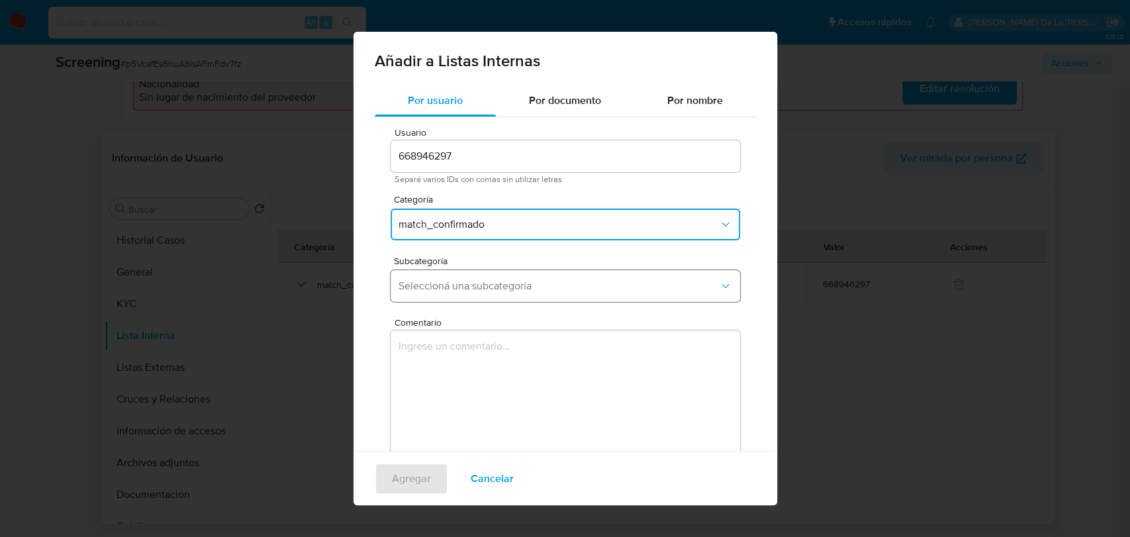
click at [484, 283] on span "Seleccioná una subcategoría" at bounding box center [558, 285] width 320 height 13
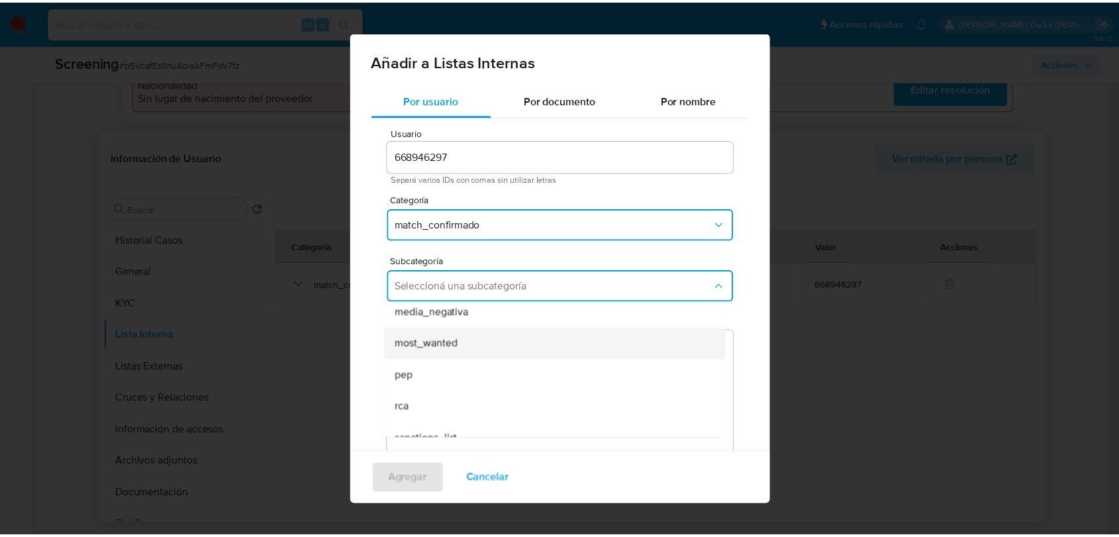
scroll to position [90, 0]
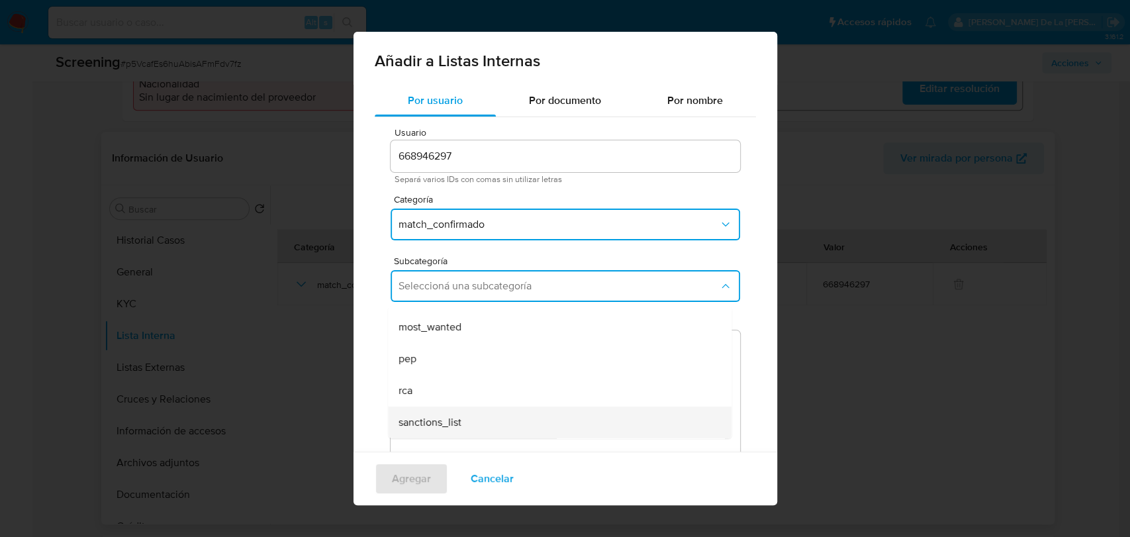
click at [463, 418] on div "sanctions_list" at bounding box center [555, 422] width 314 height 32
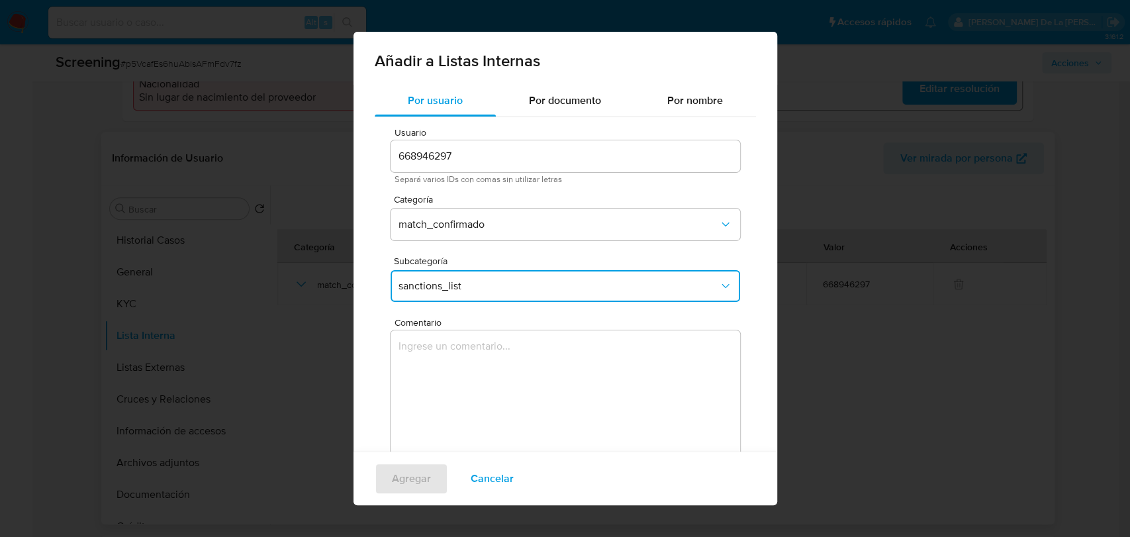
click at [491, 372] on textarea "Comentario" at bounding box center [565, 393] width 349 height 127
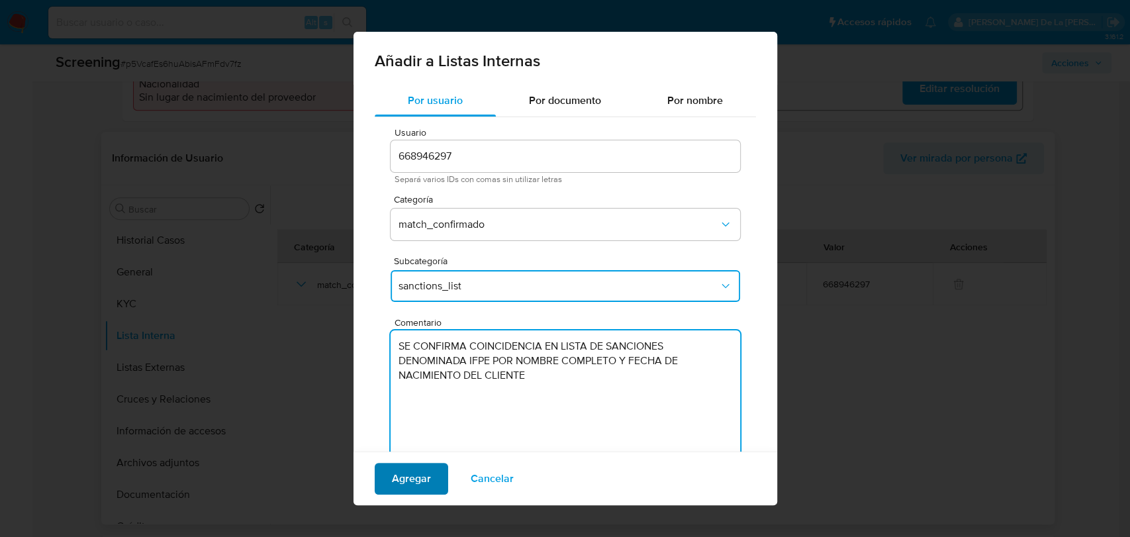
type textarea "SE CONFIRMA COINCIDENCIA EN LISTA DE SANCIONES DENOMINADA IFPE POR NOMBRE COMPL…"
click at [403, 477] on span "Agregar" at bounding box center [411, 478] width 39 height 29
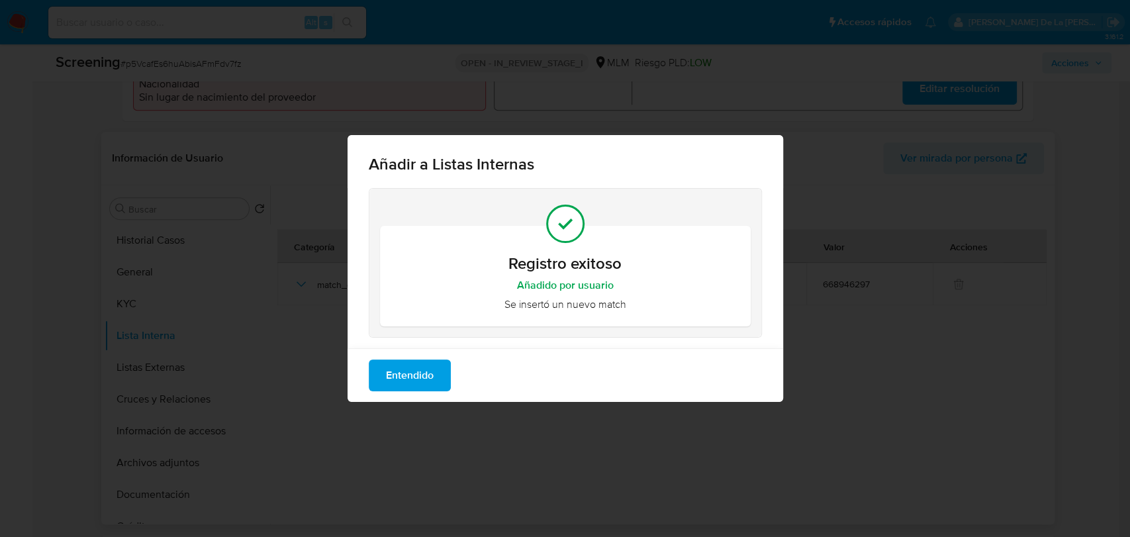
click at [443, 388] on button "Entendido" at bounding box center [410, 375] width 82 height 32
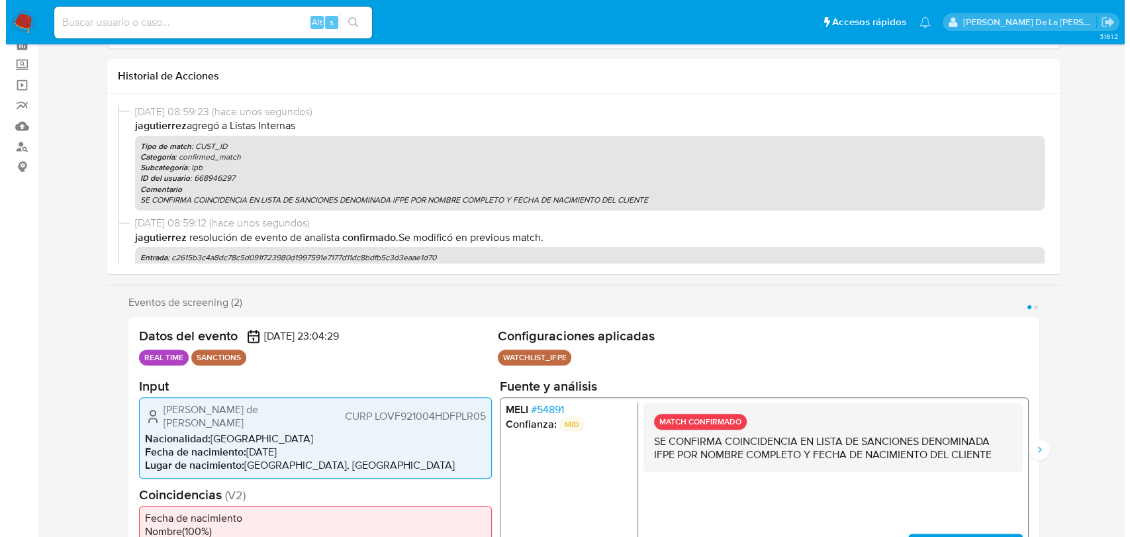
scroll to position [0, 0]
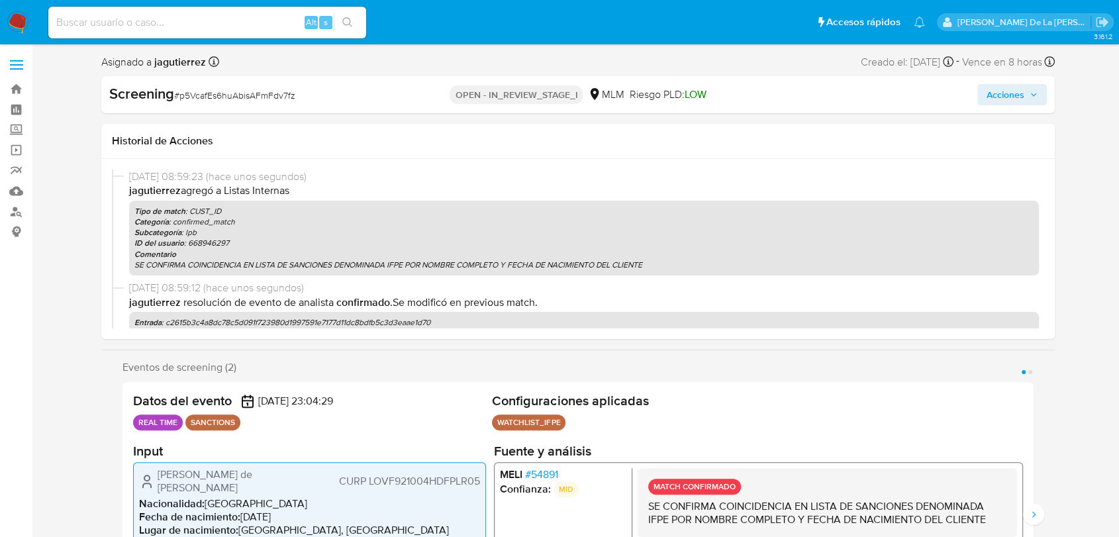
click at [1009, 100] on span "Acciones" at bounding box center [1005, 94] width 38 height 21
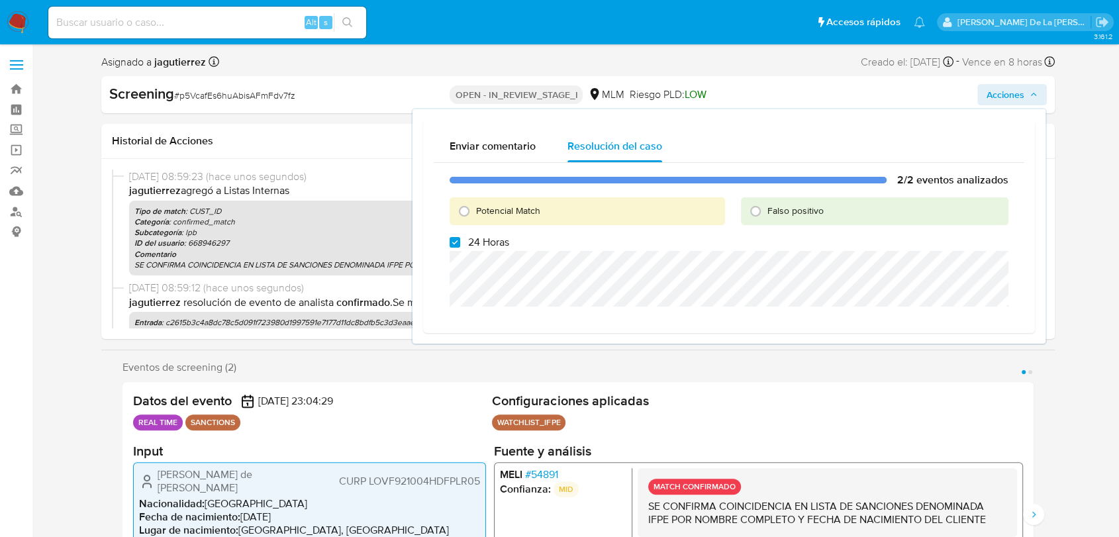
click at [493, 210] on span "Potencial Match" at bounding box center [508, 210] width 64 height 13
click at [475, 210] on input "Potencial Match" at bounding box center [463, 211] width 21 height 21
radio input "true"
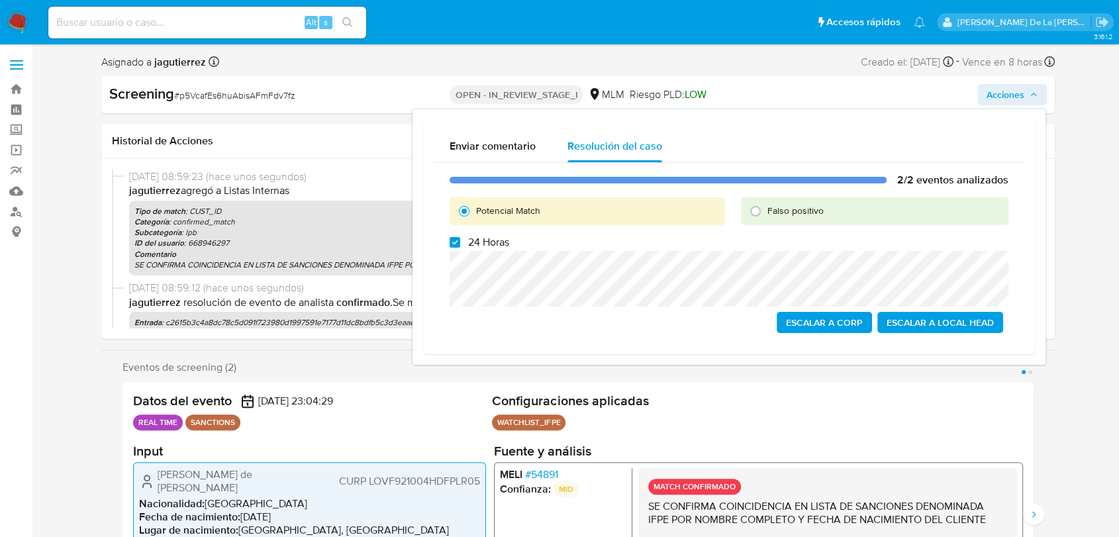
click at [478, 240] on span "24 Horas" at bounding box center [488, 242] width 41 height 13
click at [460, 240] on input "24 Horas" at bounding box center [454, 242] width 11 height 11
checkbox input "false"
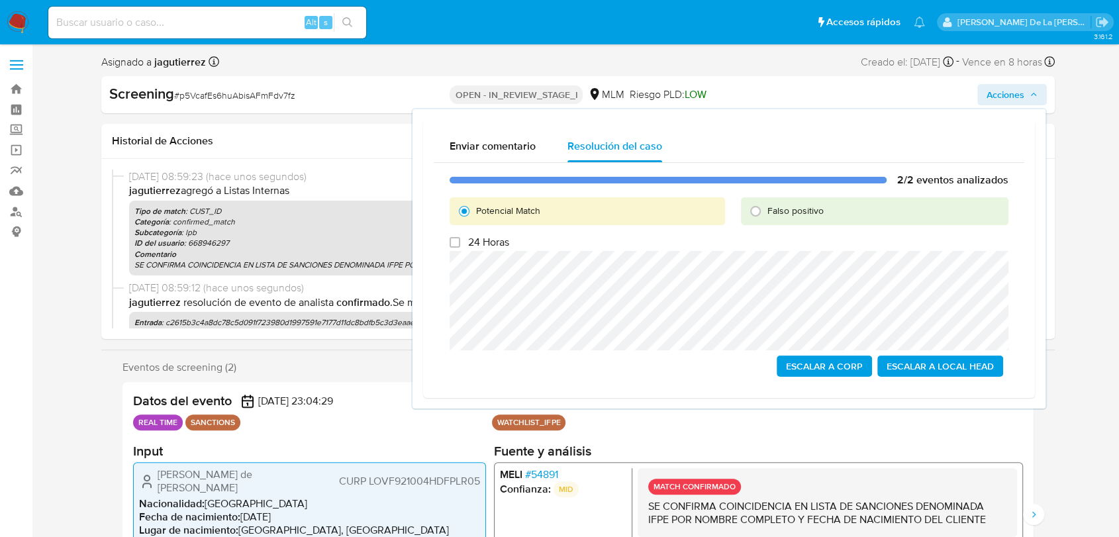
click at [974, 361] on span "Escalar a Local Head" at bounding box center [939, 366] width 107 height 19
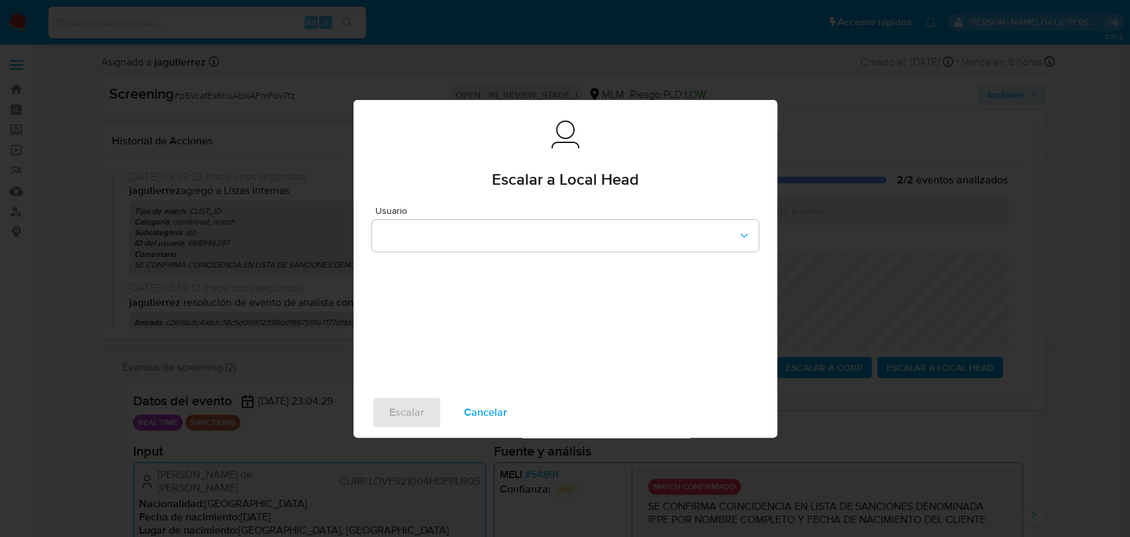
click at [579, 255] on div "Usuario" at bounding box center [565, 292] width 424 height 191
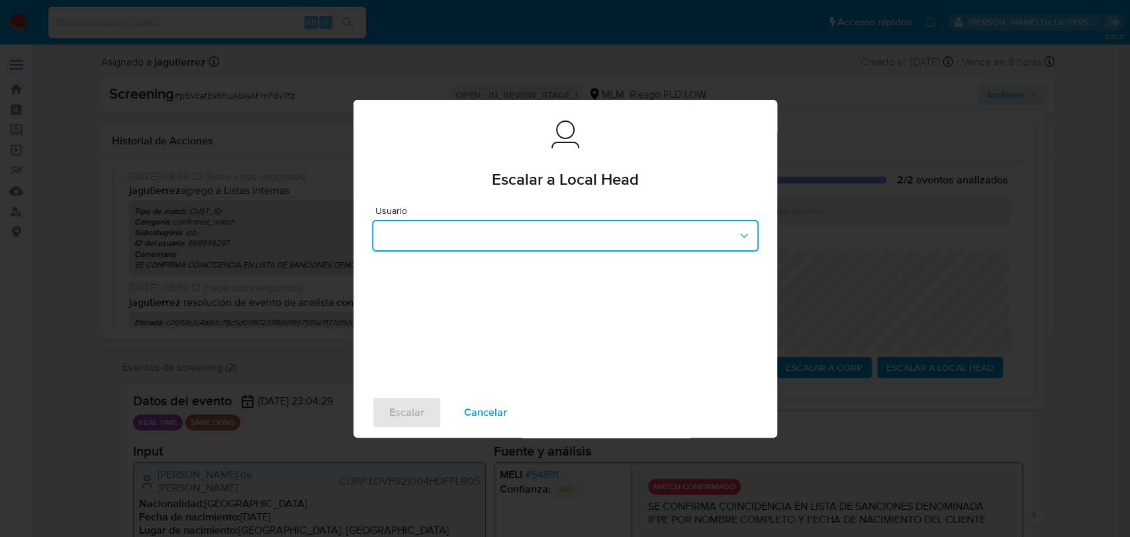
click at [578, 241] on button "button" at bounding box center [565, 236] width 387 height 32
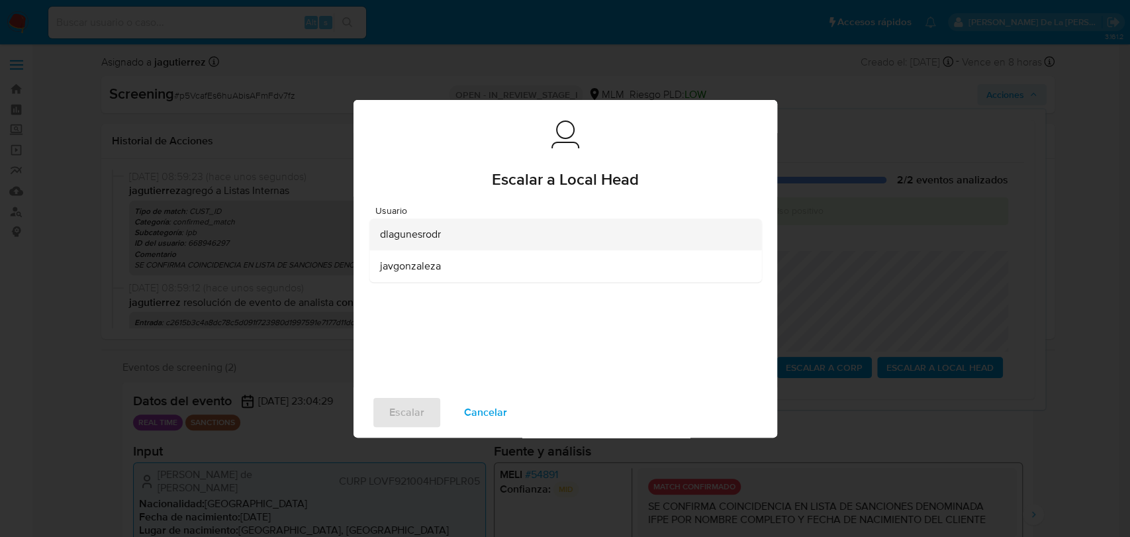
click at [450, 238] on div "dlagunesrodr" at bounding box center [561, 234] width 363 height 32
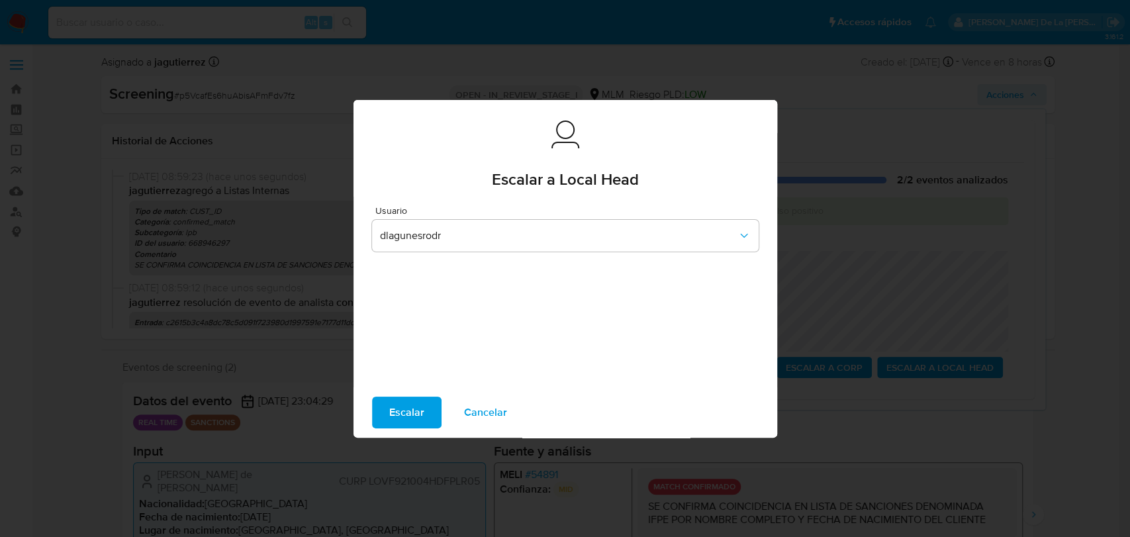
click at [394, 414] on span "Escalar" at bounding box center [406, 412] width 35 height 29
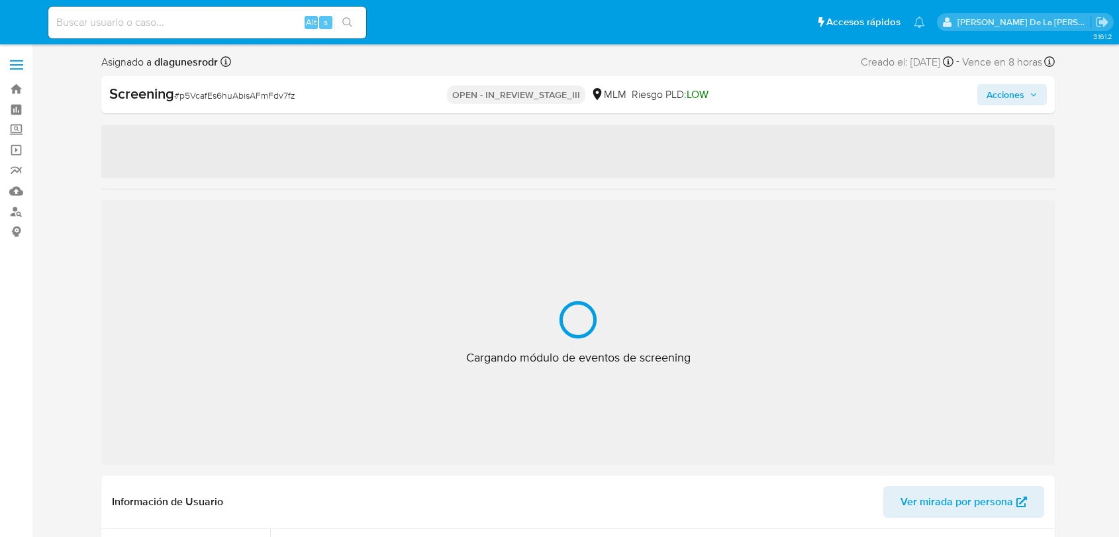
select select "10"
